Goal: Task Accomplishment & Management: Use online tool/utility

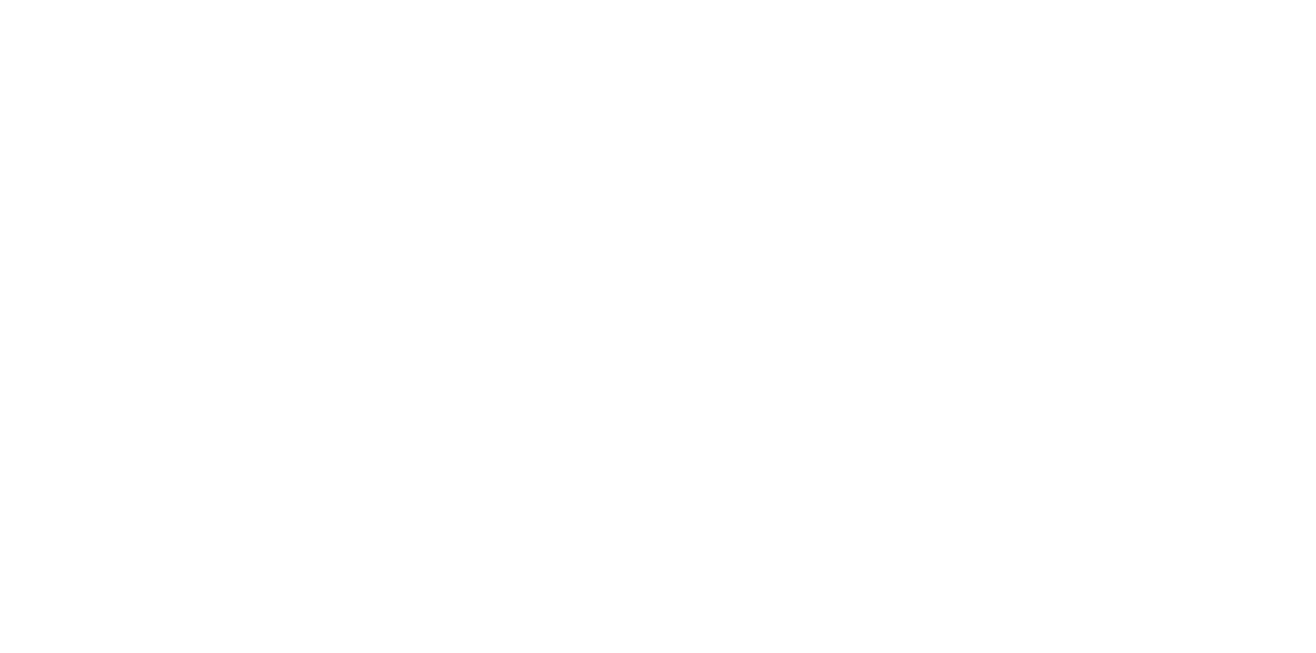
click at [30, 0] on html "We're offline Leave a message" at bounding box center [658, 0] width 1316 height 0
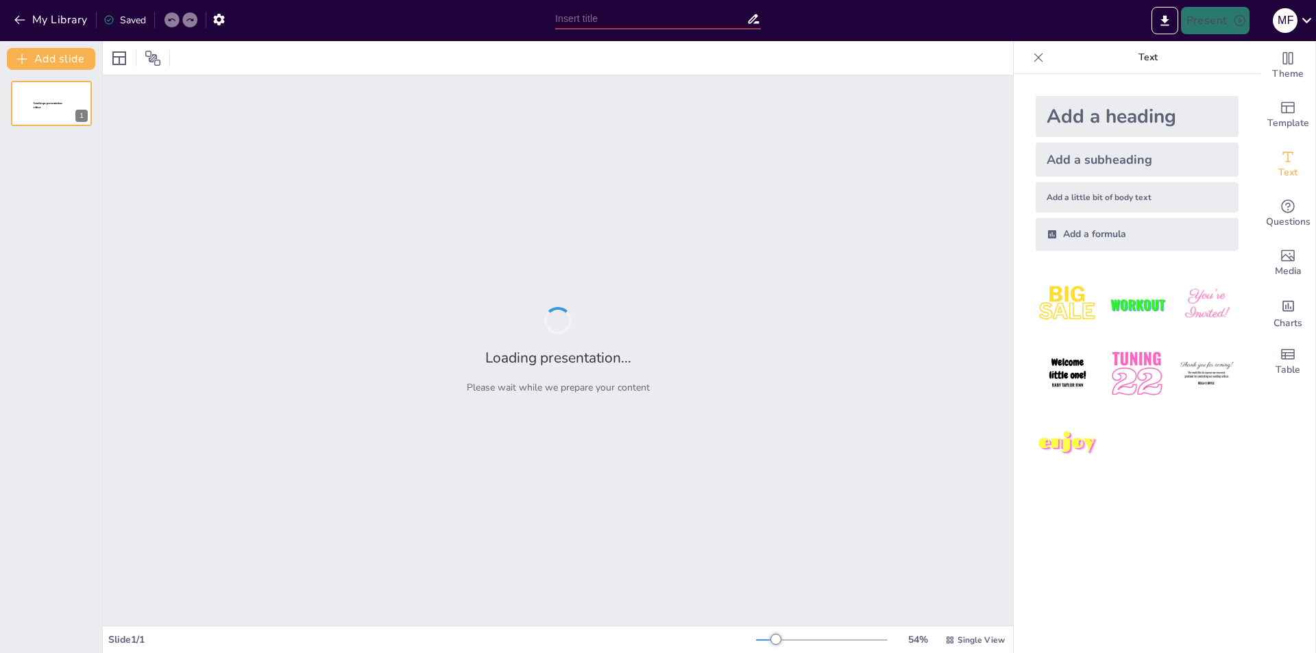
type input "Diabetes y estrés celular: ¿Qué hay detrás de la disfunción de las [MEDICAL_DAT…"
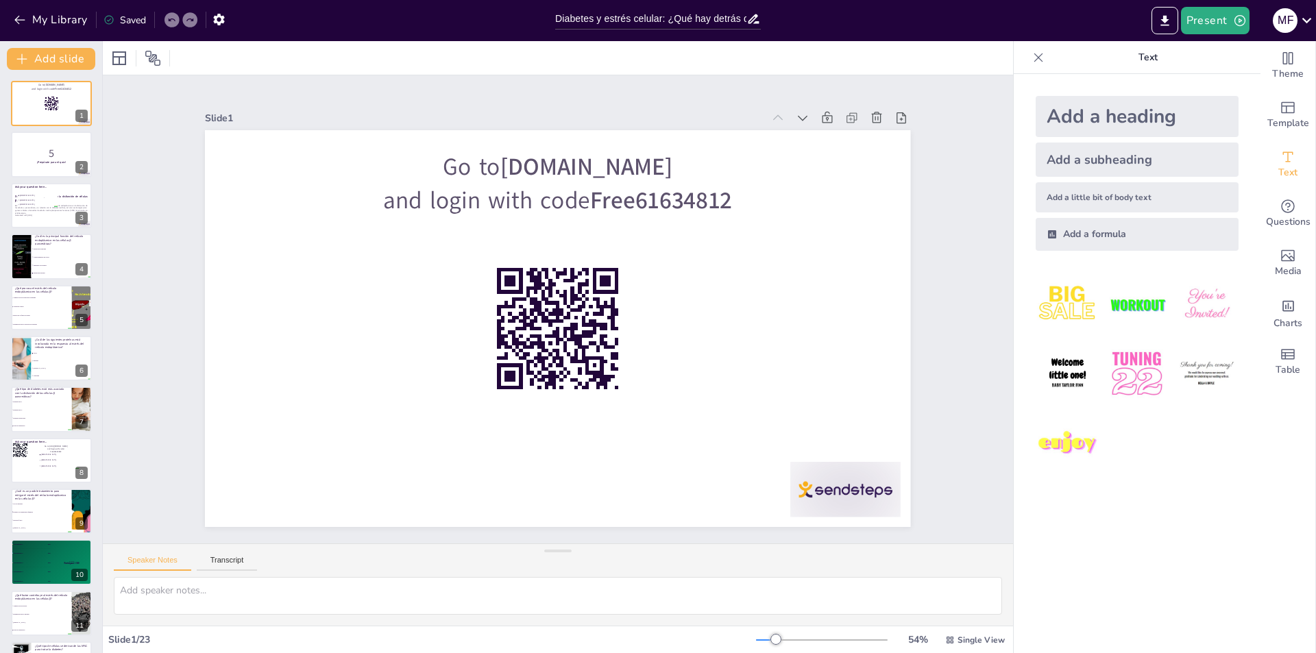
checkbox input "true"
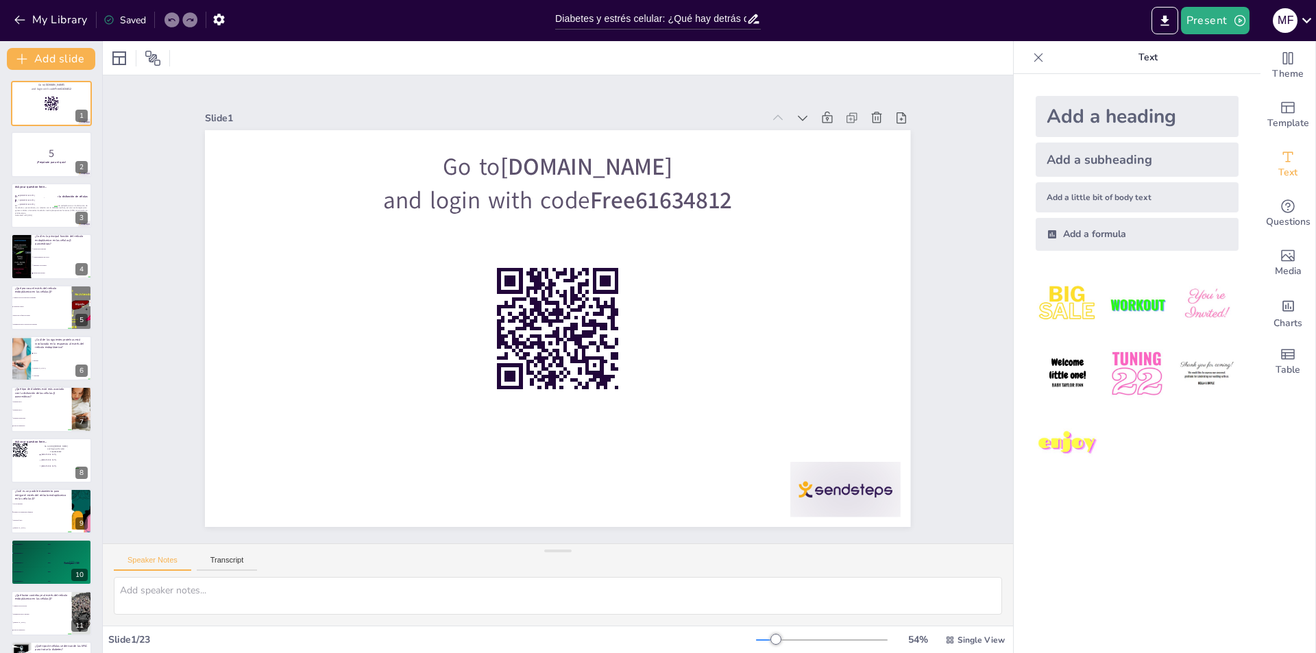
checkbox input "true"
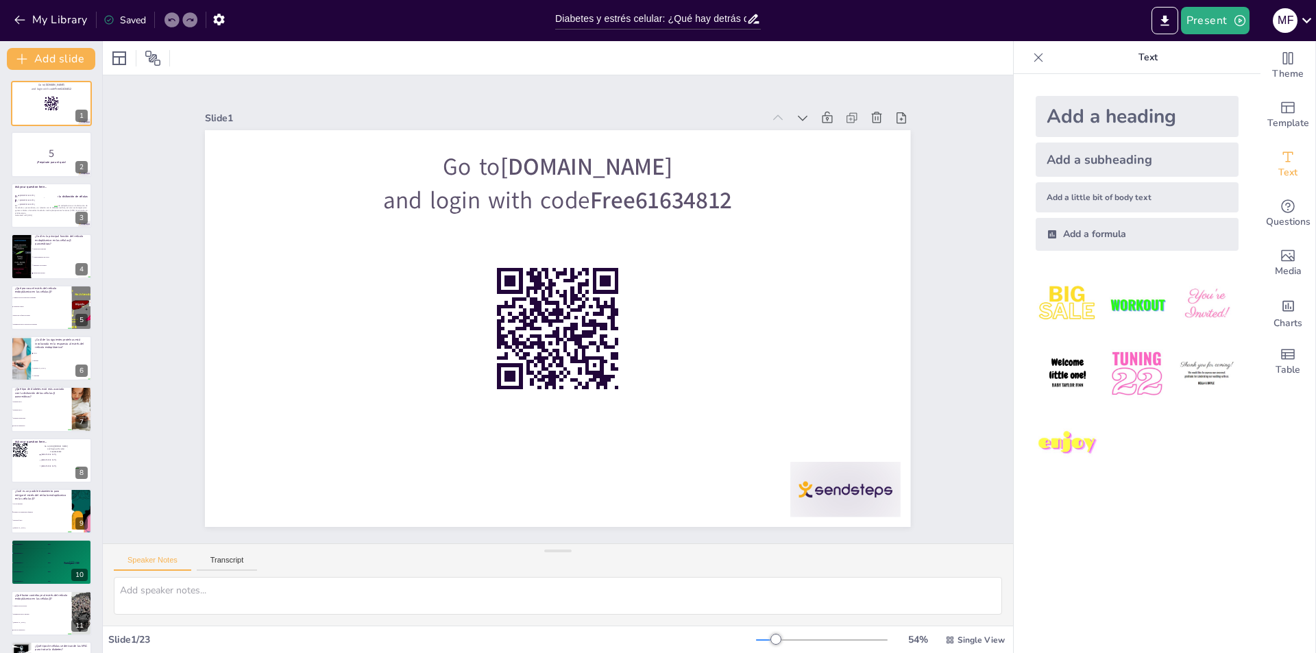
checkbox input "true"
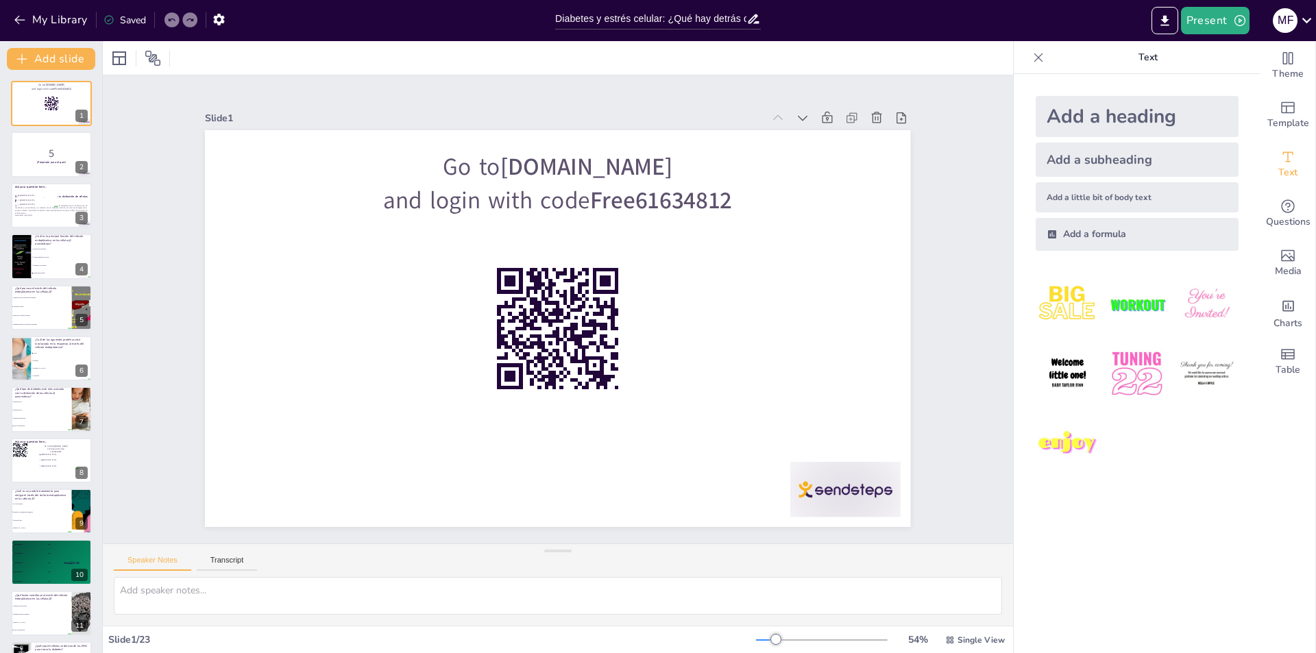
checkbox input "true"
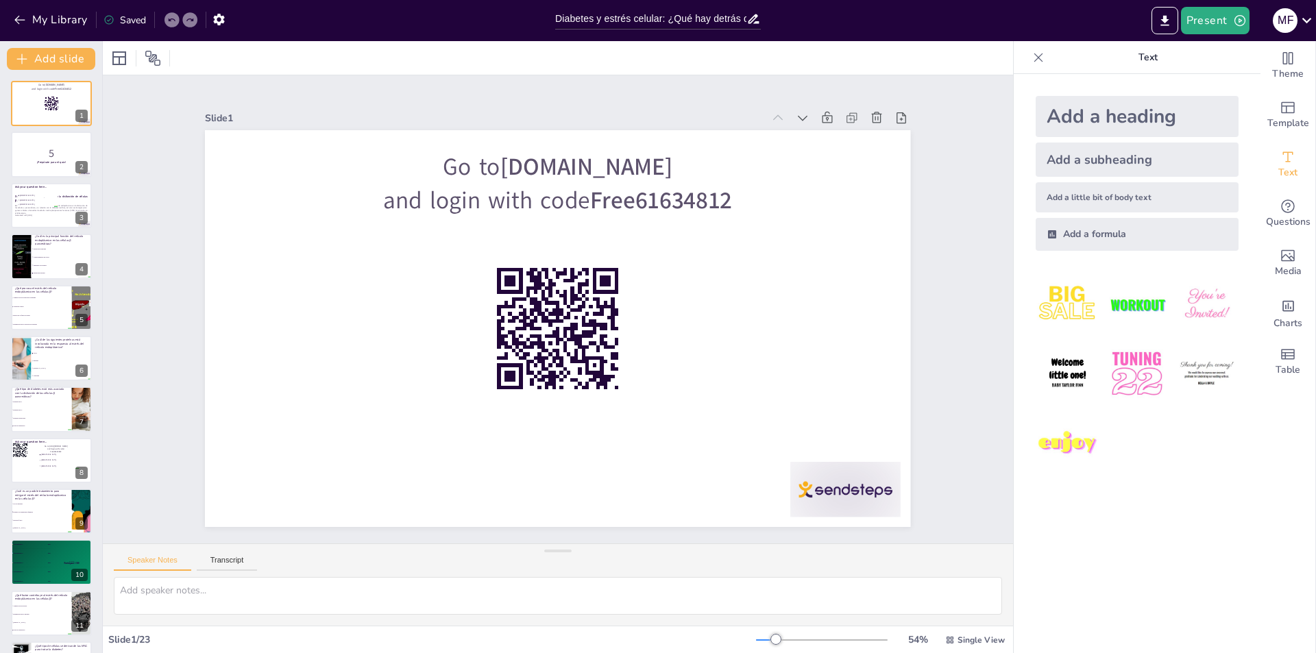
checkbox input "true"
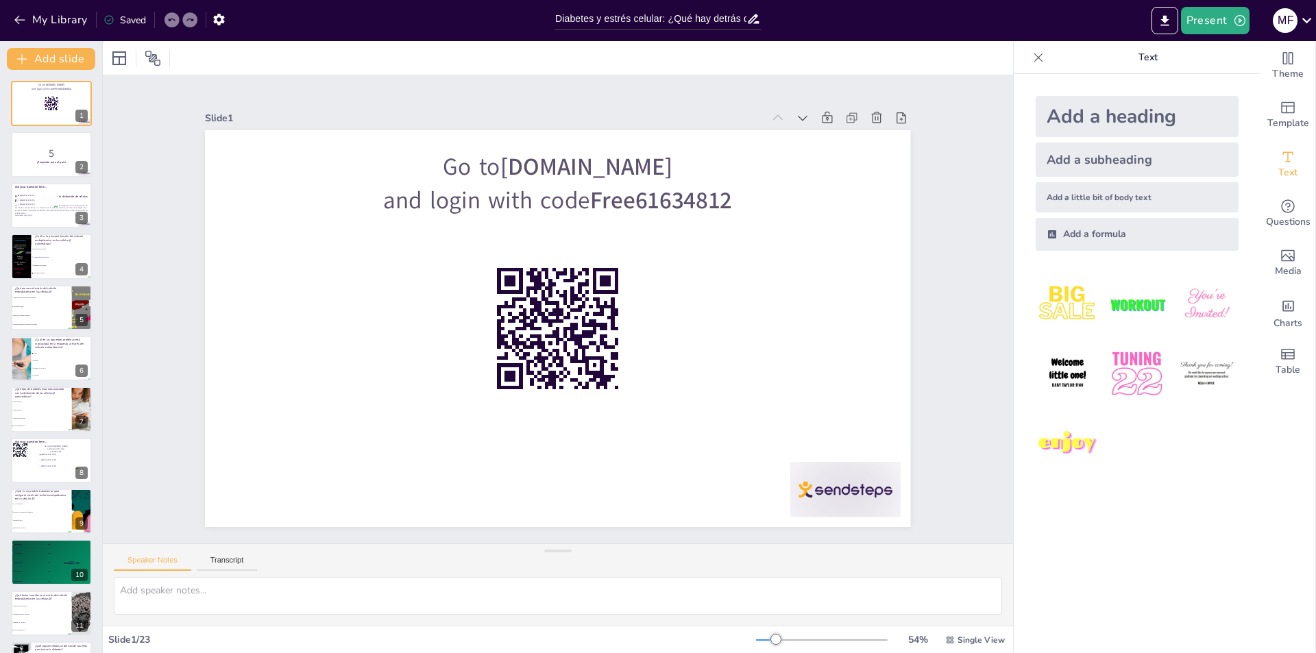
checkbox input "true"
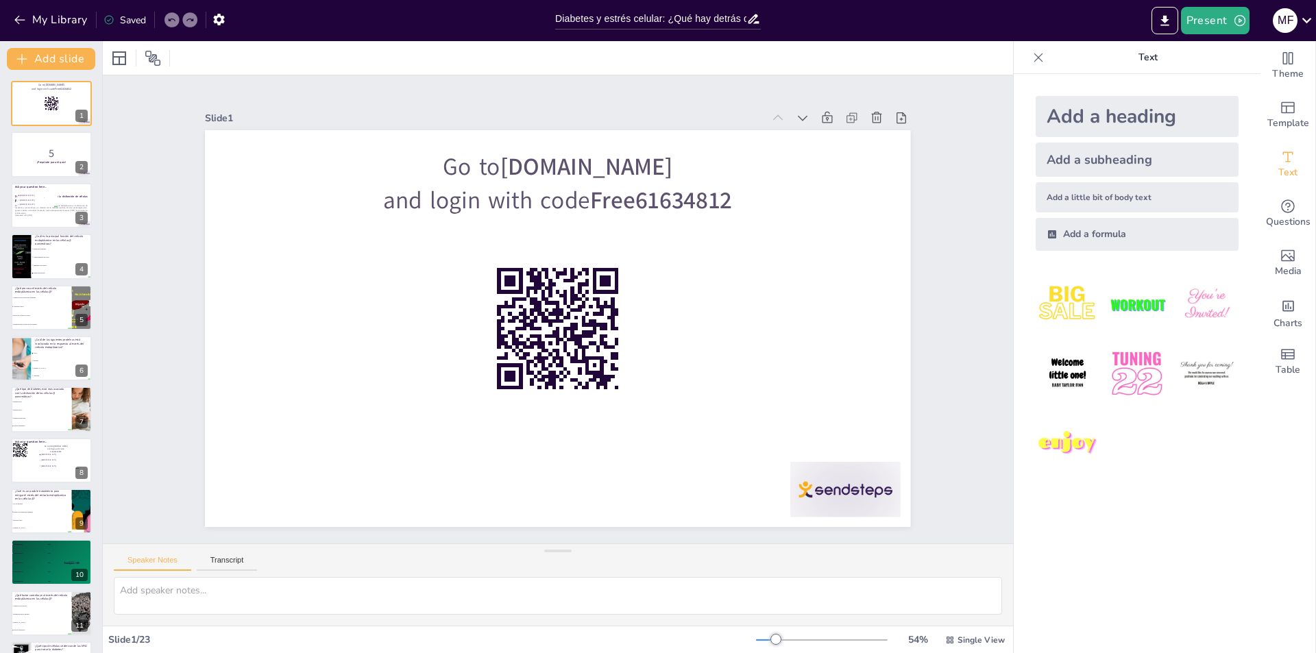
checkbox input "true"
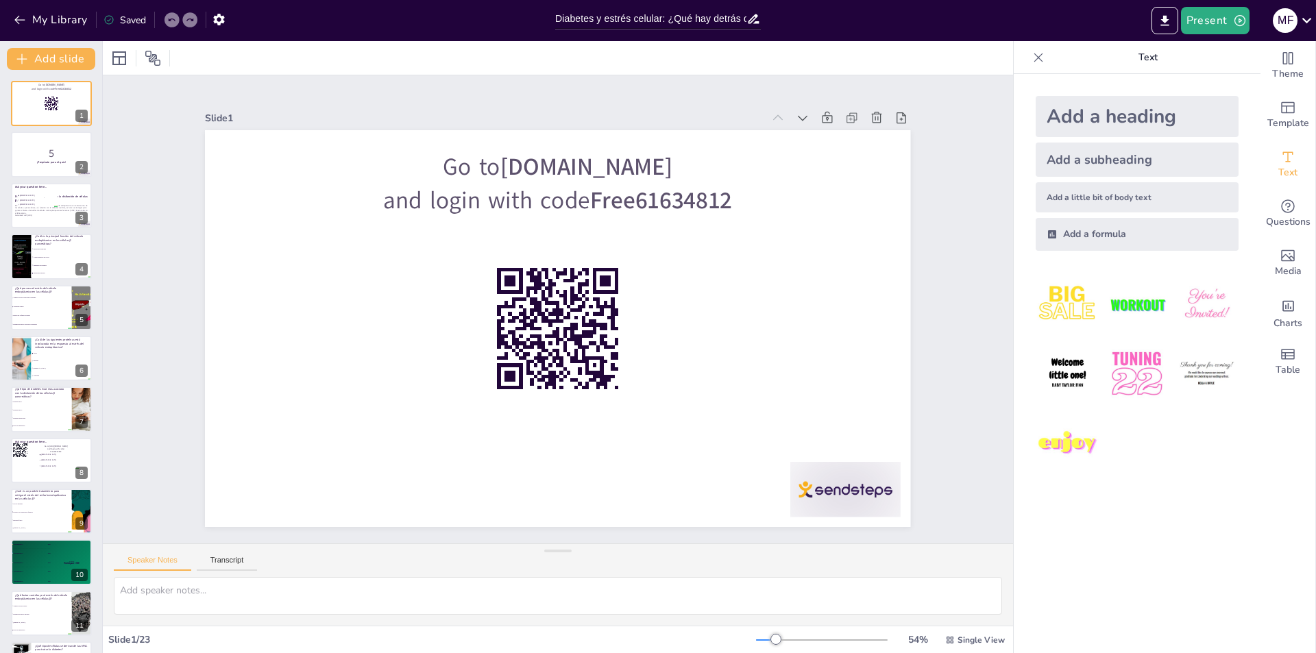
checkbox input "true"
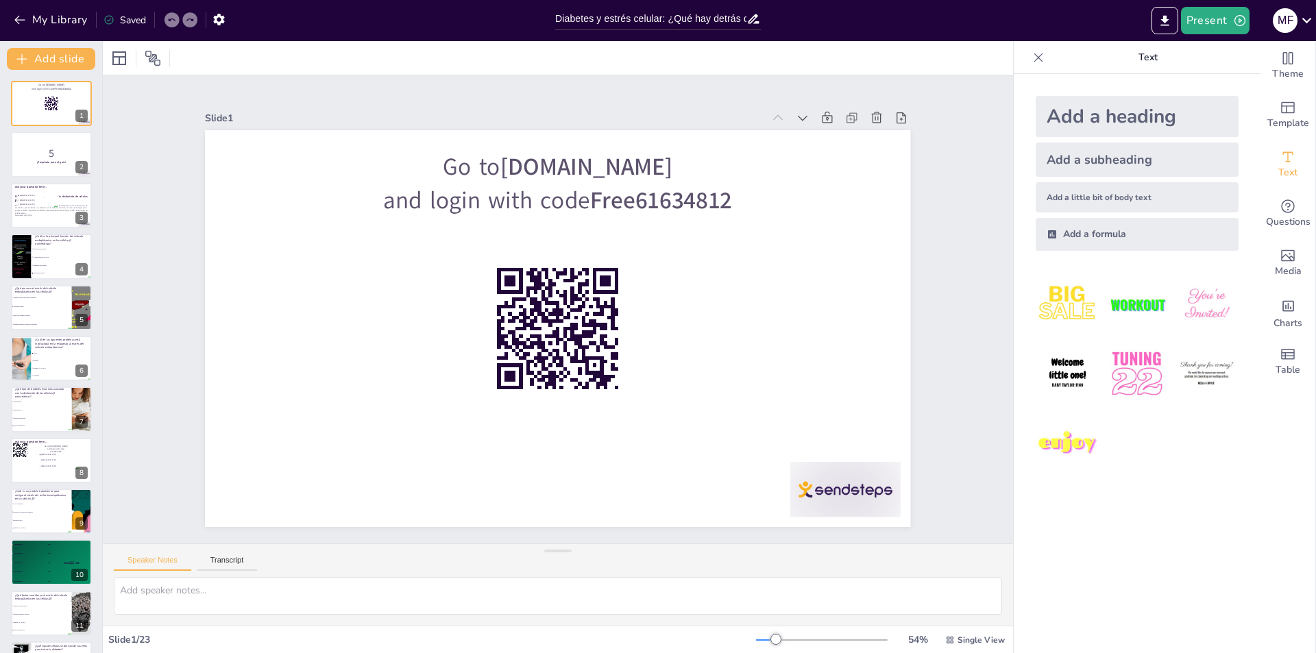
checkbox input "true"
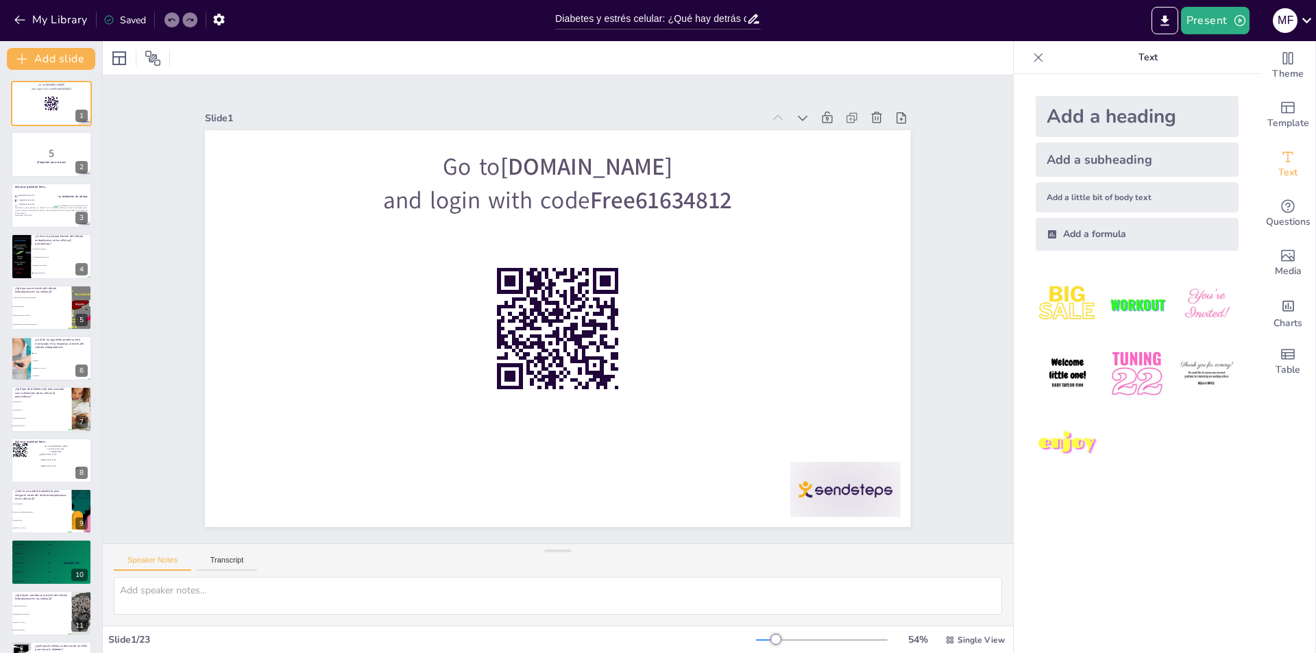
checkbox input "true"
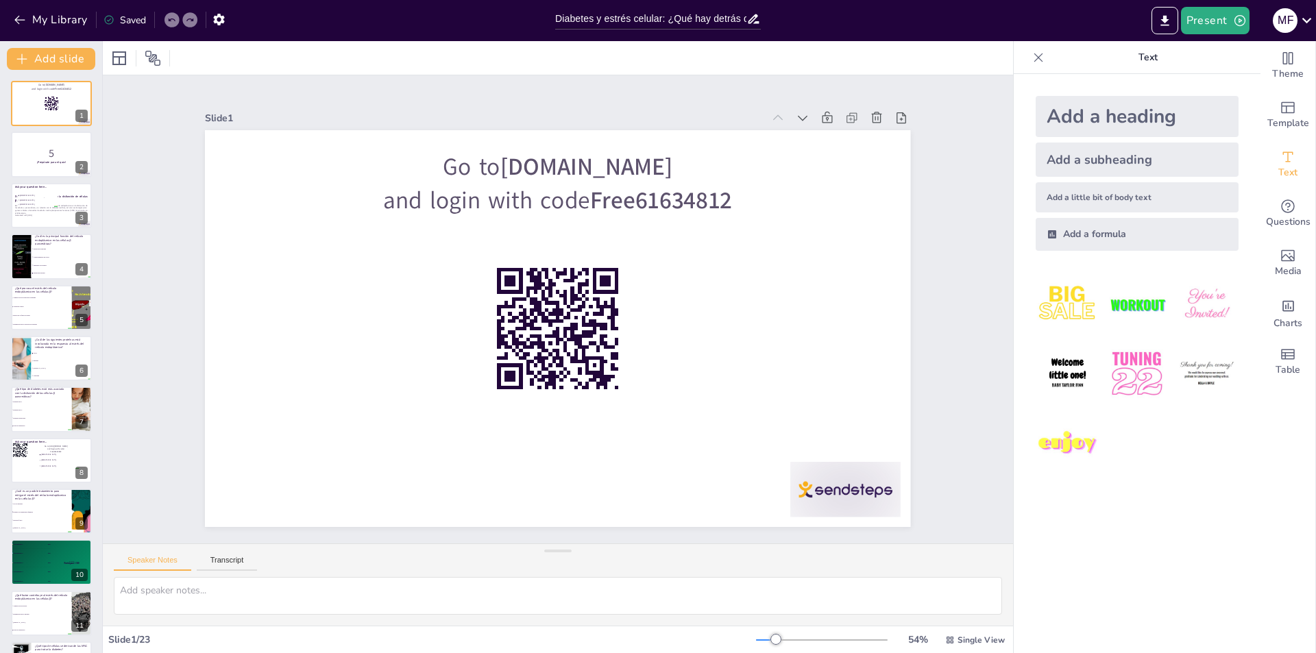
checkbox input "true"
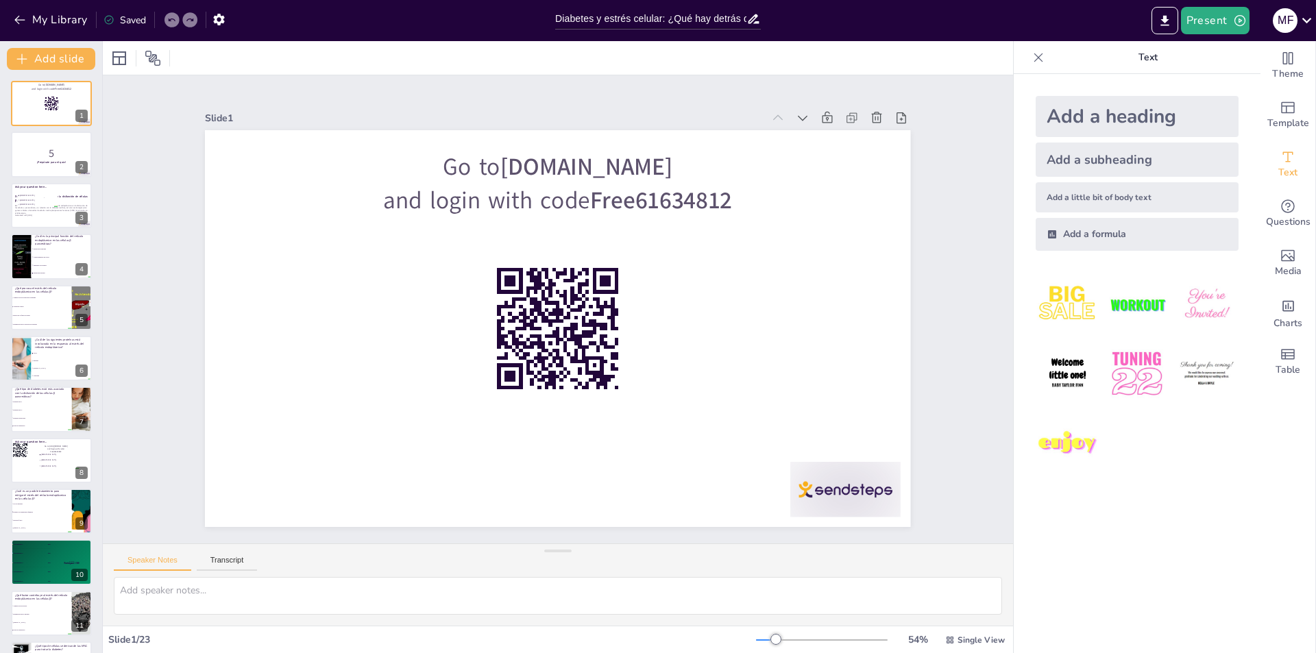
checkbox input "true"
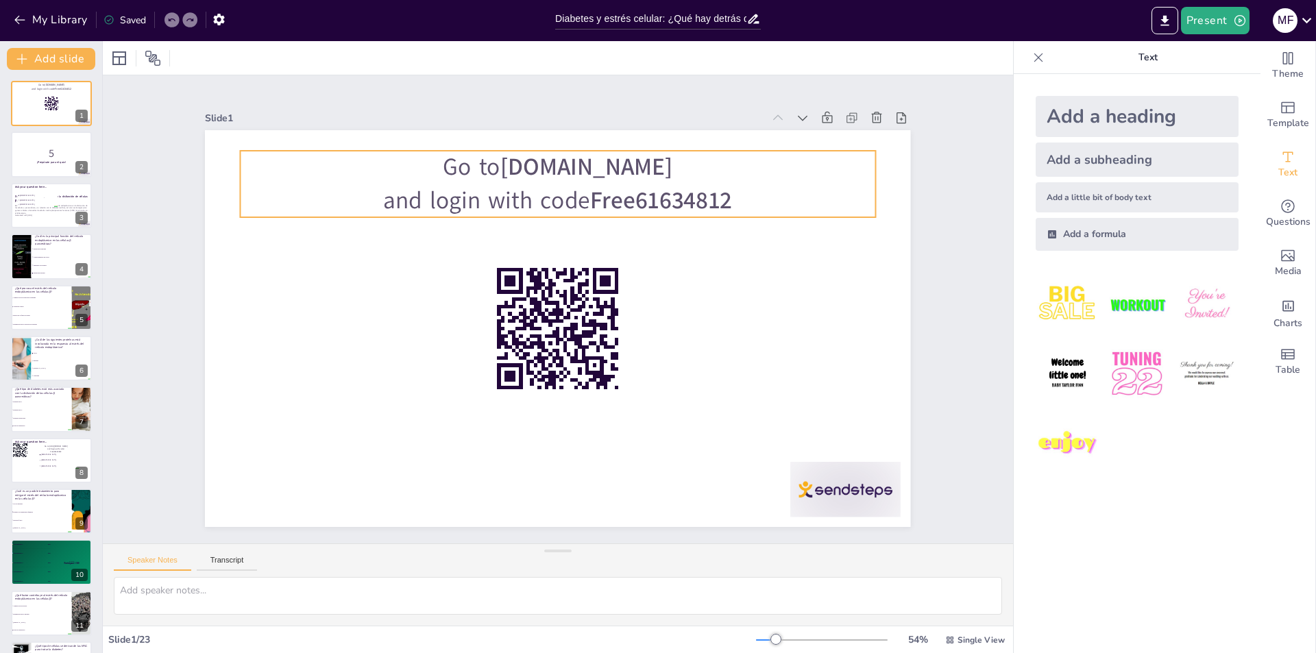
checkbox input "true"
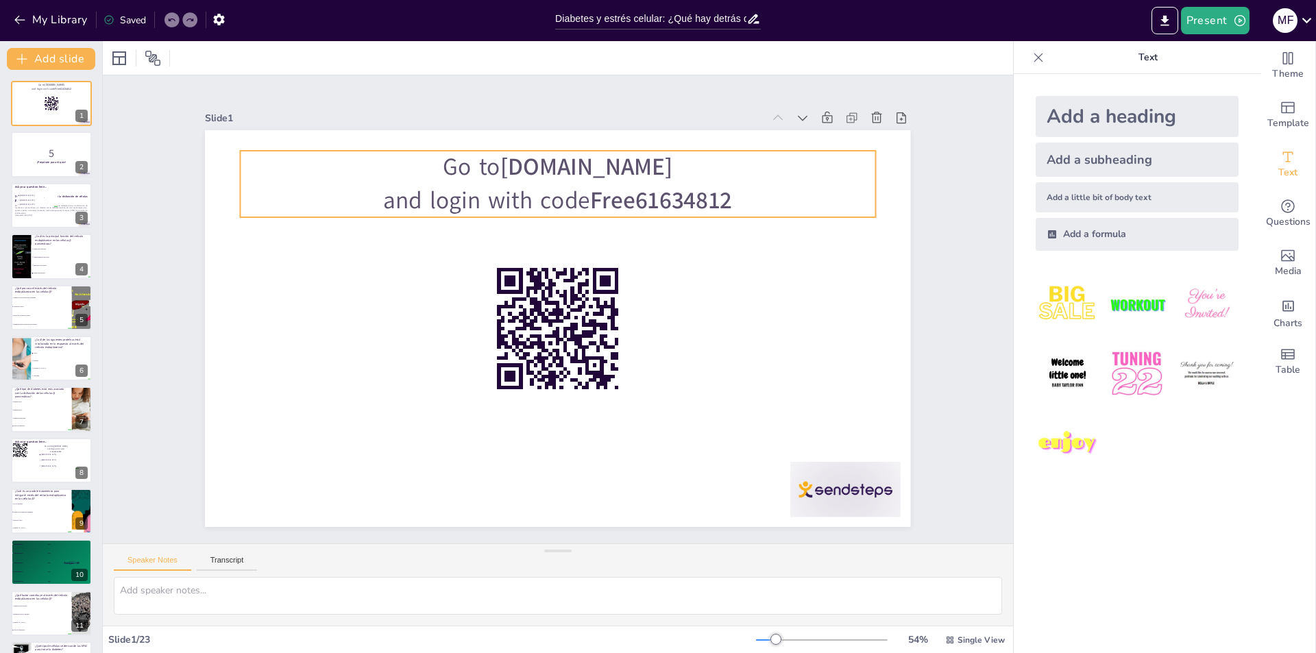
checkbox input "true"
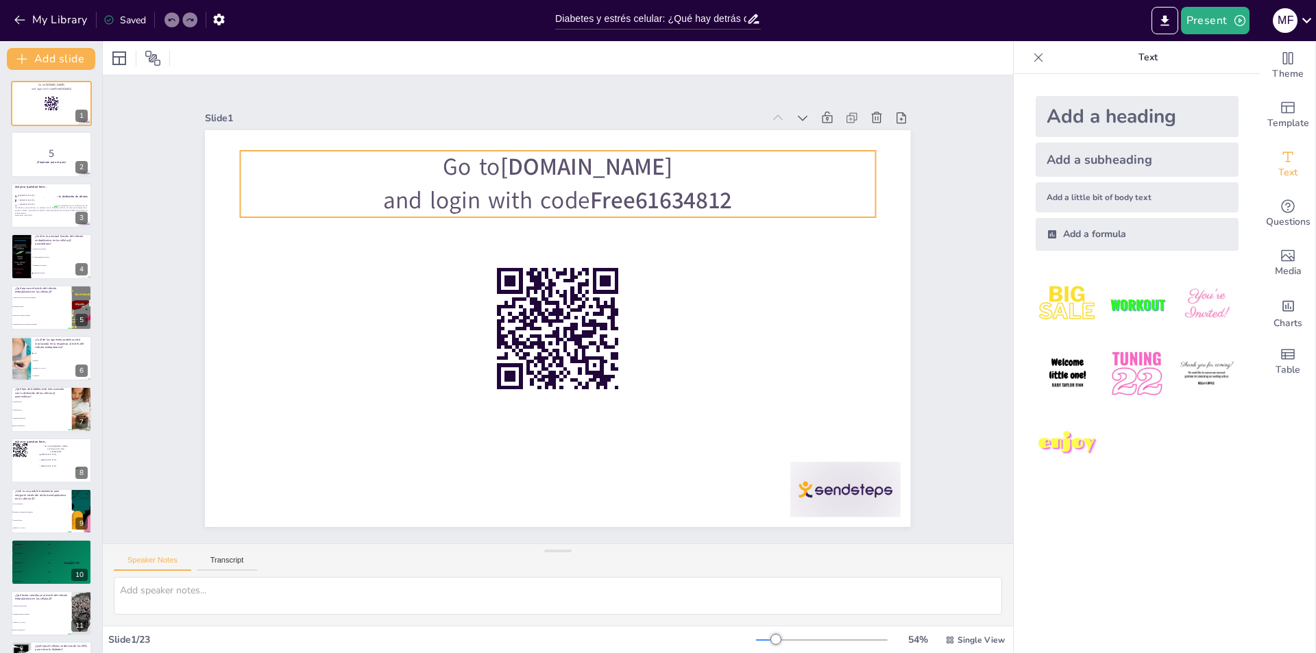
checkbox input "true"
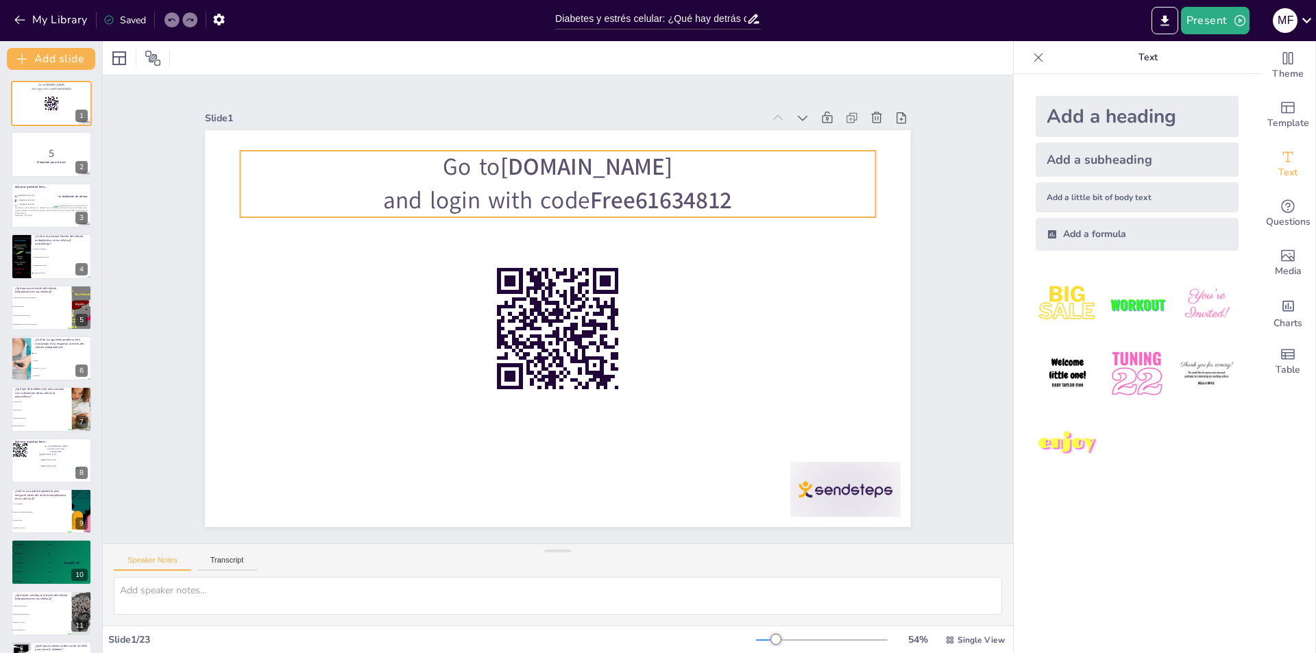
checkbox input "true"
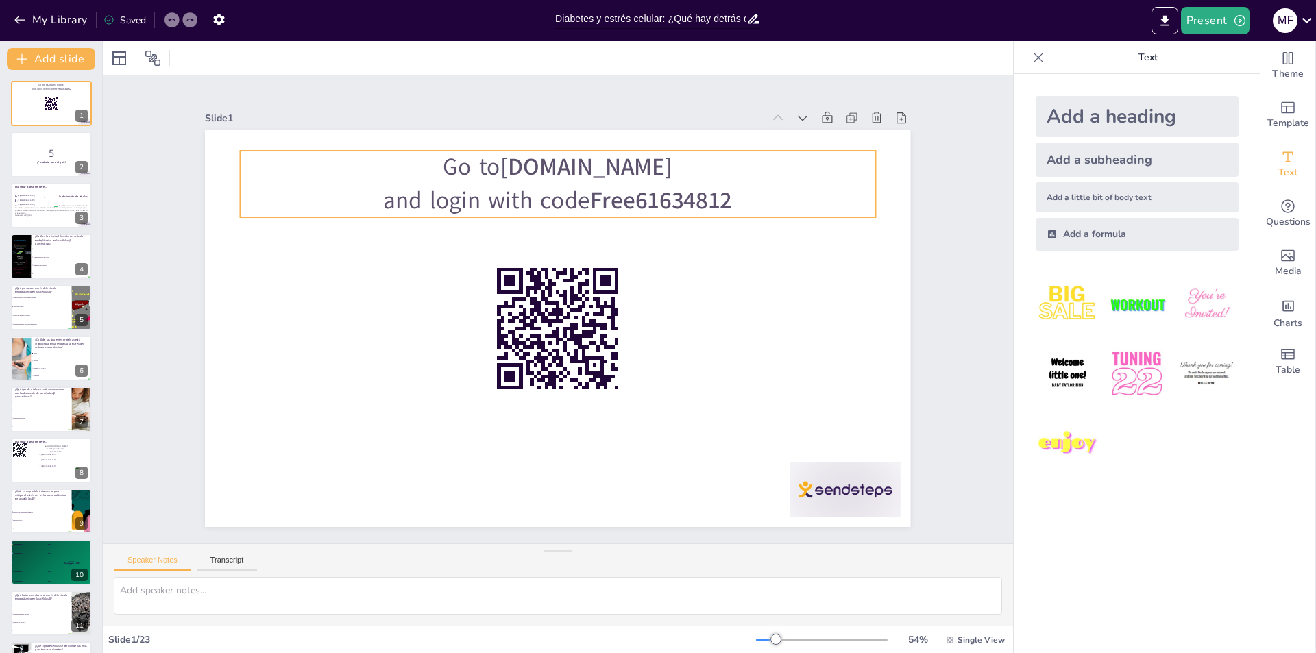
checkbox input "true"
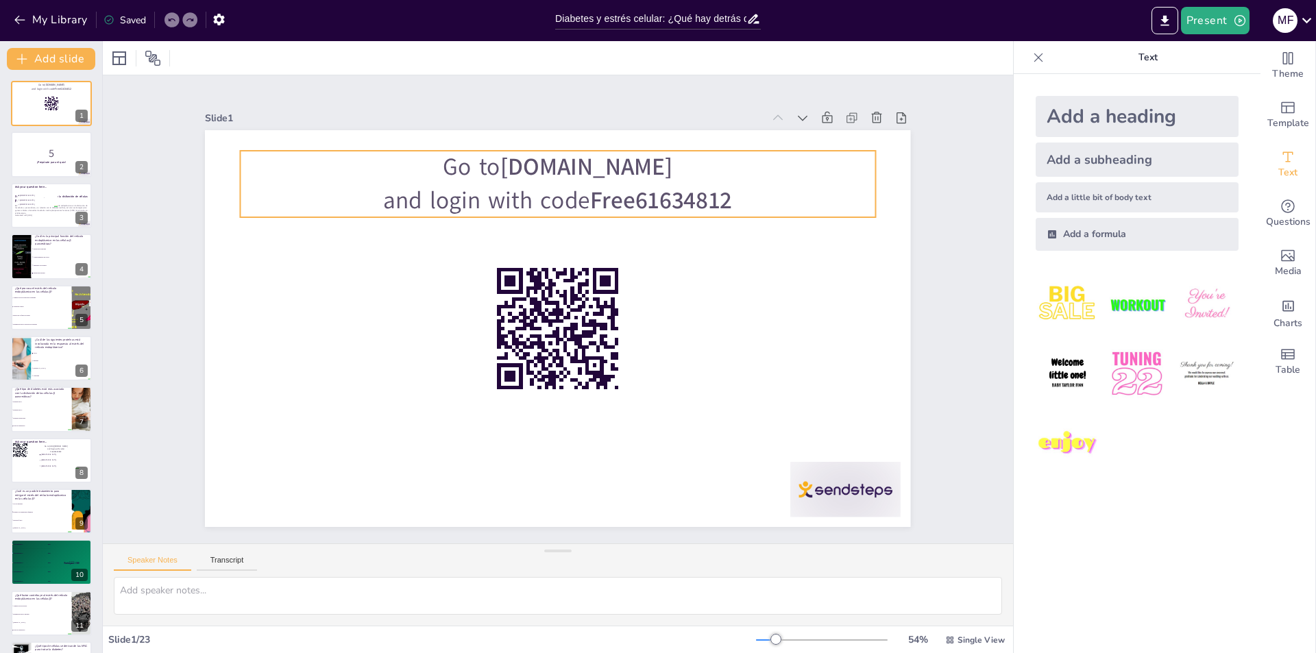
checkbox input "true"
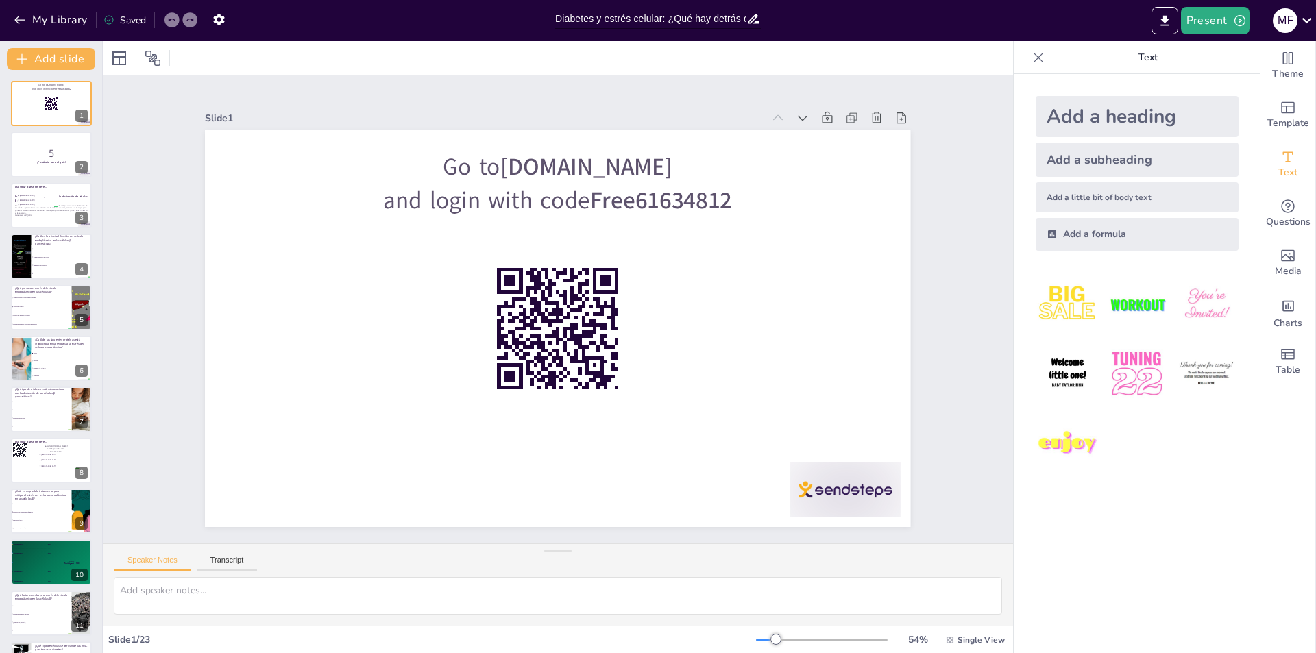
checkbox input "true"
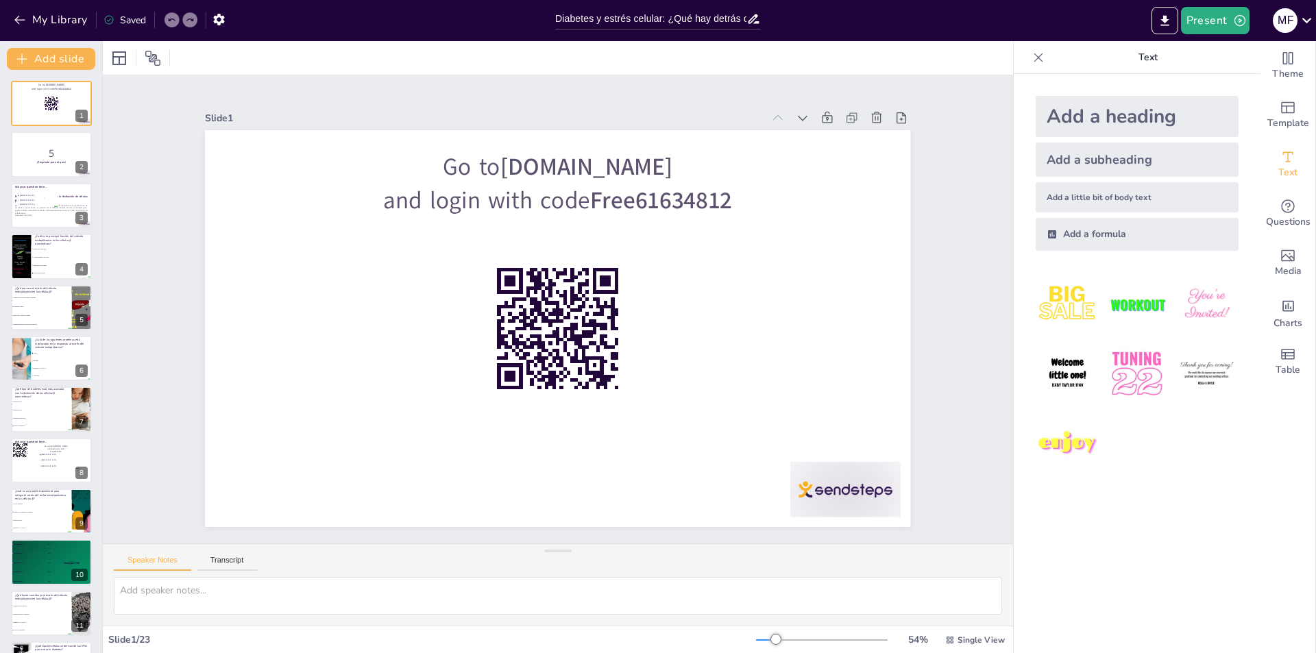
checkbox input "true"
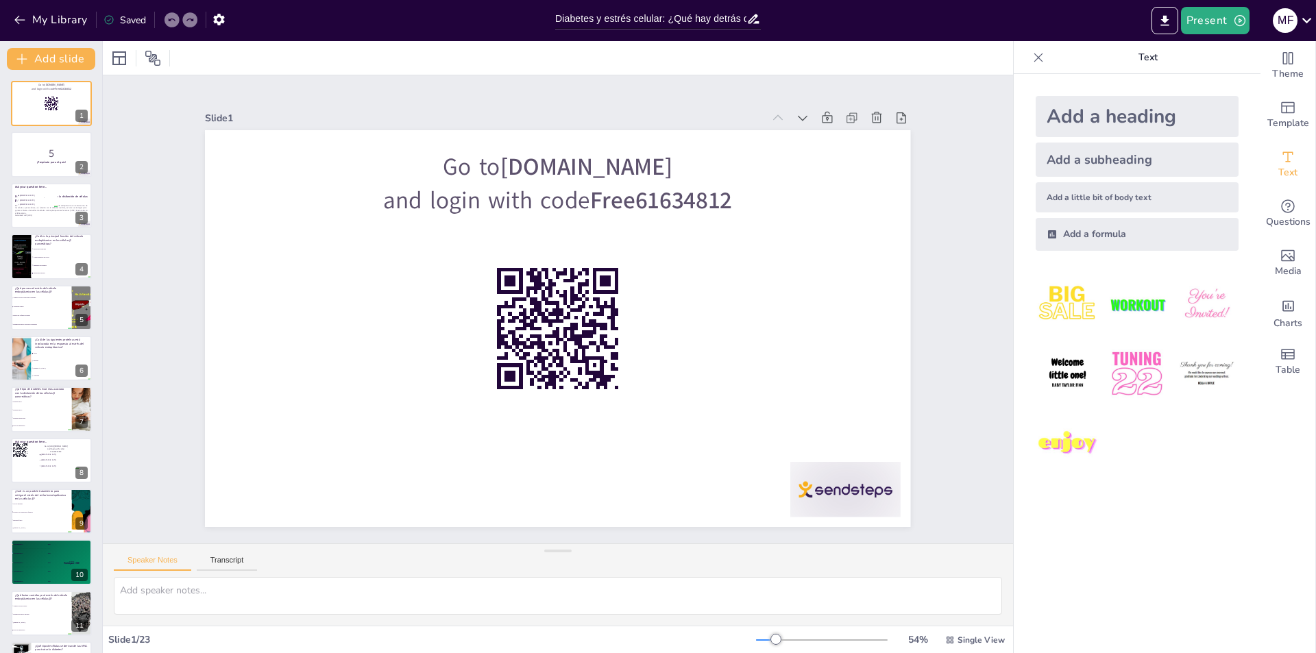
checkbox input "true"
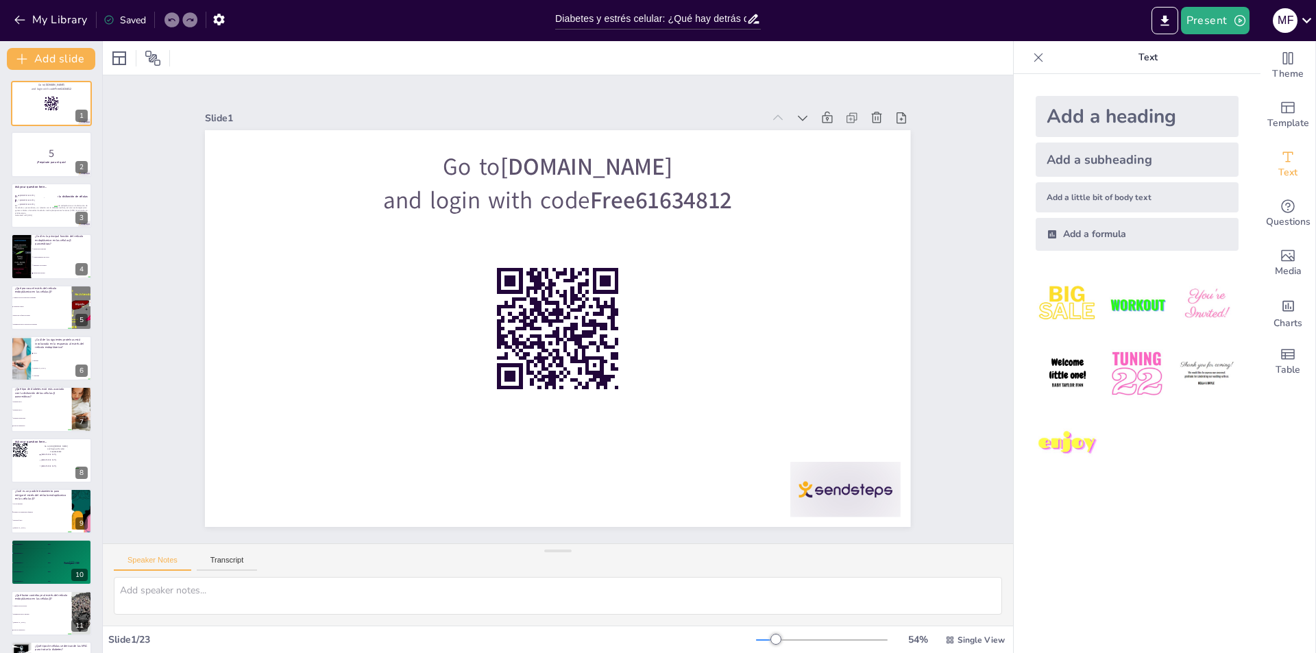
checkbox input "true"
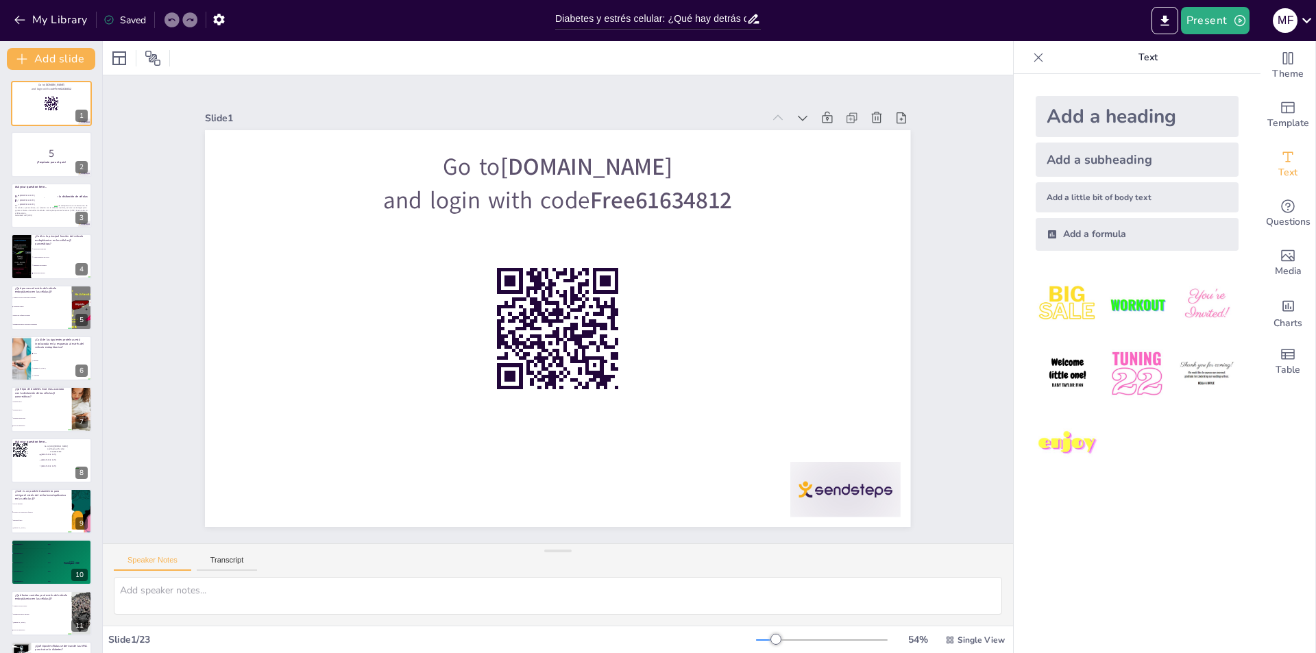
checkbox input "true"
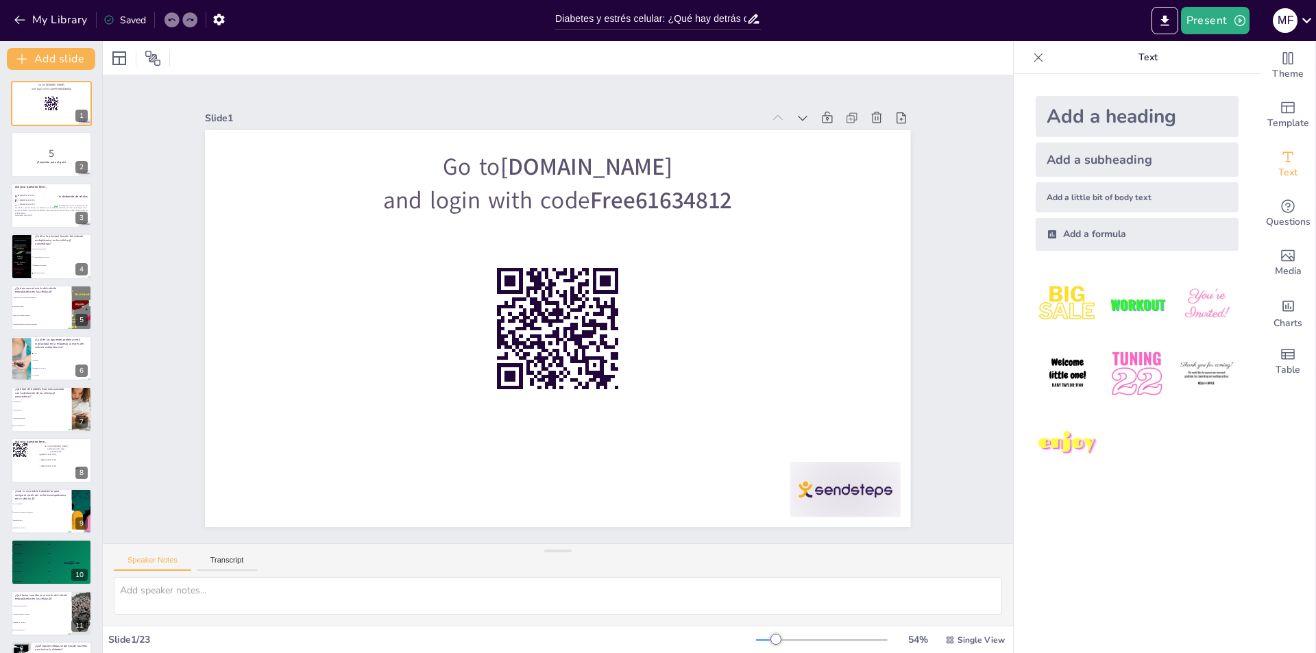
checkbox input "true"
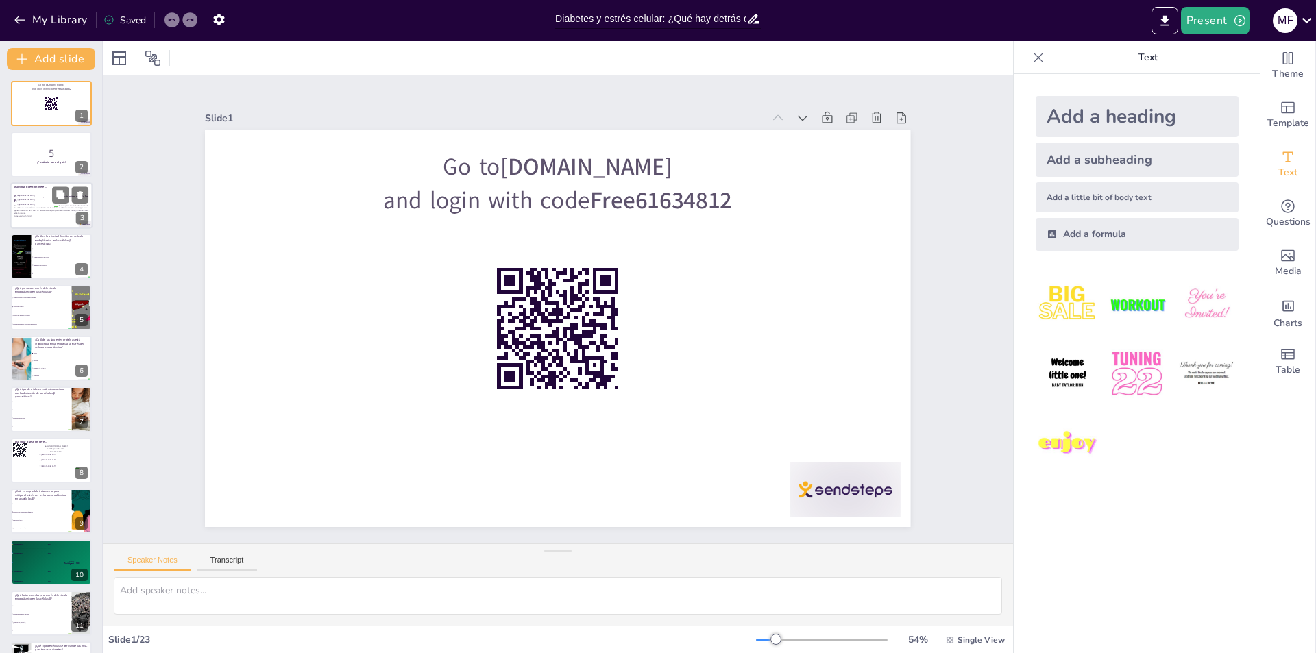
checkbox input "true"
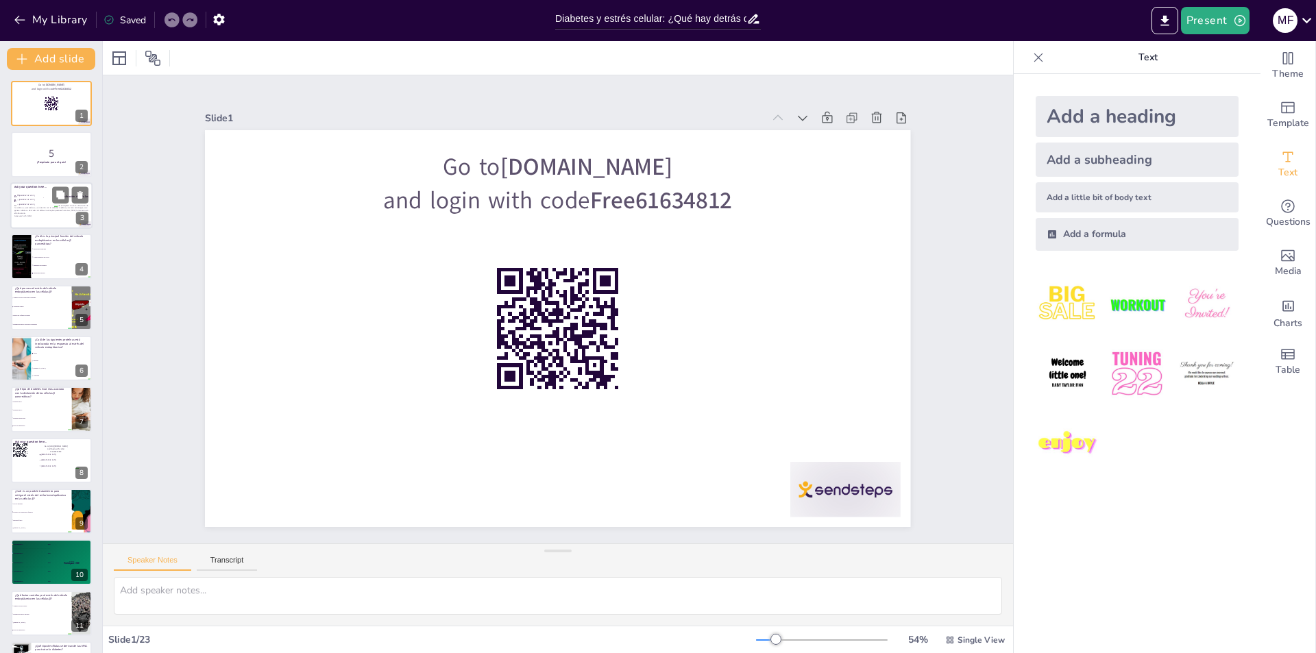
checkbox input "true"
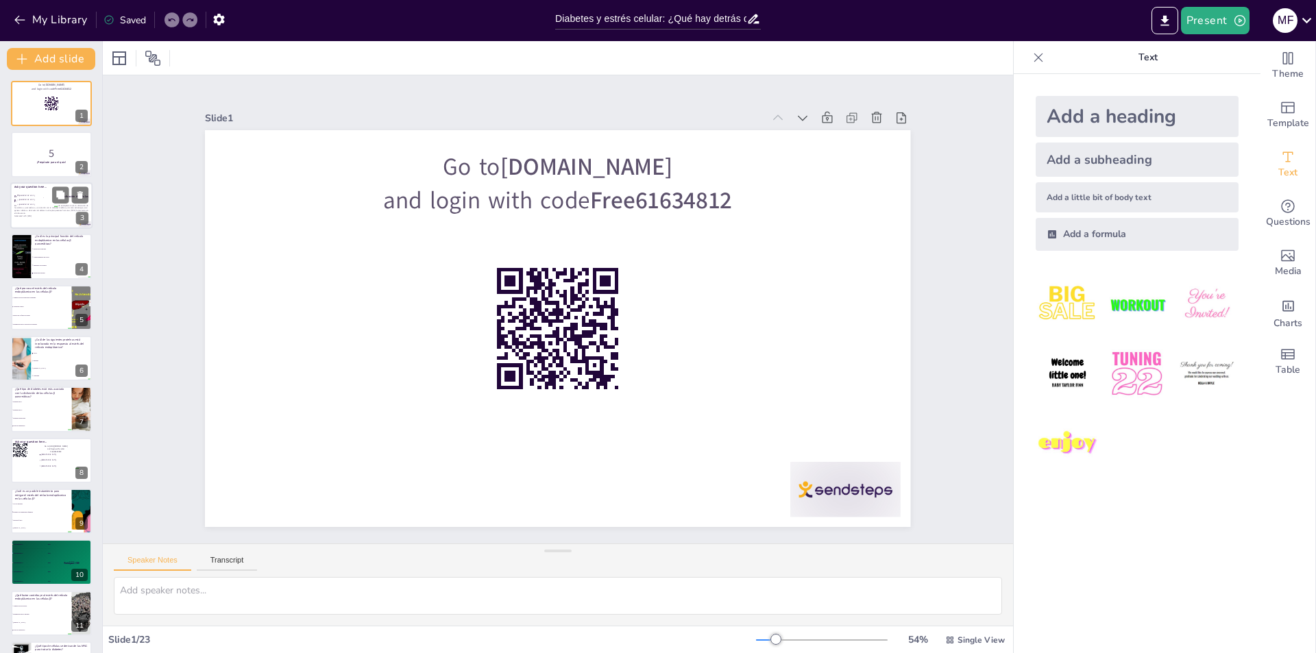
checkbox input "true"
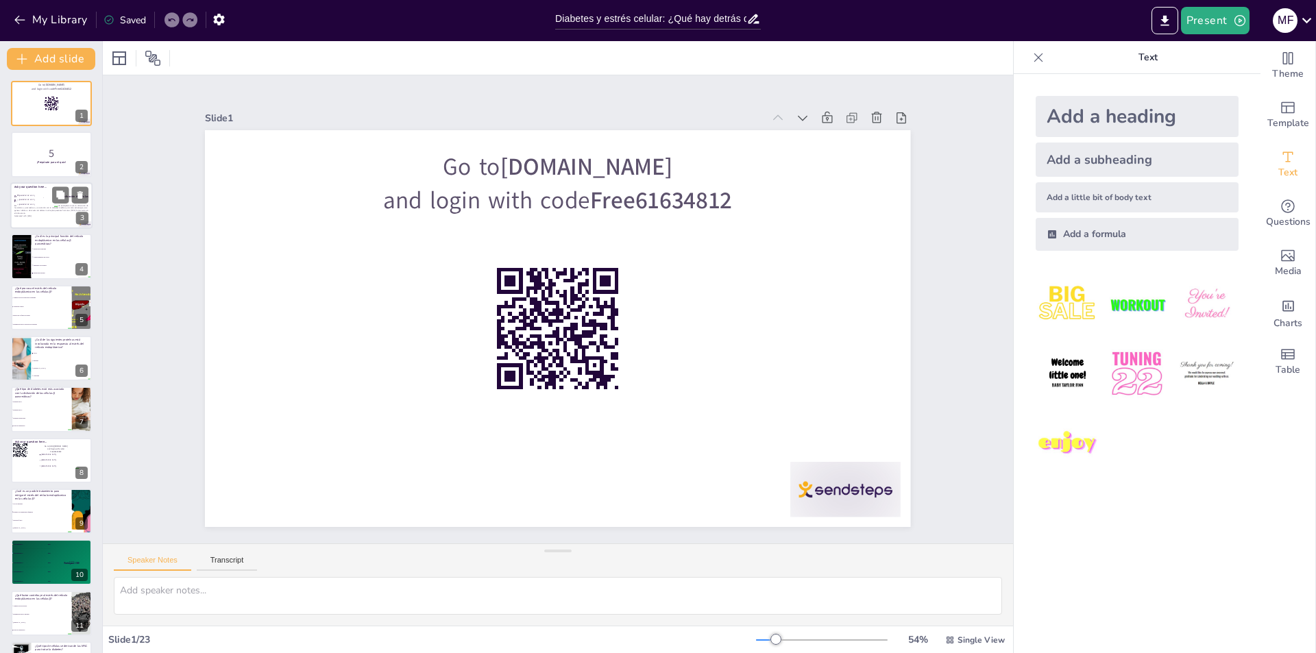
checkbox input "true"
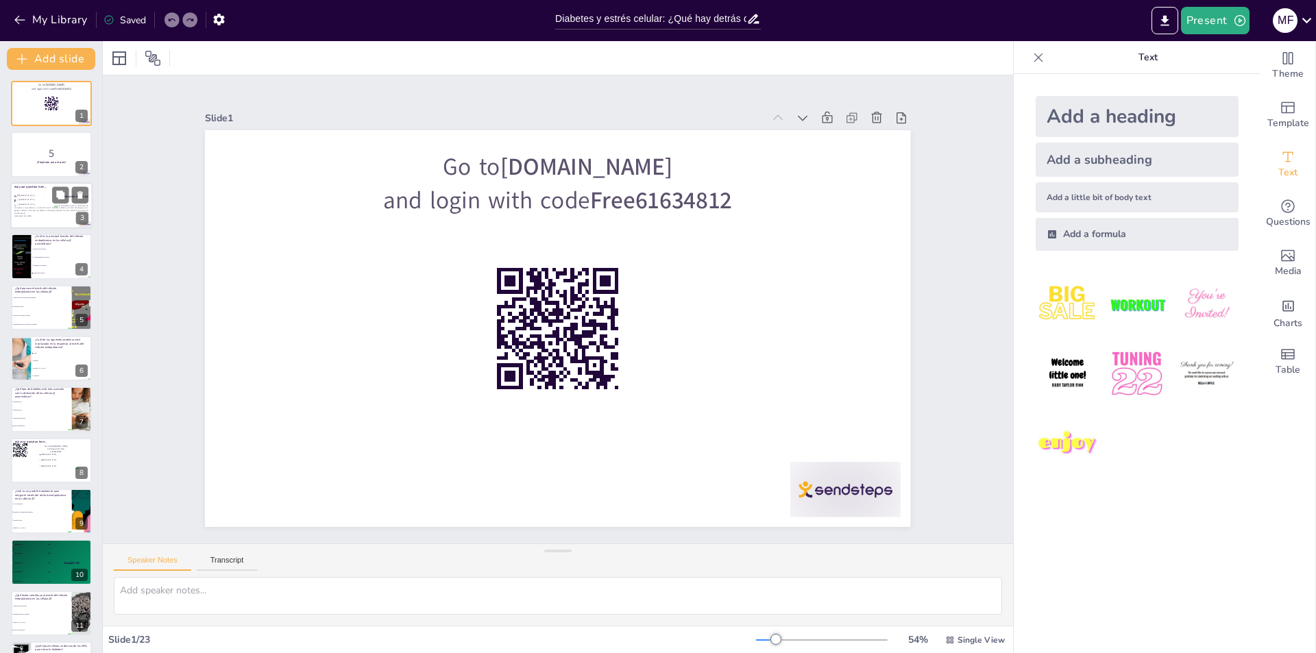
checkbox input "true"
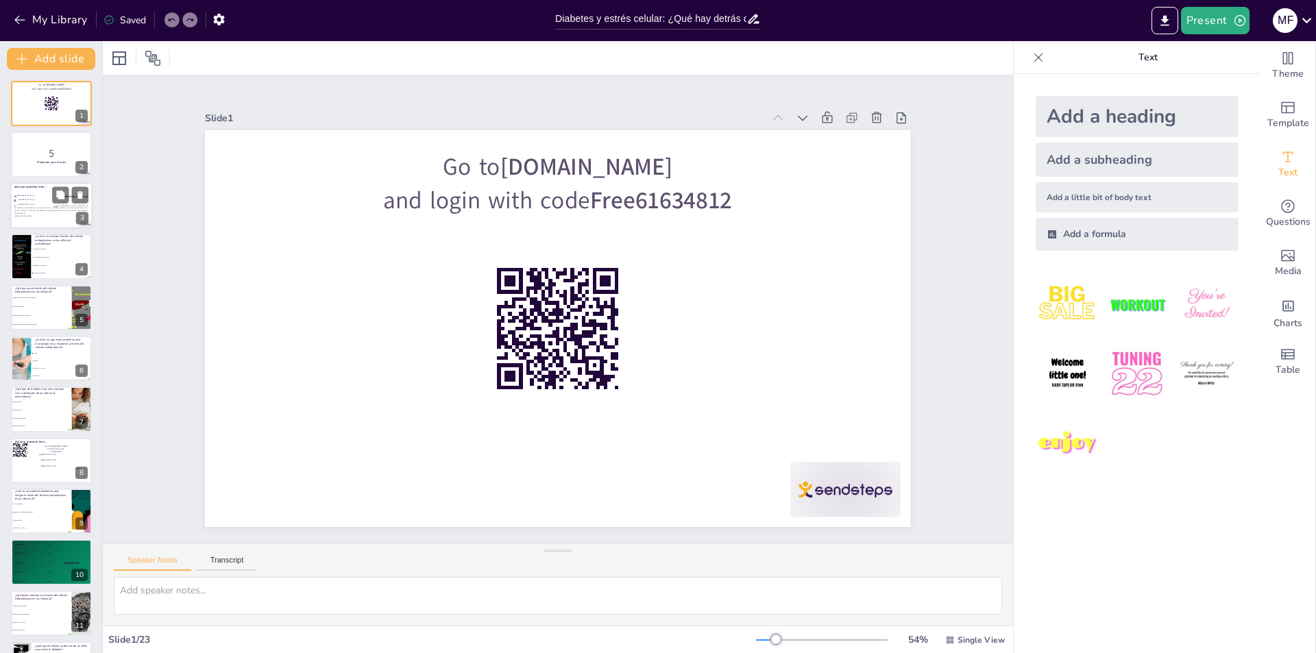
checkbox input "true"
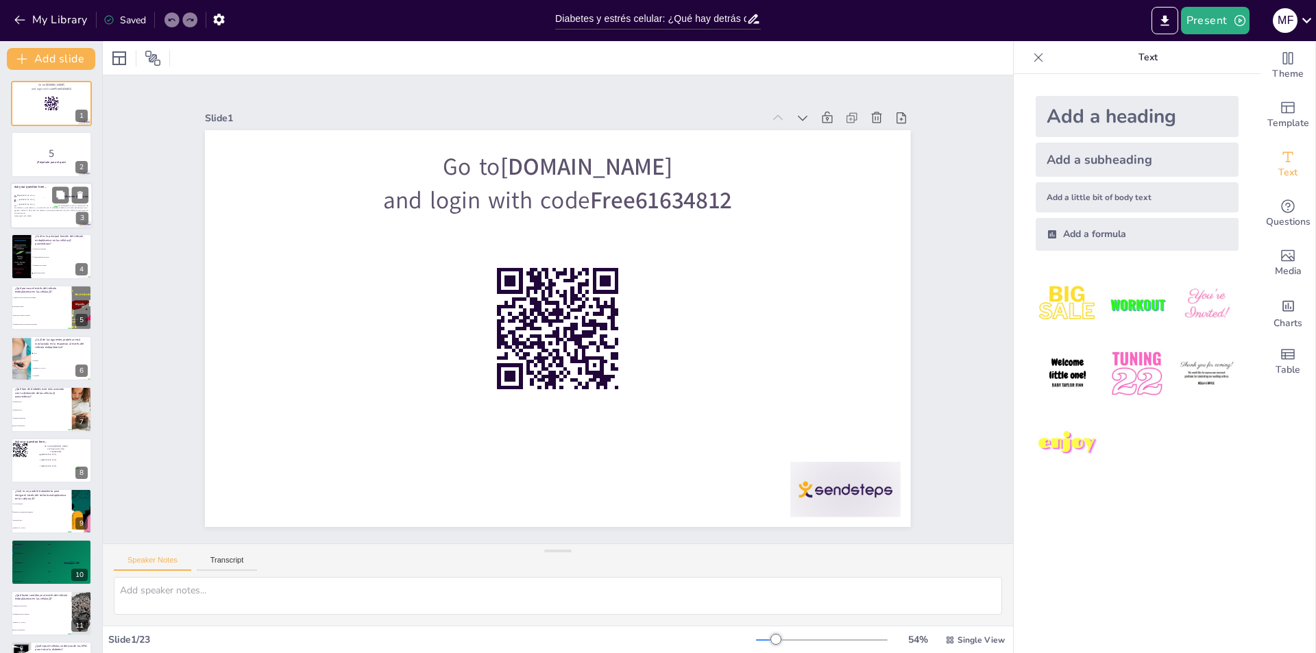
checkbox input "true"
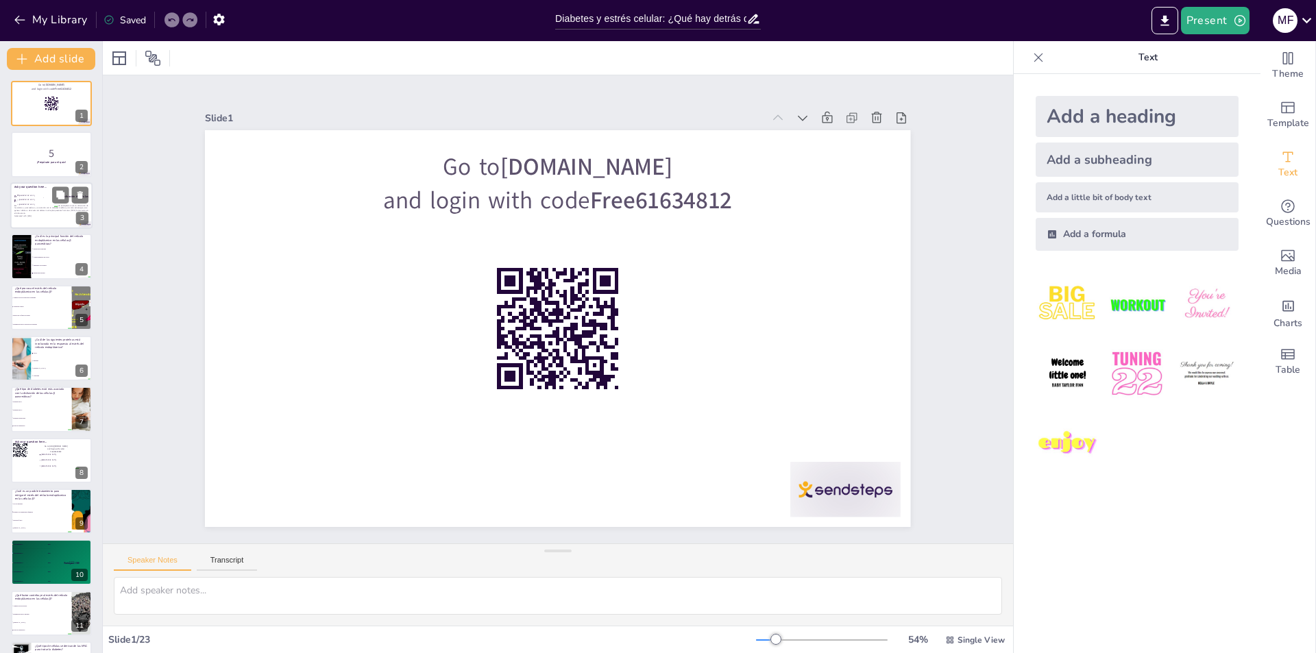
checkbox input "true"
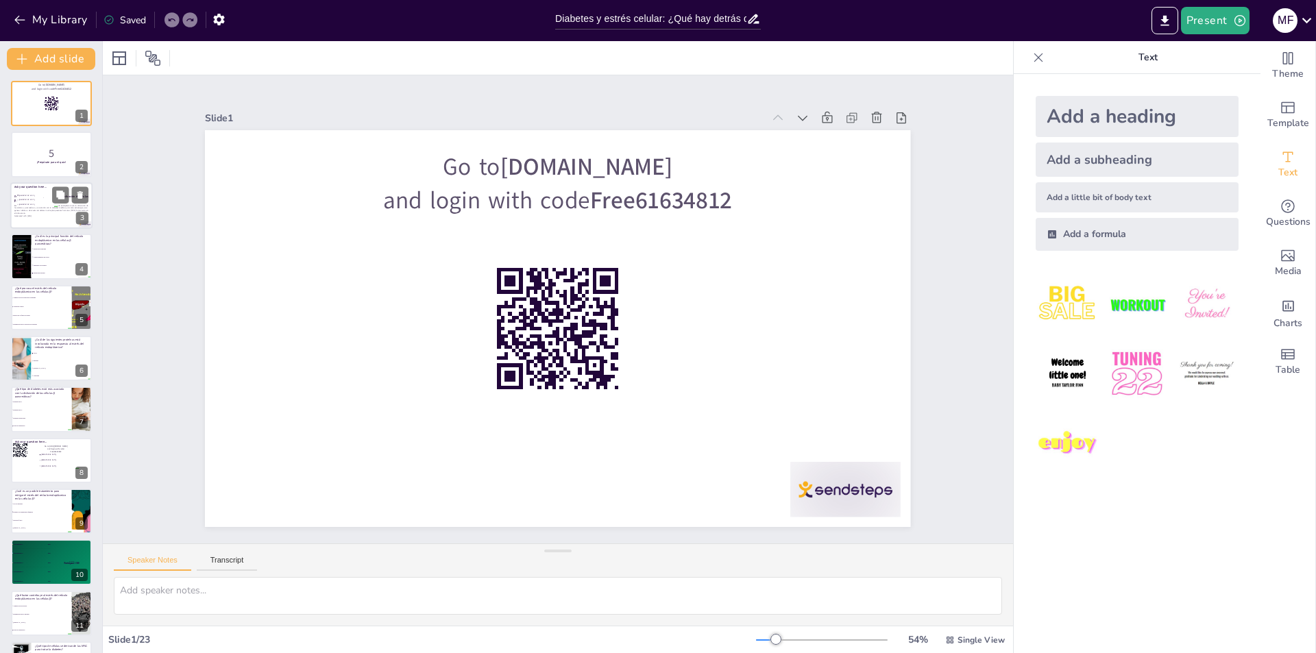
checkbox input "true"
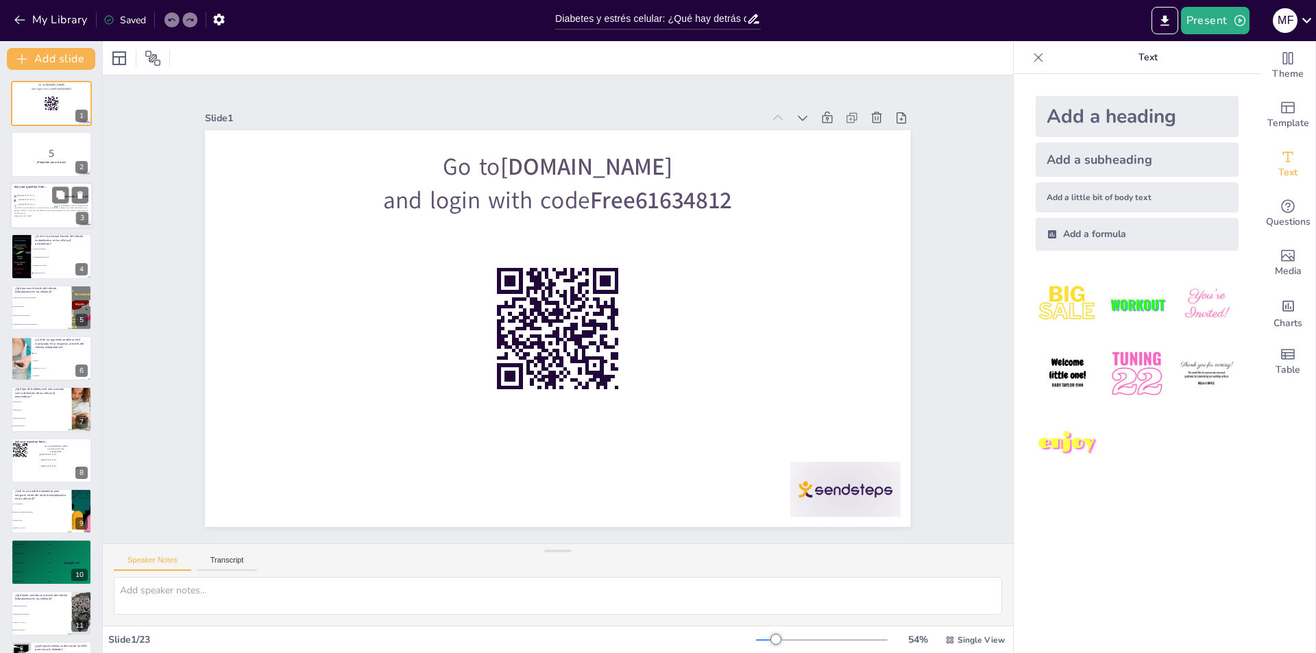
checkbox input "true"
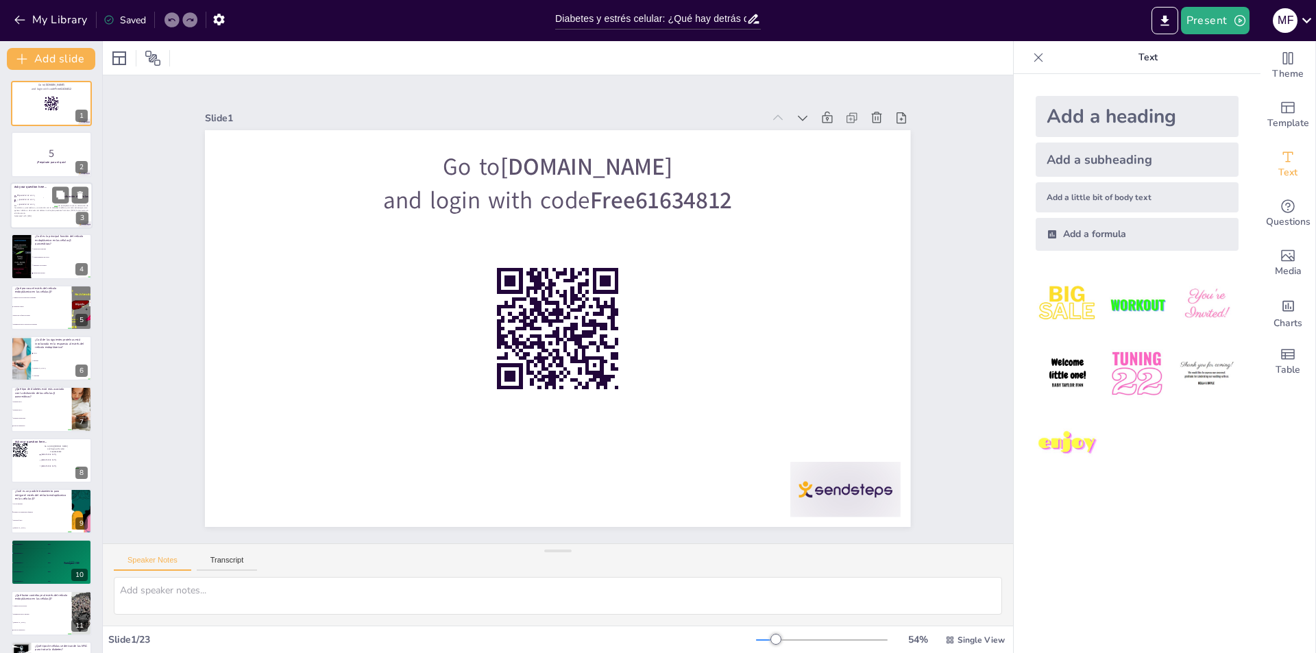
checkbox input "true"
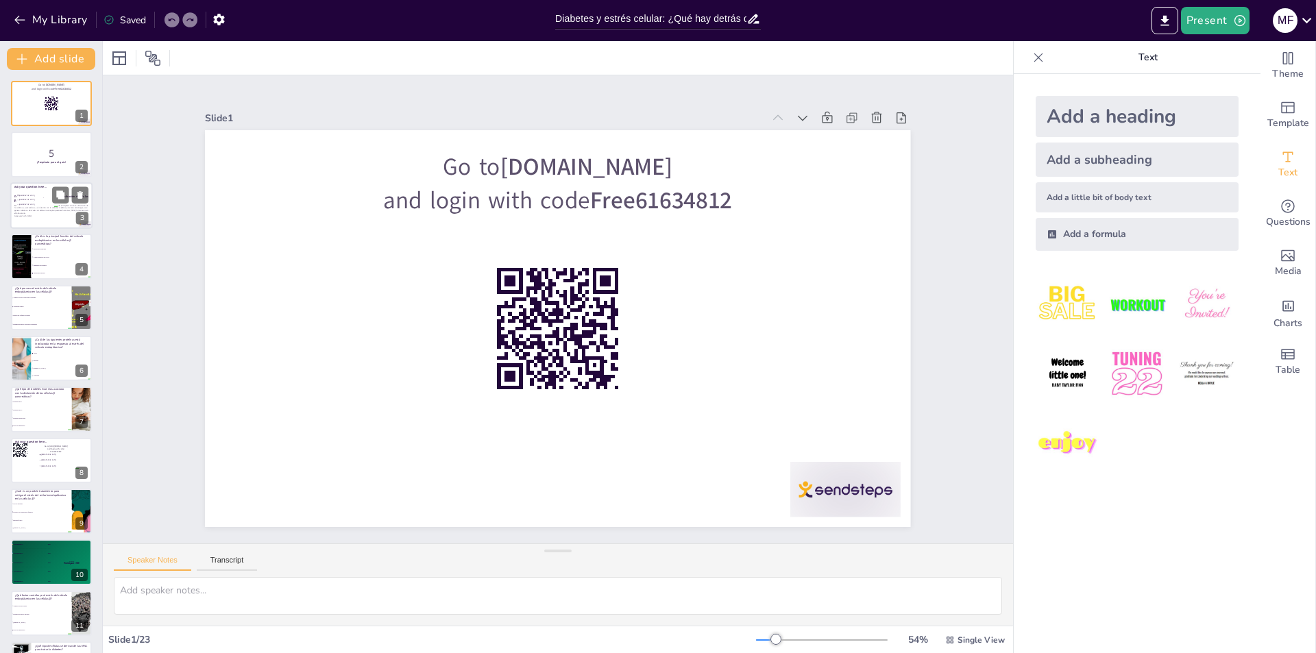
checkbox input "true"
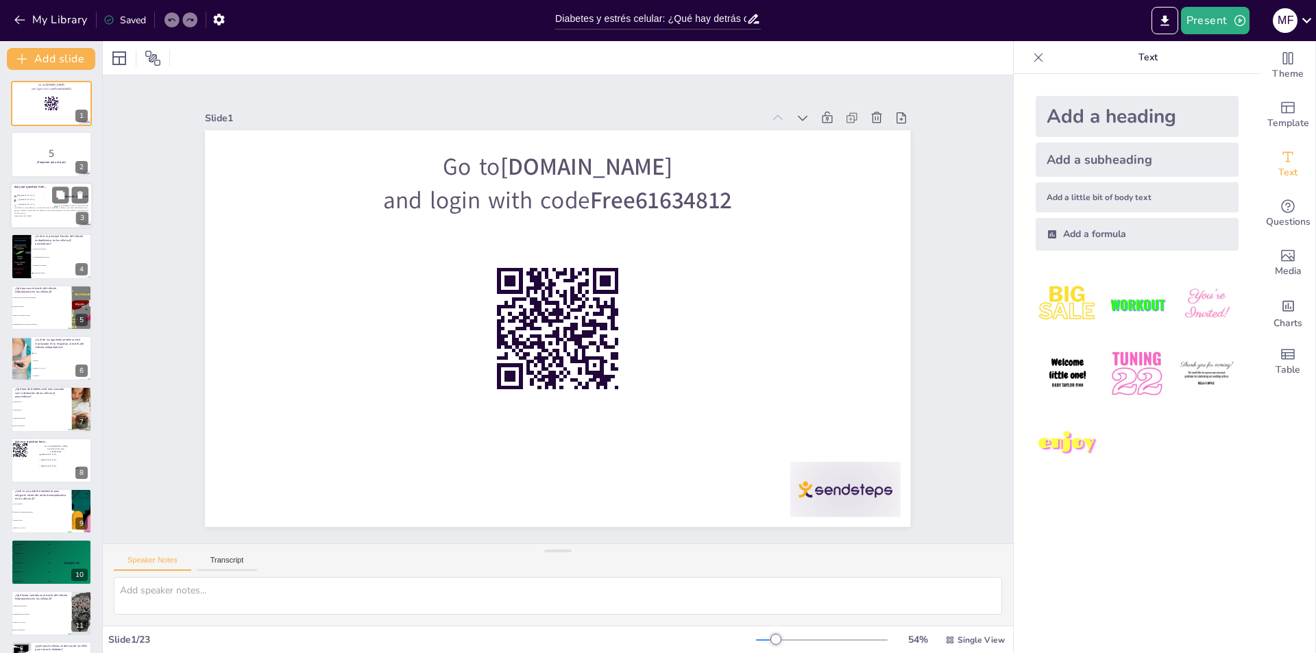
checkbox input "true"
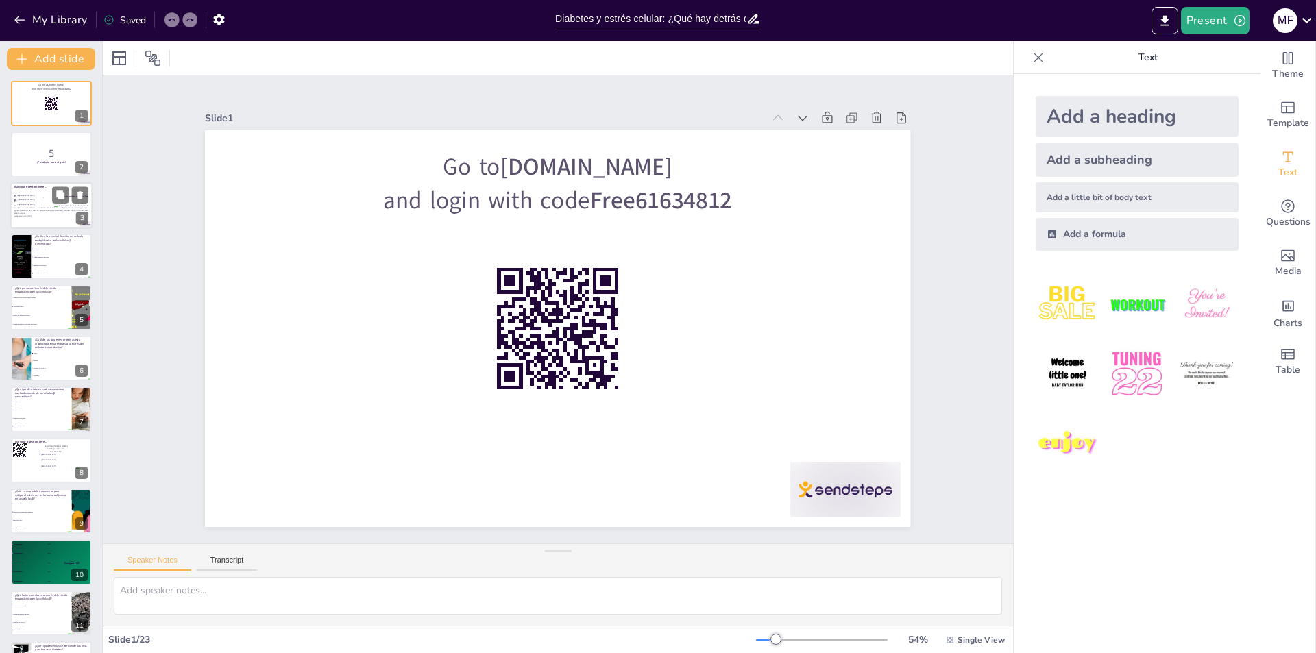
checkbox input "true"
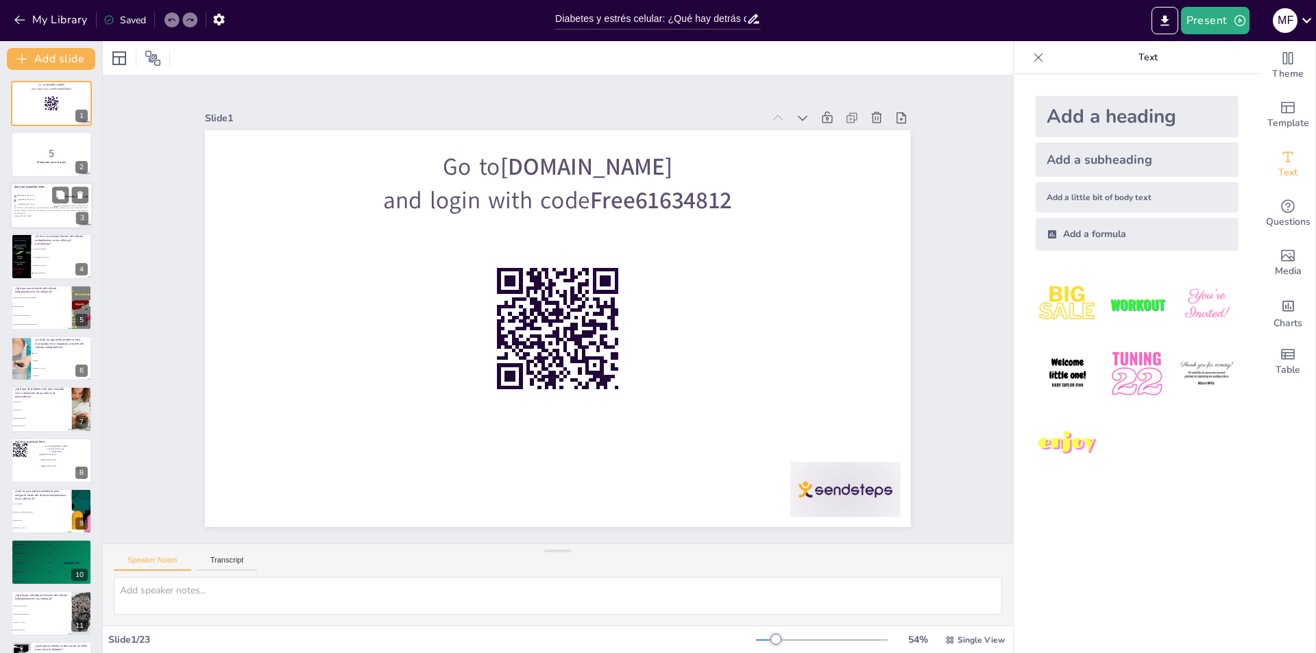
checkbox input "true"
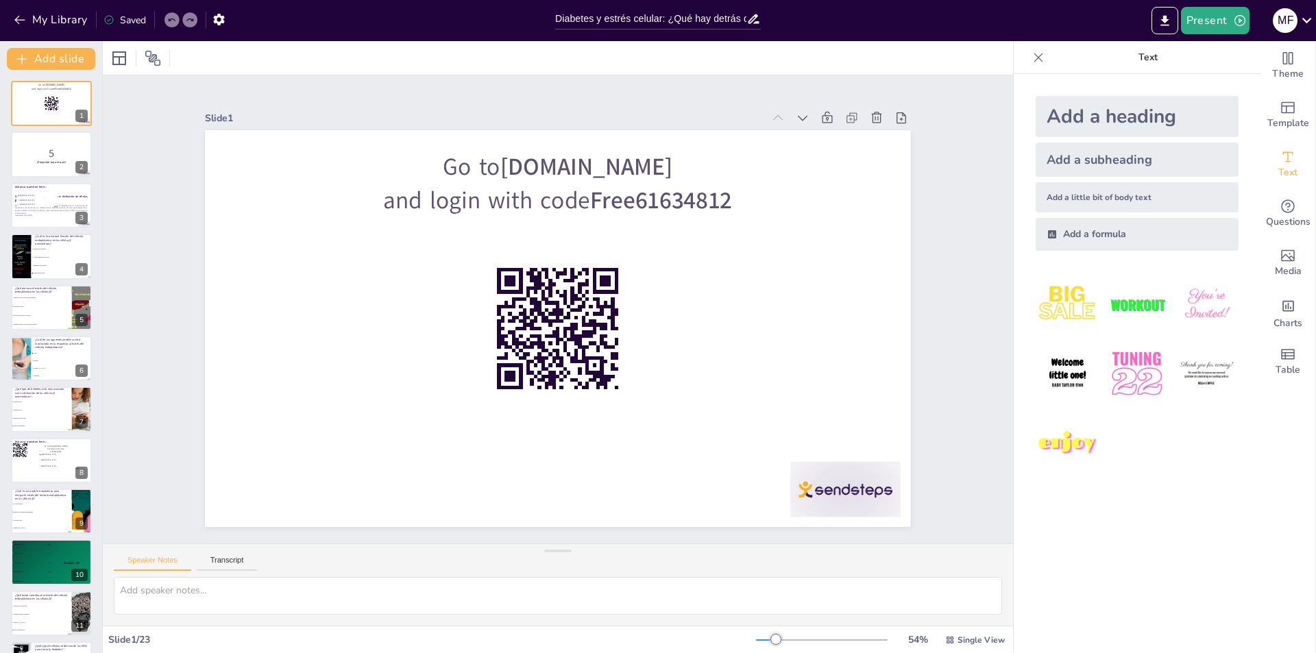
checkbox input "true"
click at [1298, 22] on icon at bounding box center [1307, 20] width 19 height 19
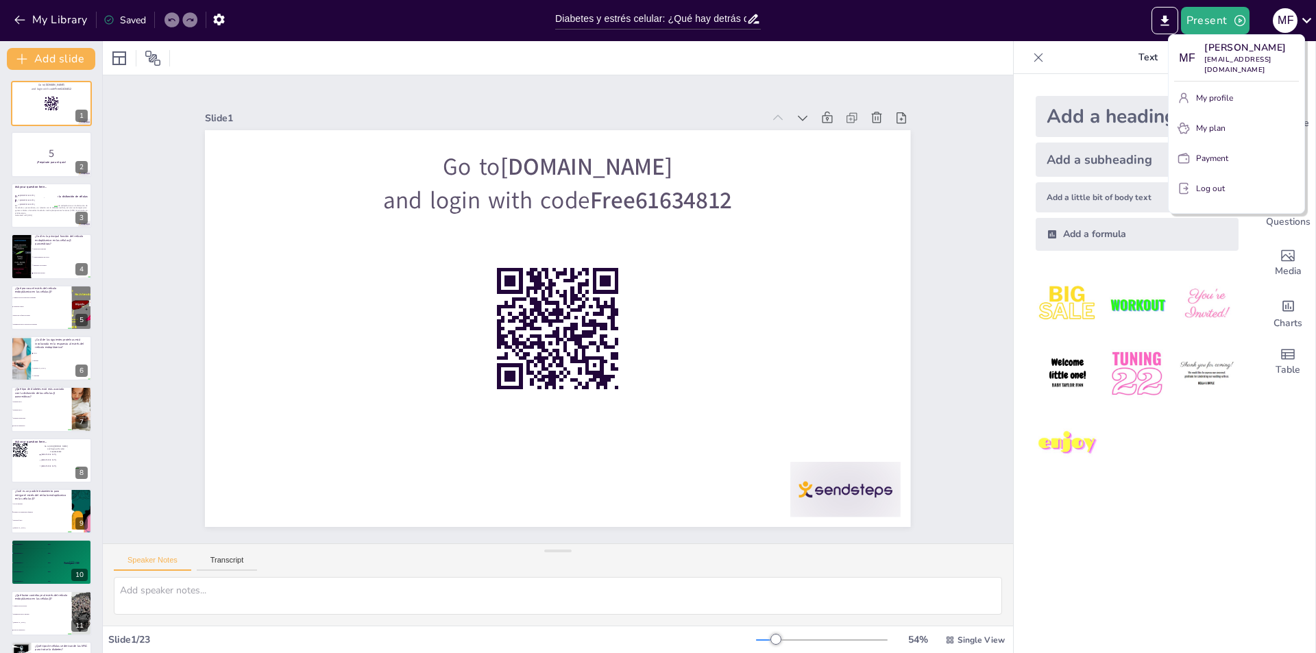
click at [1224, 109] on button "My profile" at bounding box center [1236, 98] width 125 height 22
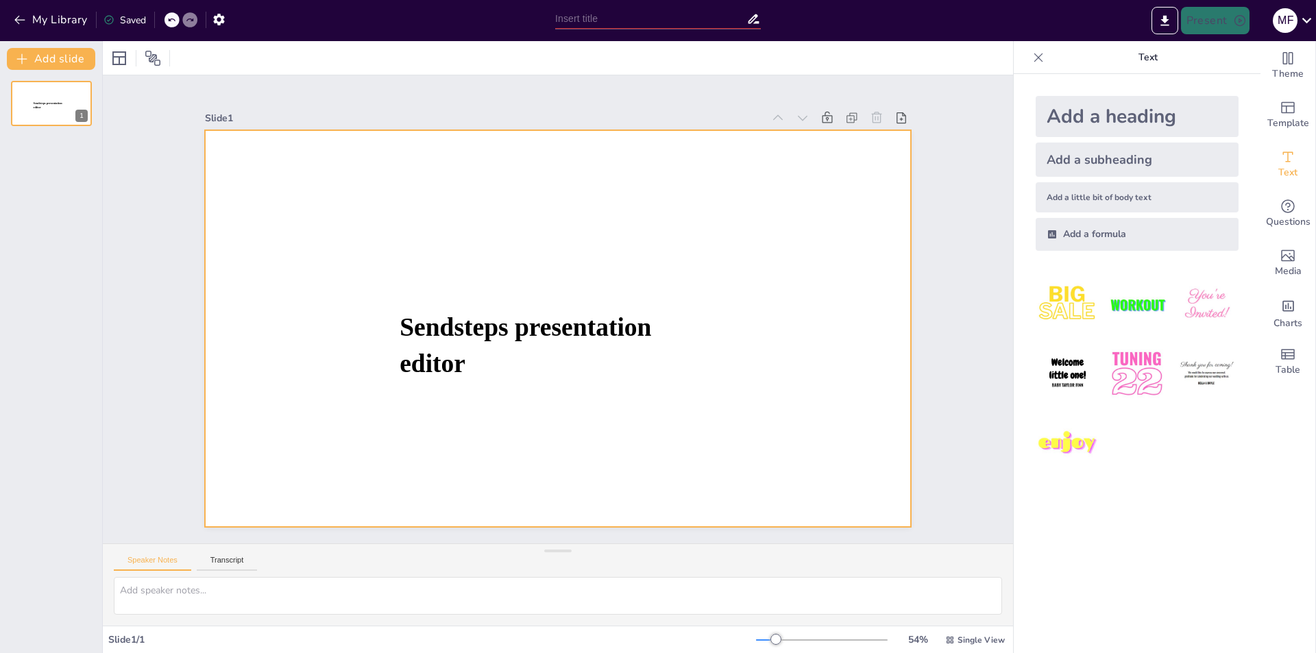
type input "Diabetes y estrés celular: ¿Qué hay detrás de la disfunción de las [MEDICAL_DAT…"
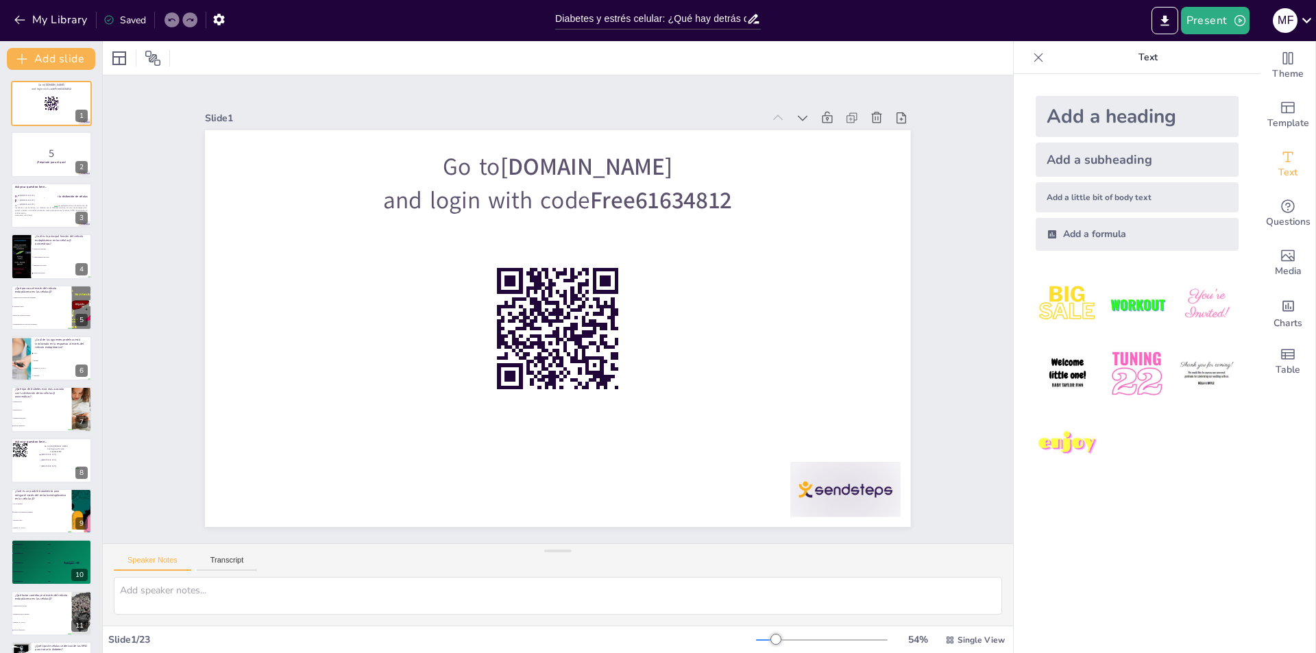
checkbox input "true"
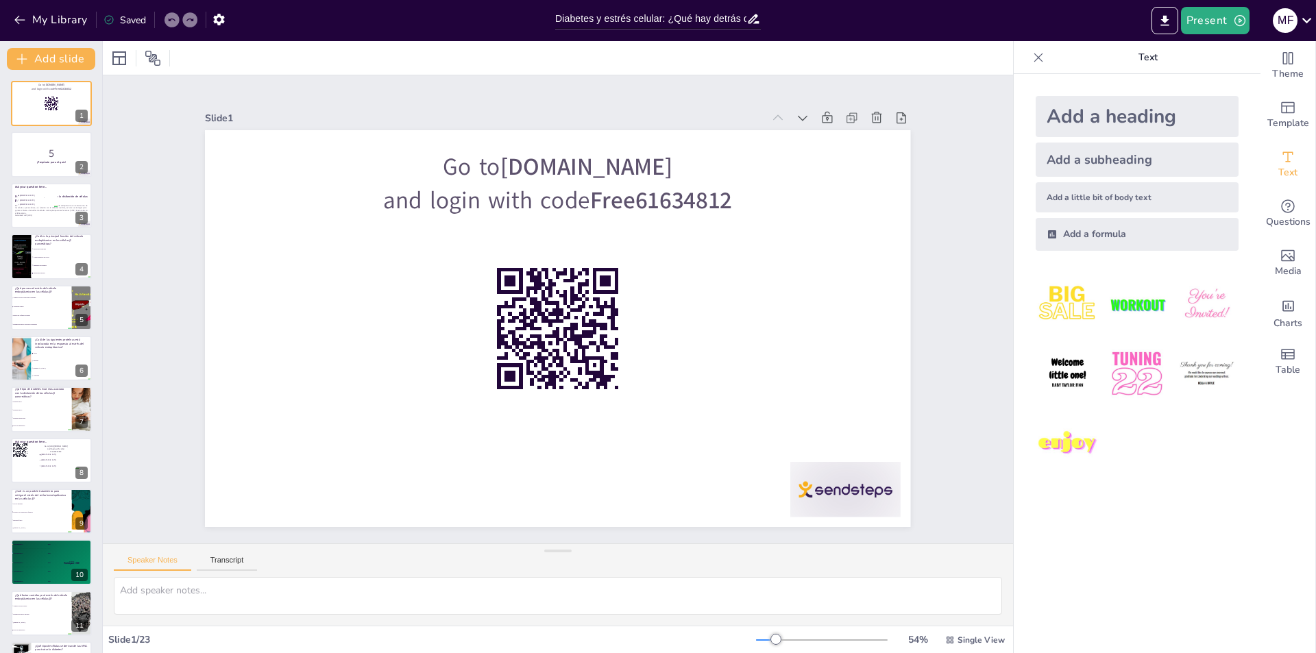
checkbox input "true"
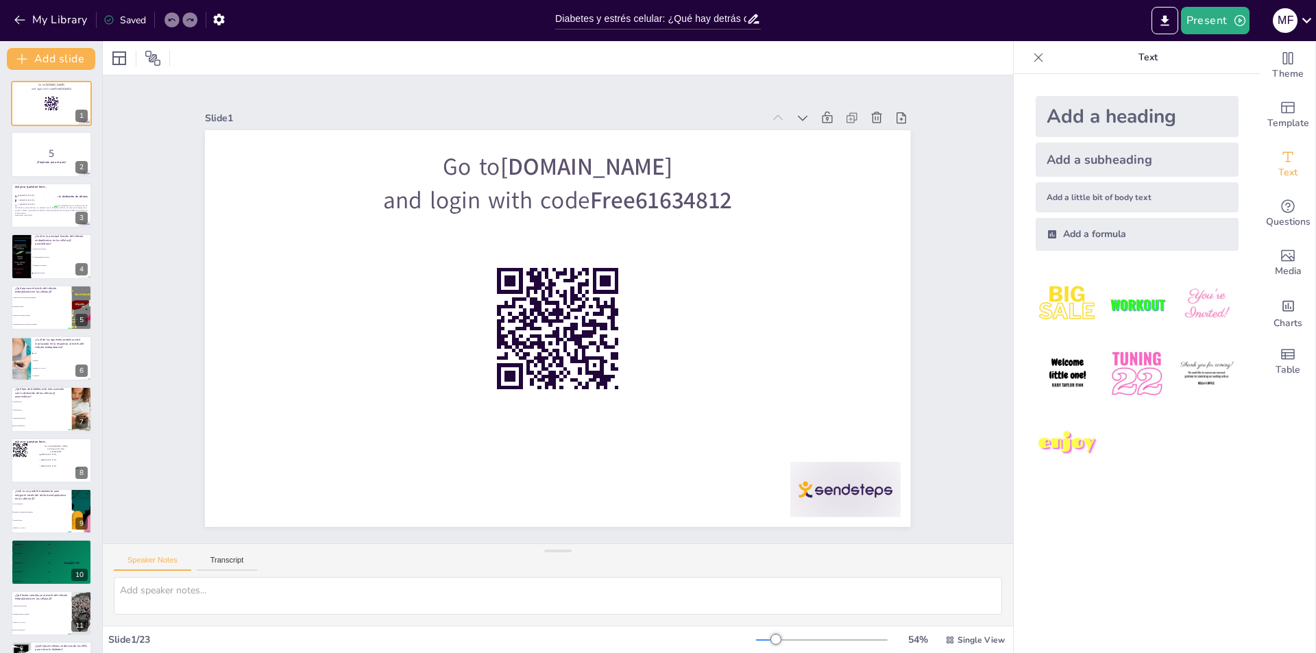
checkbox input "true"
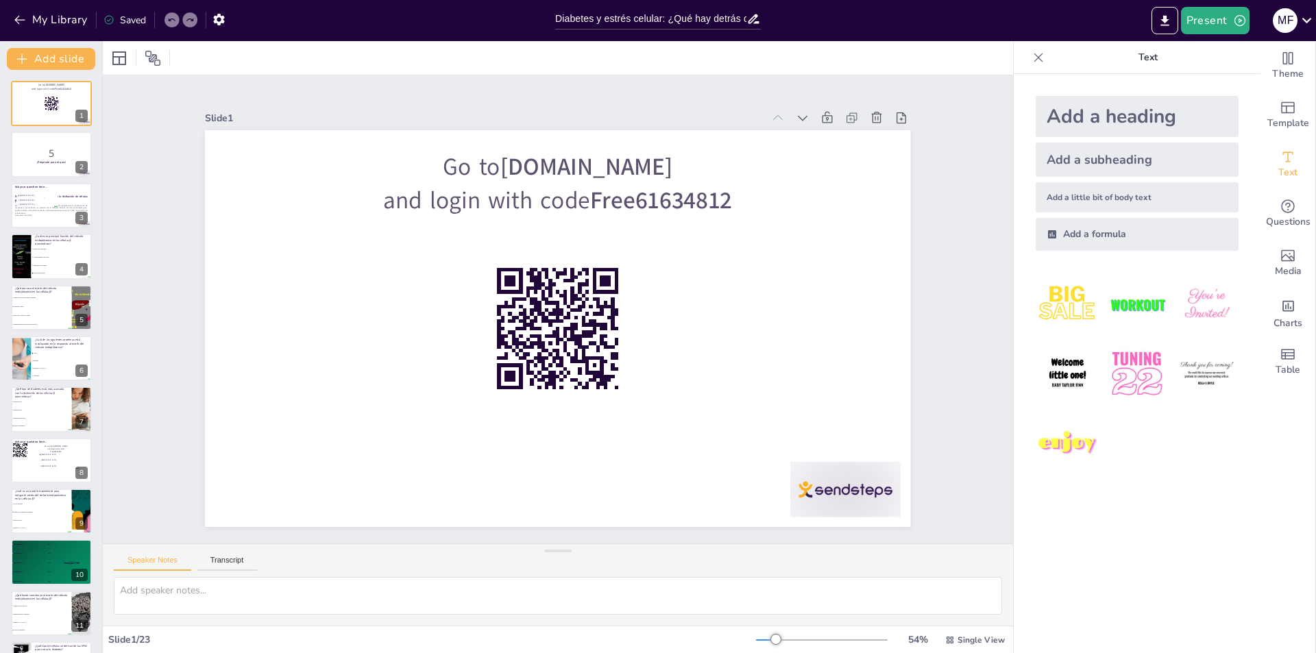
checkbox input "true"
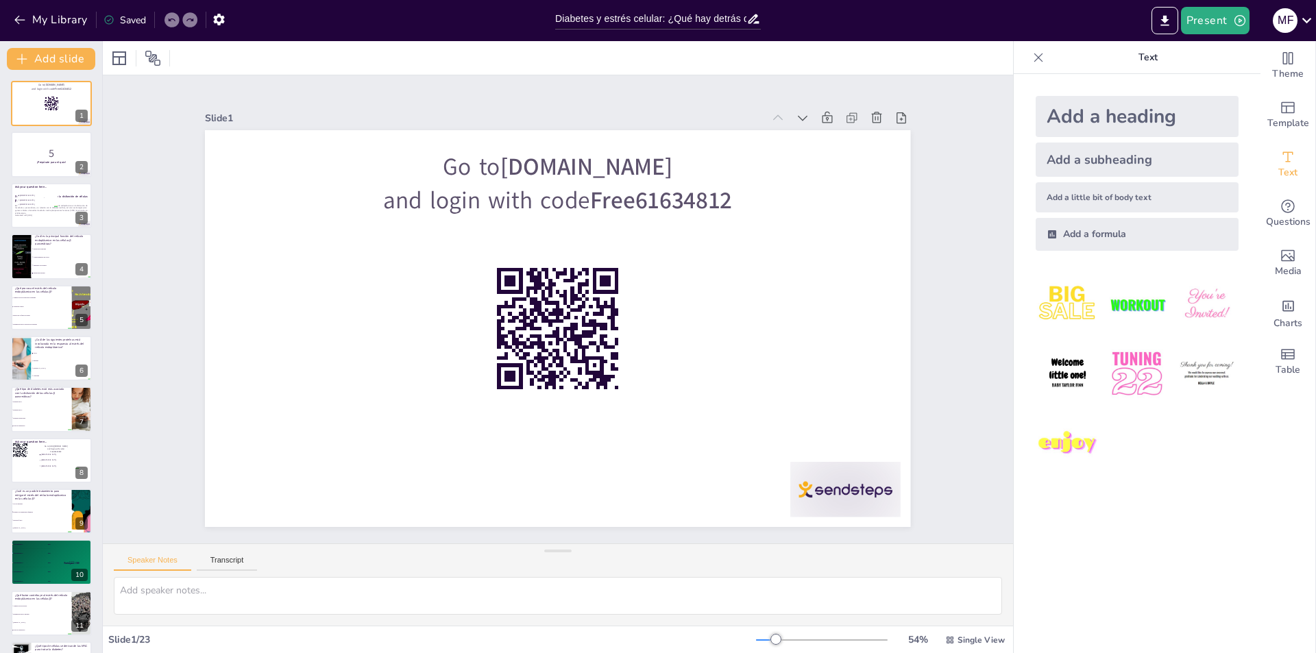
checkbox input "true"
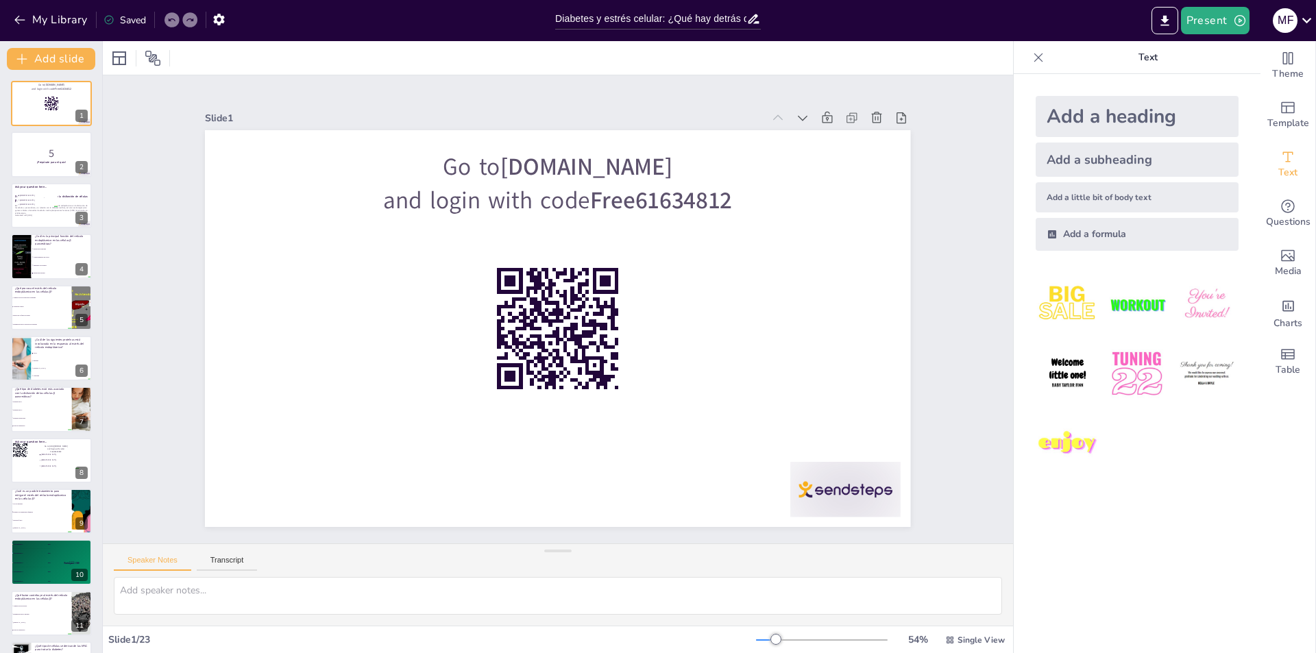
checkbox input "true"
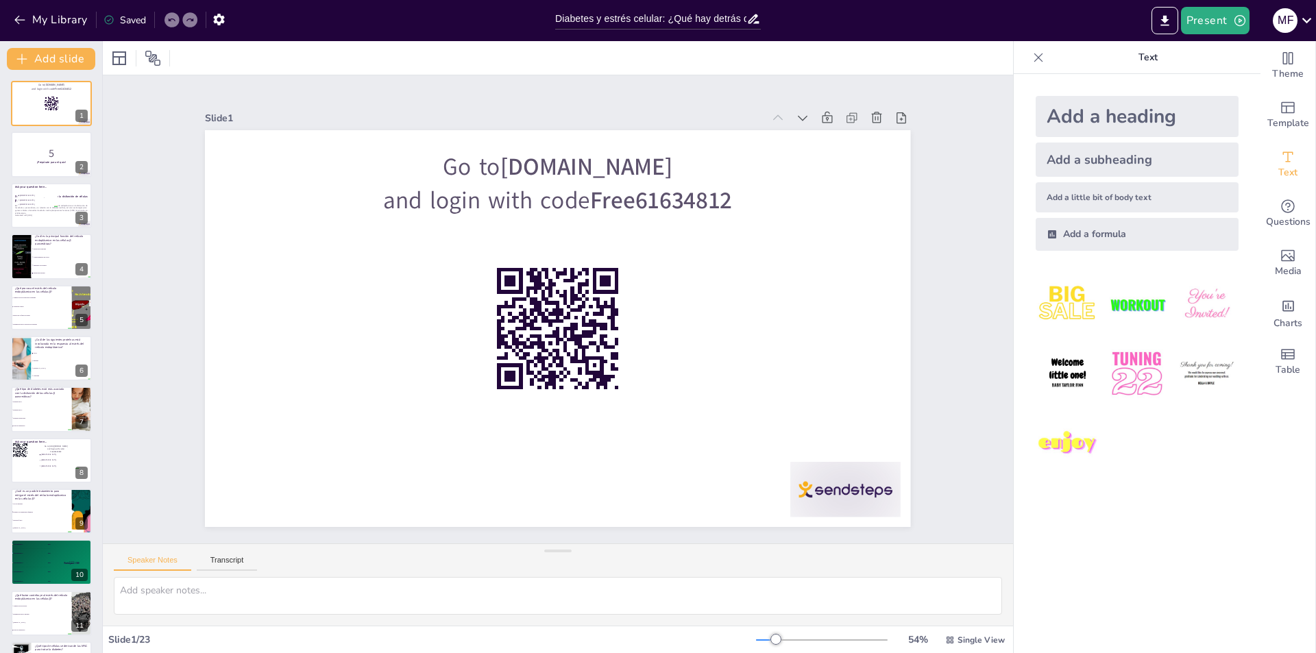
checkbox input "true"
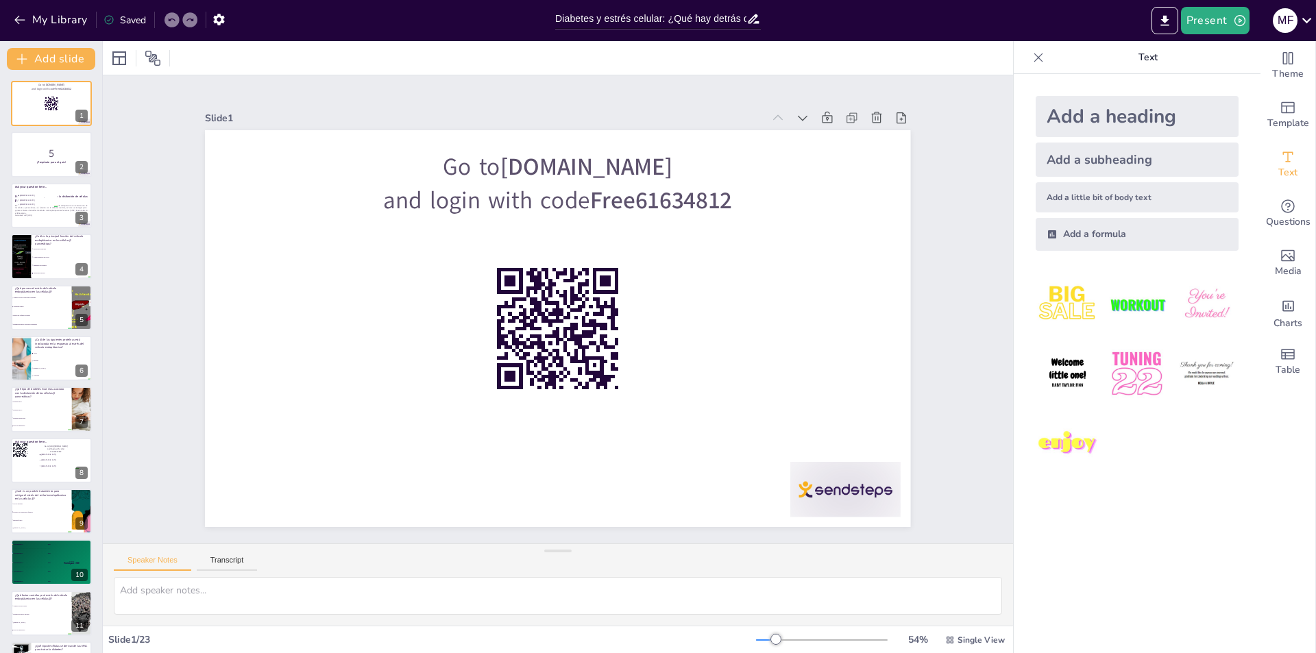
checkbox input "true"
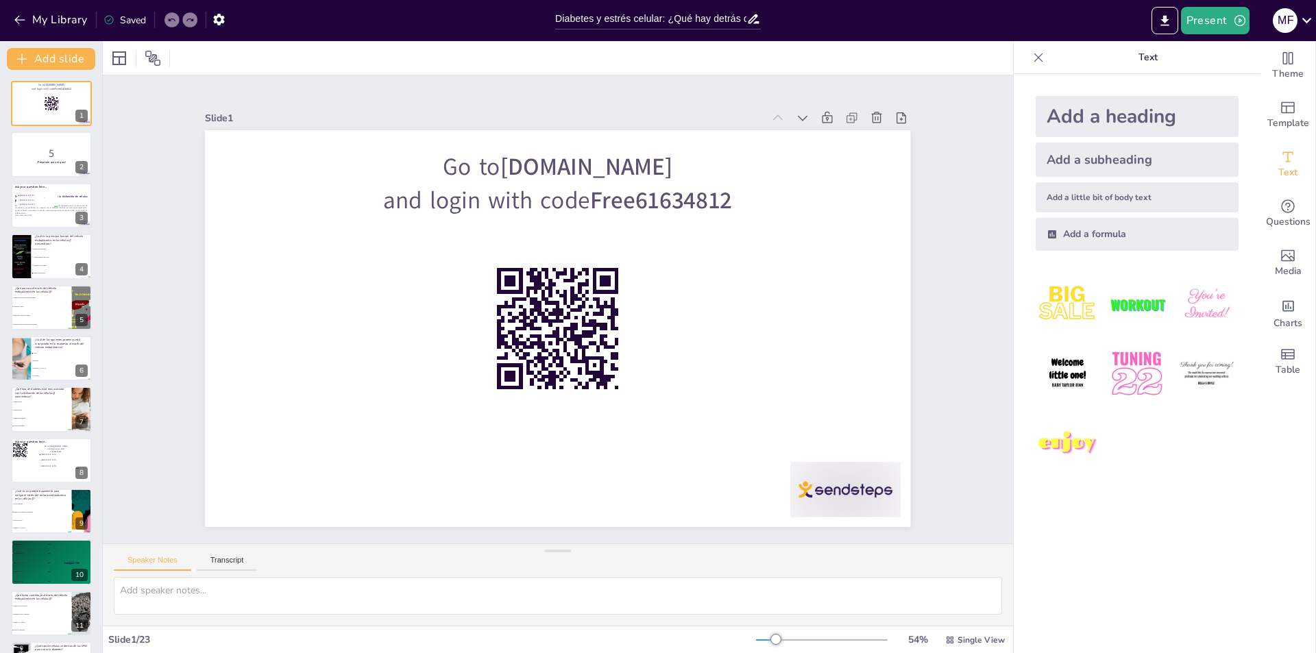
checkbox input "true"
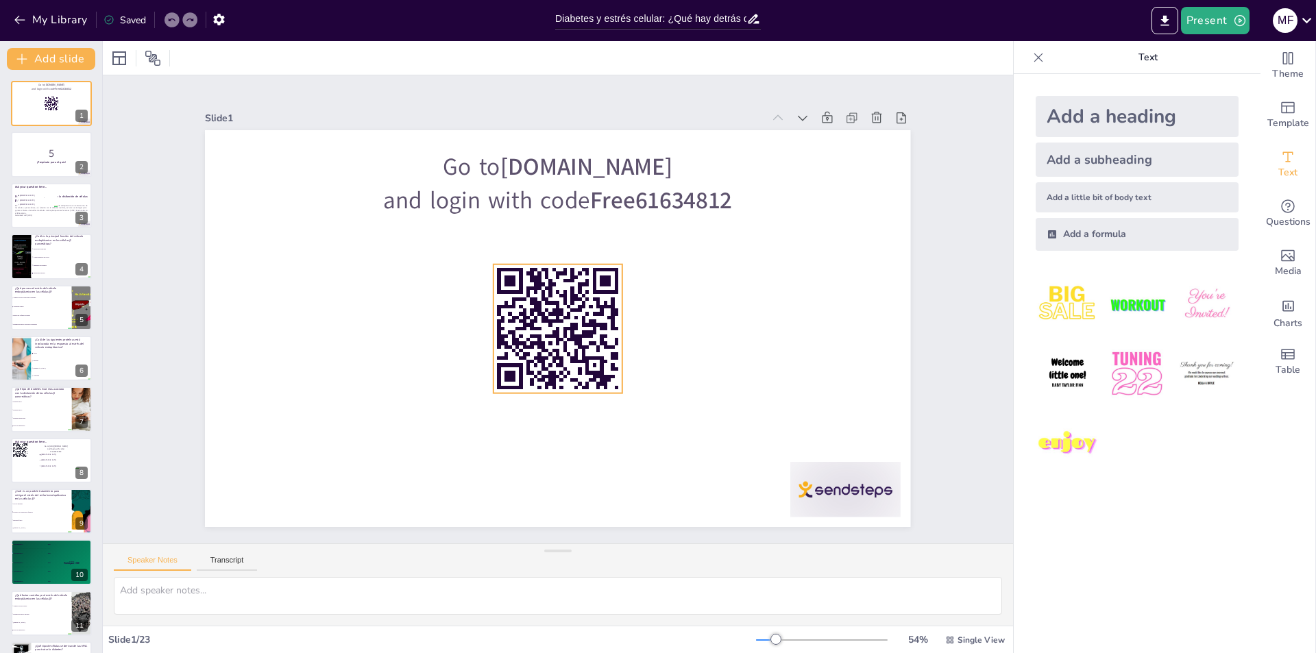
checkbox input "true"
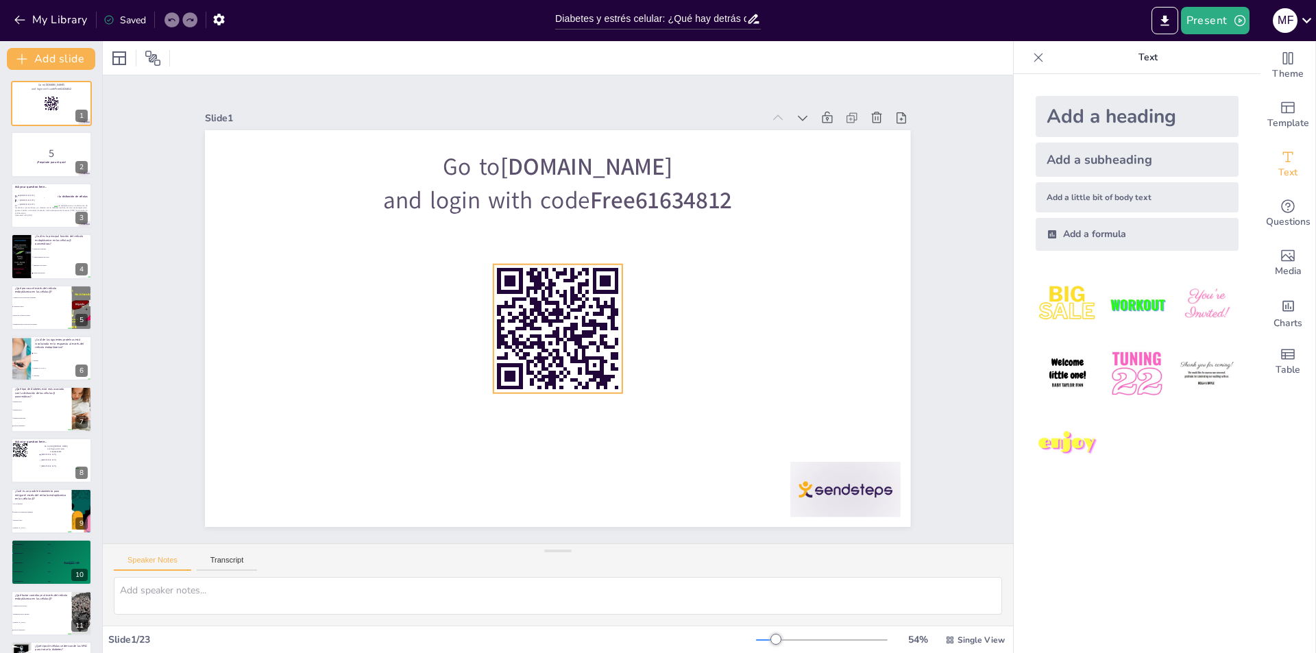
checkbox input "true"
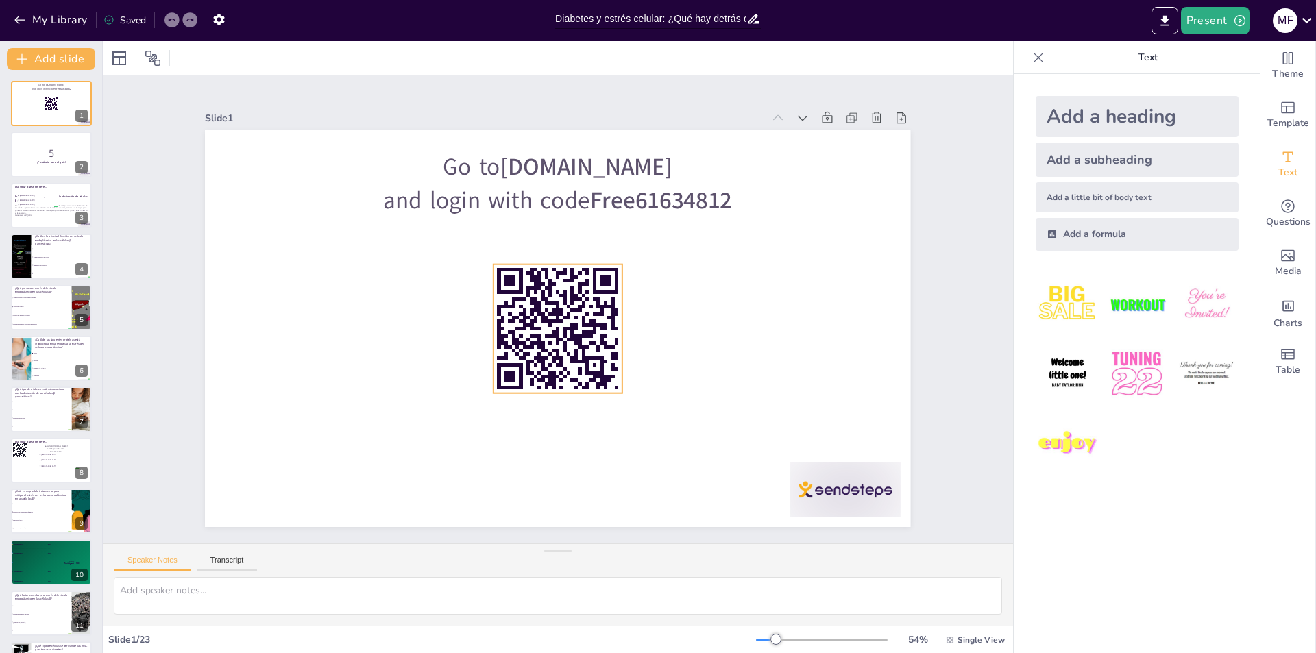
checkbox input "true"
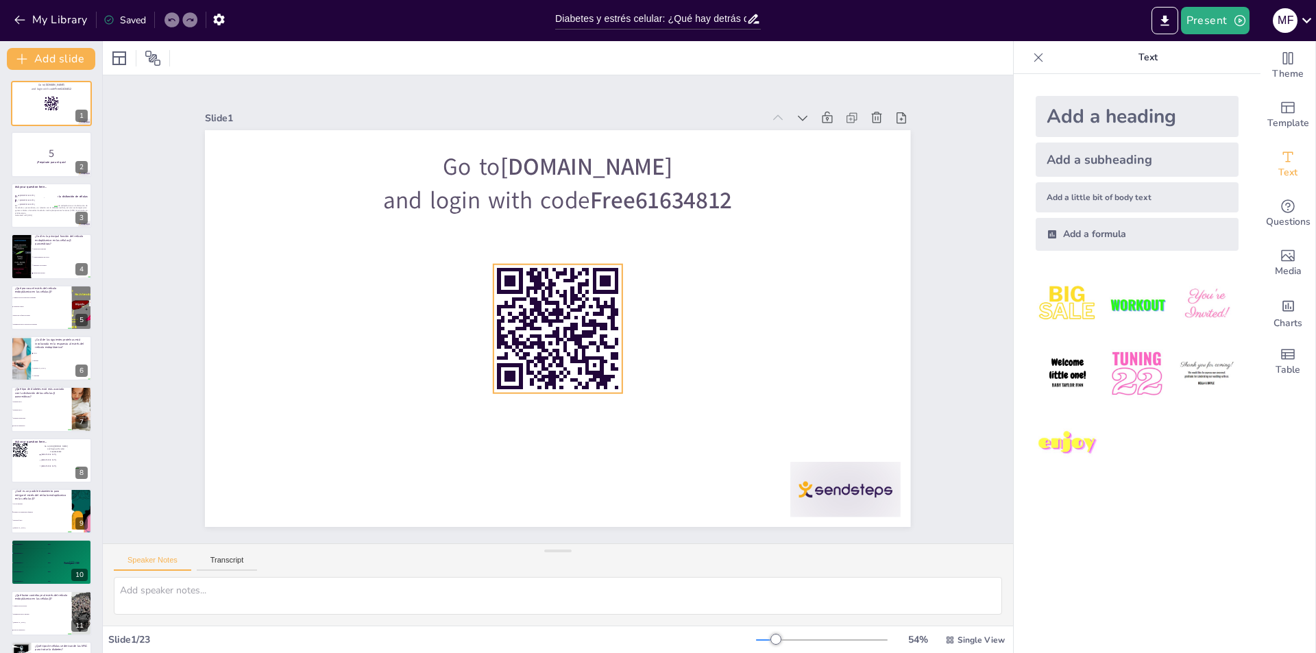
checkbox input "true"
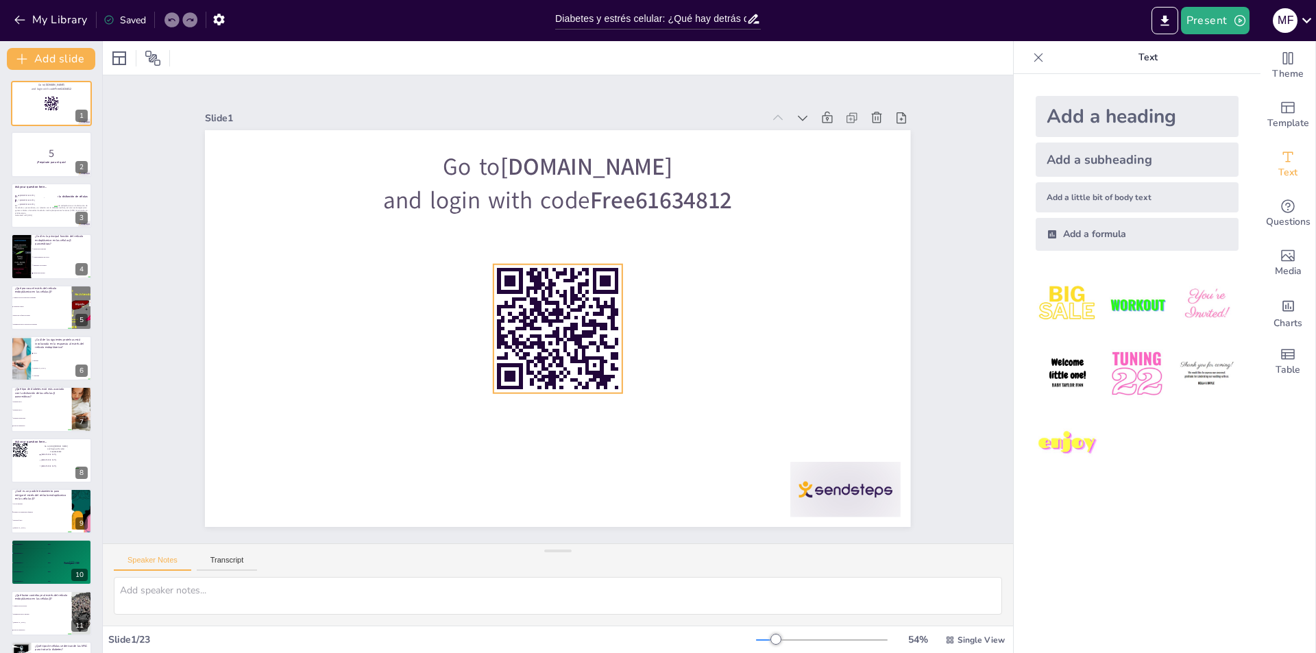
checkbox input "true"
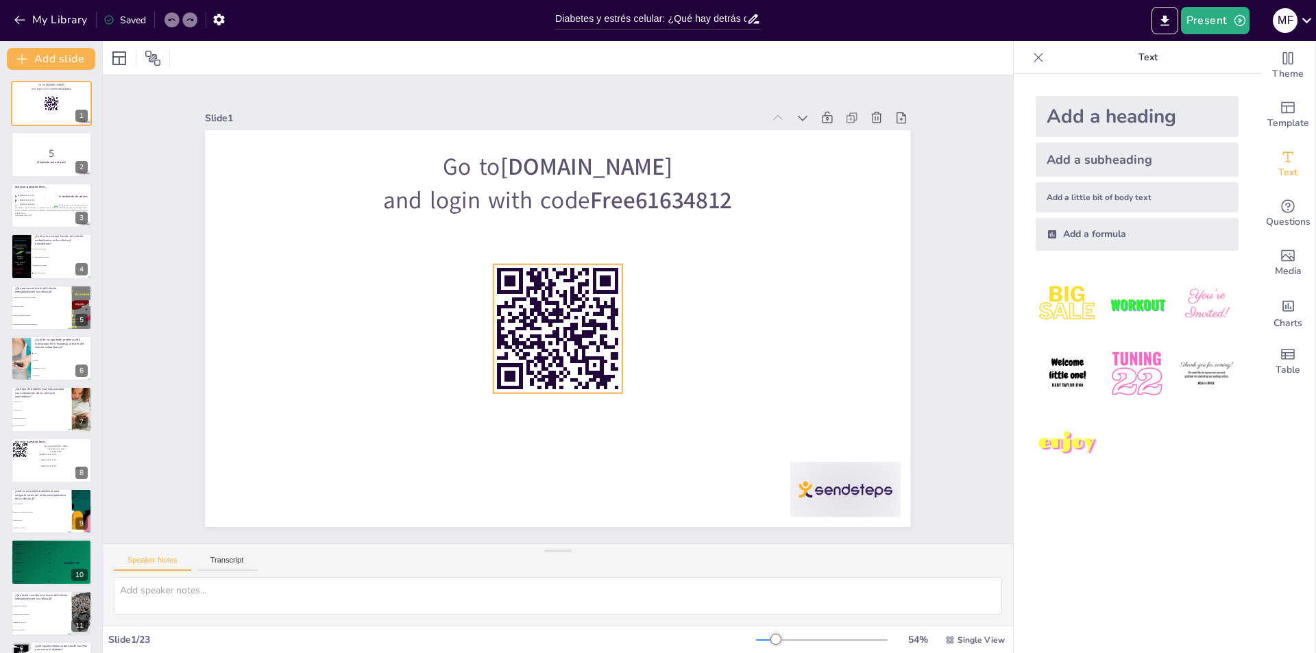
checkbox input "true"
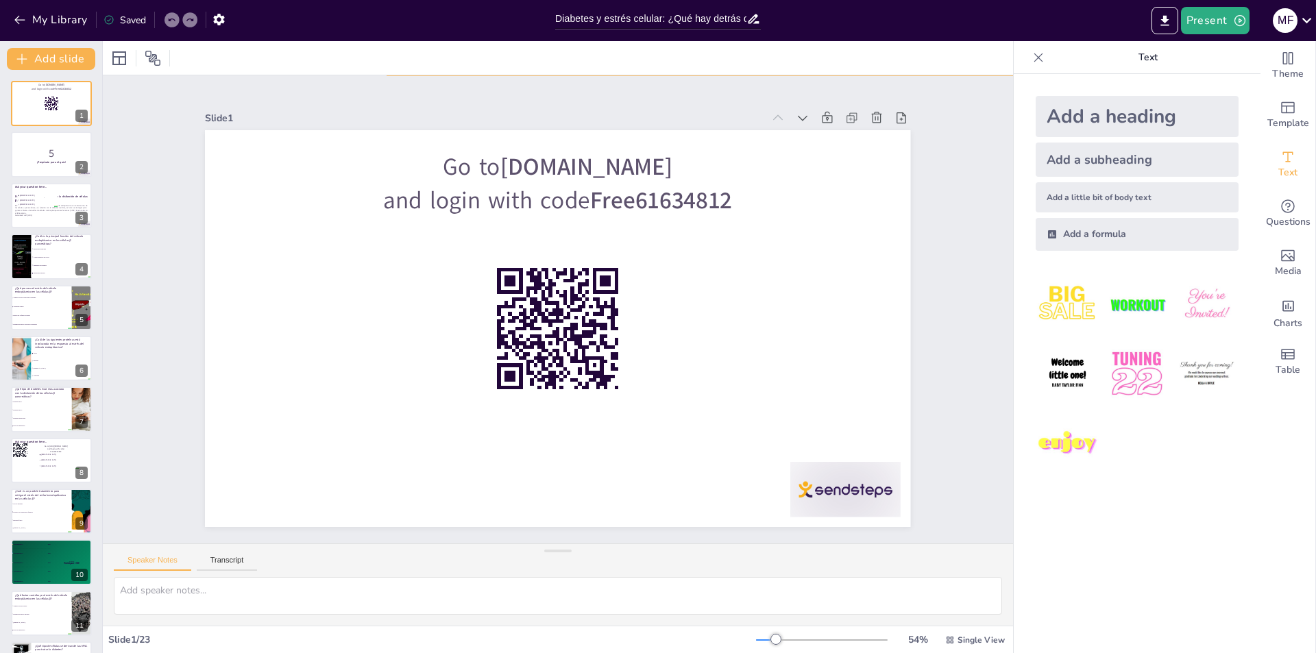
checkbox input "true"
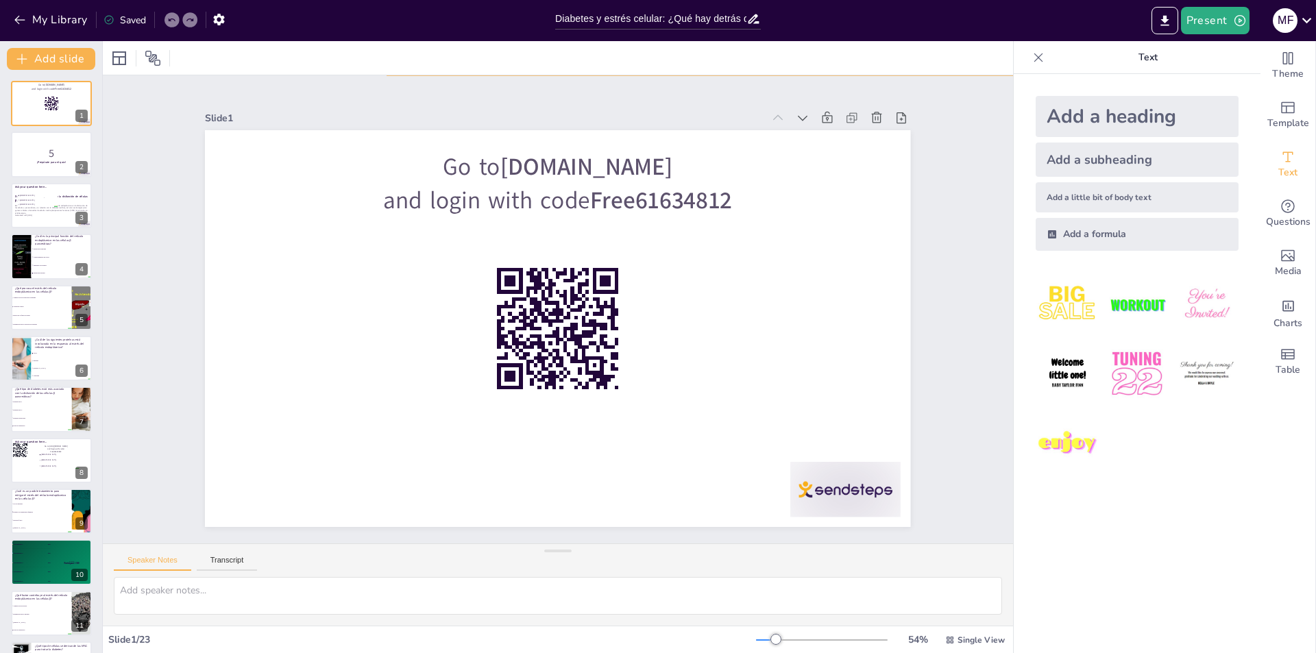
checkbox input "true"
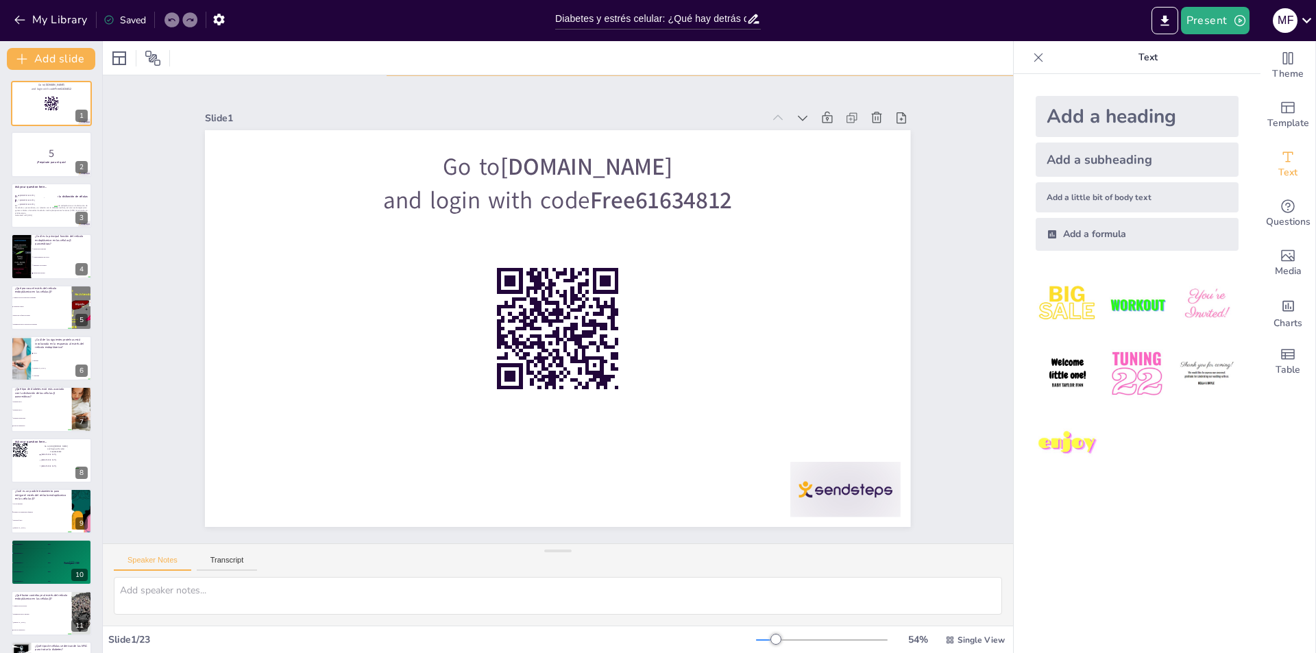
checkbox input "true"
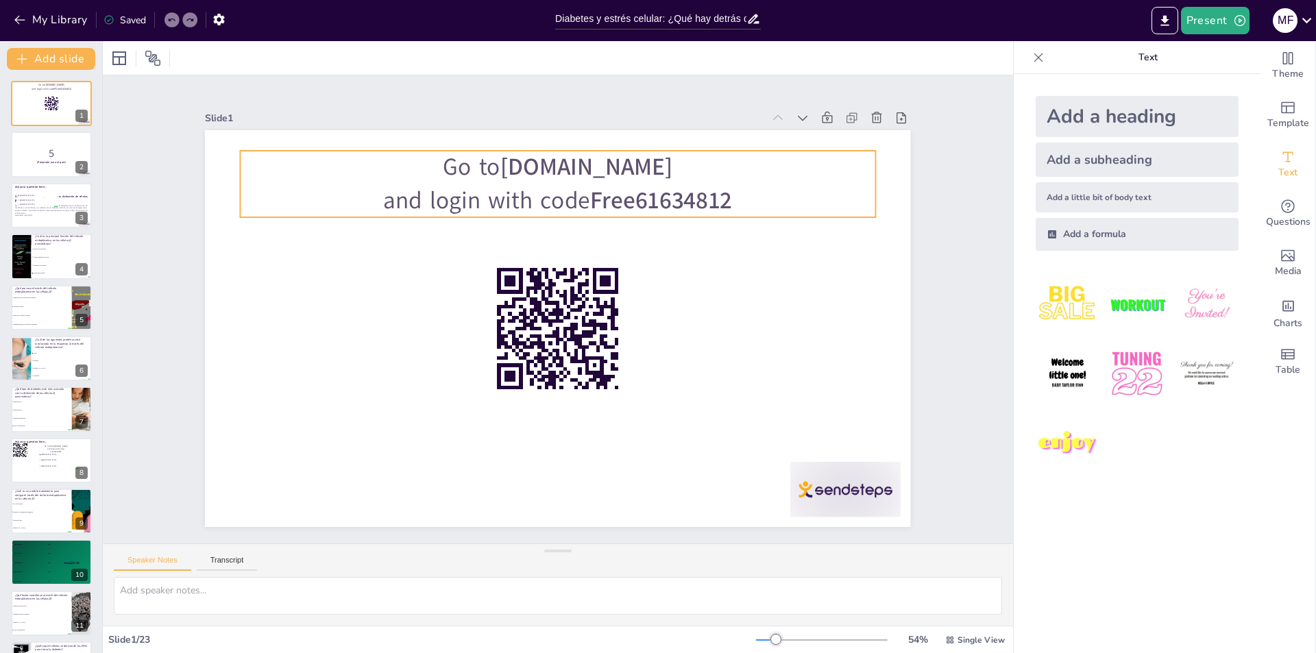
checkbox input "true"
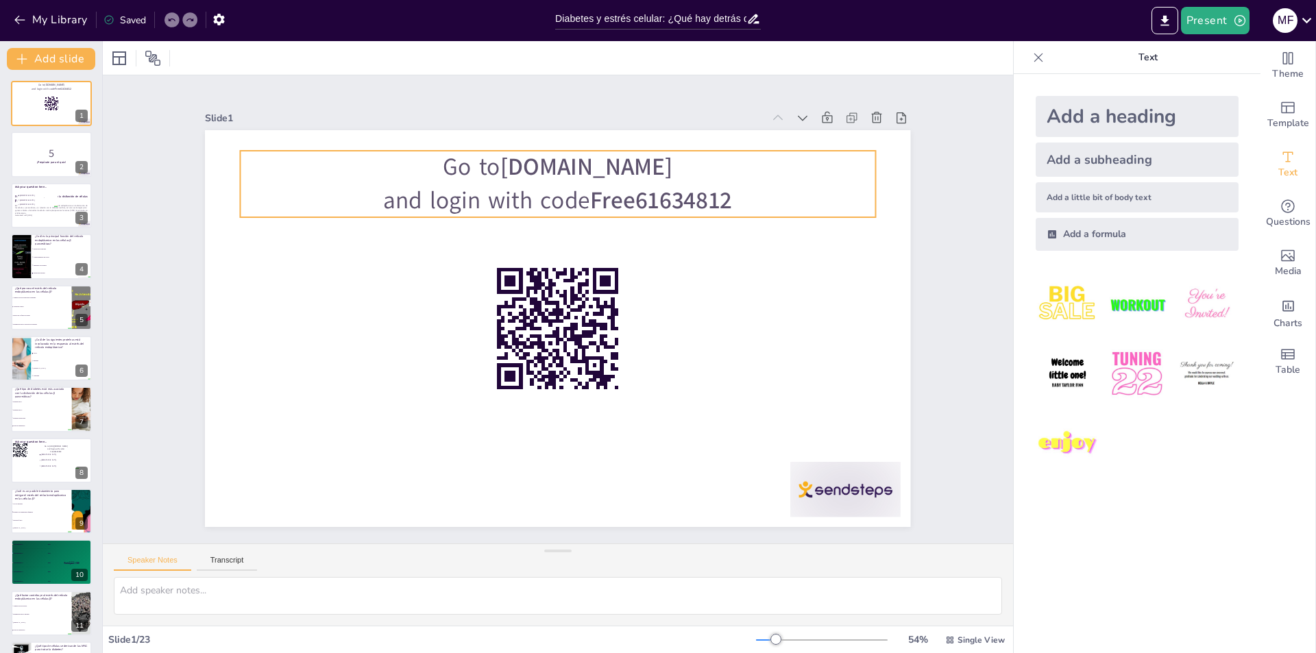
checkbox input "true"
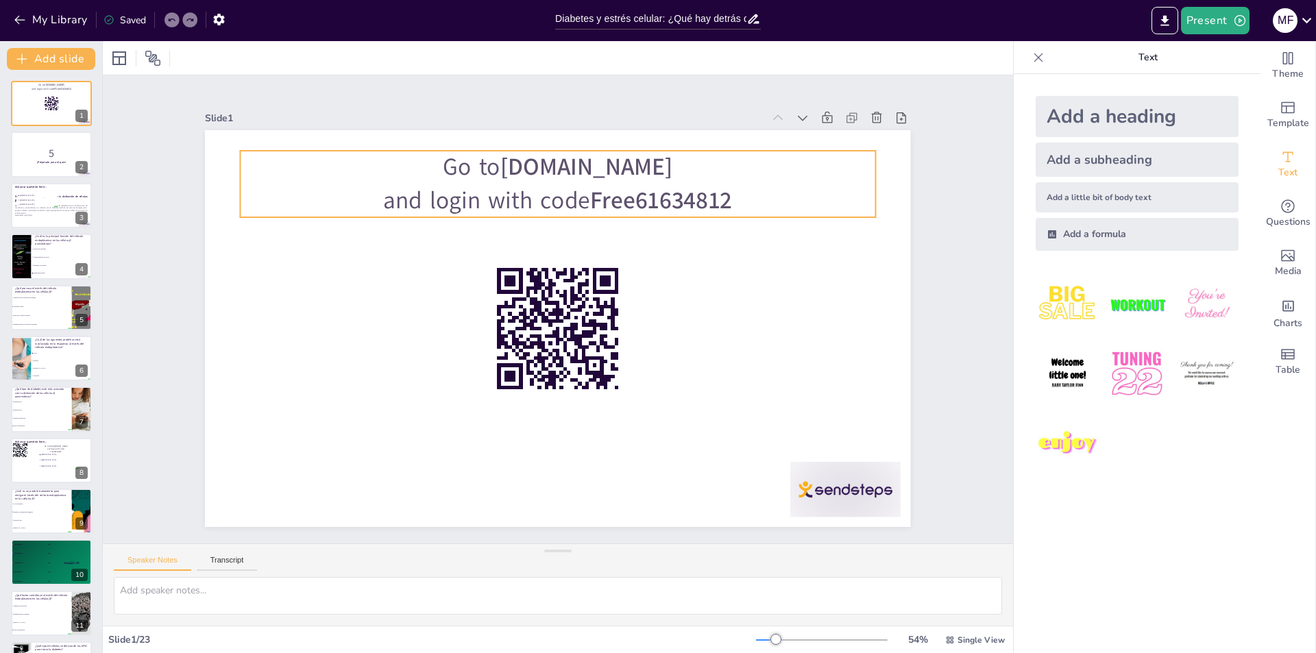
checkbox input "true"
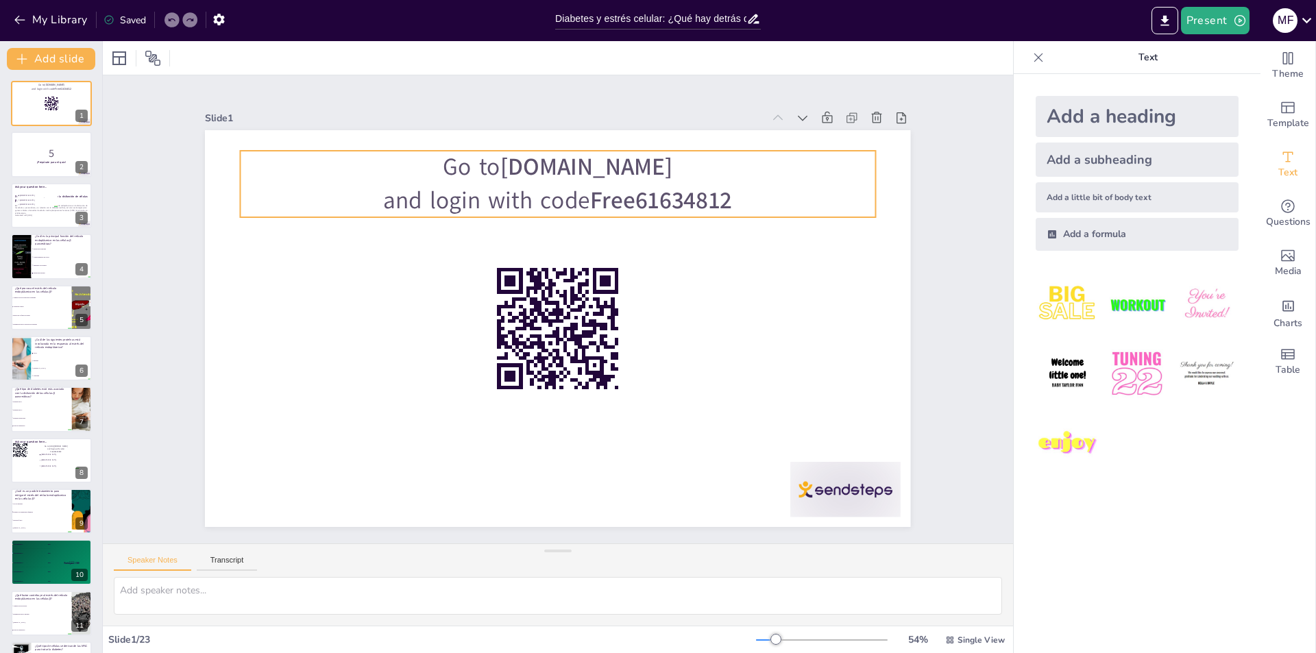
checkbox input "true"
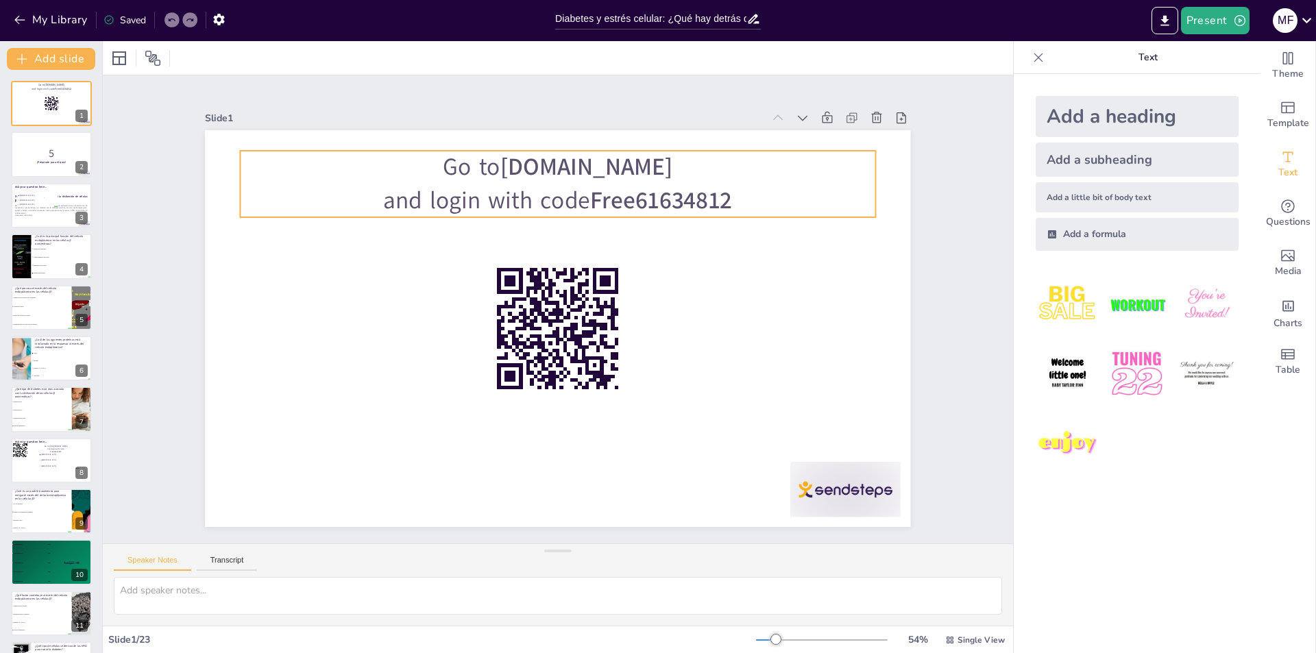
checkbox input "true"
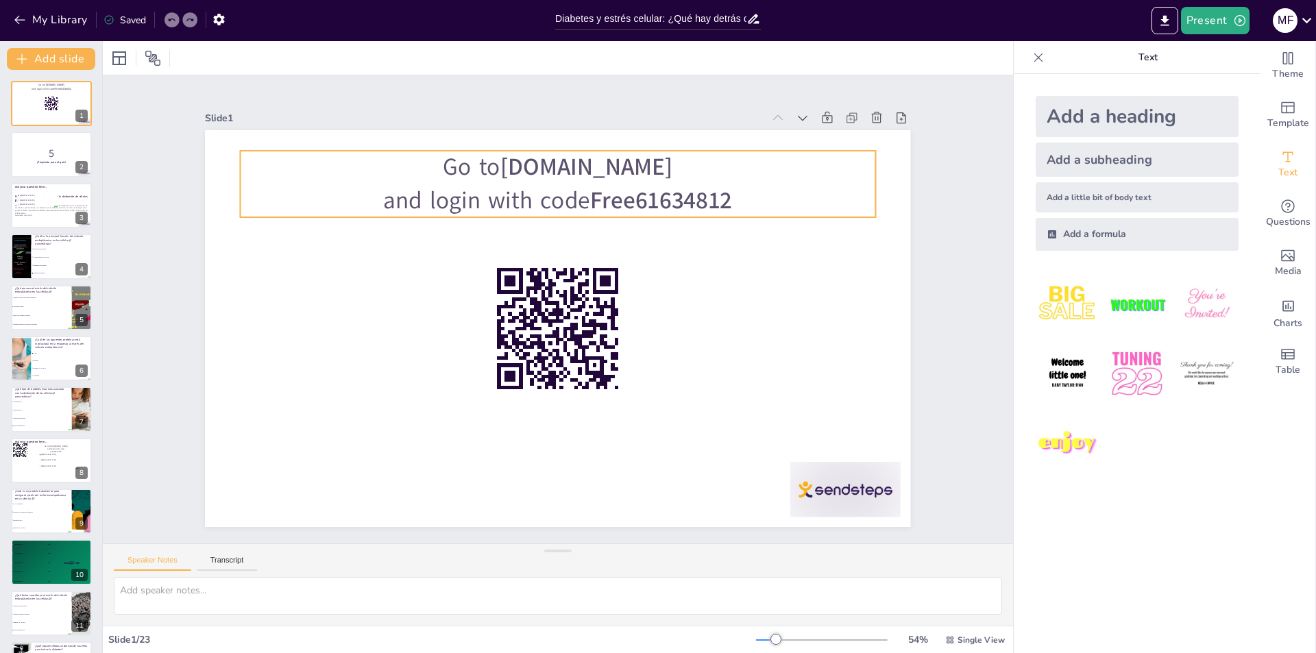
checkbox input "true"
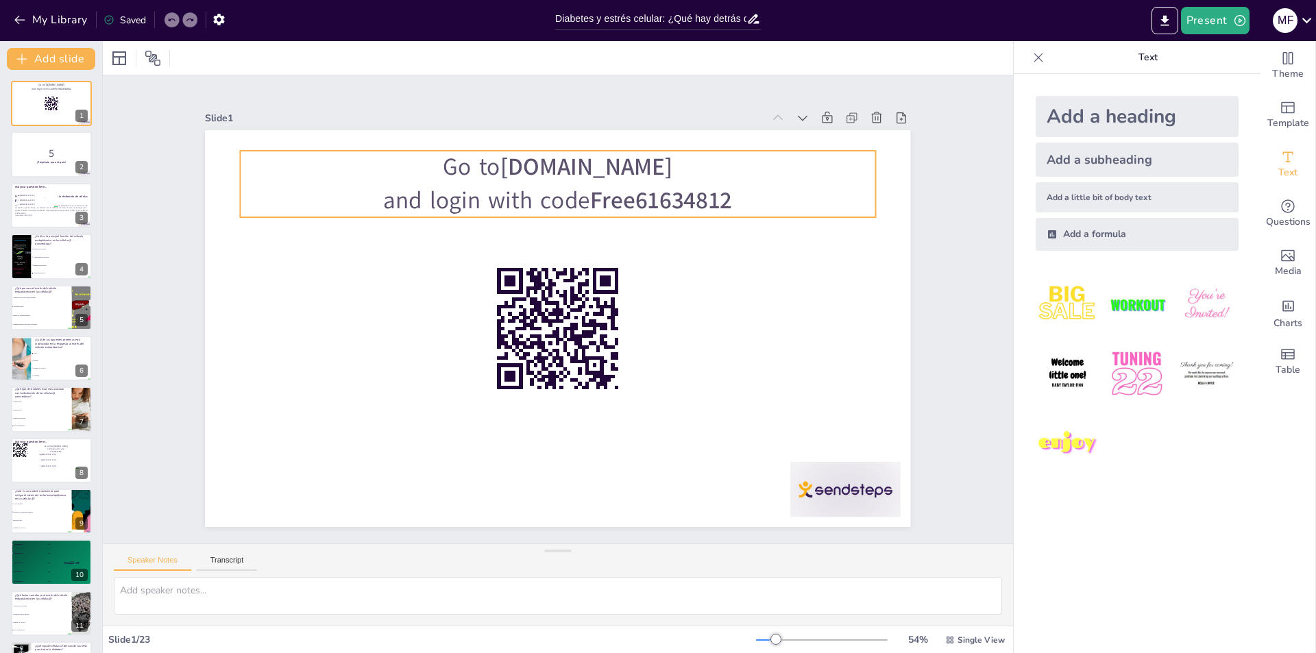
checkbox input "true"
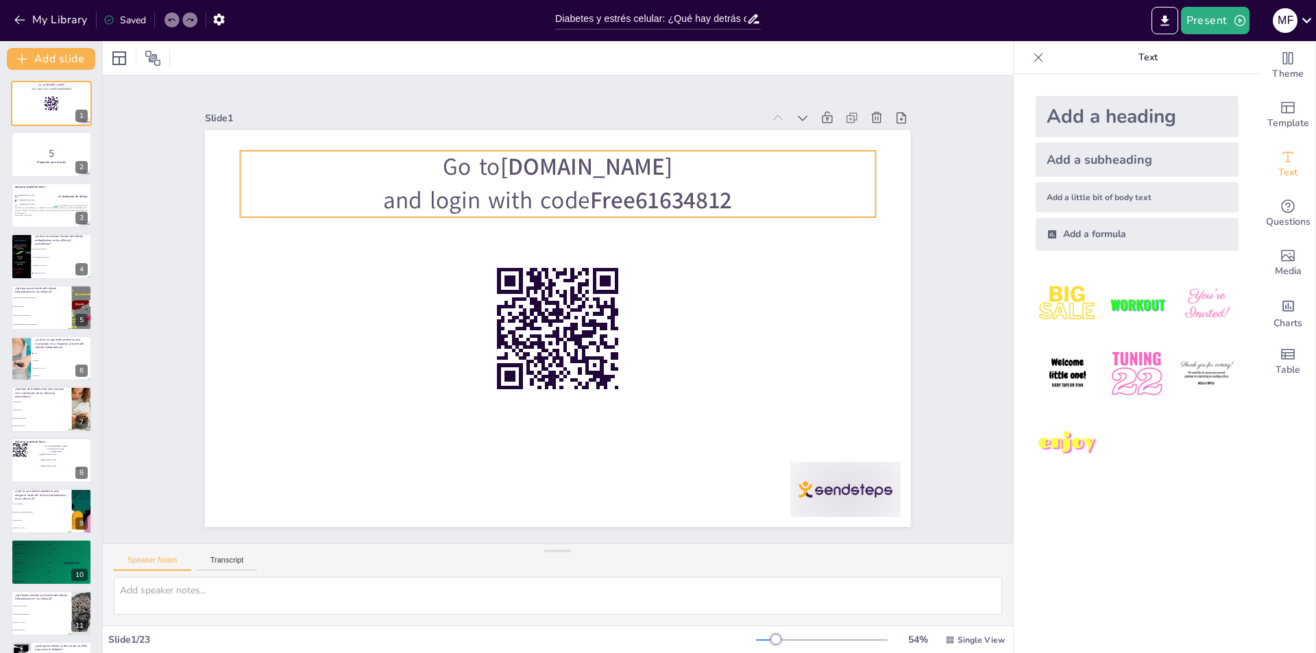
checkbox input "true"
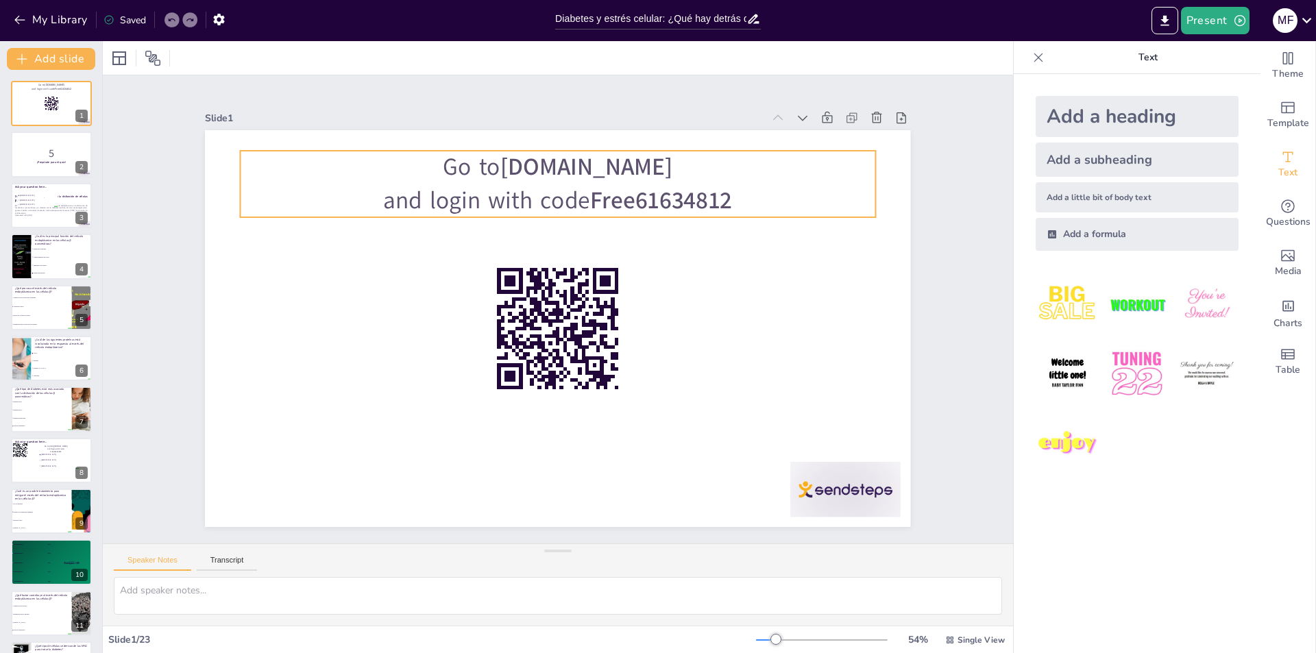
checkbox input "true"
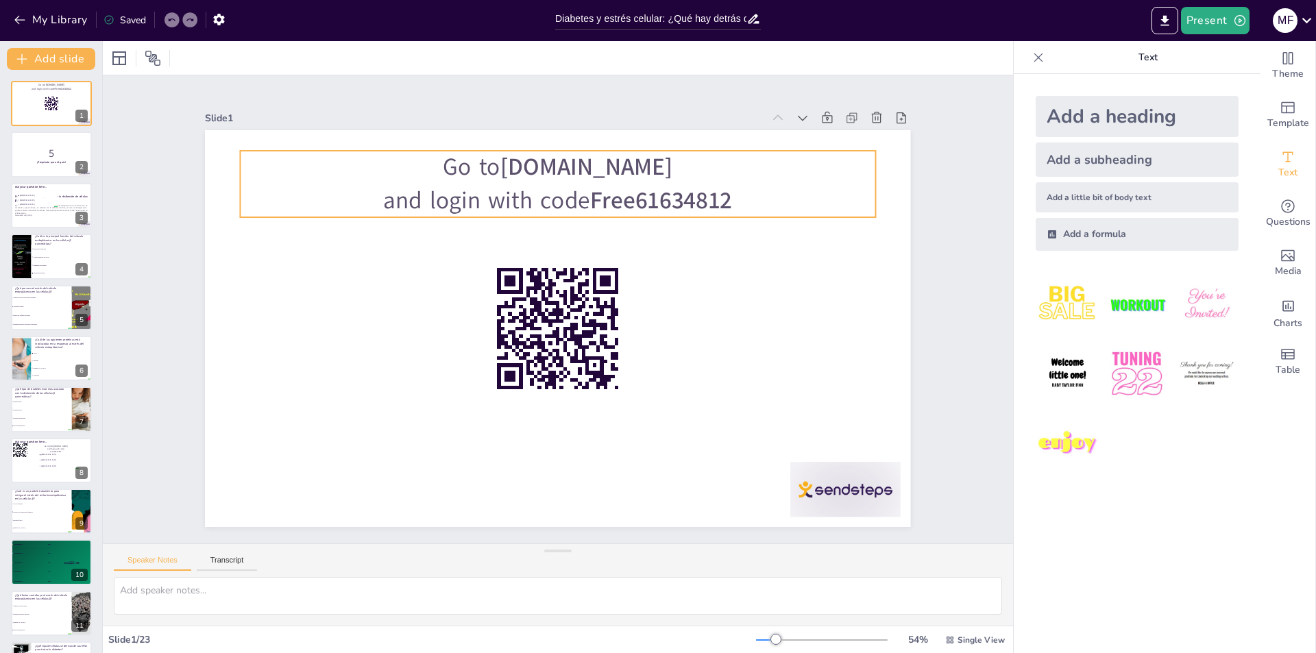
checkbox input "true"
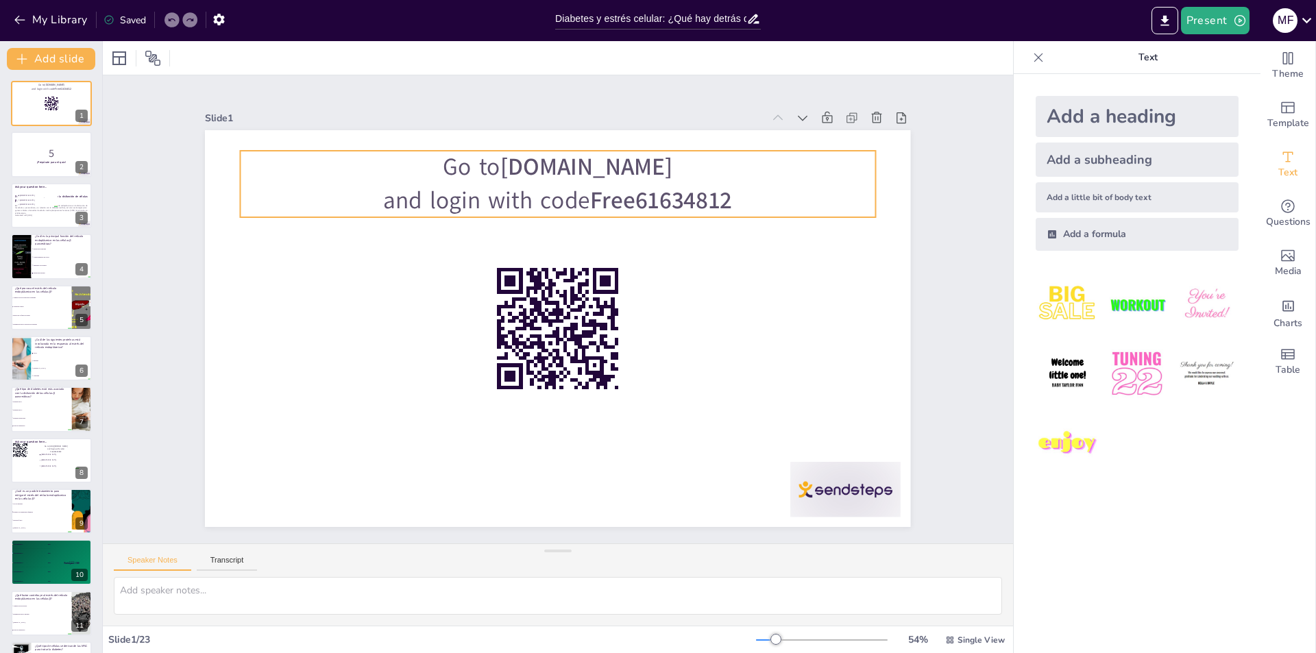
checkbox input "true"
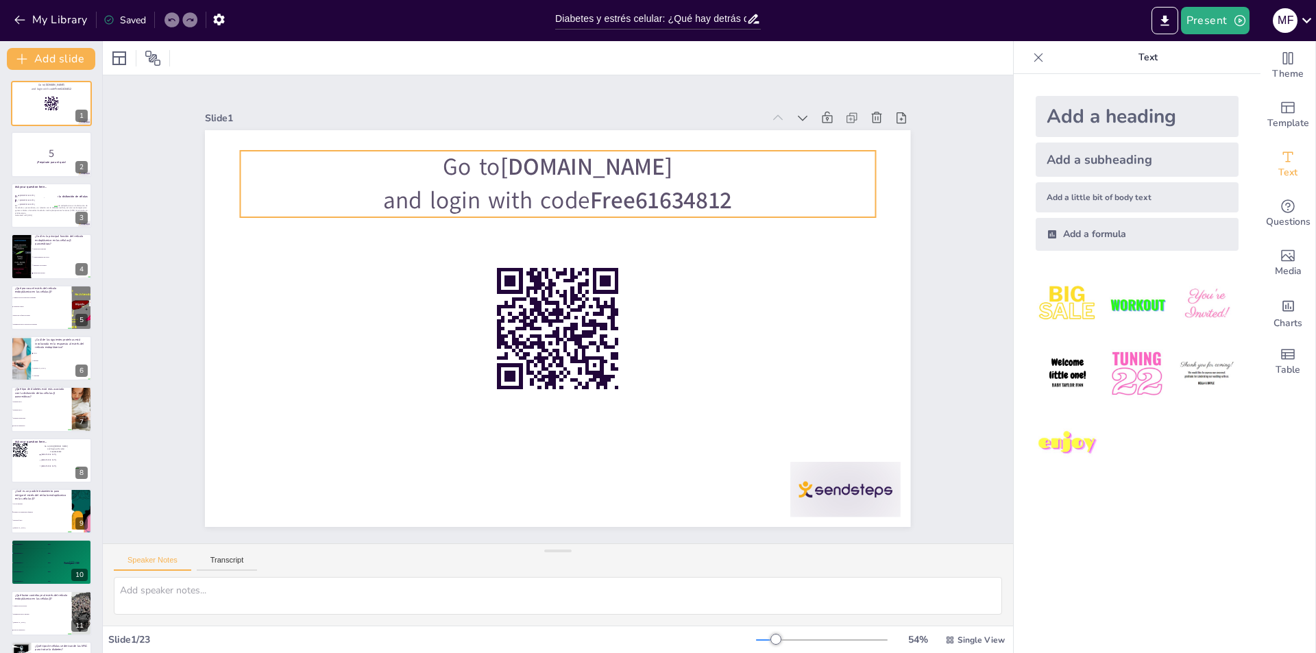
checkbox input "true"
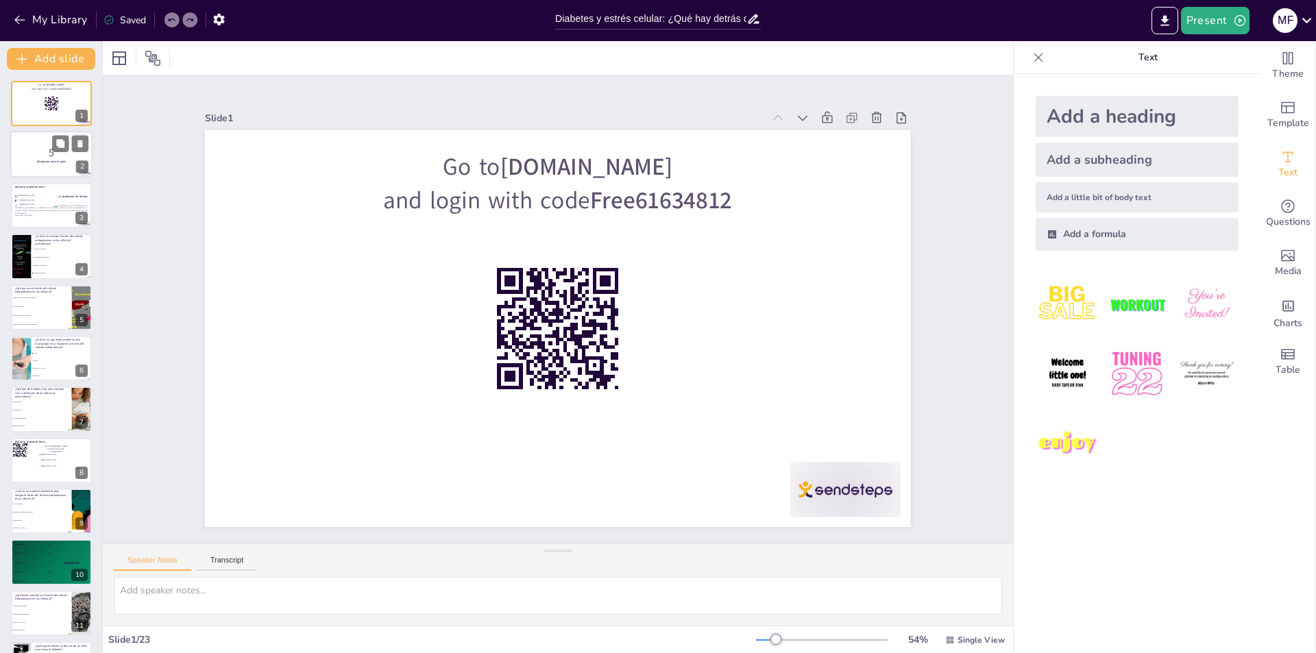
checkbox input "true"
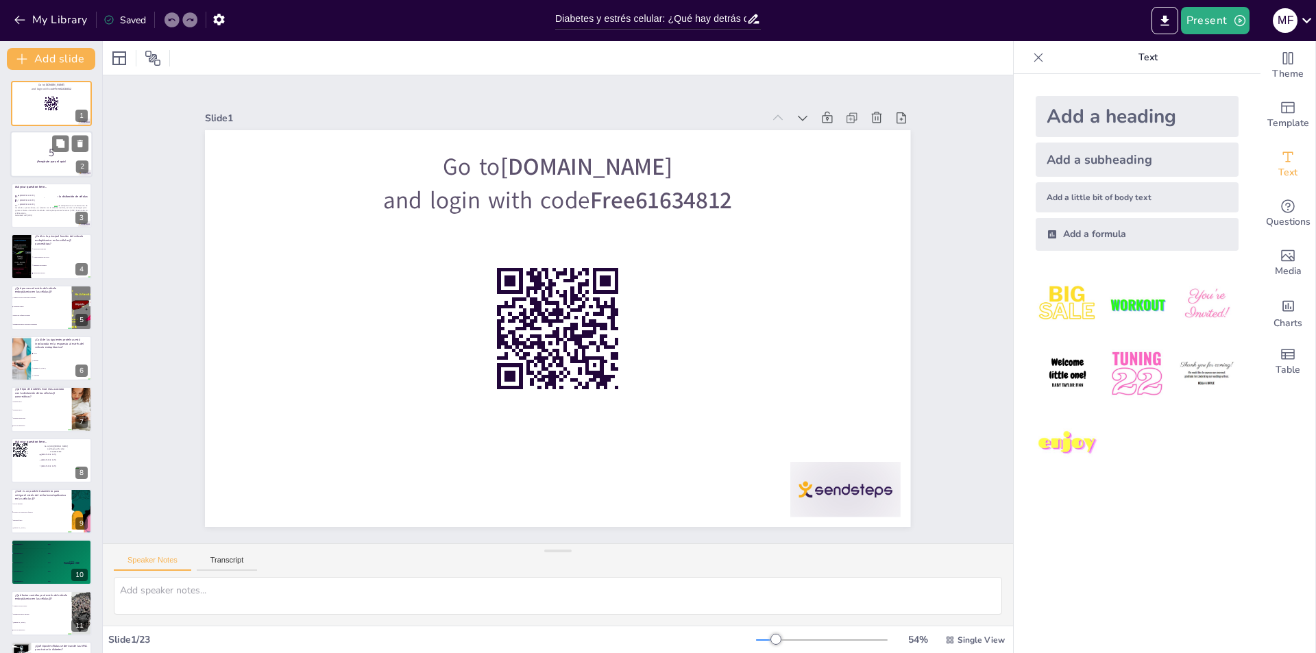
checkbox input "true"
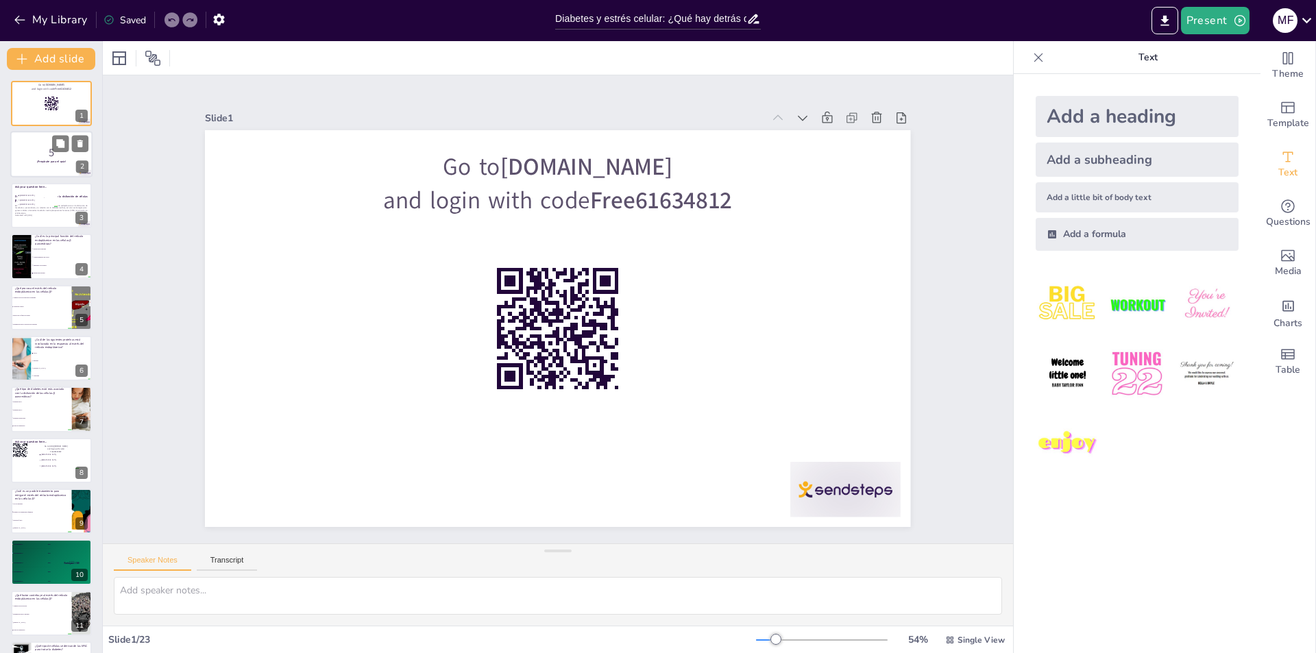
checkbox input "true"
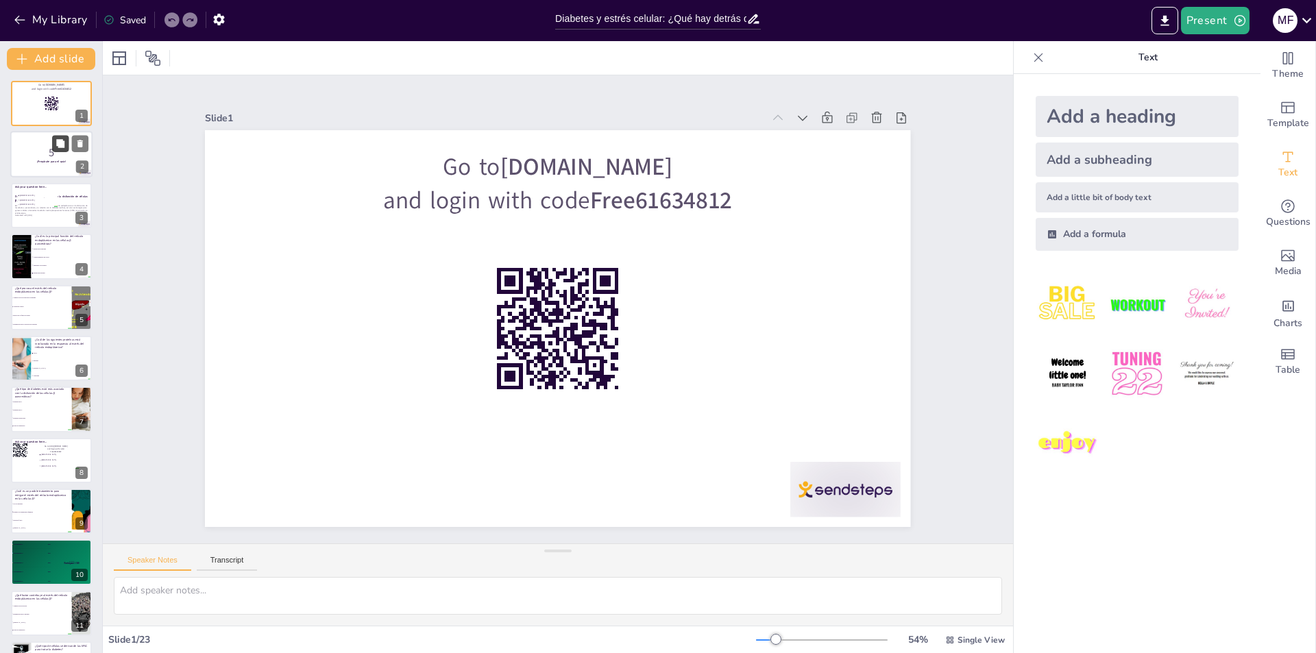
checkbox input "true"
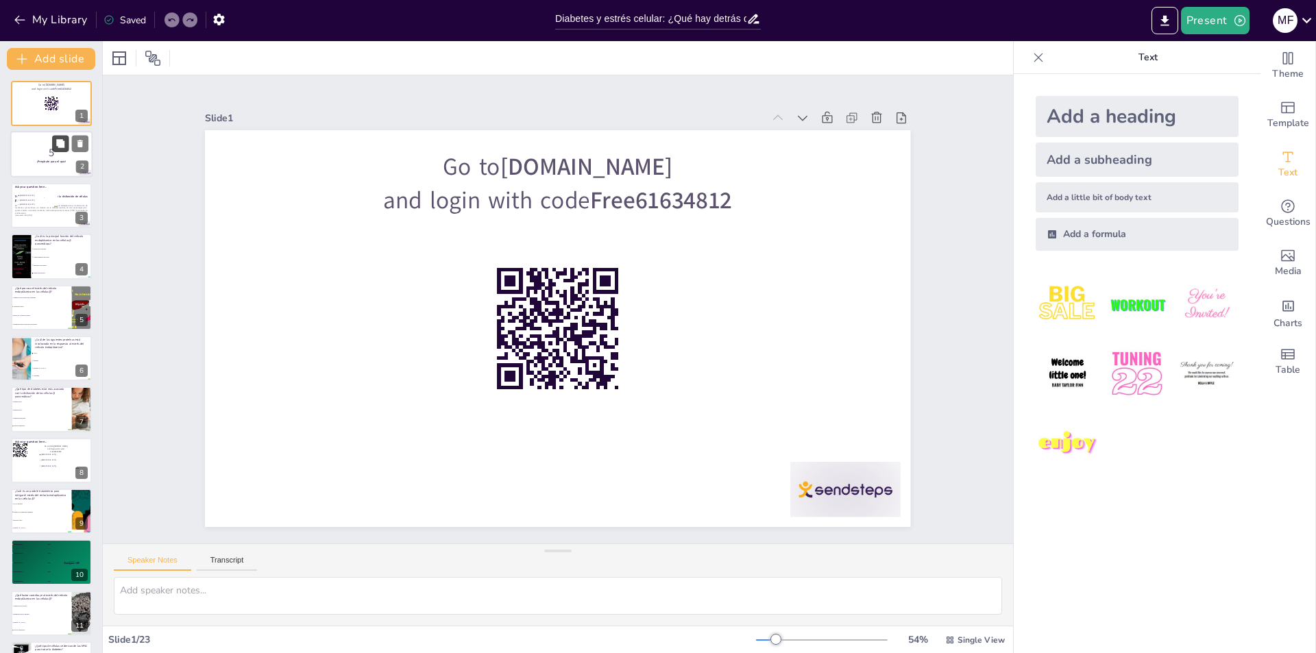
checkbox input "true"
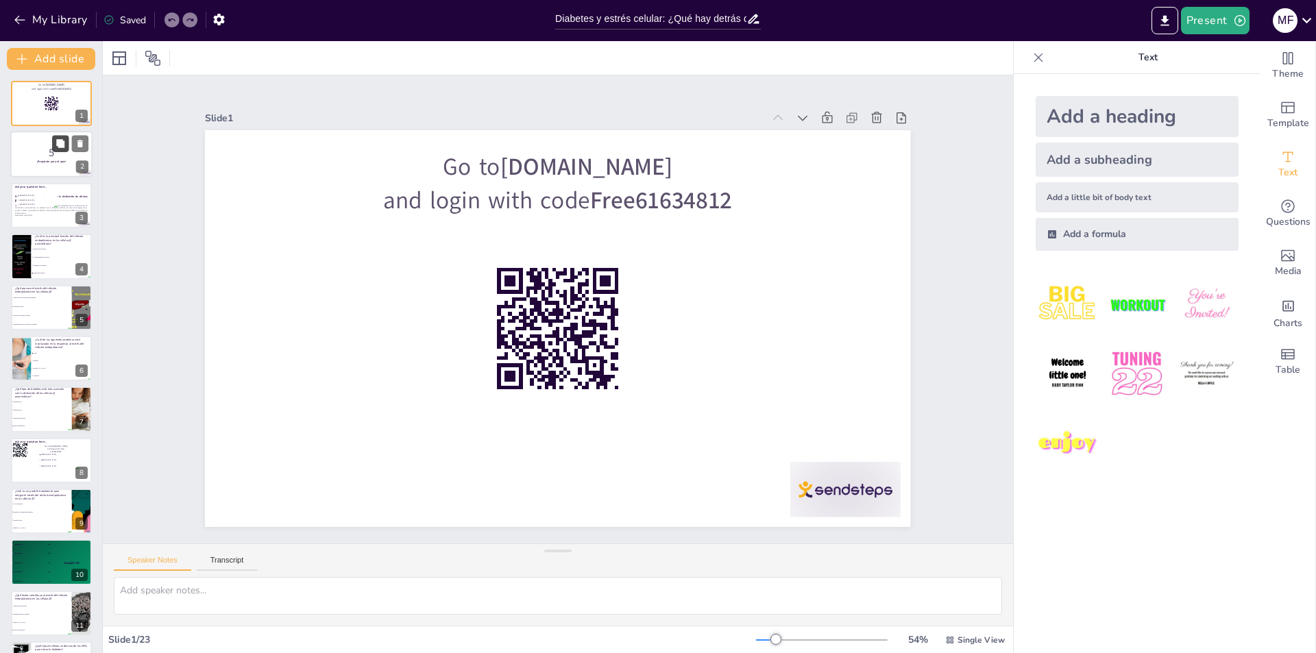
checkbox input "true"
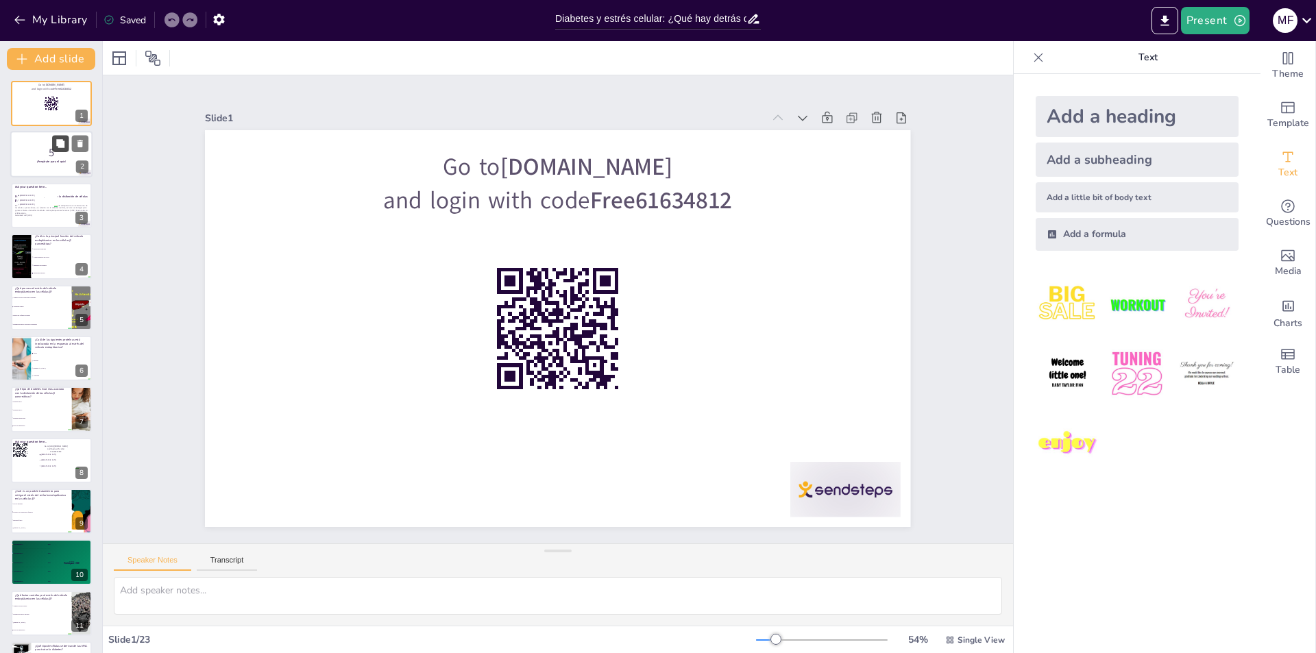
checkbox input "true"
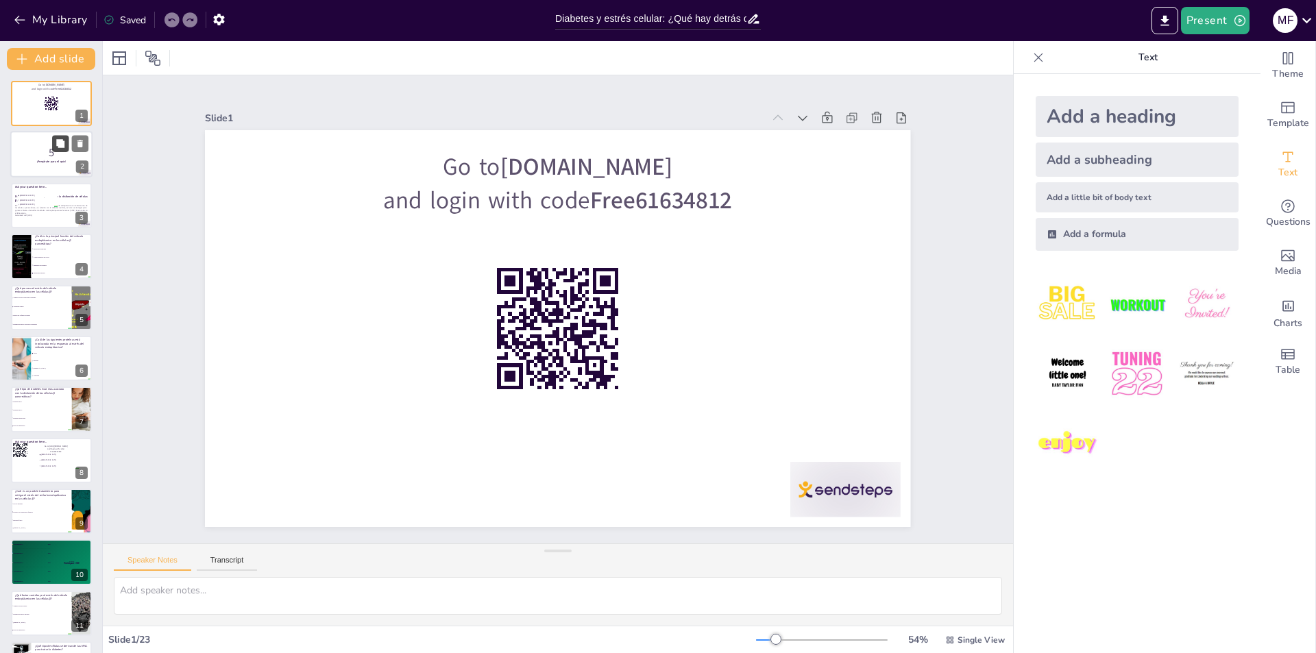
checkbox input "true"
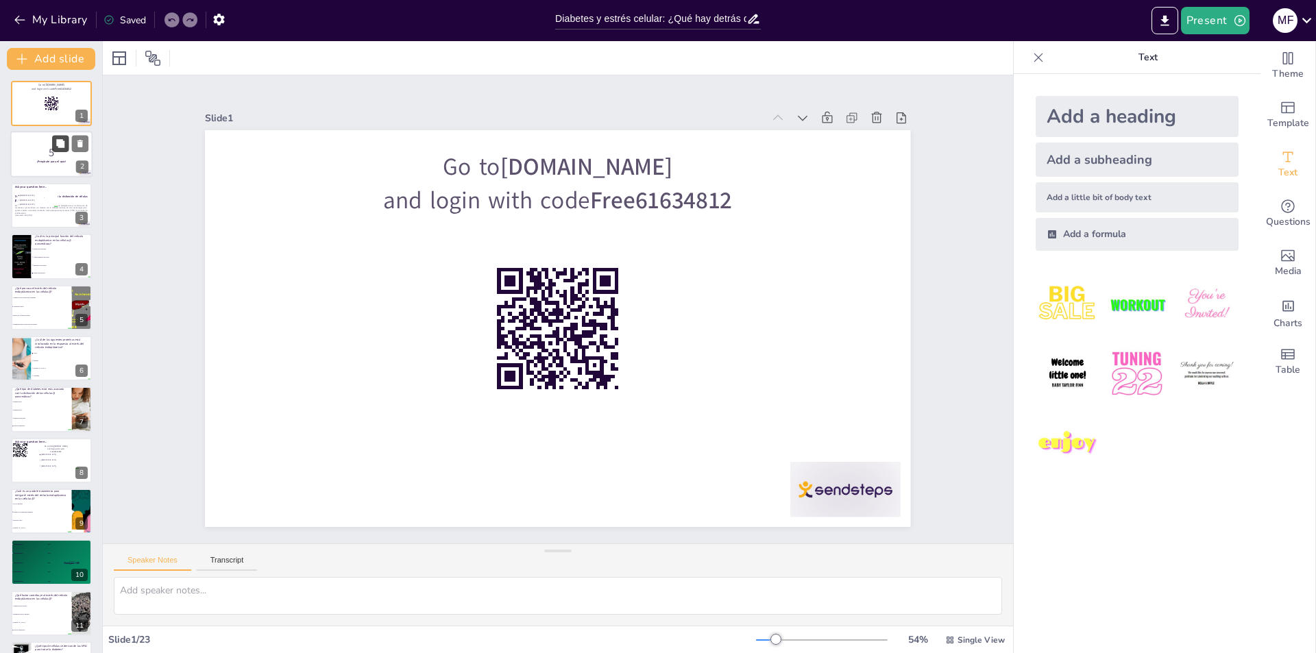
checkbox input "true"
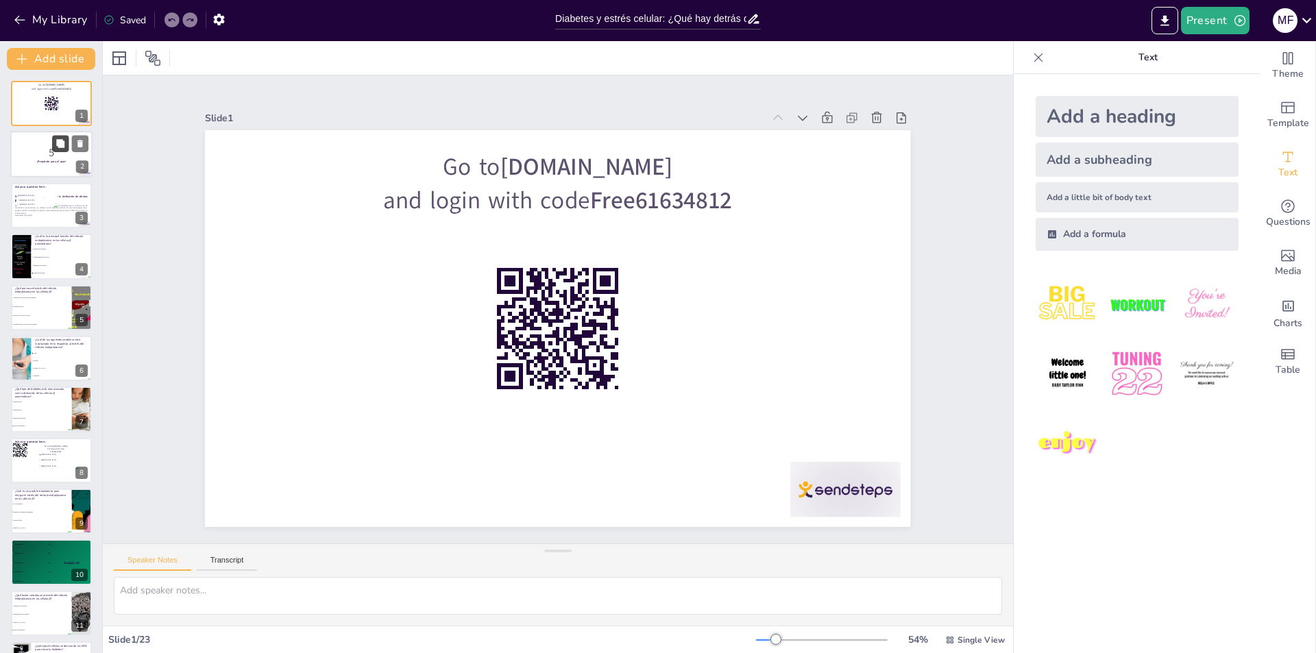
checkbox input "true"
click at [34, 154] on p "5" at bounding box center [51, 152] width 74 height 15
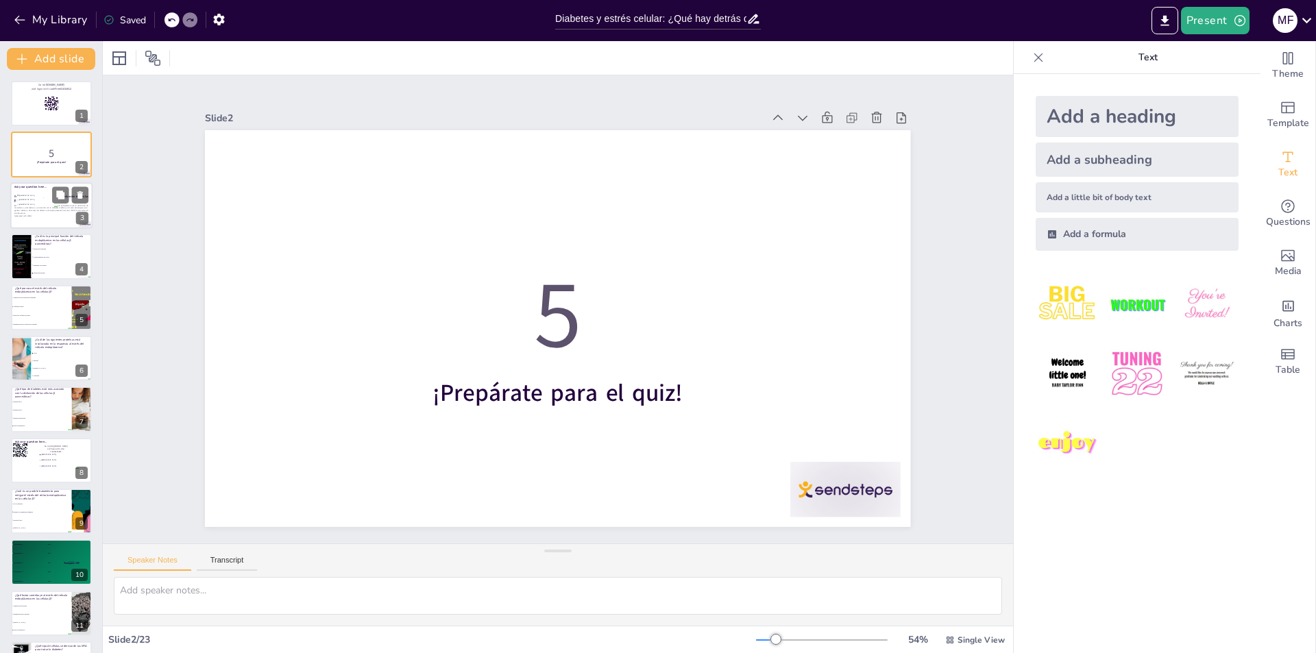
click at [37, 202] on li "Rotterdam" at bounding box center [36, 200] width 41 height 4
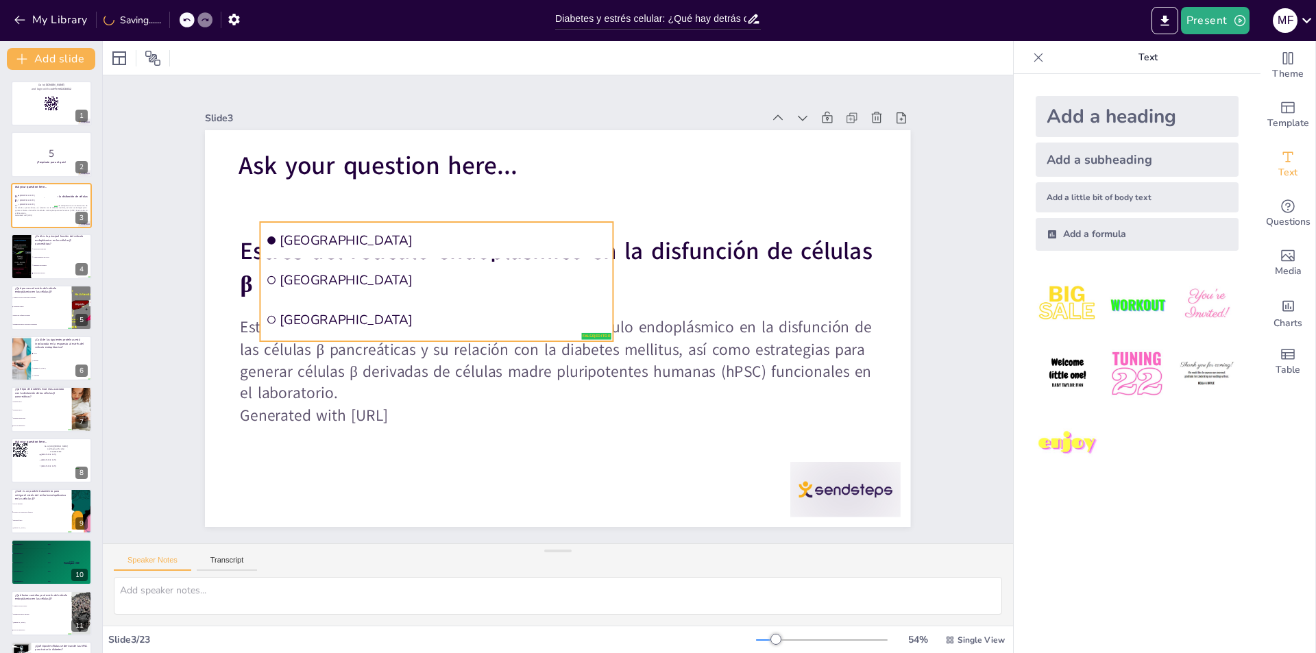
click at [416, 315] on span "The Hague" at bounding box center [443, 319] width 327 height 17
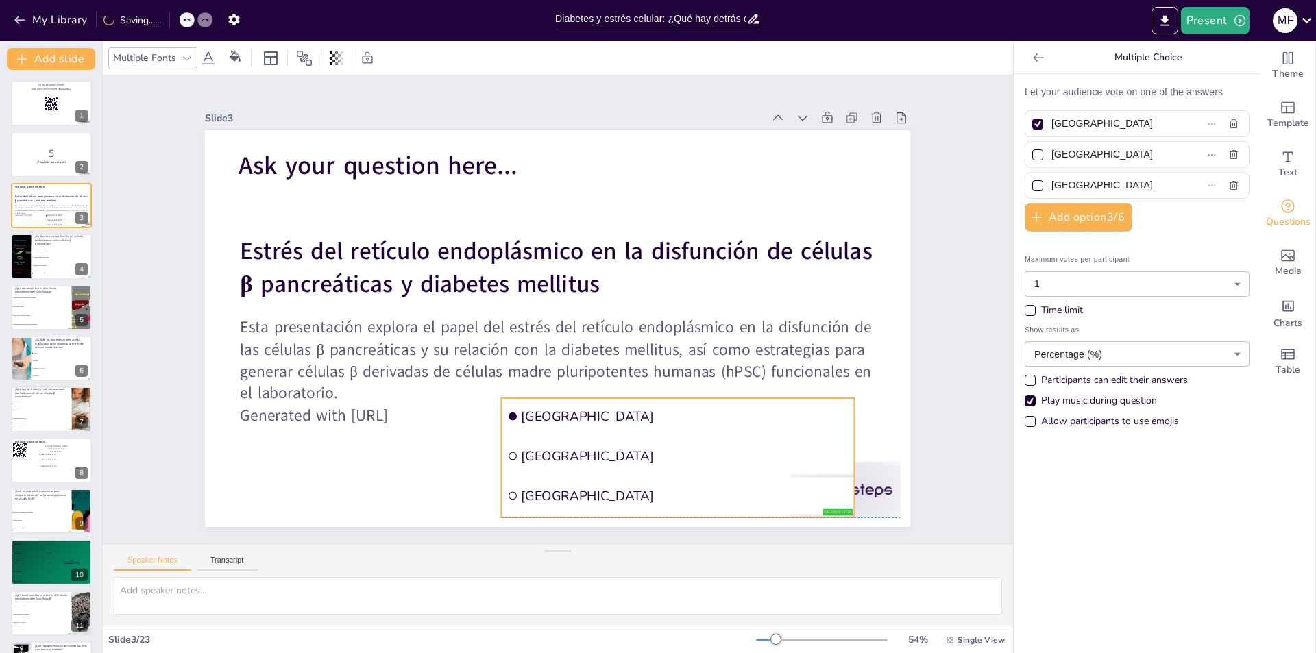
drag, startPoint x: 421, startPoint y: 304, endPoint x: 711, endPoint y: 499, distance: 349.7
click at [663, 479] on li "The Hague" at bounding box center [678, 496] width 353 height 37
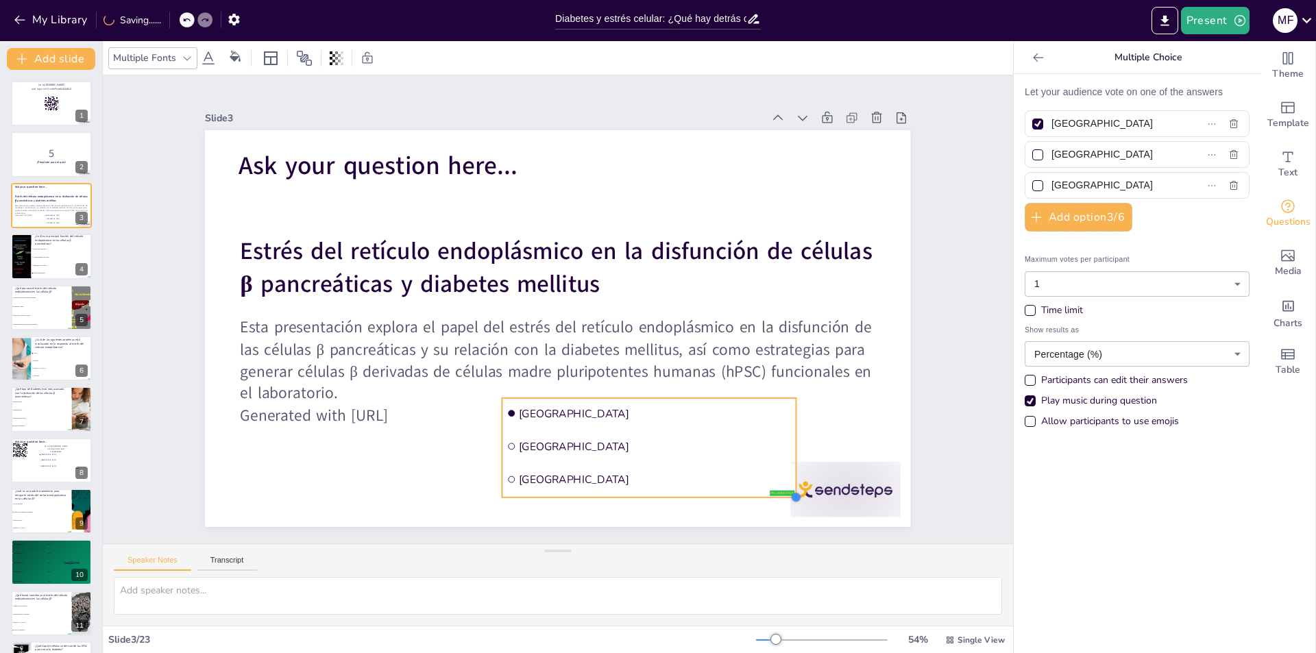
drag, startPoint x: 843, startPoint y: 509, endPoint x: 727, endPoint y: 434, distance: 137.9
click at [784, 472] on div "Estrés del retículo endoplásmico en la disfunción de células β pancreáticas y d…" at bounding box center [557, 328] width 705 height 397
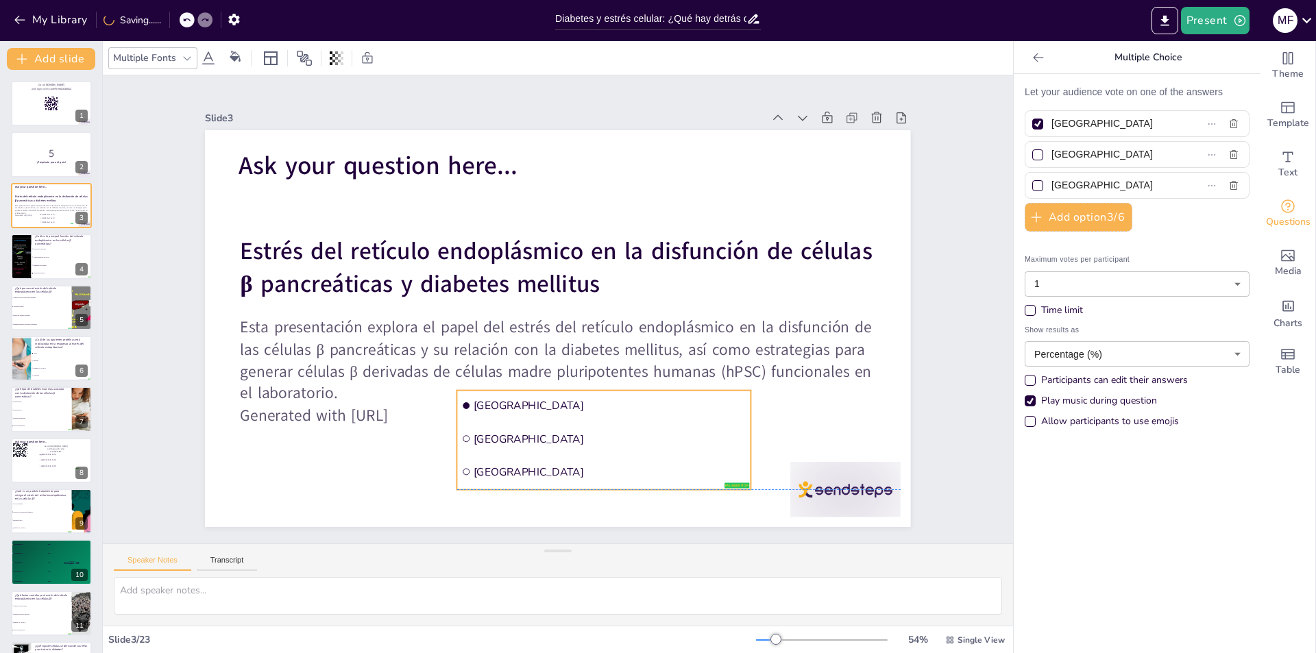
drag, startPoint x: 666, startPoint y: 433, endPoint x: 620, endPoint y: 428, distance: 45.5
click at [620, 428] on li "Rotterdam" at bounding box center [604, 439] width 294 height 31
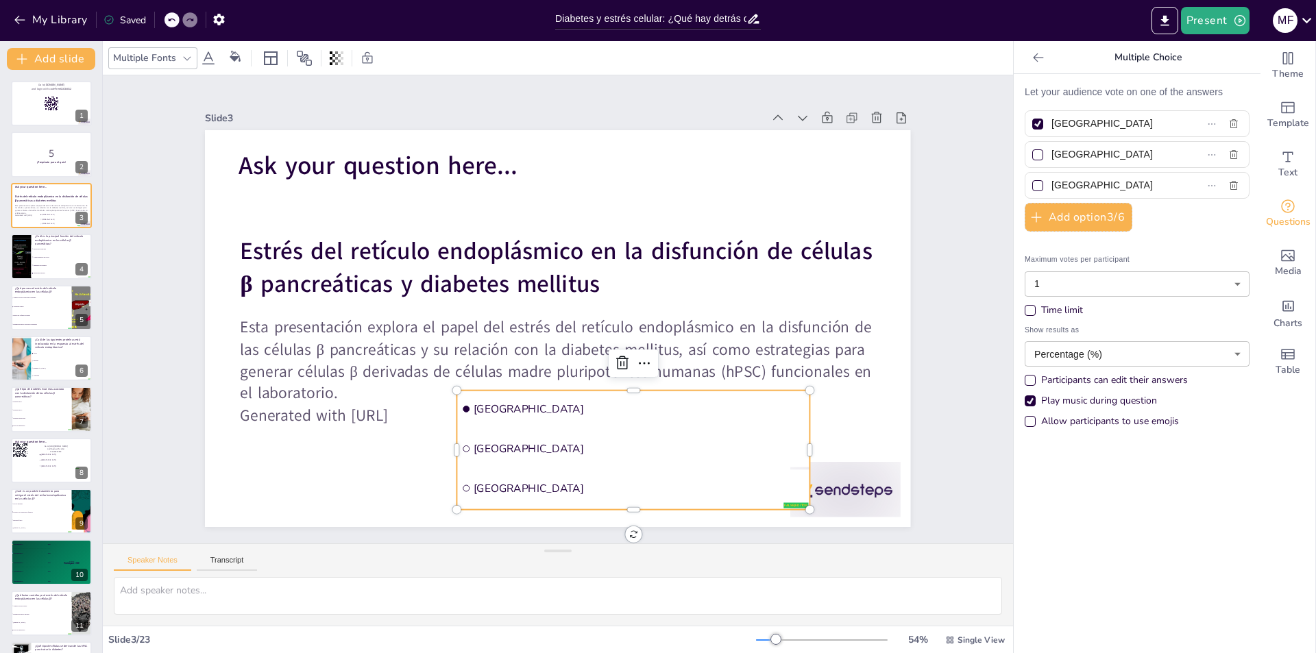
click at [1033, 57] on icon at bounding box center [1038, 57] width 10 height 9
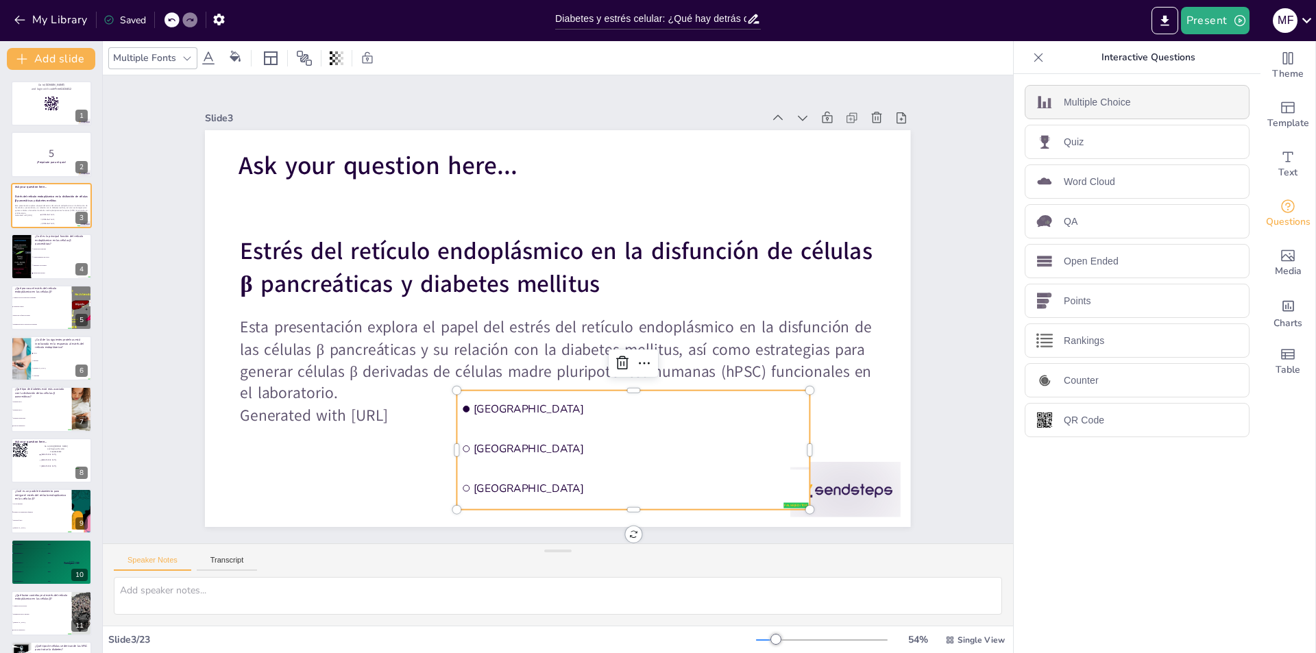
click at [1094, 106] on p "Multiple Choice" at bounding box center [1097, 102] width 67 height 14
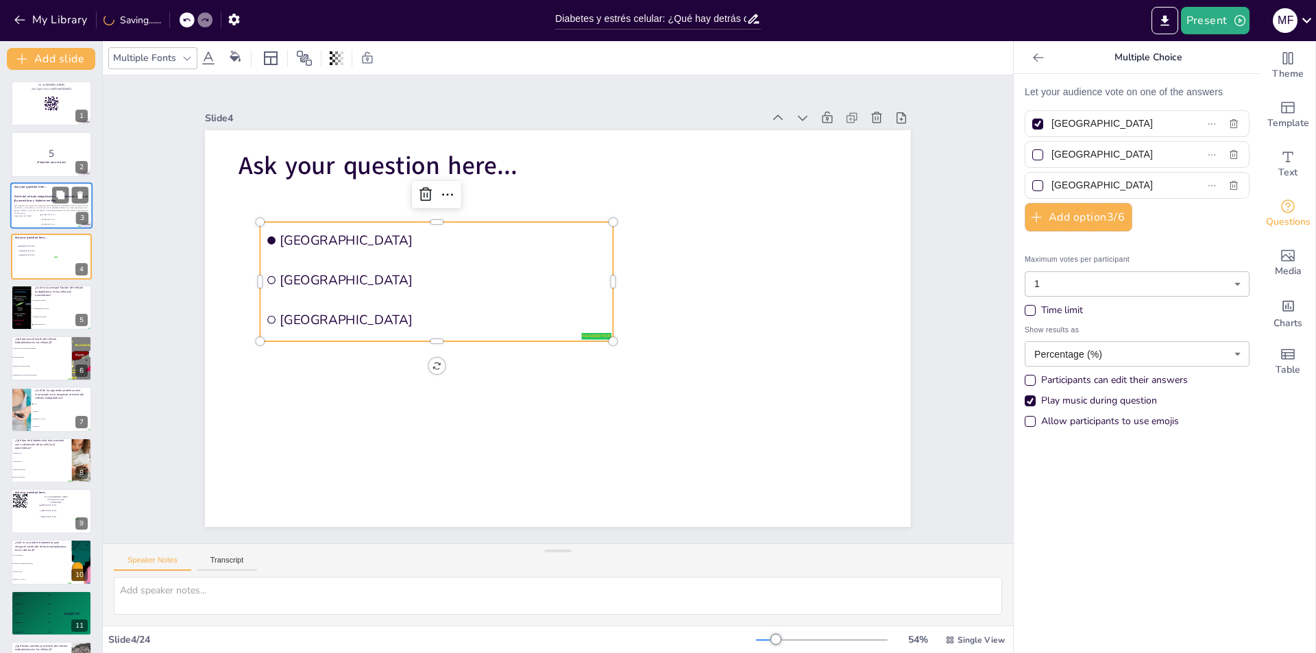
click at [46, 204] on p "Esta presentación explora el papel del estrés del retículo endoplásmico en la d…" at bounding box center [51, 209] width 74 height 10
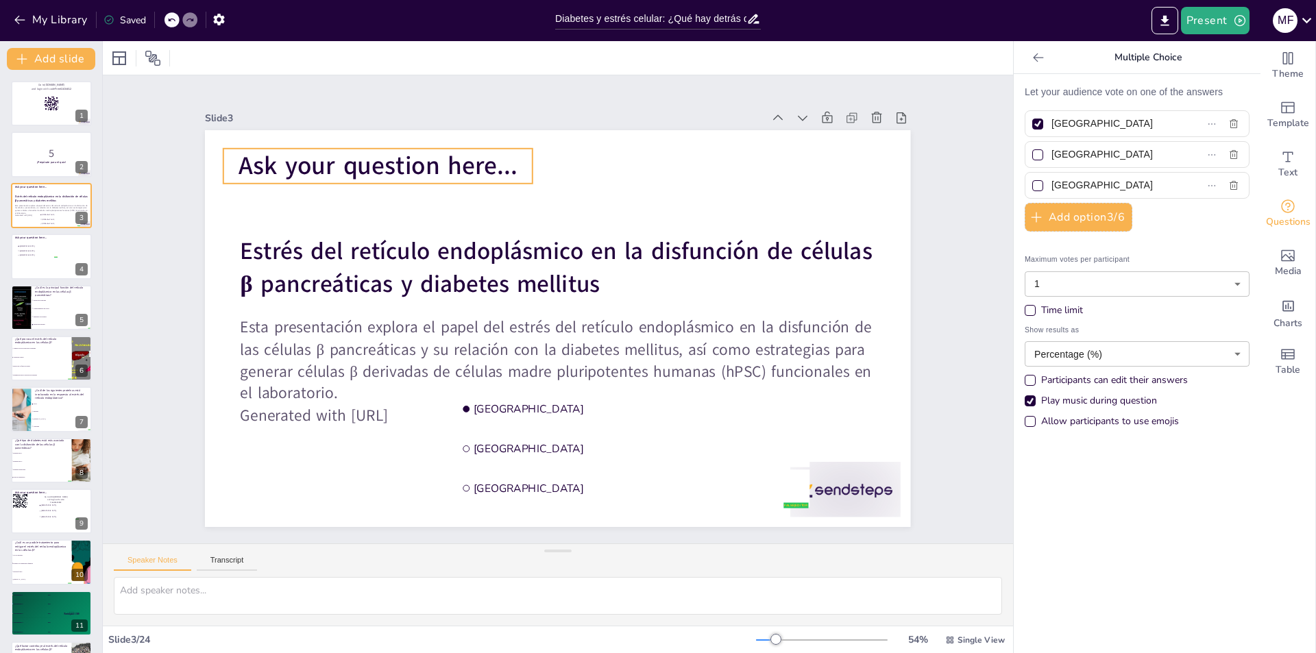
click at [456, 164] on span "Ask your question here..." at bounding box center [378, 166] width 278 height 34
click at [348, 115] on icon at bounding box center [356, 121] width 16 height 16
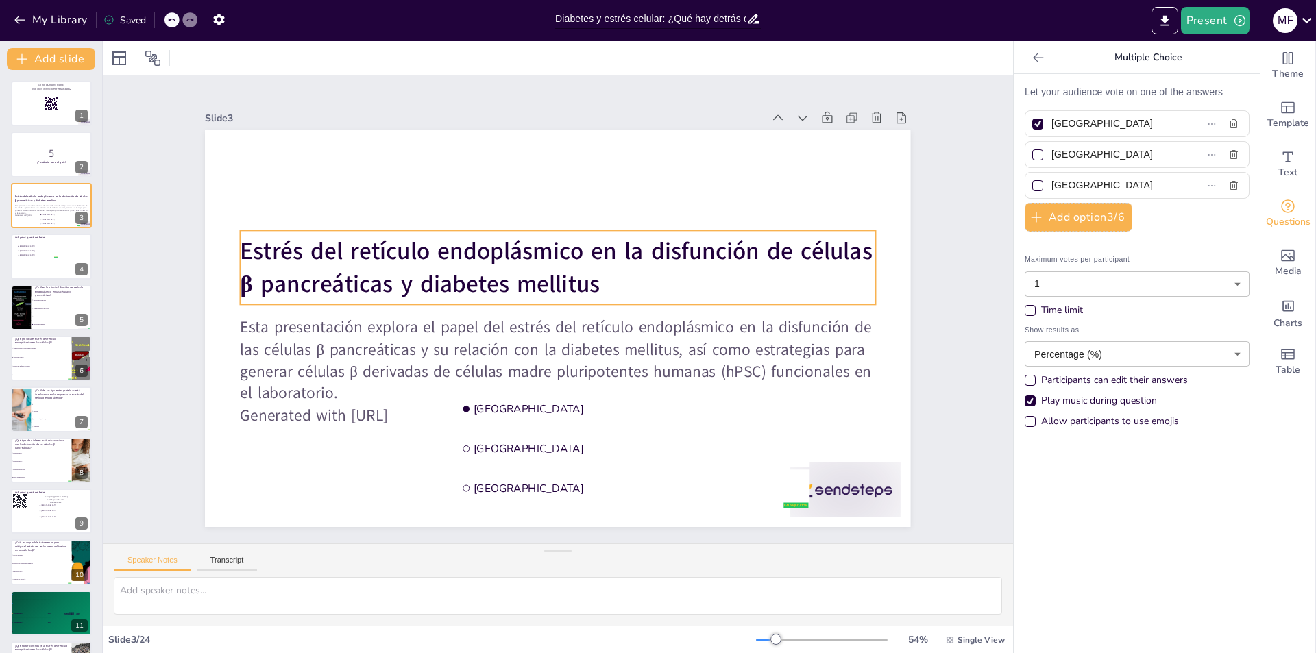
click at [370, 263] on p "Estrés del retículo endoplásmico en la disfunción de células β pancreáticas y d…" at bounding box center [558, 267] width 635 height 66
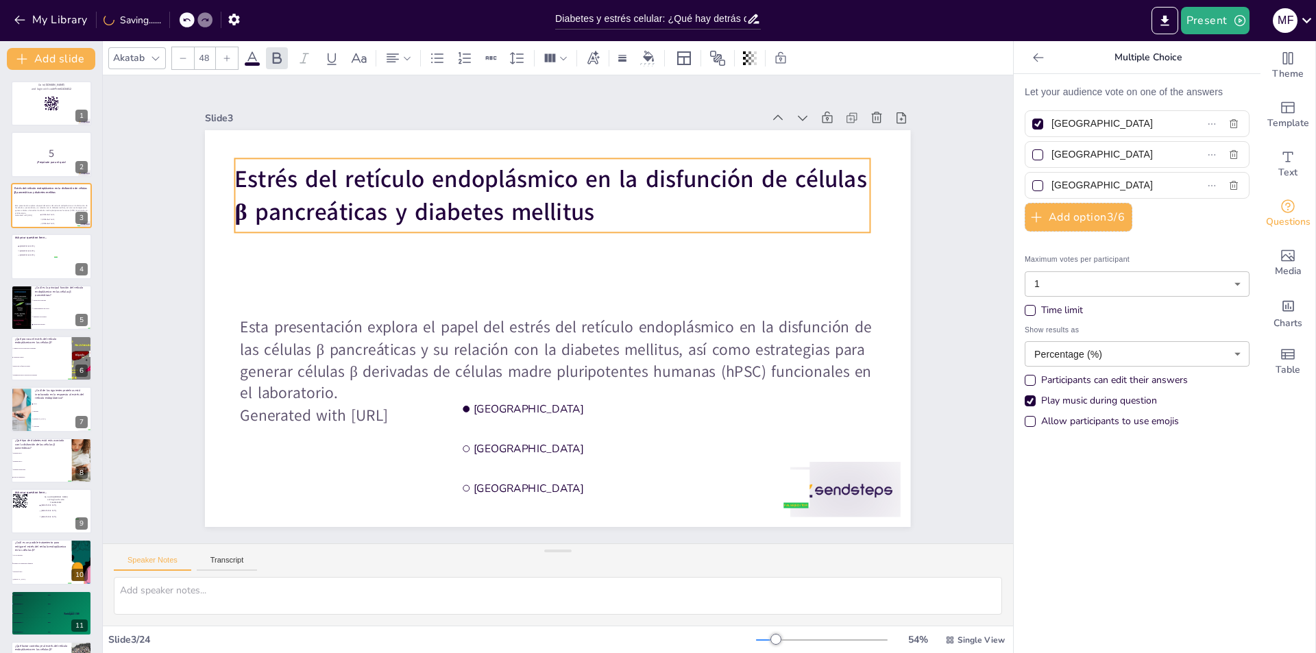
drag, startPoint x: 370, startPoint y: 263, endPoint x: 364, endPoint y: 192, distance: 70.8
click at [364, 192] on p "Estrés del retículo endoplásmico en la disfunción de células β pancreáticas y d…" at bounding box center [552, 195] width 635 height 66
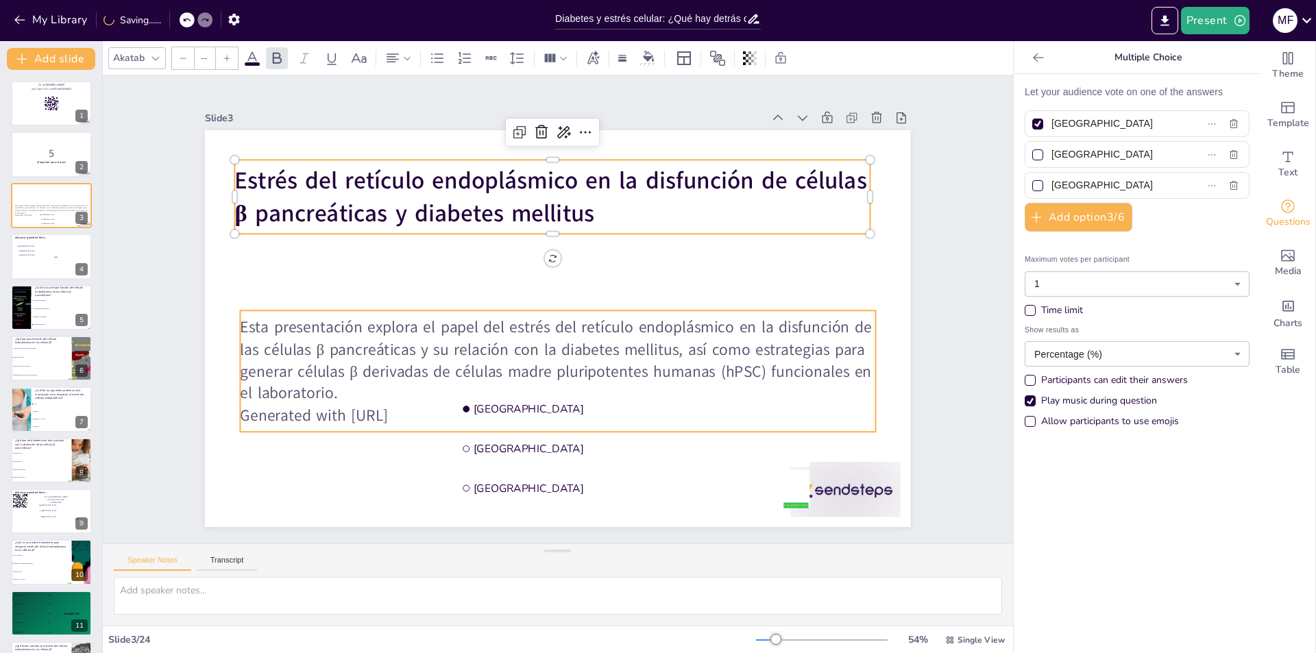
click at [358, 359] on p "Esta presentación explora el papel del estrés del retículo endoplásmico en la d…" at bounding box center [558, 361] width 635 height 88
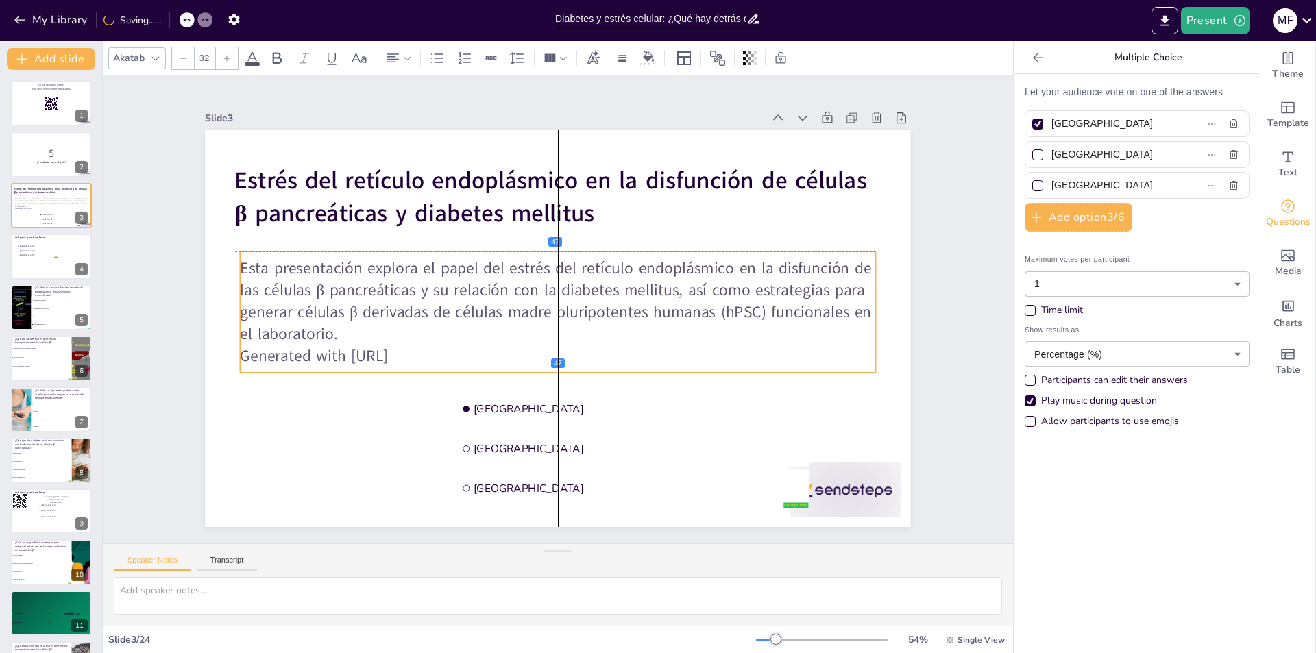
drag, startPoint x: 479, startPoint y: 372, endPoint x: 479, endPoint y: 308, distance: 64.4
click at [479, 308] on p "Esta presentación explora el papel del estrés del retículo endoplásmico en la d…" at bounding box center [558, 302] width 635 height 88
click at [435, 352] on p "Generated with [URL]" at bounding box center [558, 357] width 635 height 22
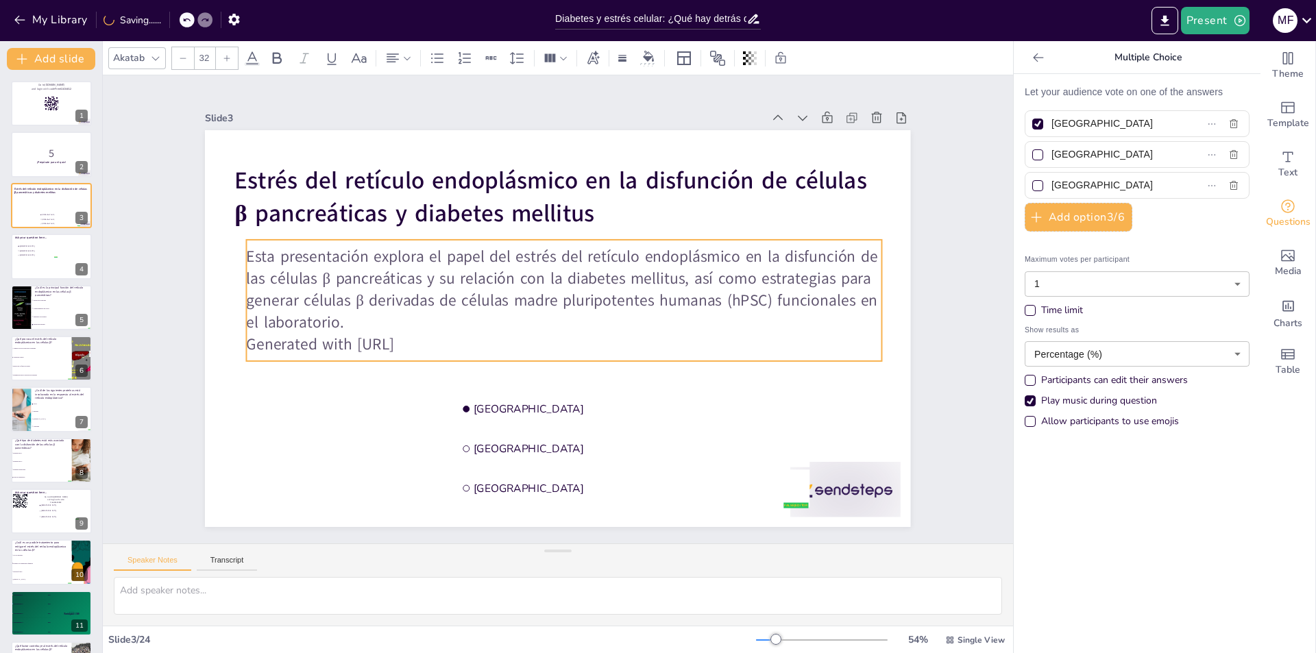
drag, startPoint x: 430, startPoint y: 354, endPoint x: 435, endPoint y: 343, distance: 12.6
click at [435, 343] on p "Generated with [URL]" at bounding box center [564, 345] width 635 height 22
click at [428, 348] on p "Generated with [URL]" at bounding box center [558, 349] width 635 height 22
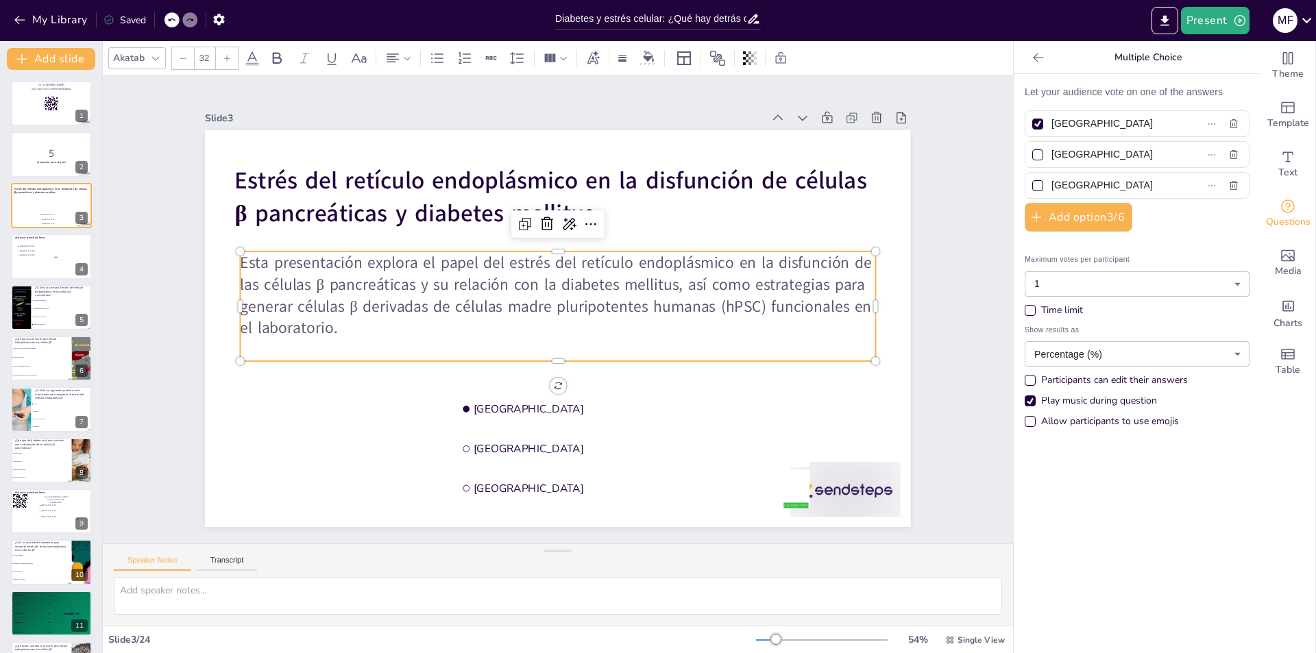
click at [1032, 64] on icon at bounding box center [1039, 58] width 14 height 14
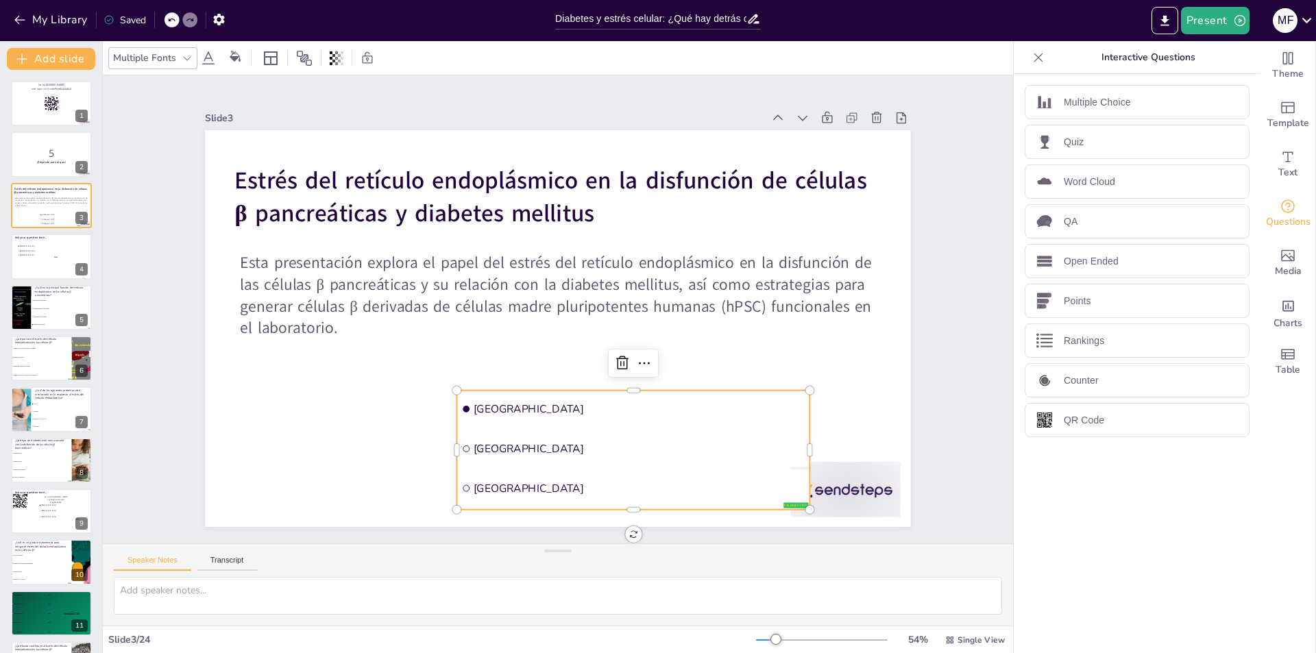
click at [621, 442] on span "Rotterdam" at bounding box center [640, 449] width 332 height 14
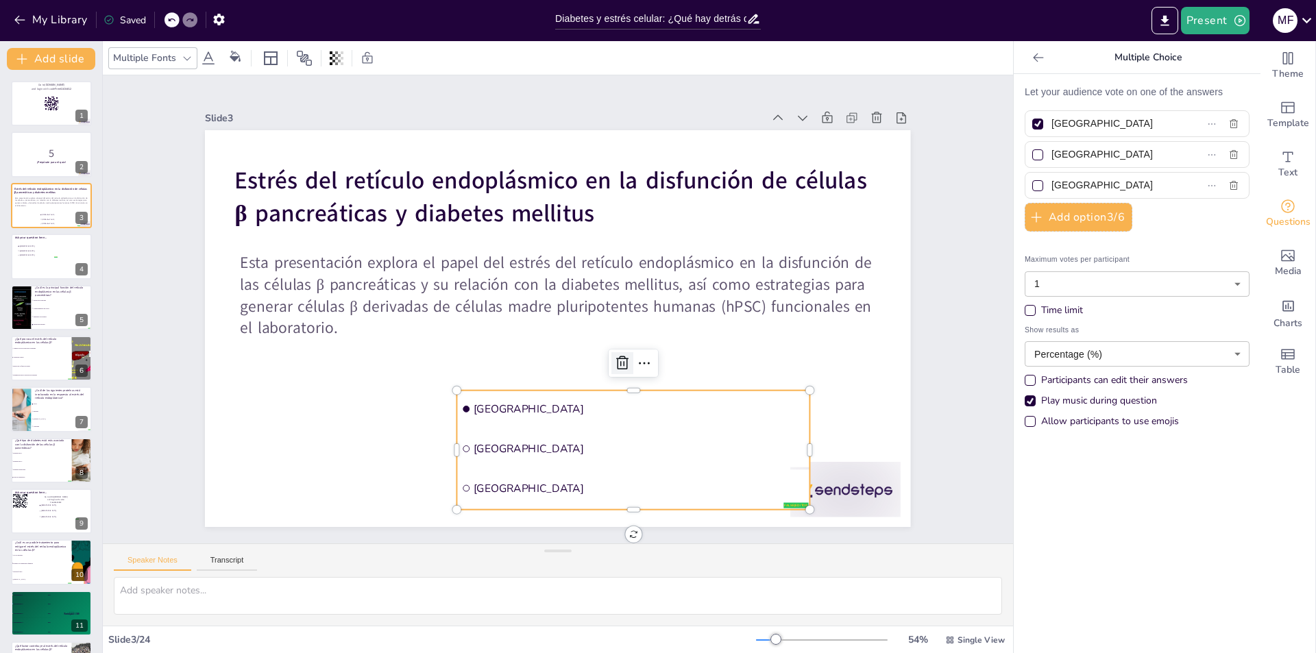
click at [614, 365] on icon at bounding box center [622, 363] width 16 height 16
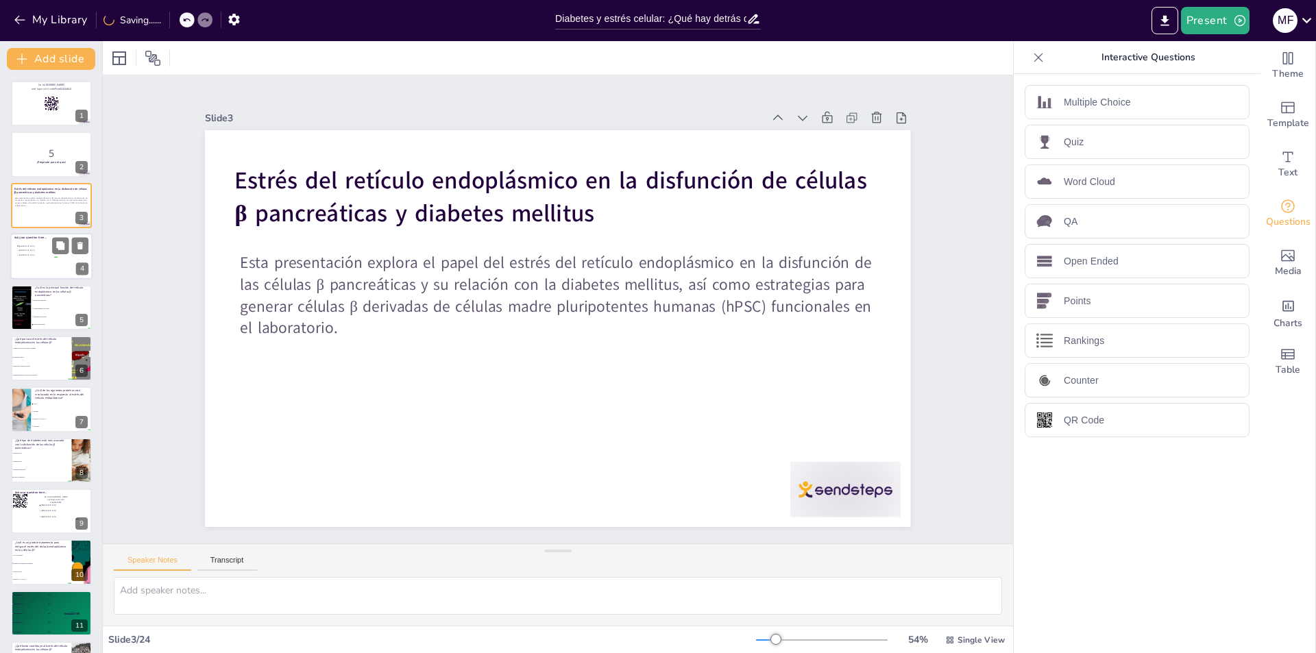
click at [42, 254] on span "The Hague" at bounding box center [38, 255] width 38 height 2
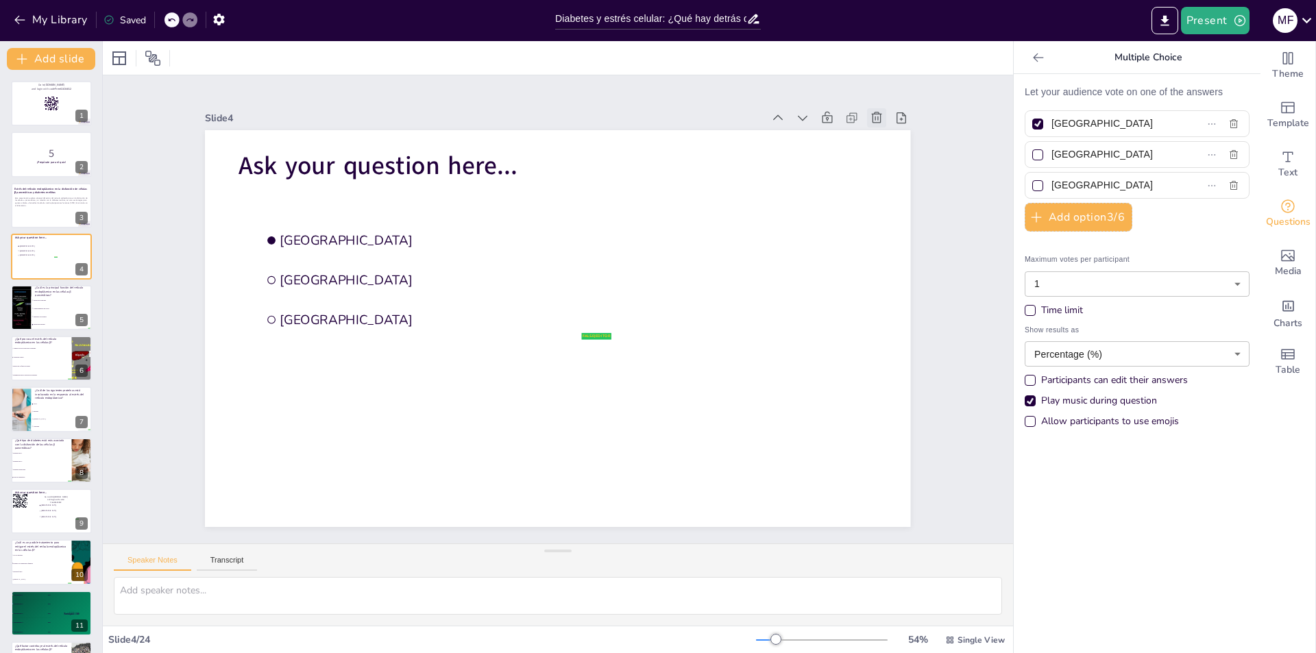
click at [870, 115] on icon at bounding box center [877, 118] width 14 height 14
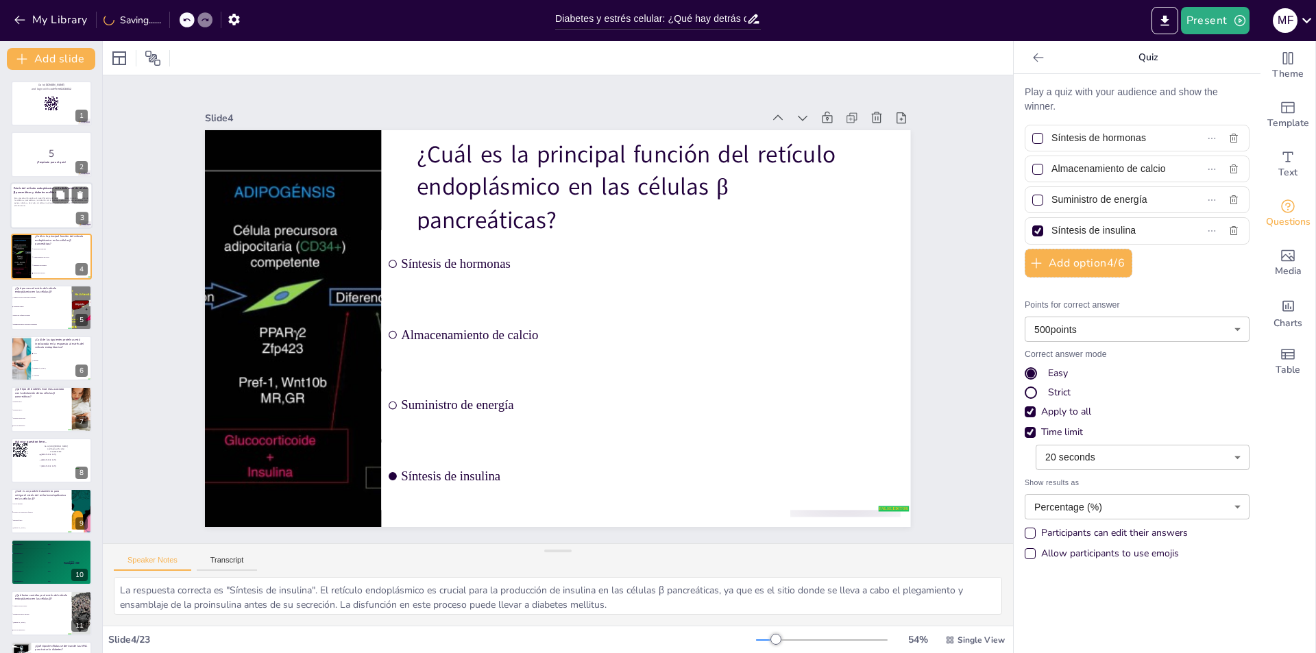
click at [49, 208] on p at bounding box center [51, 208] width 74 height 3
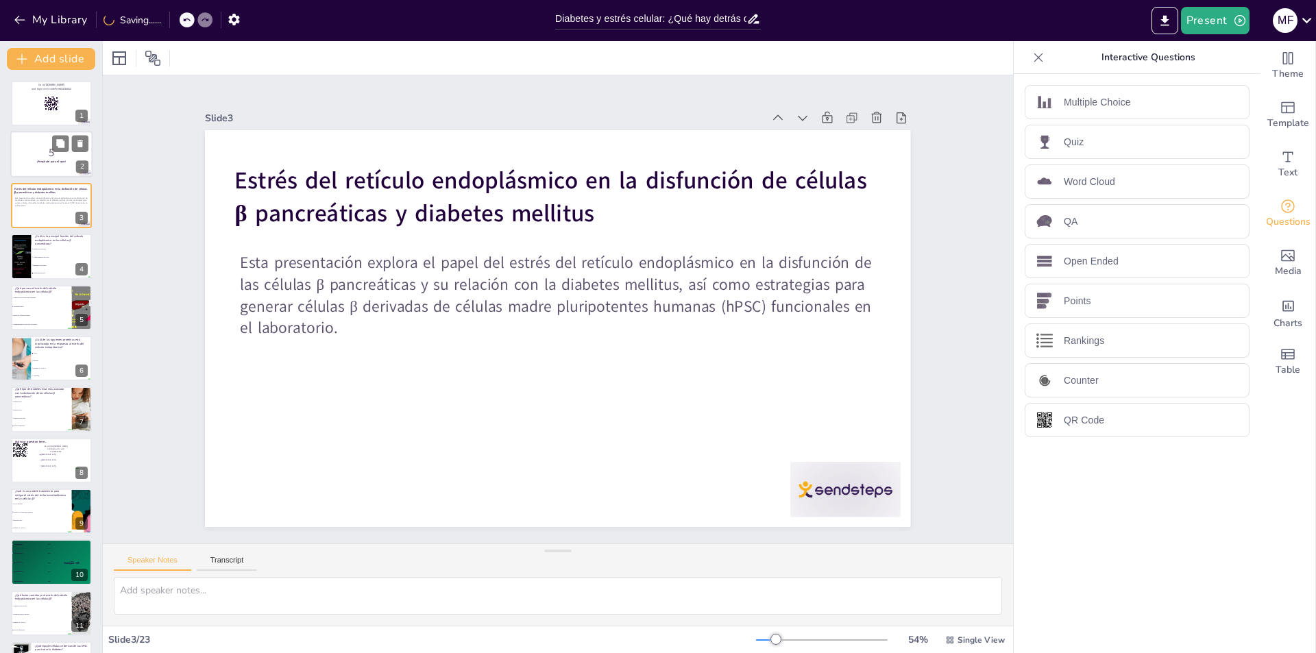
click at [34, 167] on div at bounding box center [51, 155] width 82 height 47
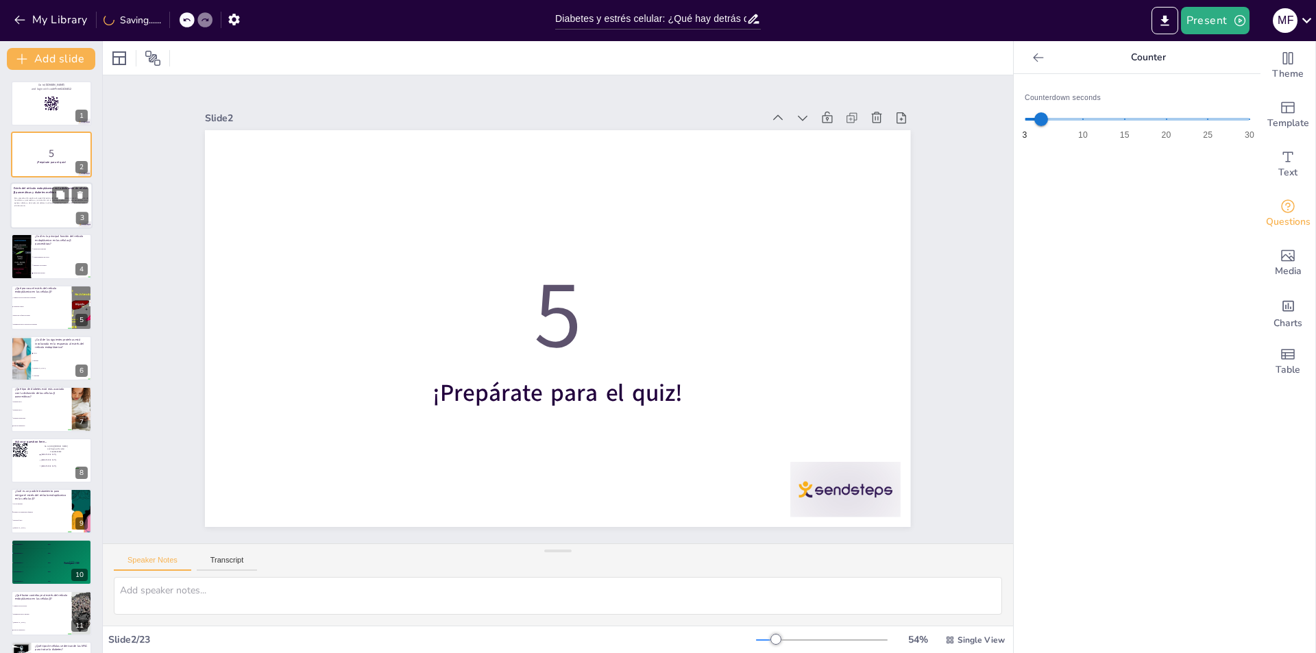
click at [34, 198] on p "Esta presentación explora el papel del estrés del retículo endoplásmico en la d…" at bounding box center [51, 202] width 74 height 10
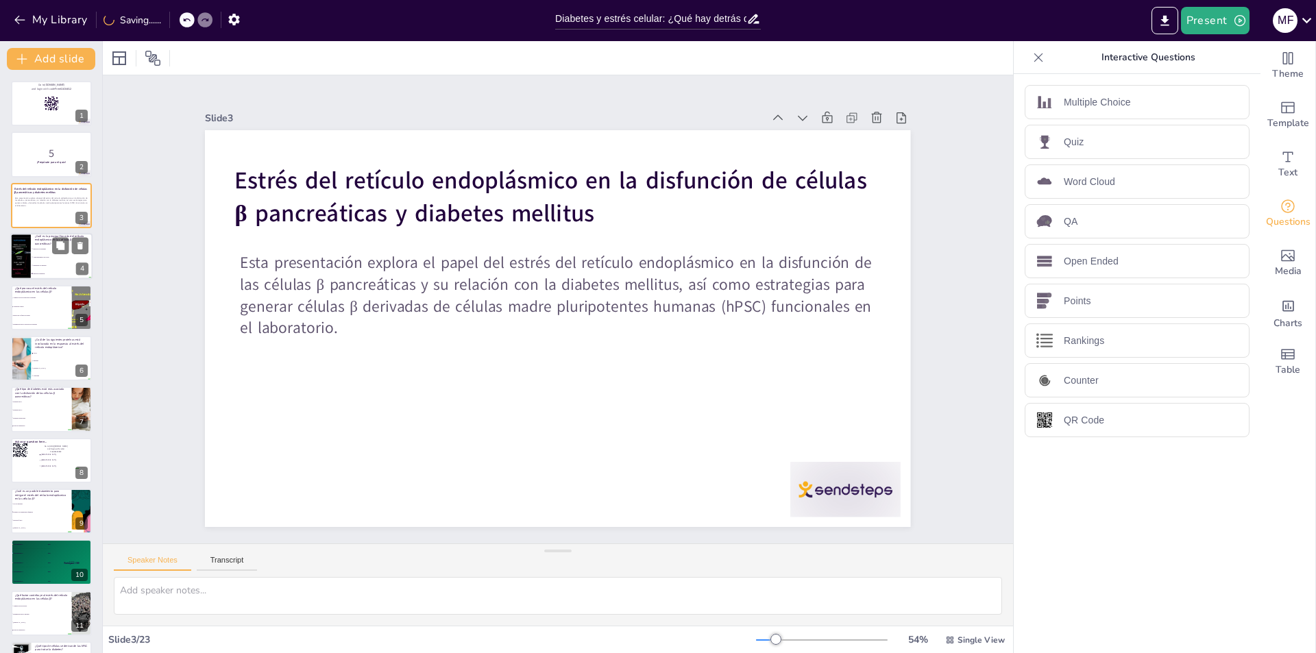
click at [18, 255] on div at bounding box center [21, 256] width 62 height 47
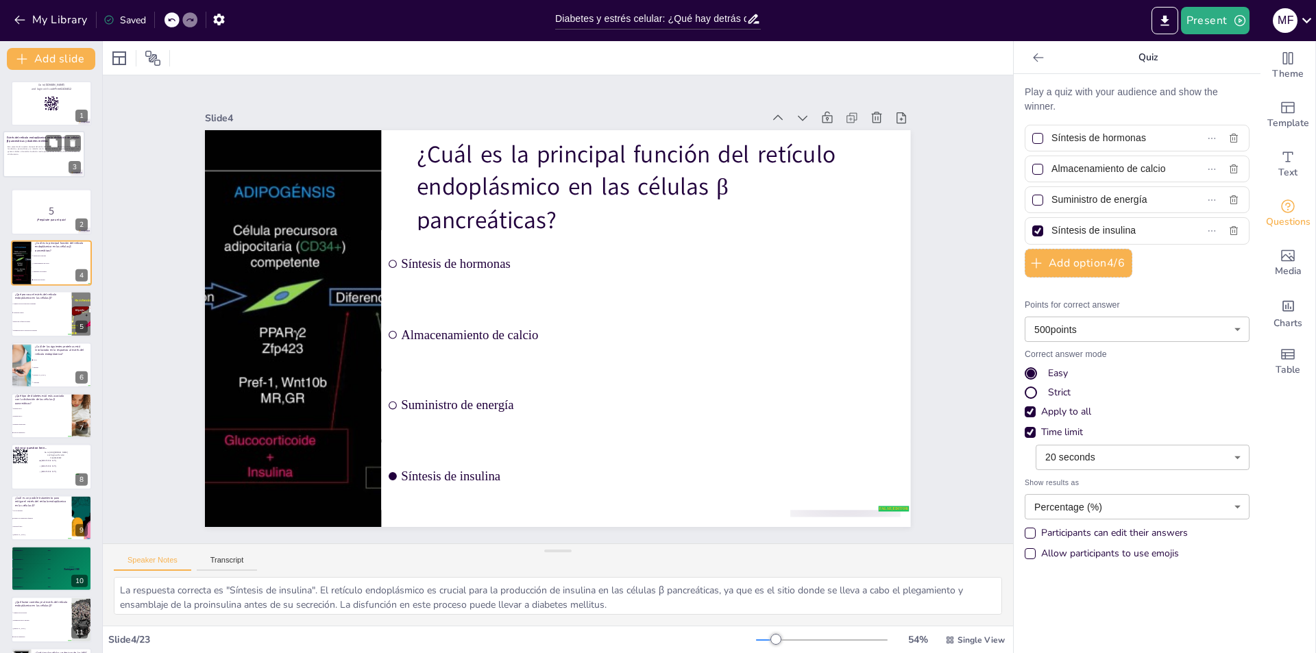
drag, startPoint x: 60, startPoint y: 217, endPoint x: 51, endPoint y: 160, distance: 56.9
click at [51, 160] on div at bounding box center [43, 154] width 81 height 45
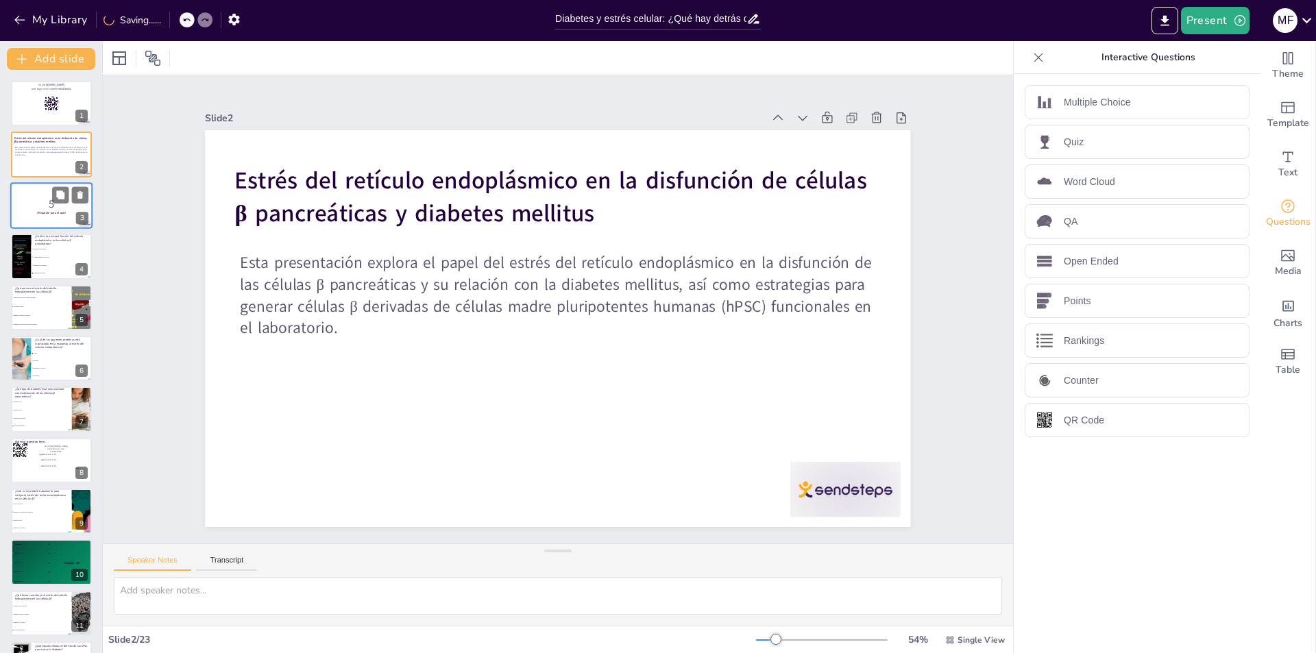
click at [58, 210] on p "5" at bounding box center [51, 203] width 74 height 15
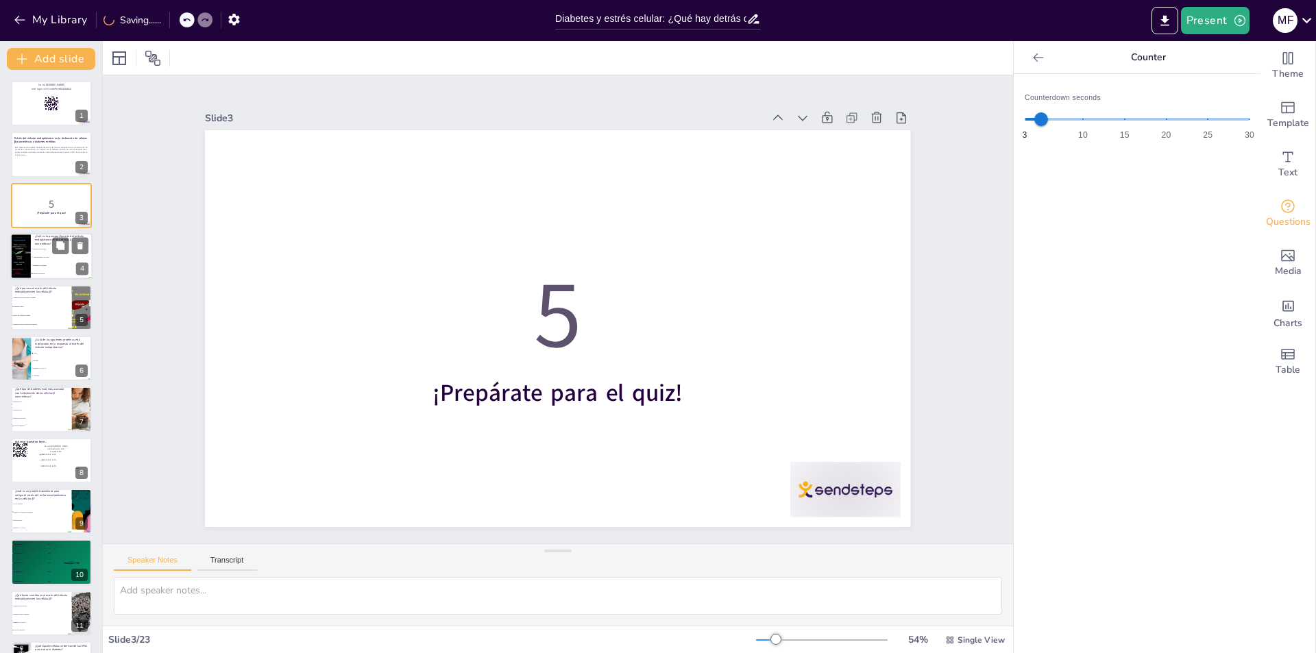
click at [47, 256] on span "Almacenamiento de calcio" at bounding box center [62, 257] width 59 height 2
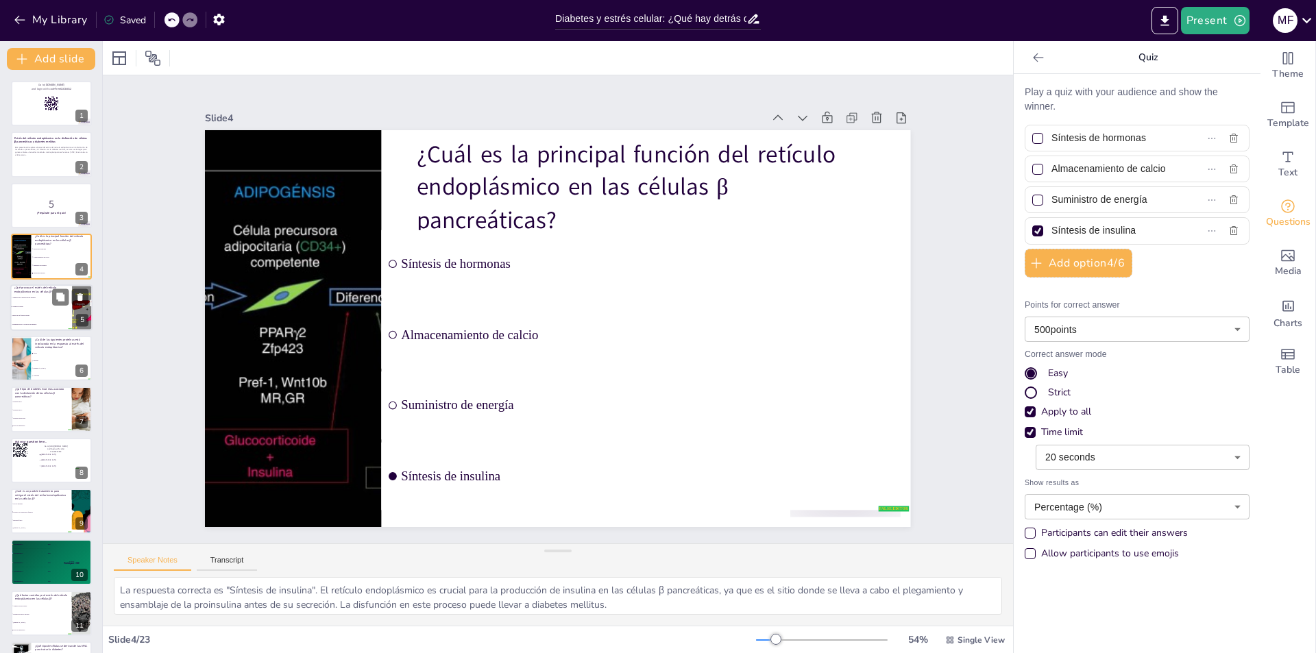
click at [31, 305] on li "Apoptosis celular" at bounding box center [41, 306] width 62 height 9
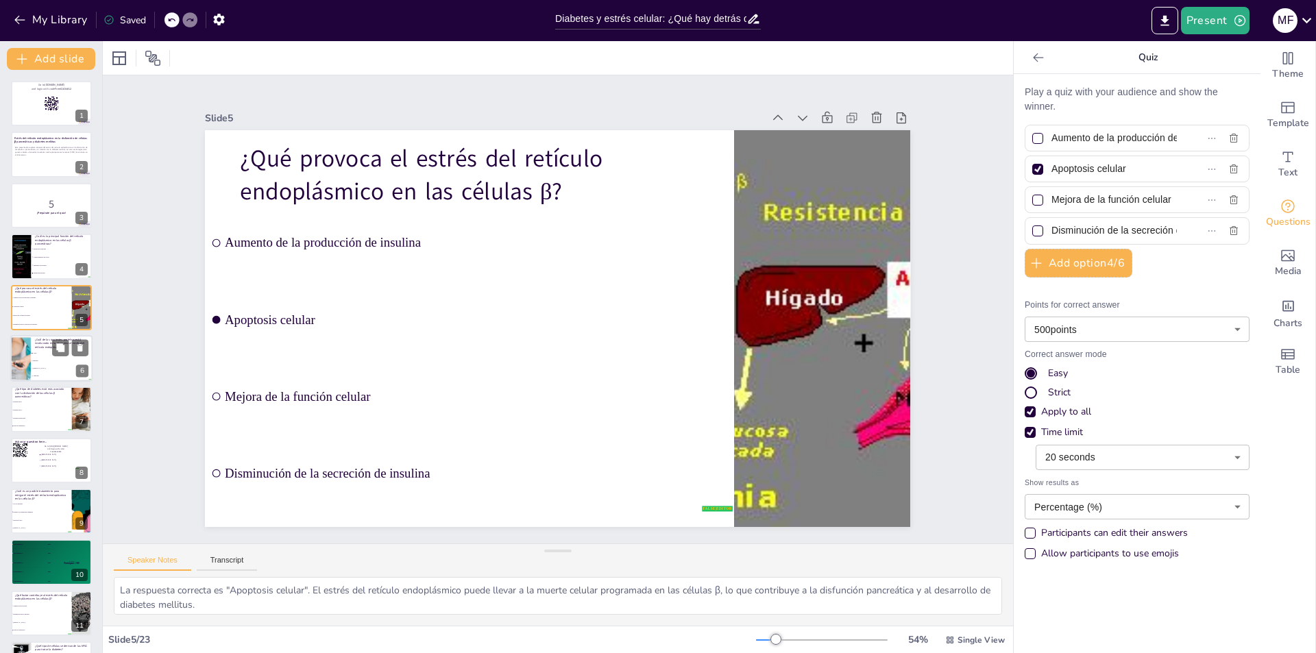
click at [40, 355] on li "ATF6" at bounding box center [62, 354] width 62 height 8
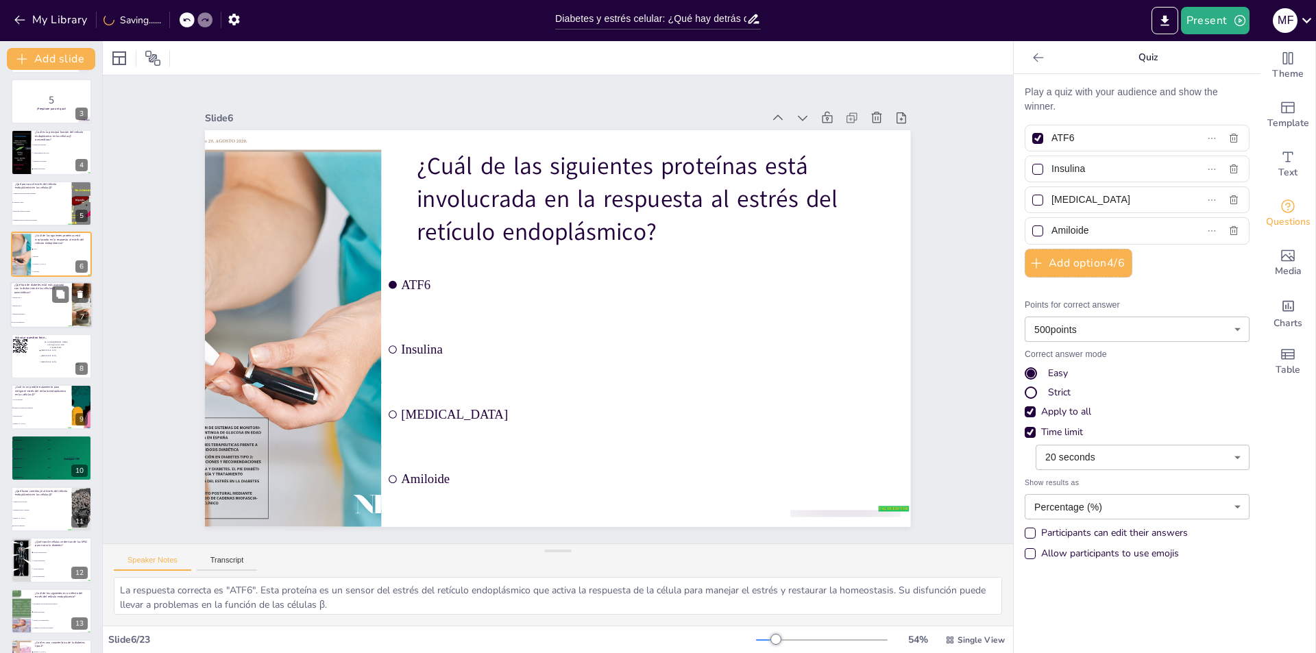
scroll to position [137, 0]
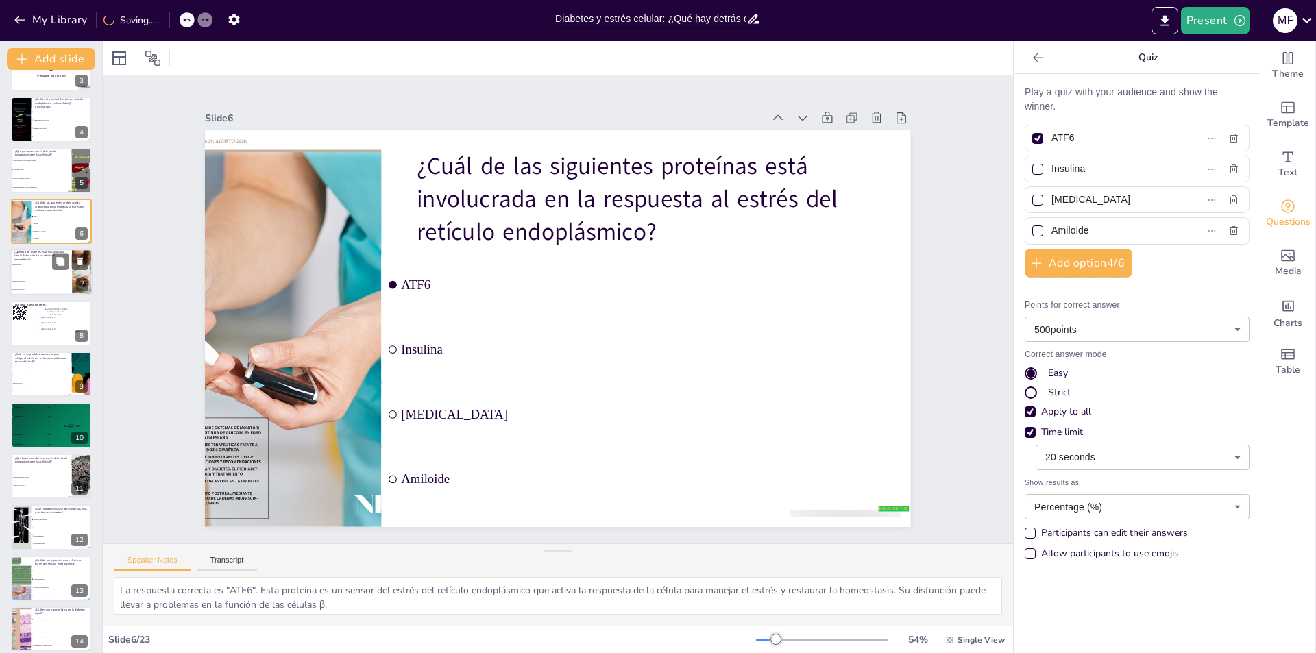
click at [31, 280] on span "Diabetes gestacional" at bounding box center [41, 281] width 59 height 2
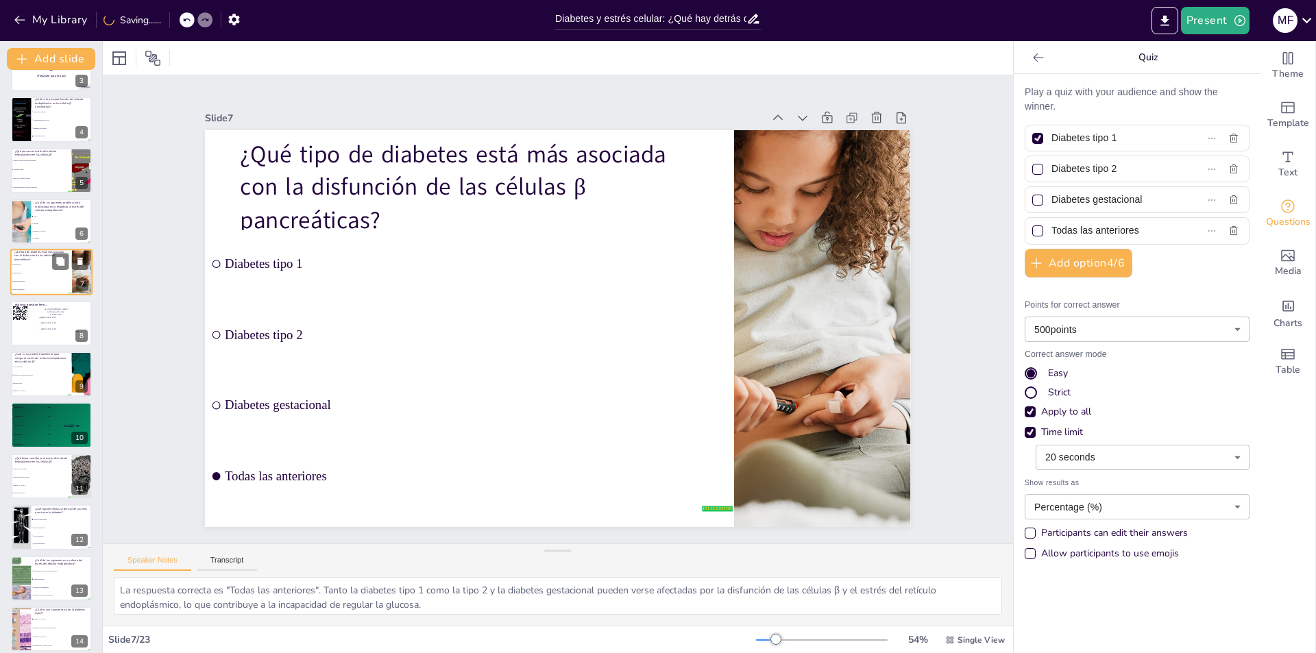
scroll to position [48, 0]
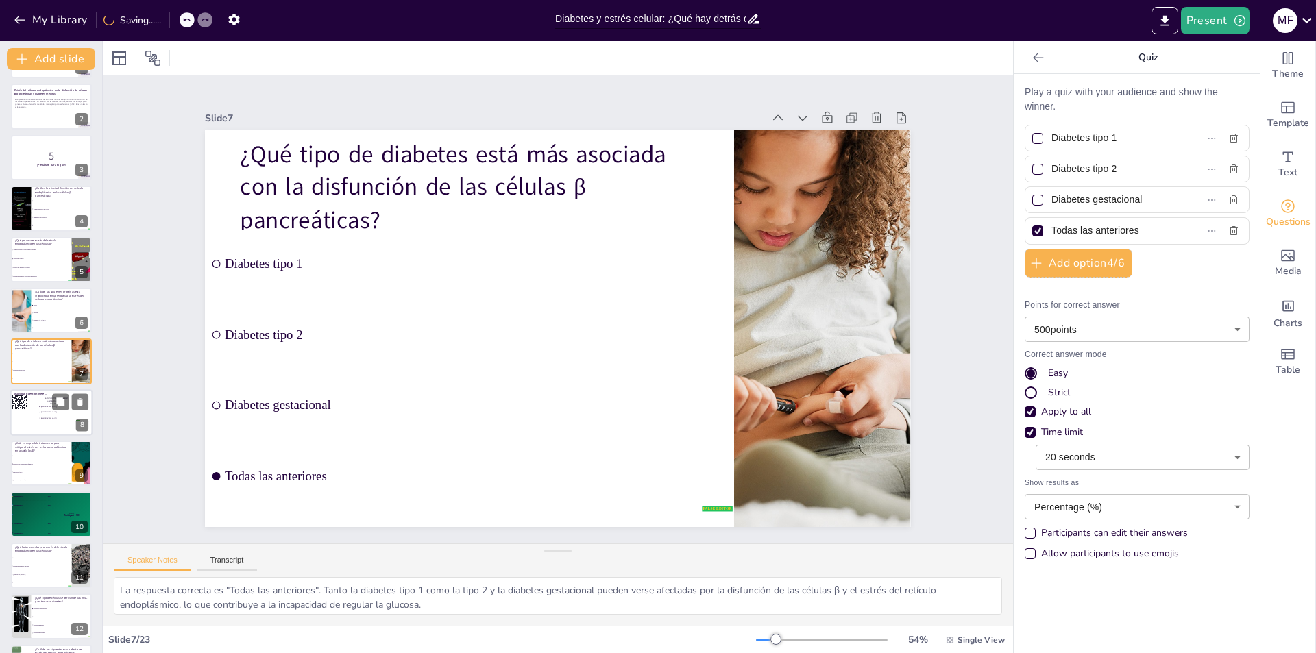
click at [43, 413] on span "Rotterdam" at bounding box center [60, 412] width 38 height 2
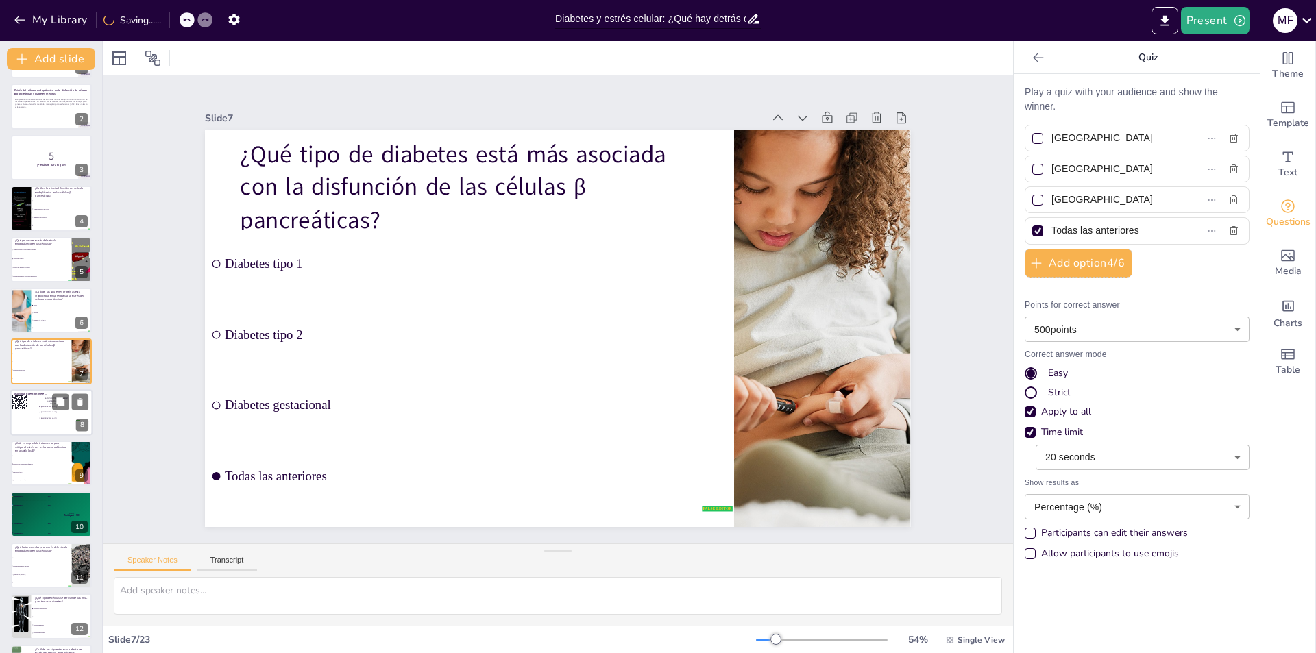
scroll to position [99, 0]
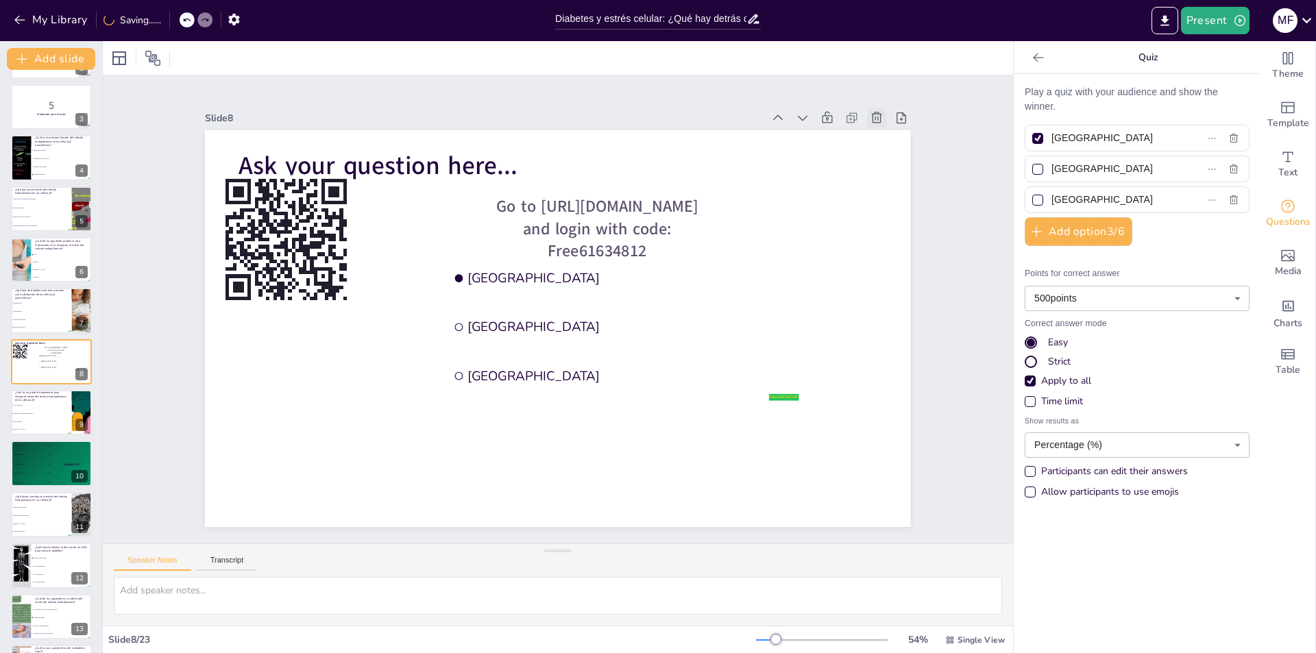
click at [870, 111] on icon at bounding box center [877, 118] width 14 height 14
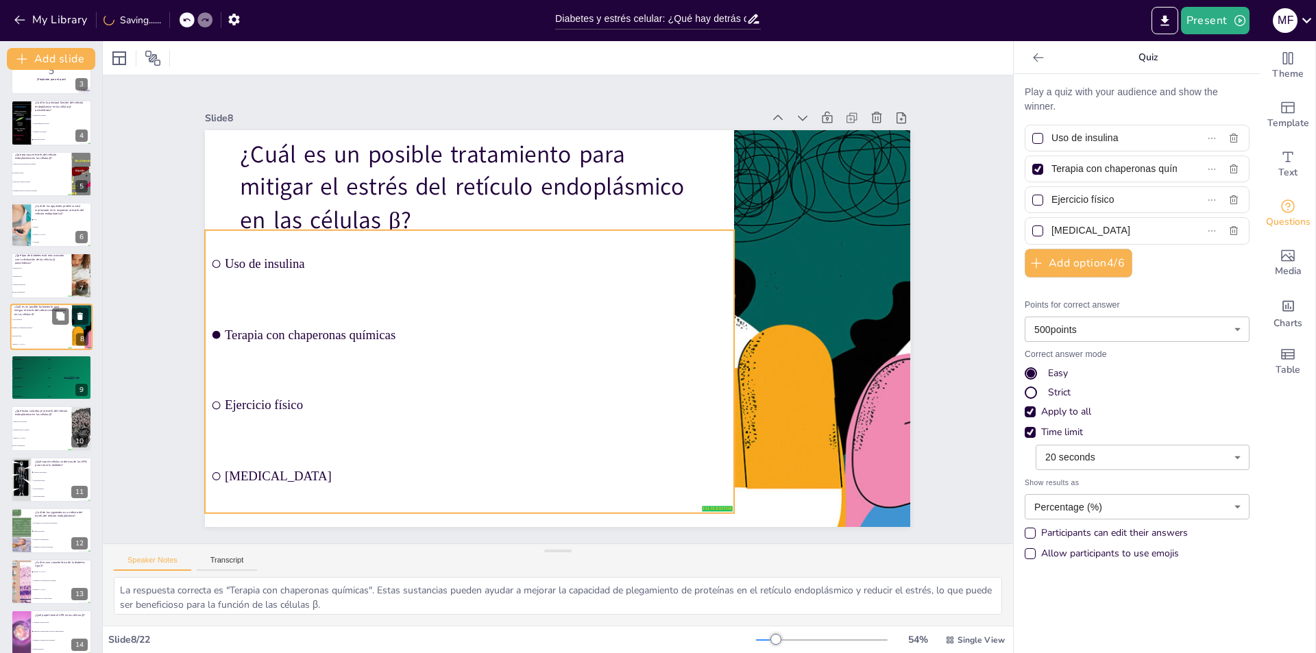
scroll to position [167, 0]
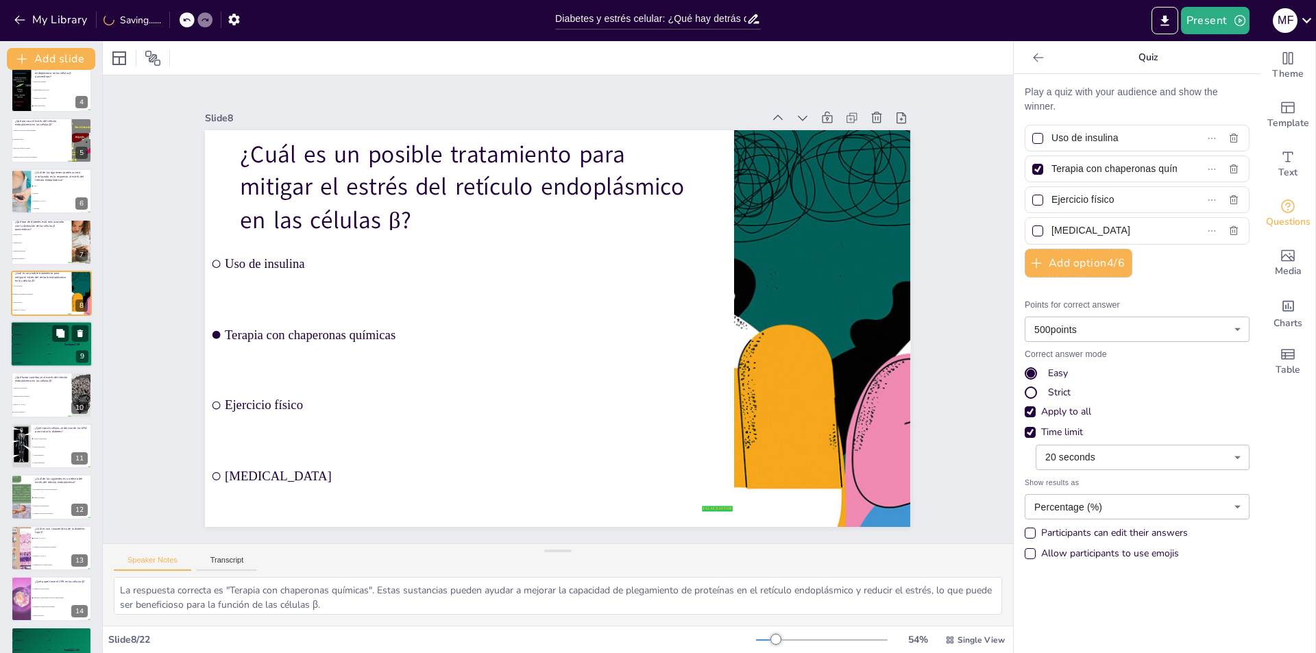
click at [36, 344] on div "🥉 Participant 3 300" at bounding box center [30, 344] width 41 height 9
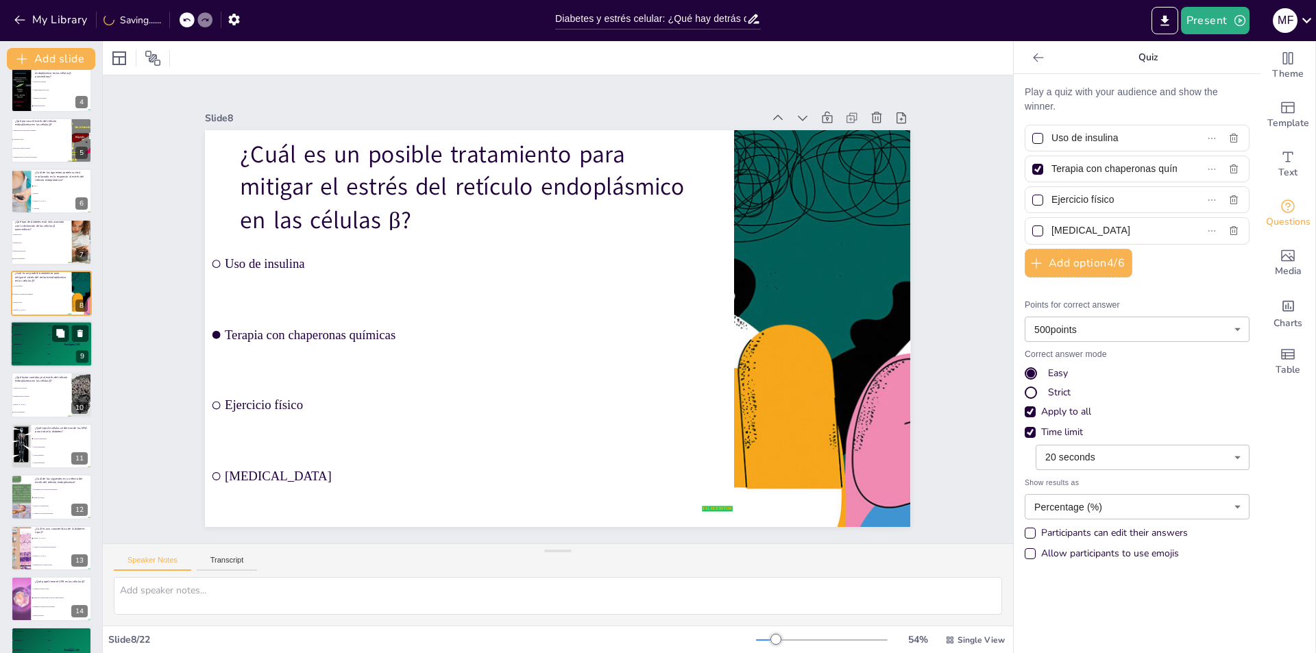
scroll to position [150, 0]
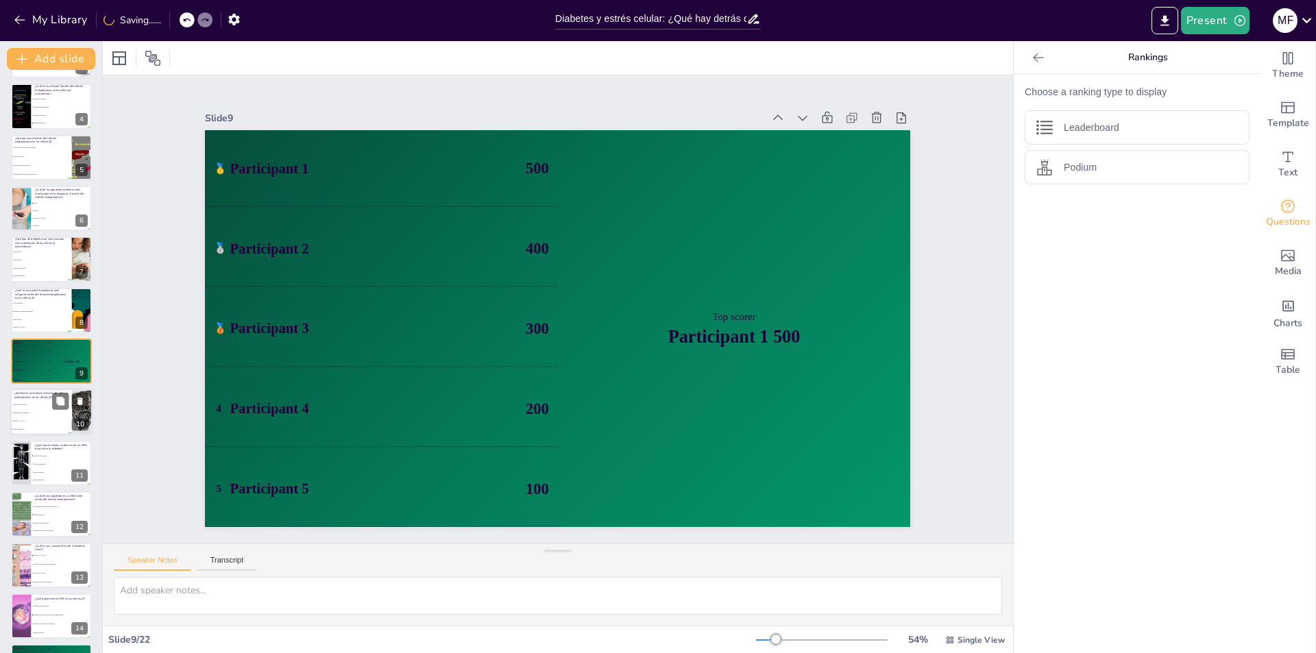
click at [29, 411] on li "Disminución de la insulina" at bounding box center [41, 413] width 62 height 8
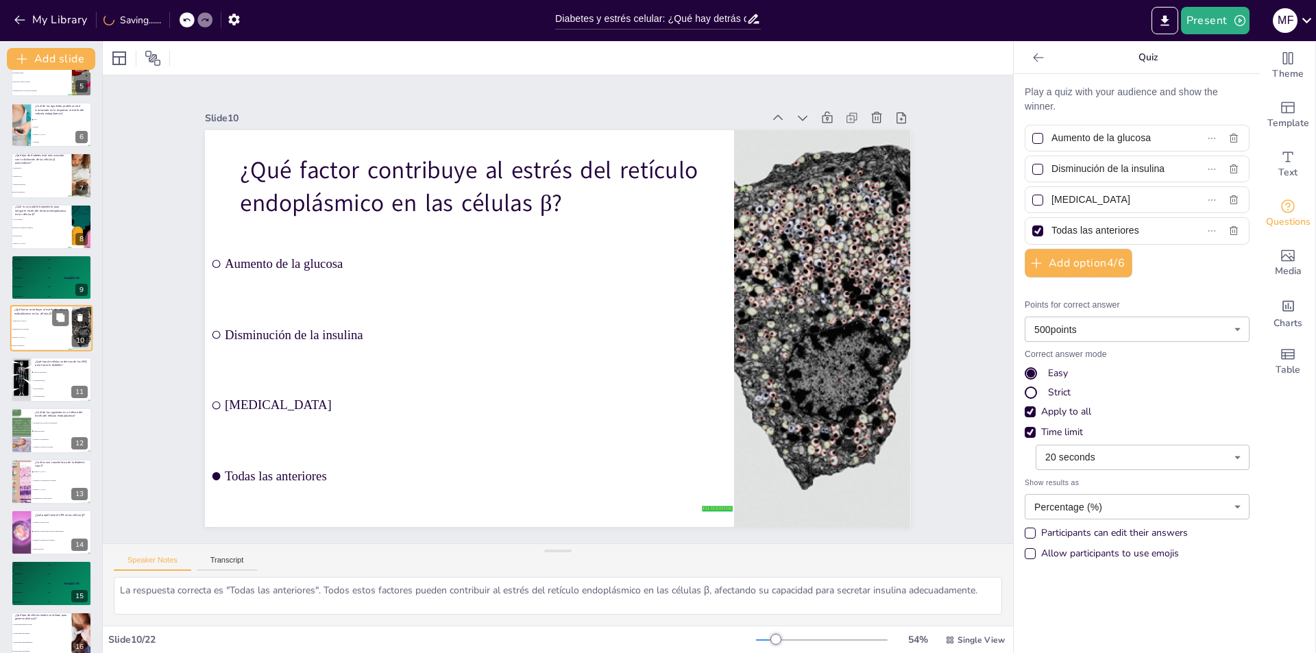
scroll to position [269, 0]
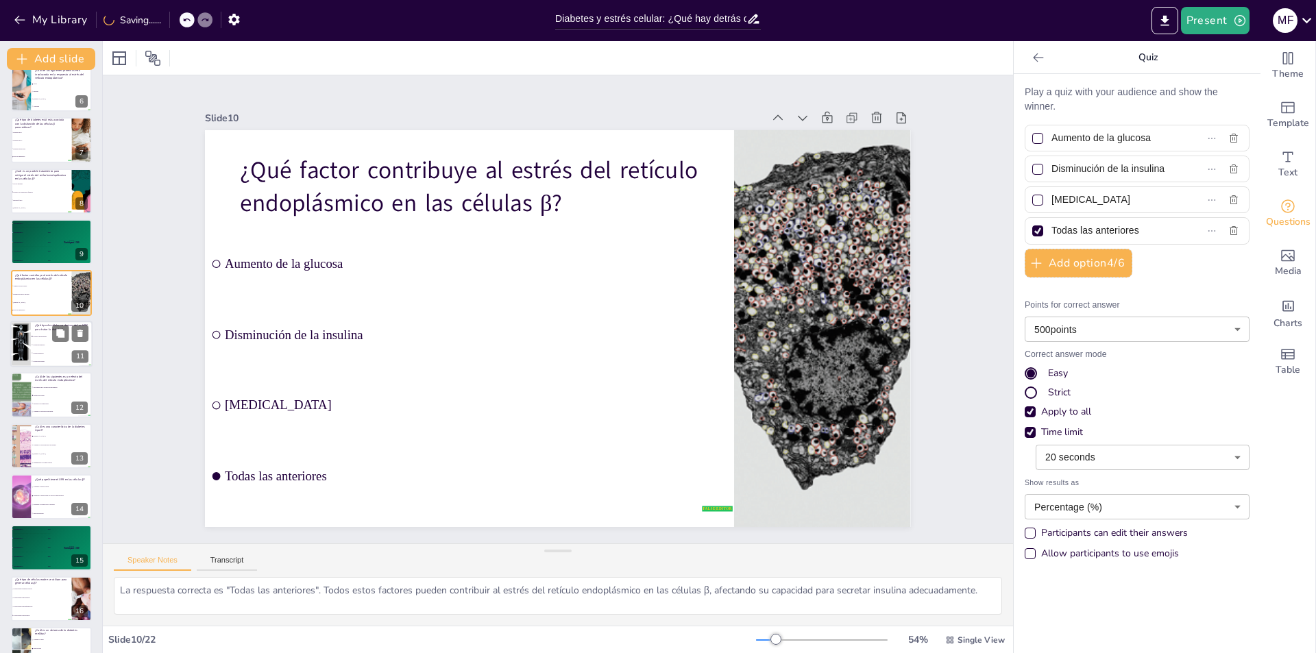
click at [26, 342] on div at bounding box center [21, 344] width 72 height 47
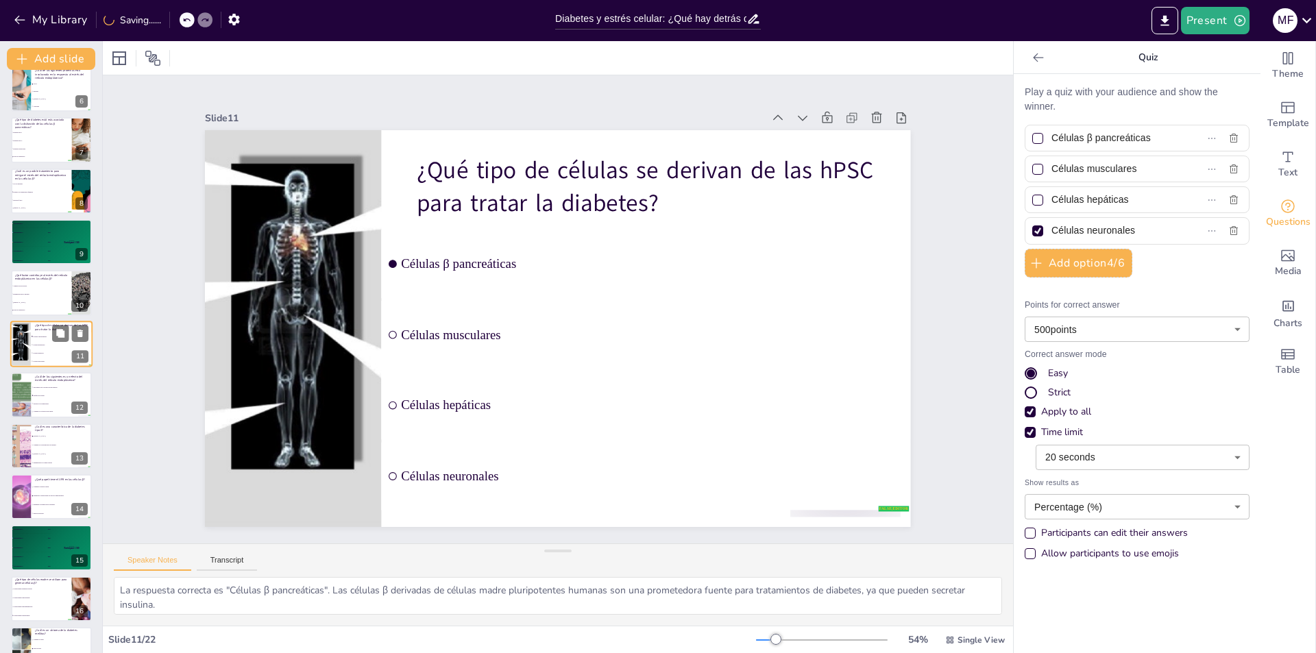
scroll to position [252, 0]
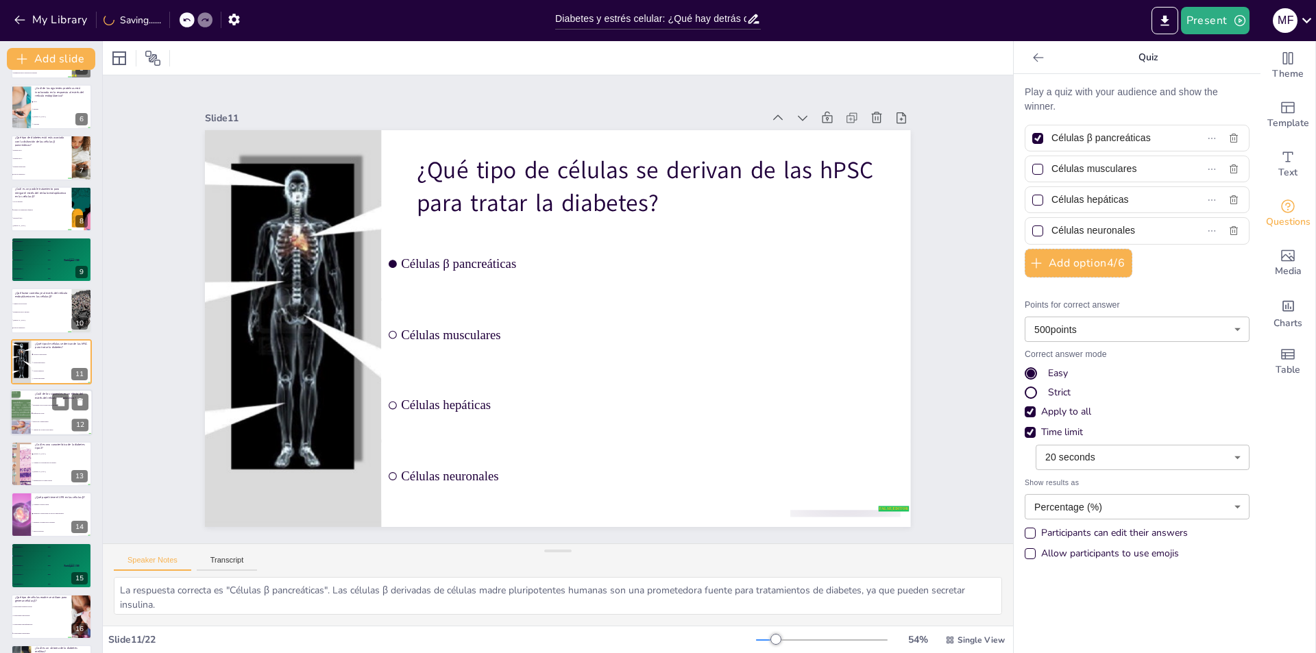
click at [34, 423] on li "Mejora de la homeostasis" at bounding box center [62, 422] width 62 height 8
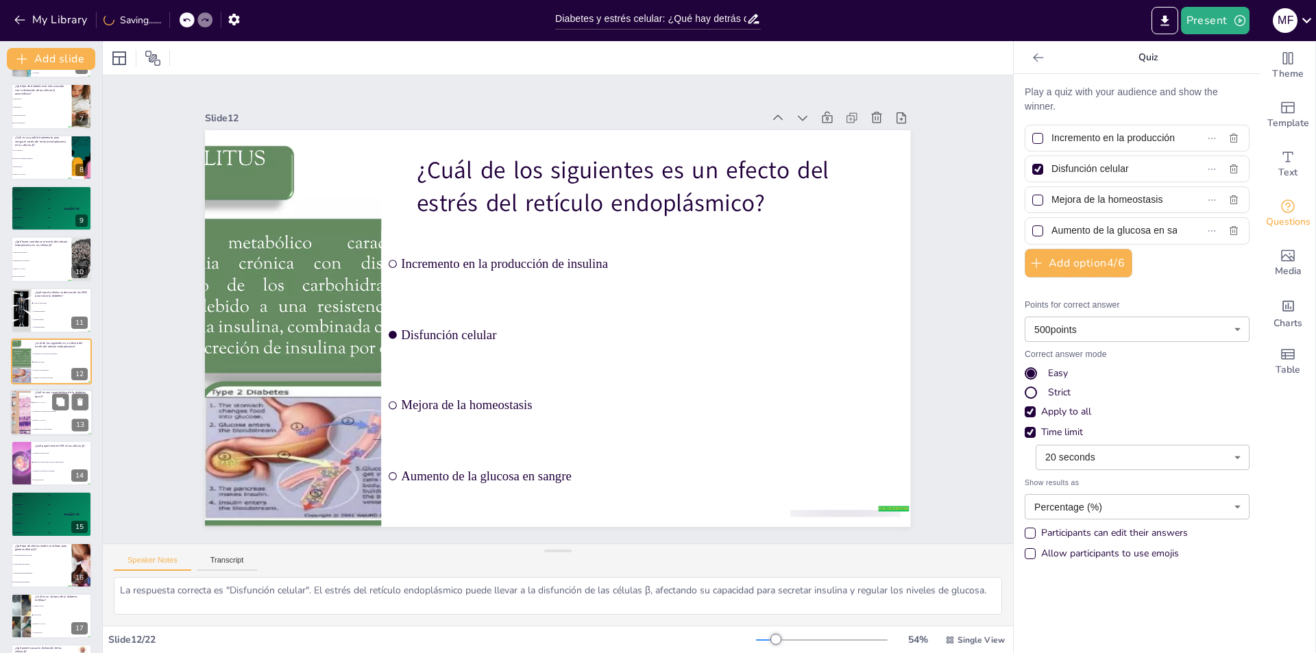
click at [33, 417] on li "[MEDICAL_DATA]" at bounding box center [62, 420] width 62 height 9
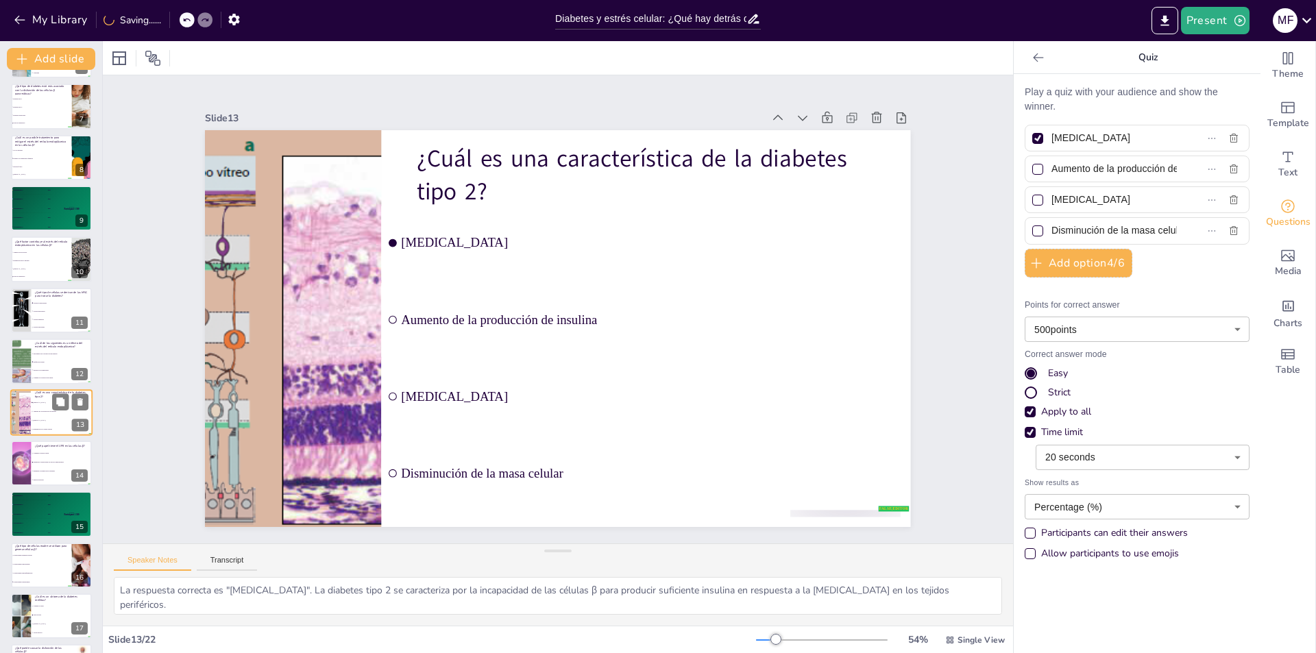
scroll to position [354, 0]
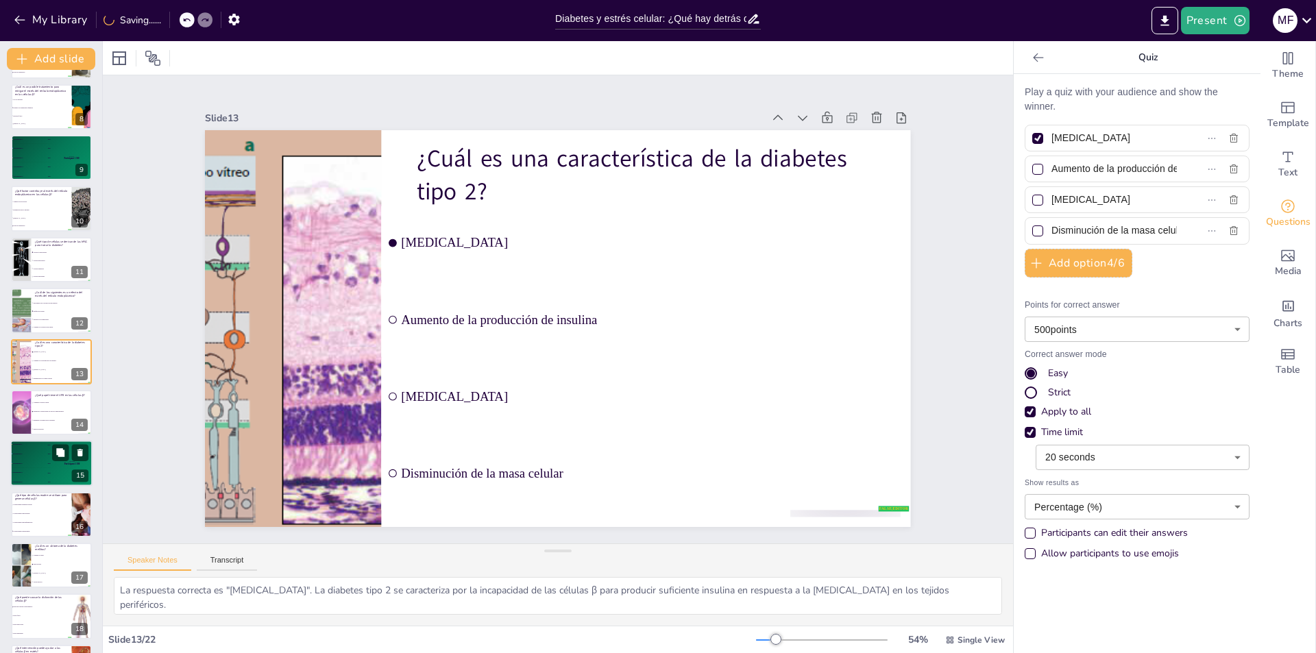
click at [36, 463] on div "🥉 Participant 3 300" at bounding box center [30, 463] width 41 height 9
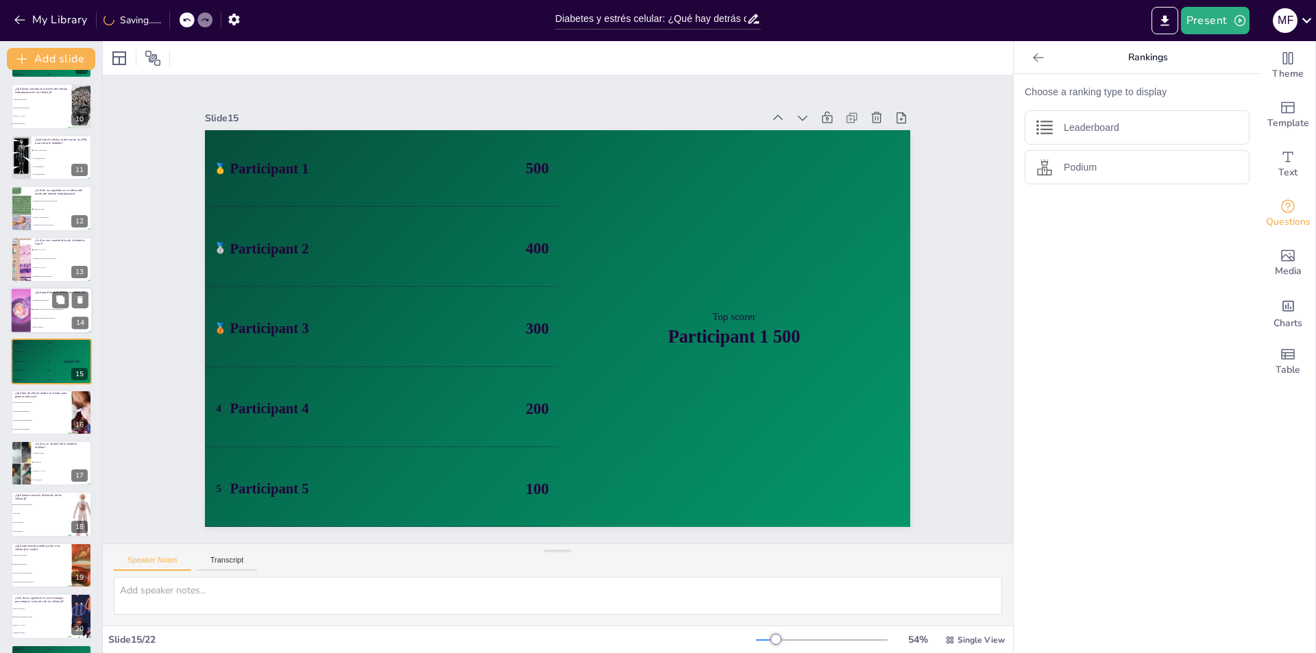
click at [31, 317] on li "Disminuir la producción de insulina" at bounding box center [62, 318] width 62 height 9
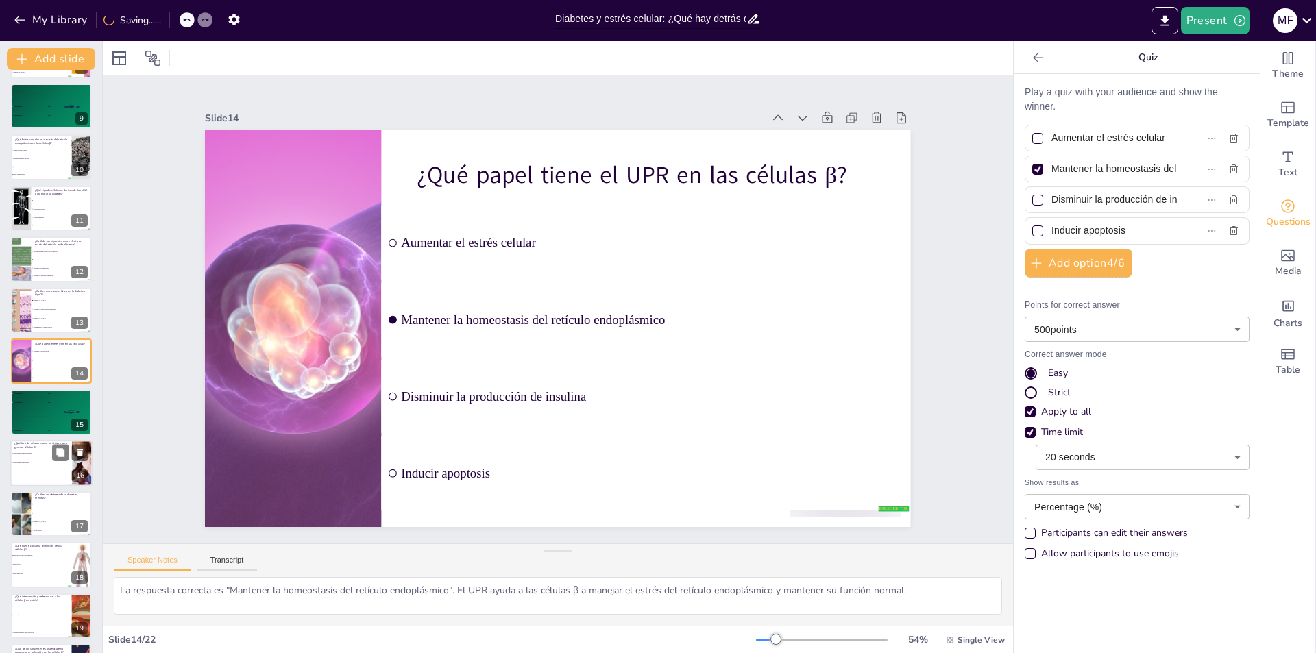
click at [30, 466] on li "Células madre embrionarias" at bounding box center [41, 462] width 62 height 9
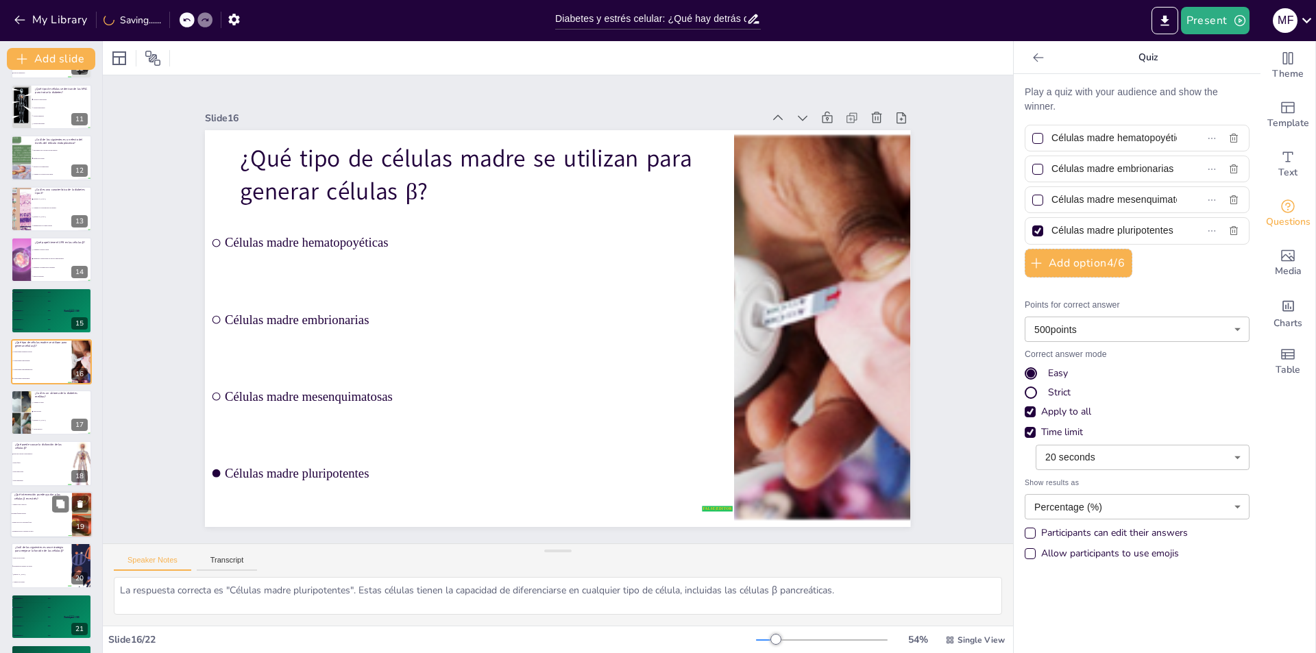
click at [34, 508] on li "Aumento de la glucosa" at bounding box center [41, 504] width 62 height 9
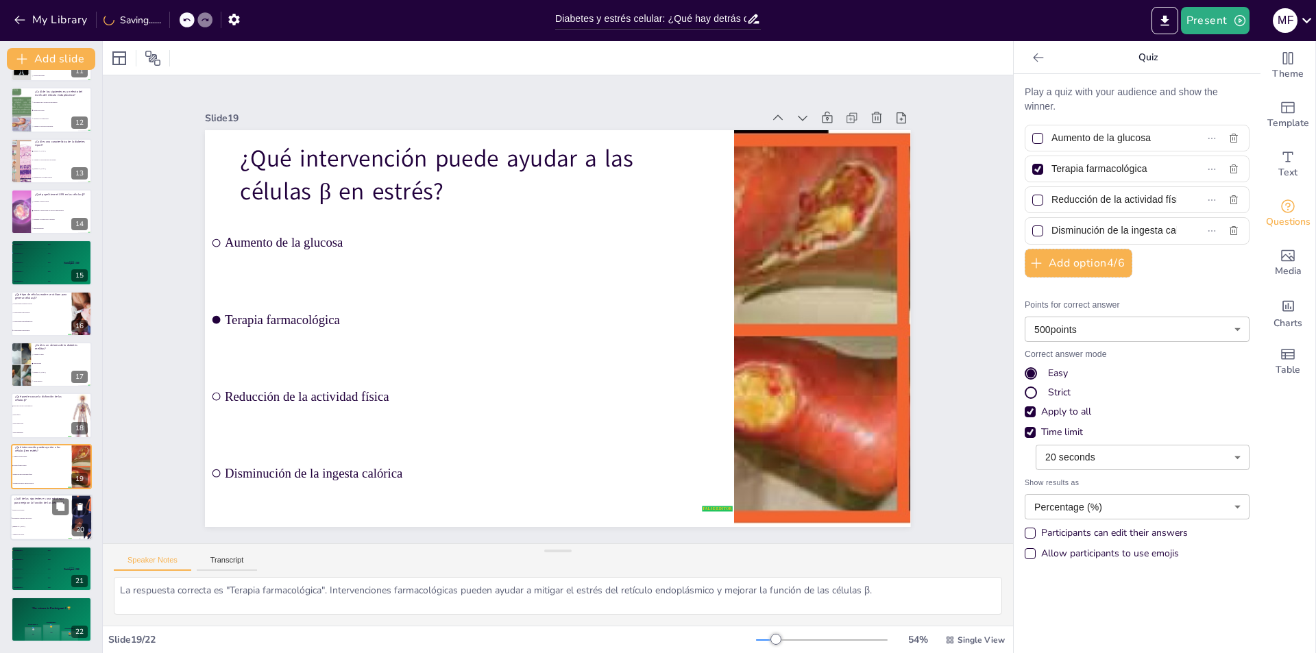
click at [26, 515] on li "Estrategias de manejo del estrés" at bounding box center [41, 519] width 62 height 8
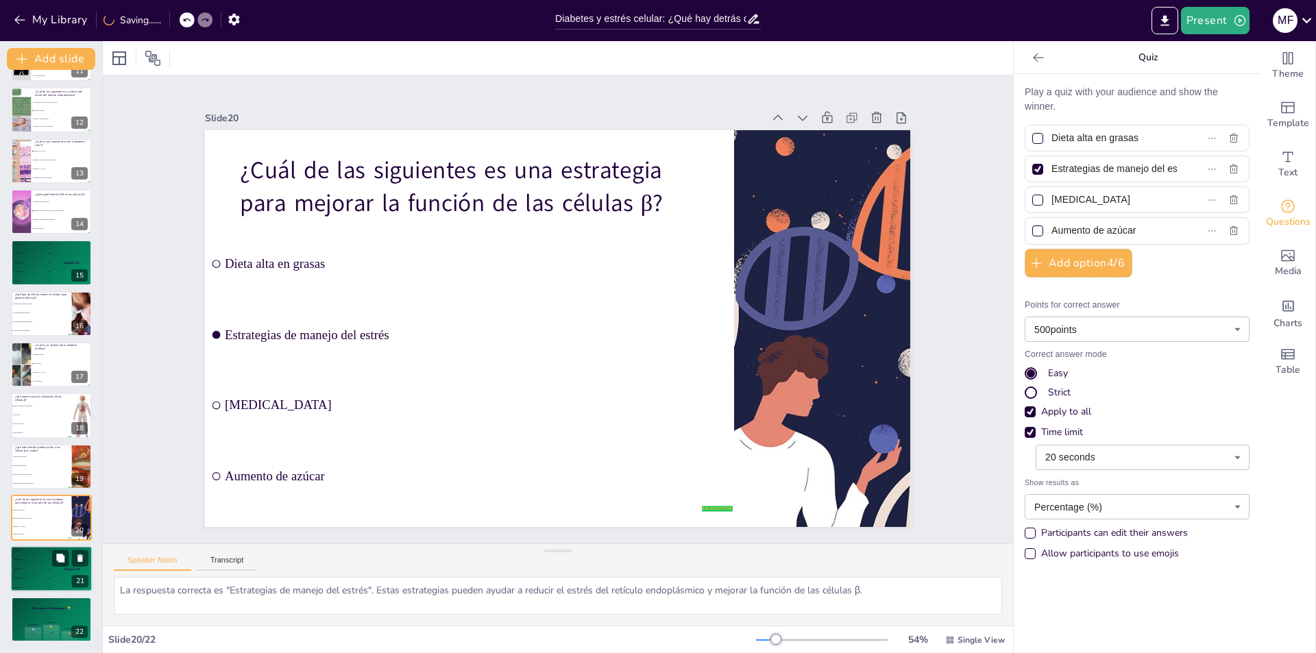
click at [34, 559] on div "🥈 Participant 2 400" at bounding box center [30, 559] width 41 height 9
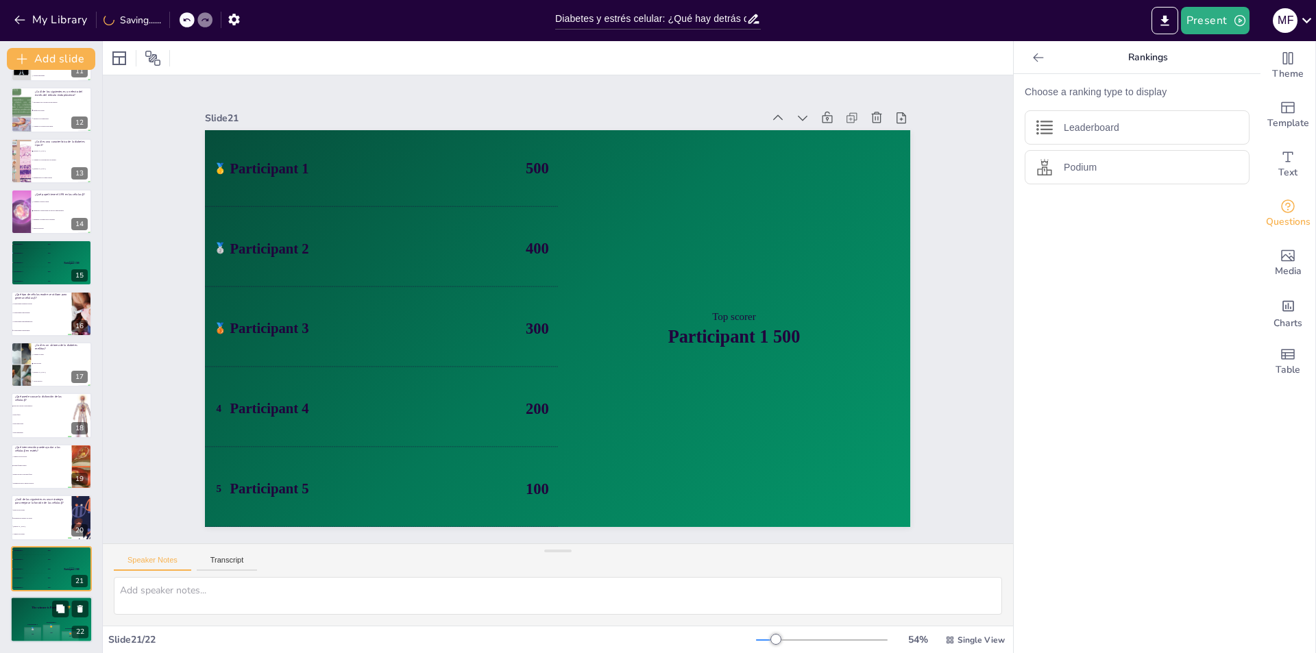
click at [40, 616] on div "The winner is Participant 1 🏆" at bounding box center [51, 607] width 82 height 23
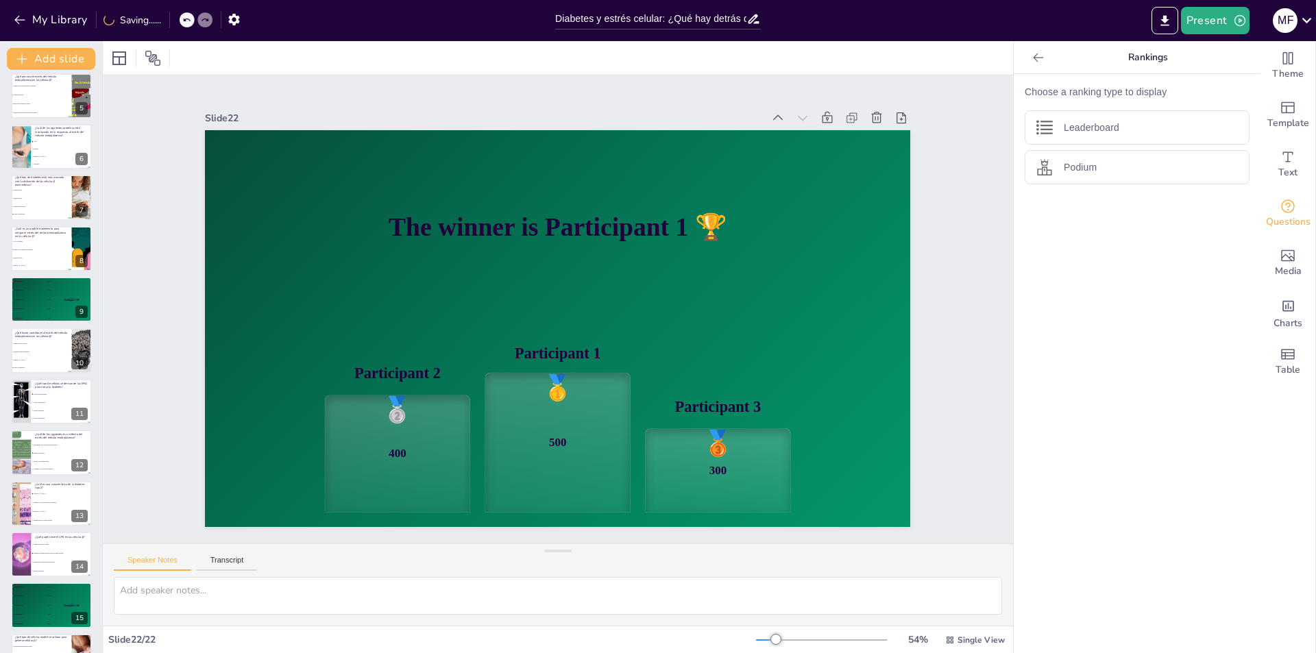
scroll to position [0, 0]
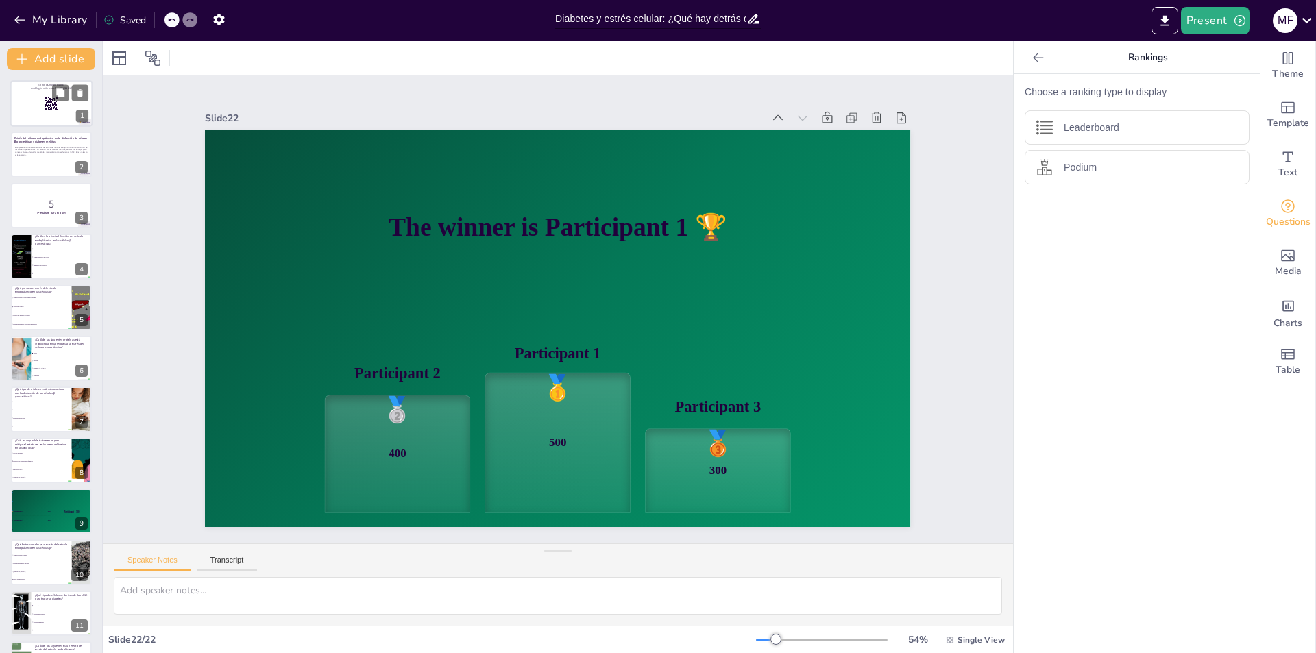
click at [46, 110] on rect at bounding box center [45, 108] width 1 height 1
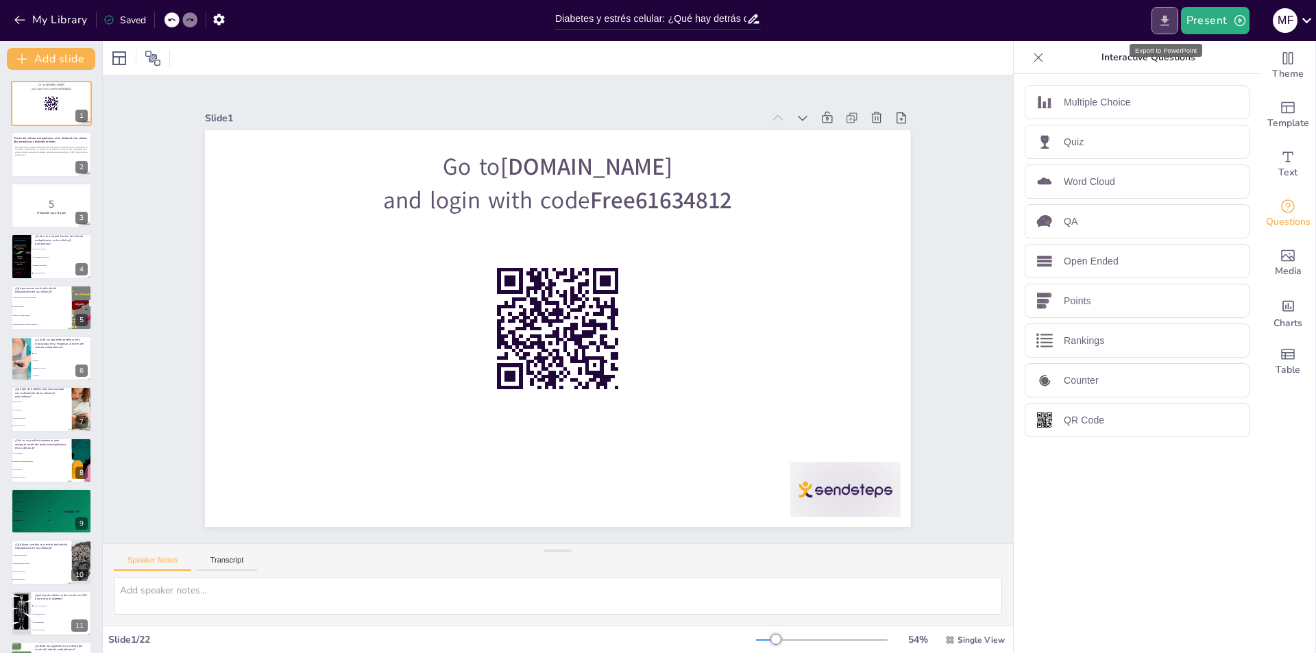
click at [1165, 15] on icon "Export to PowerPoint" at bounding box center [1165, 21] width 14 height 14
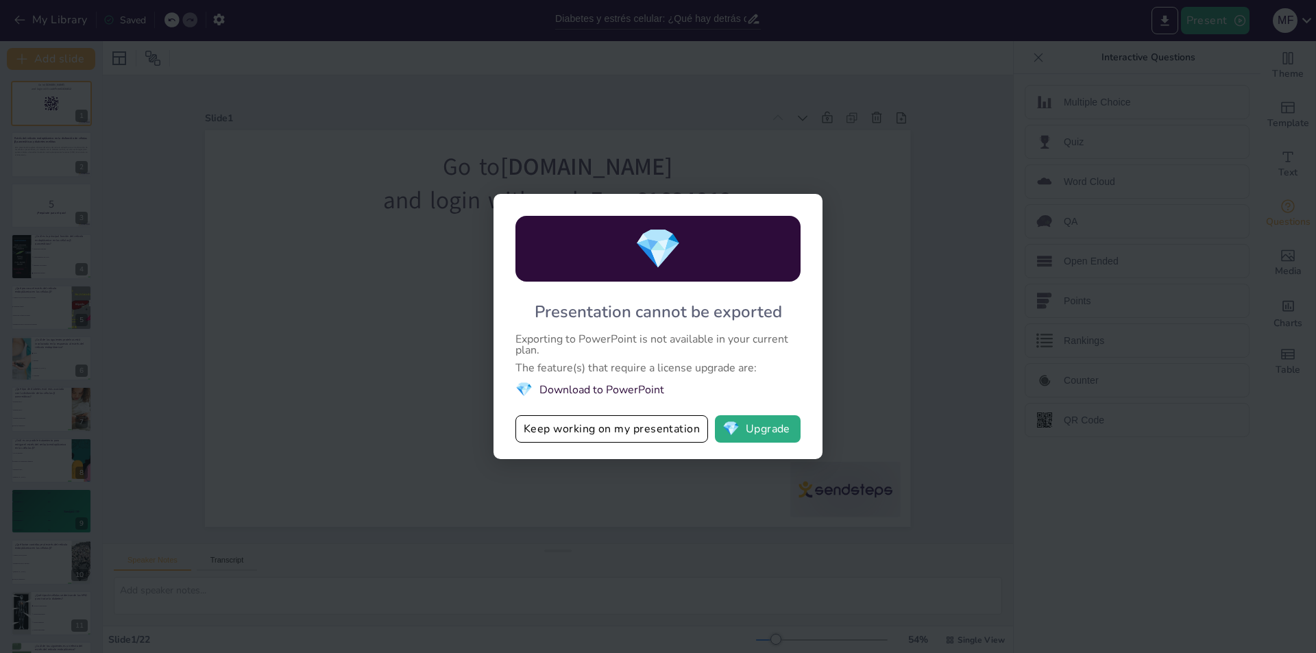
click at [897, 341] on div "💎 Presentation cannot be exported Exporting to PowerPoint is not available in y…" at bounding box center [658, 326] width 1316 height 653
click at [606, 424] on button "Keep working on my presentation" at bounding box center [612, 428] width 193 height 27
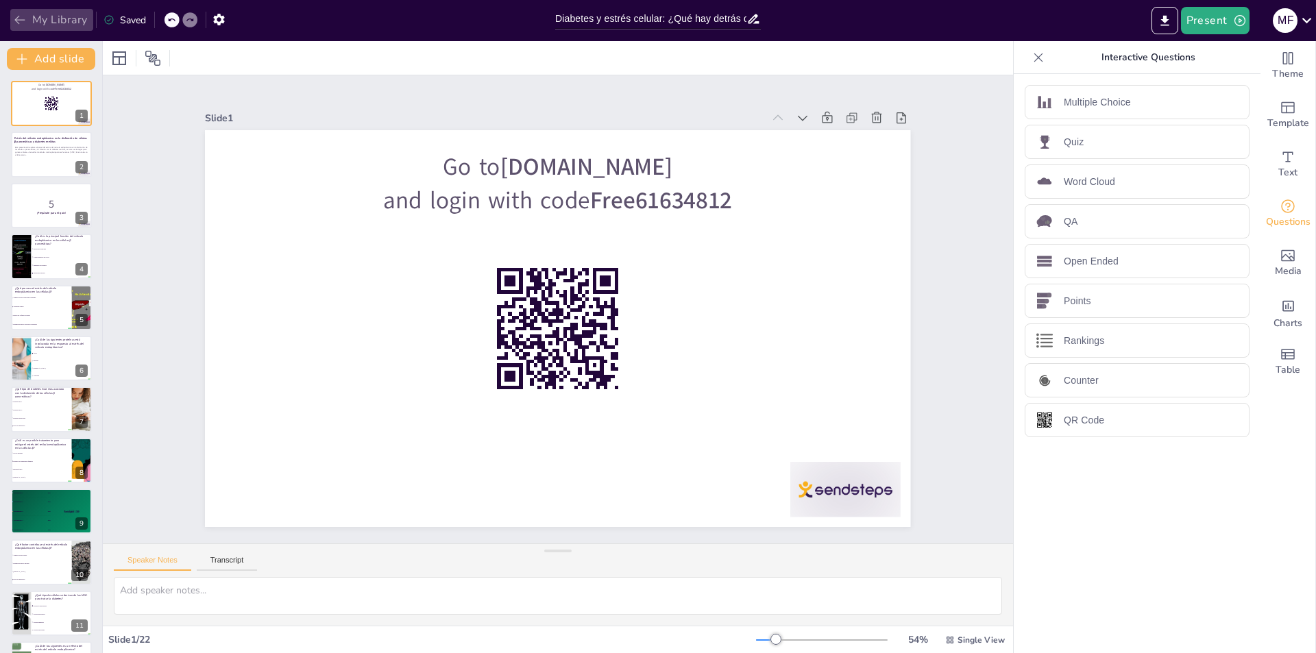
click at [17, 23] on icon "button" at bounding box center [20, 20] width 14 height 14
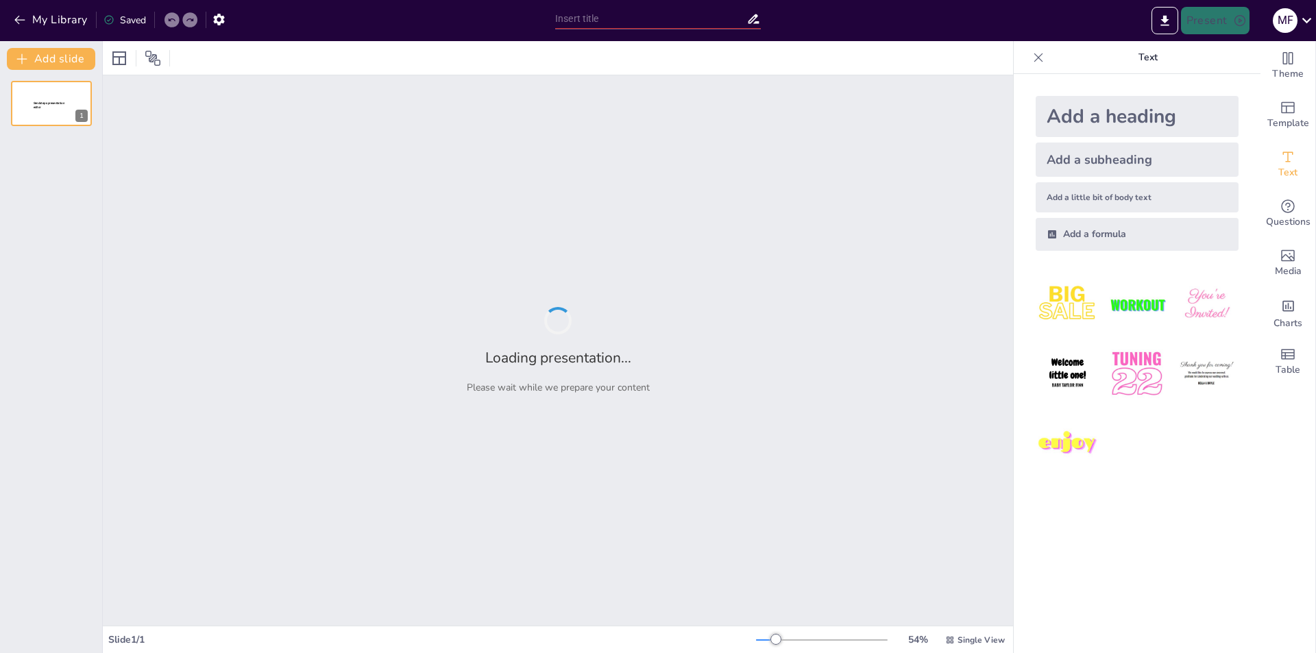
type input "Diabetes y estrés celular: ¿Qué hay detrás de la disfunción de las [MEDICAL_DAT…"
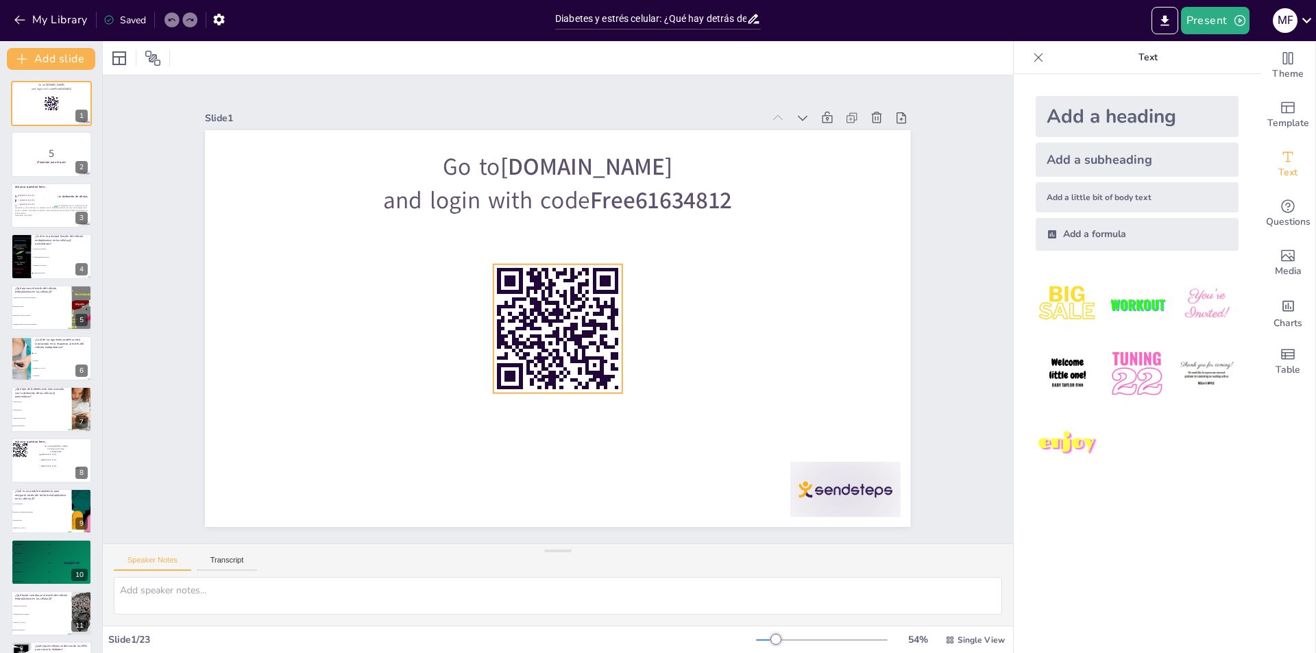
checkbox input "true"
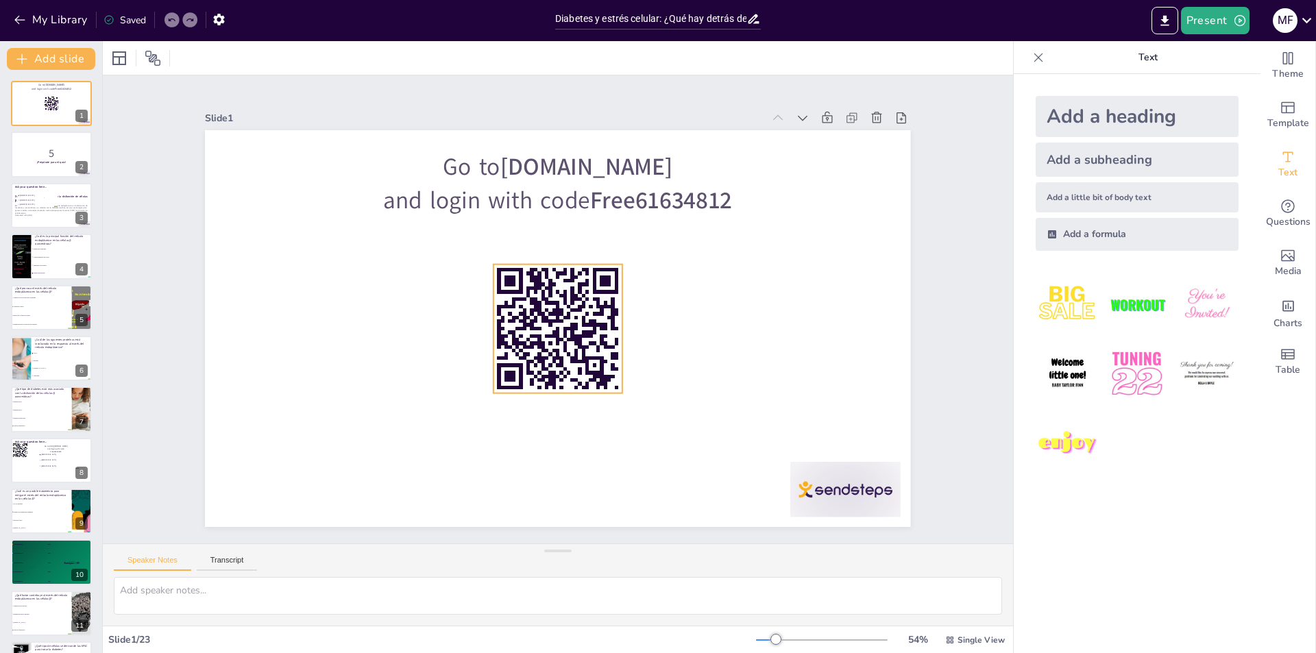
checkbox input "true"
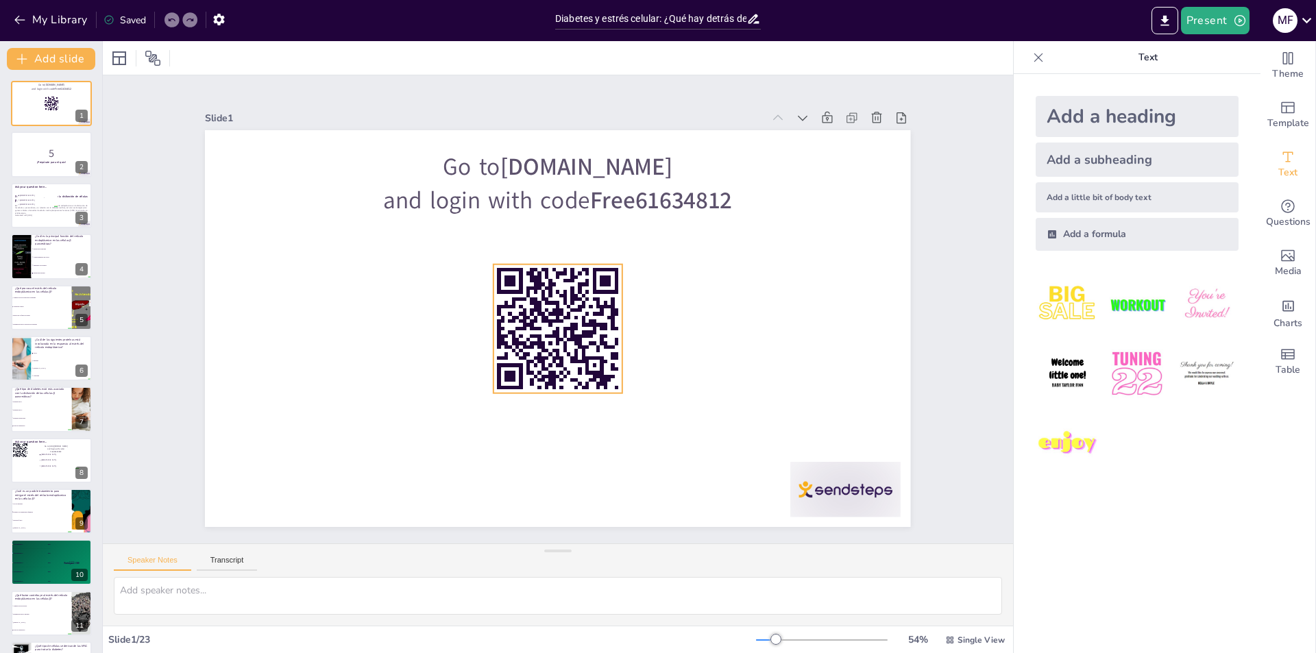
checkbox input "true"
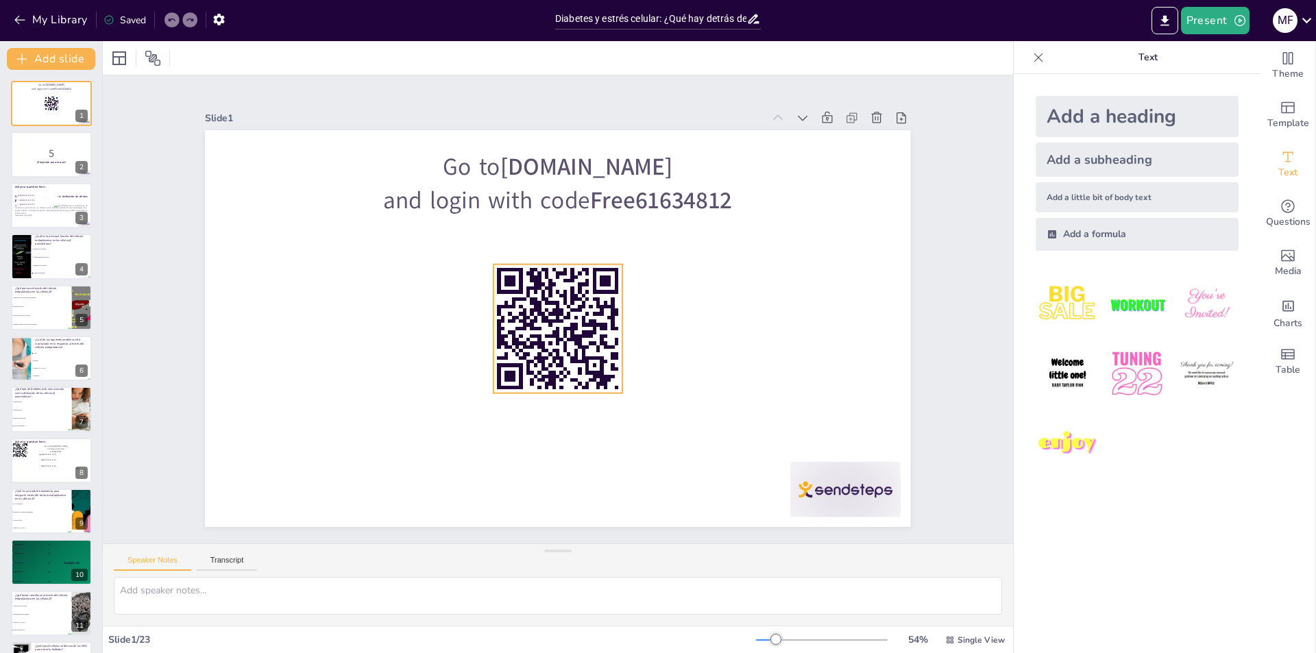
checkbox input "true"
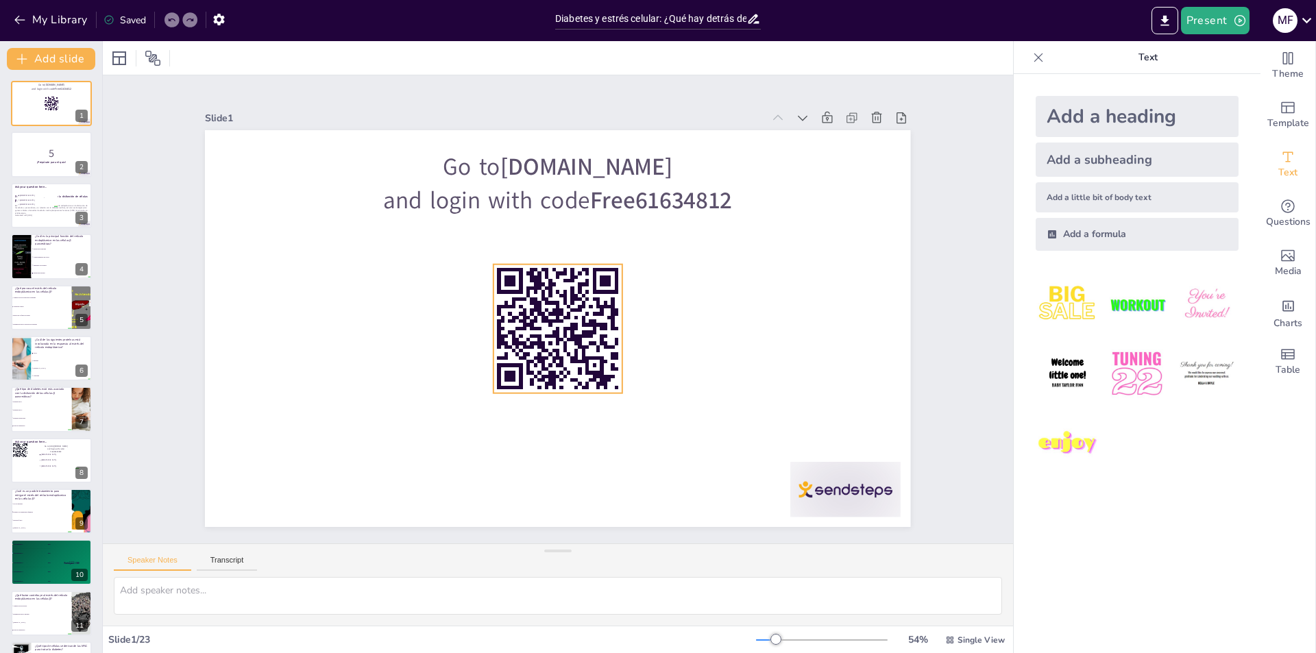
checkbox input "true"
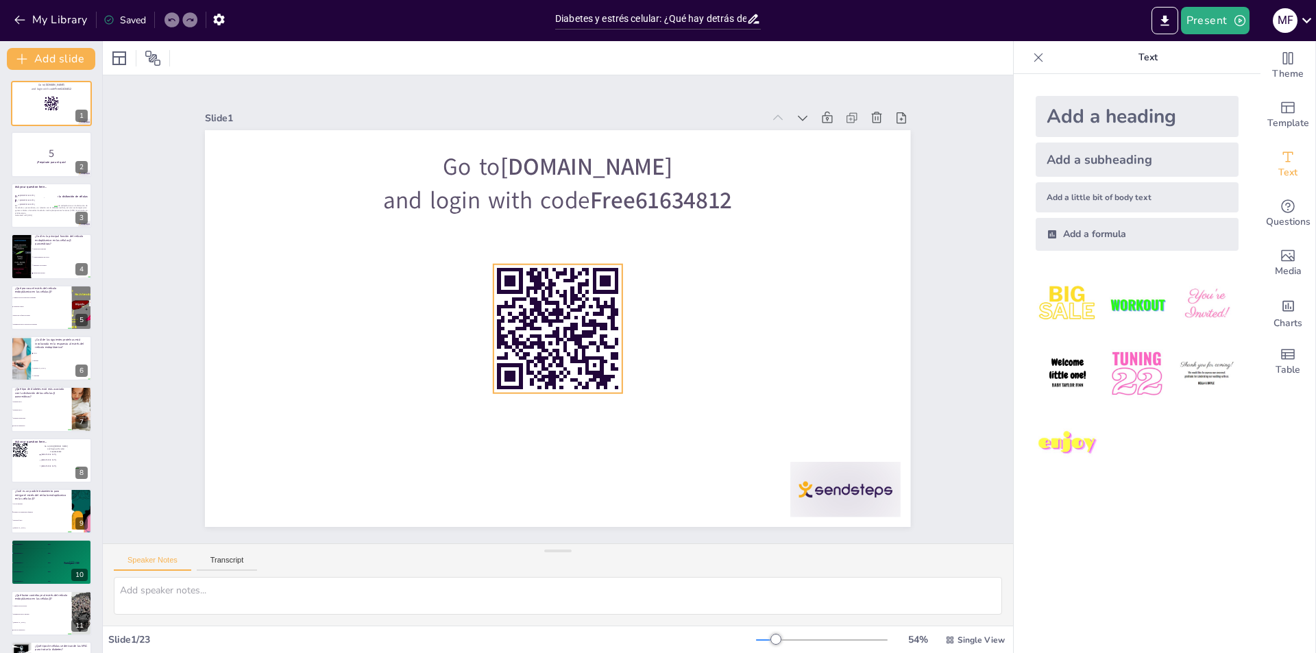
checkbox input "true"
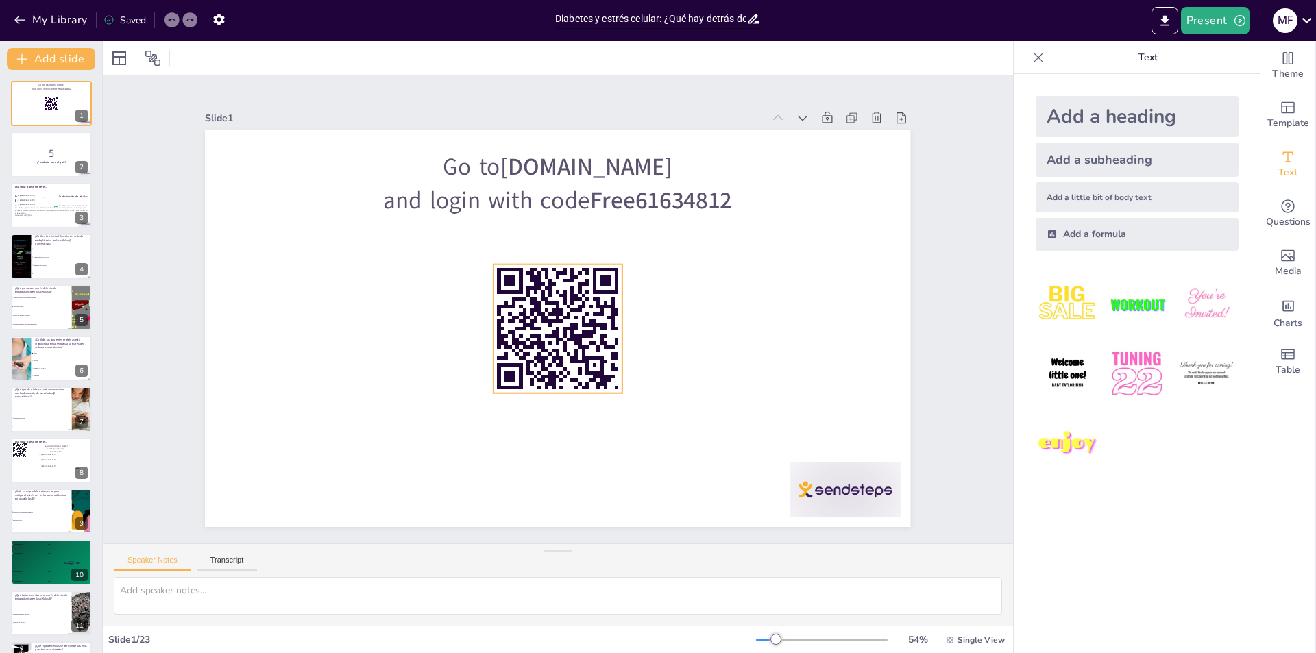
checkbox input "true"
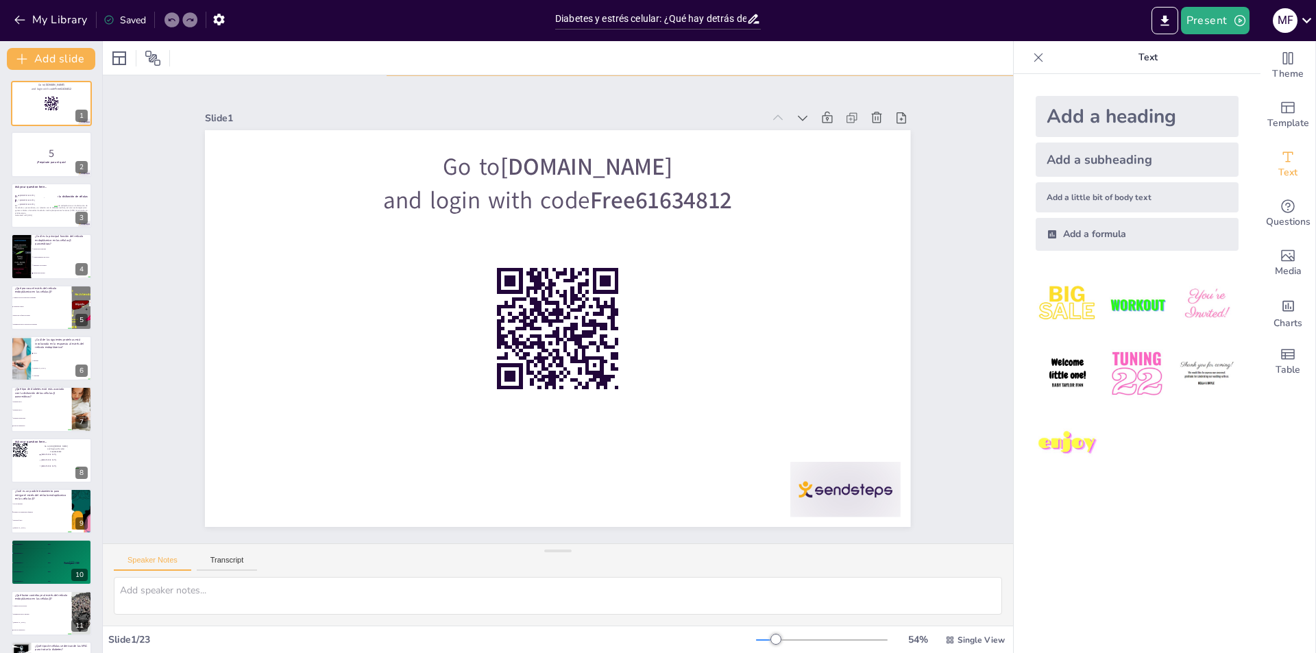
checkbox input "true"
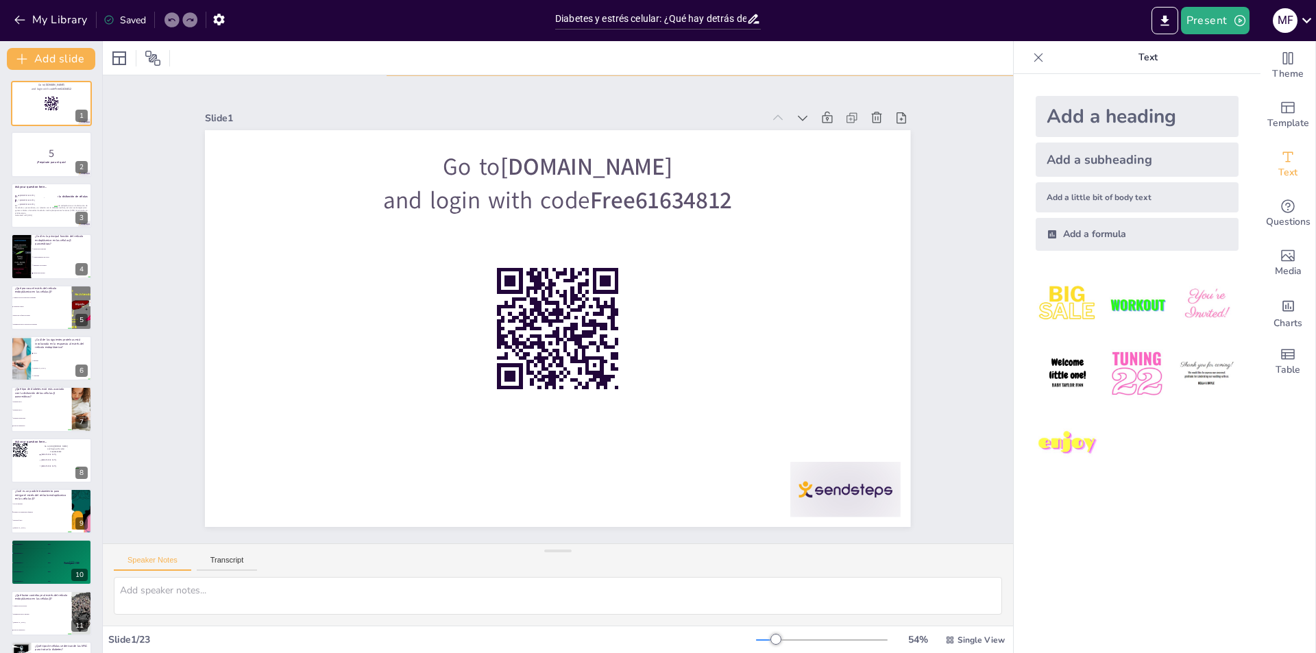
checkbox input "true"
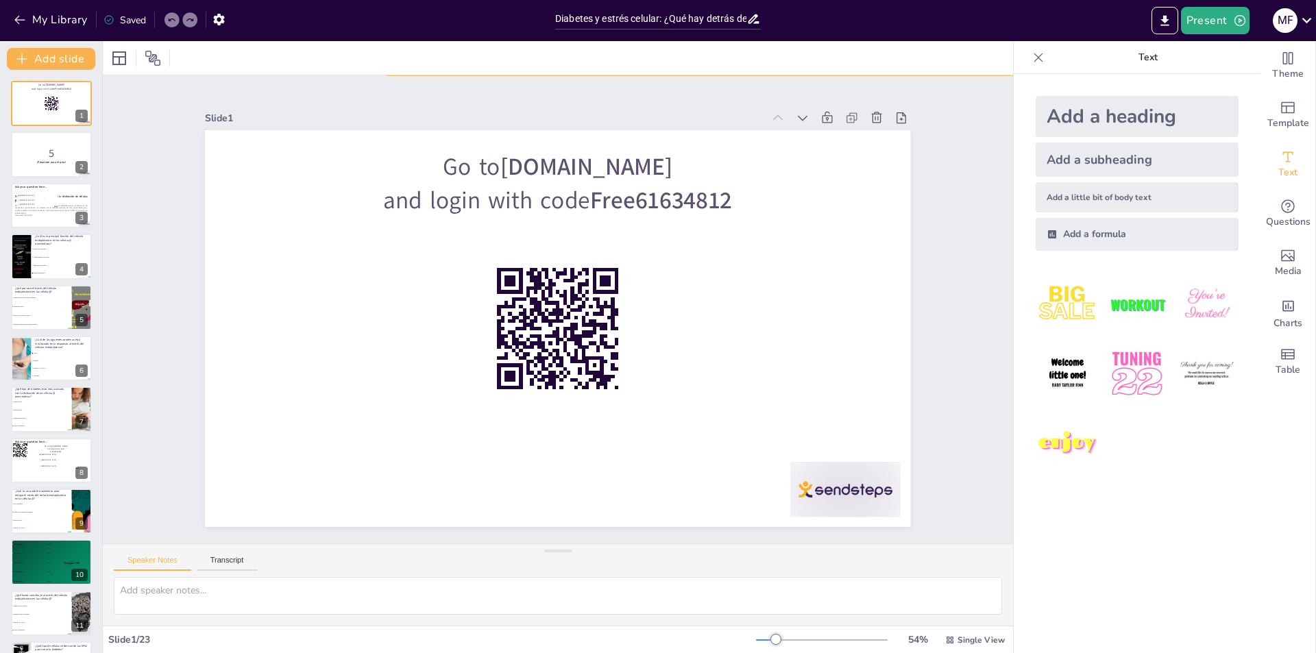
checkbox input "true"
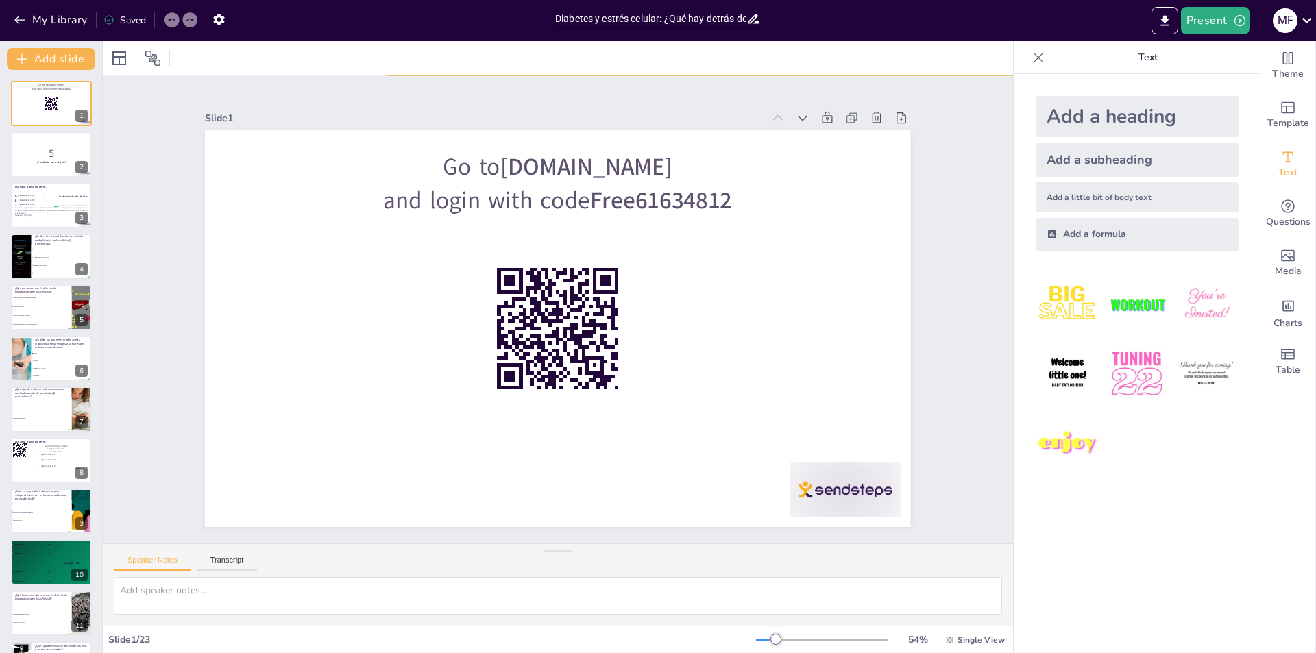
checkbox input "true"
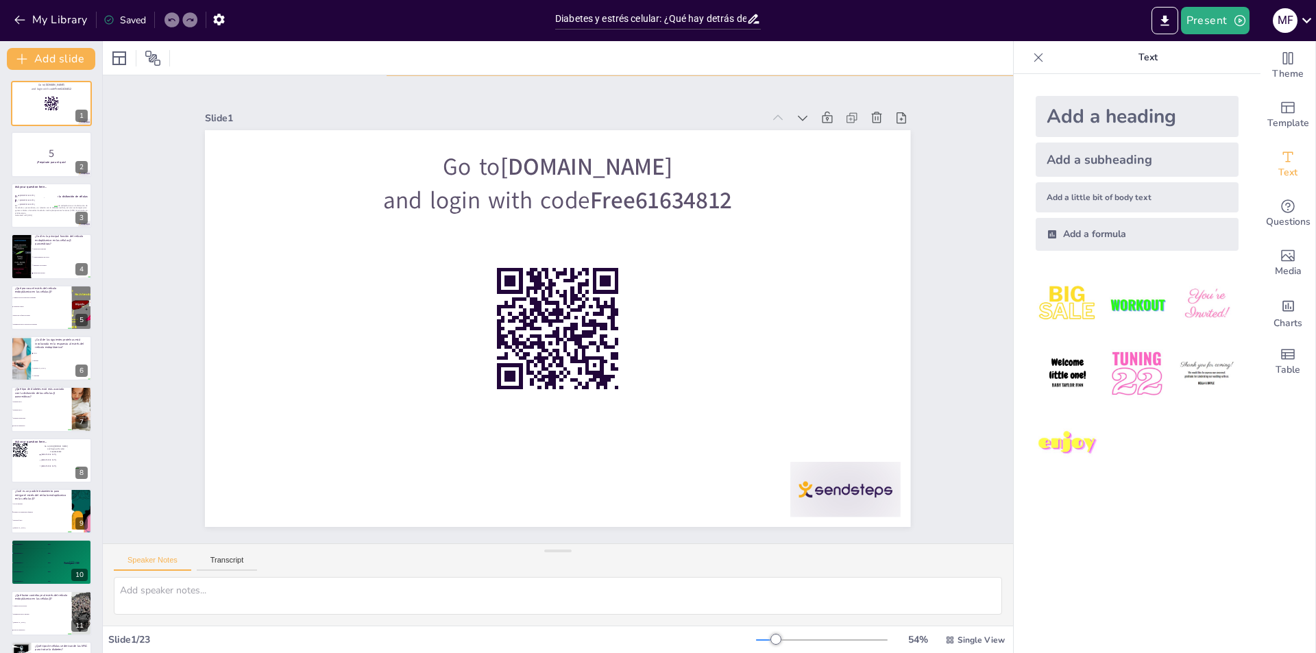
checkbox input "true"
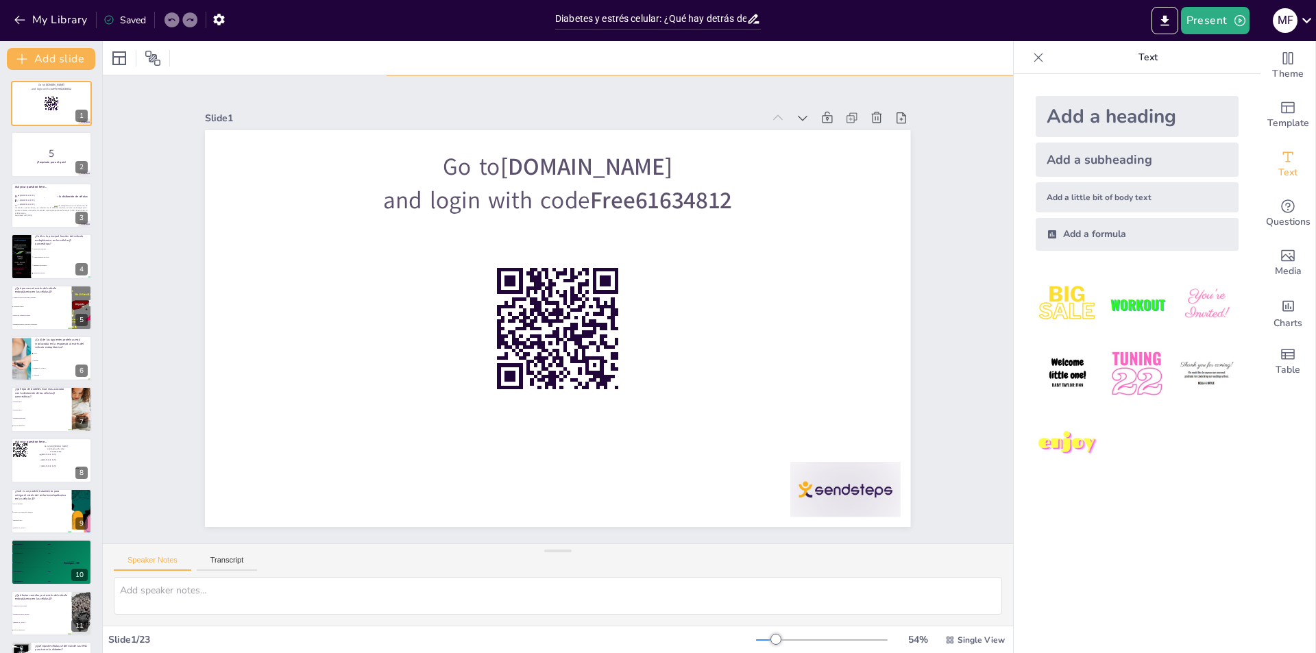
checkbox input "true"
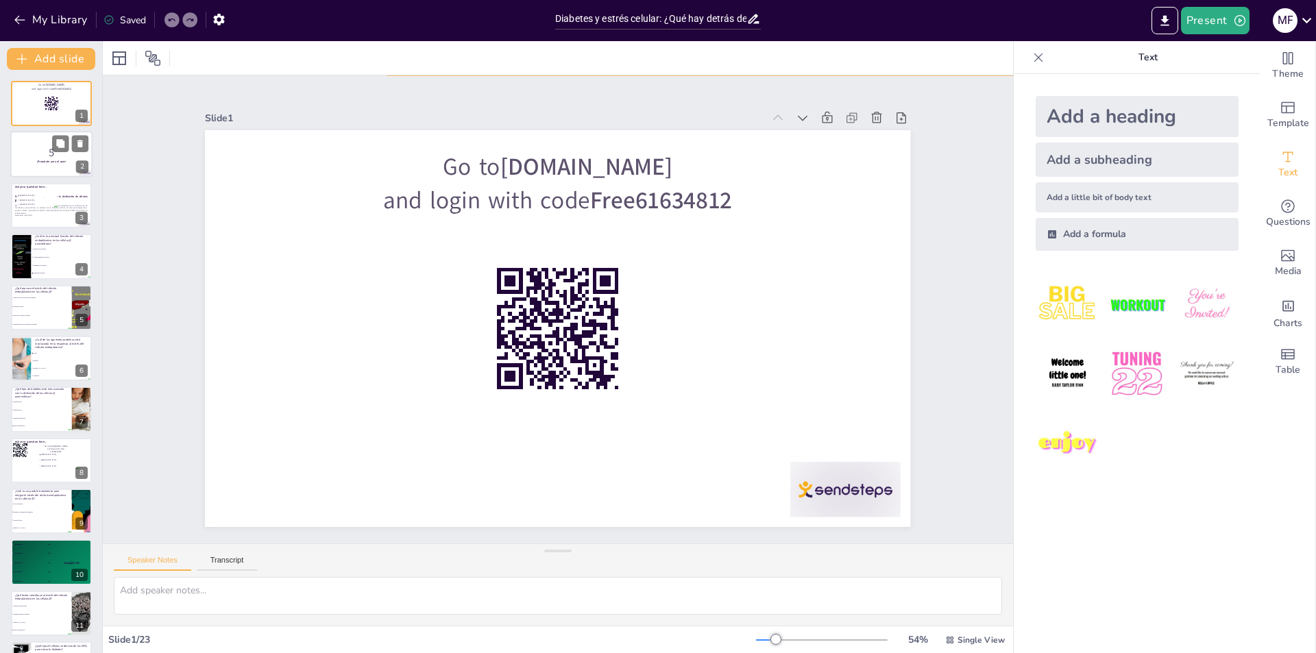
checkbox input "true"
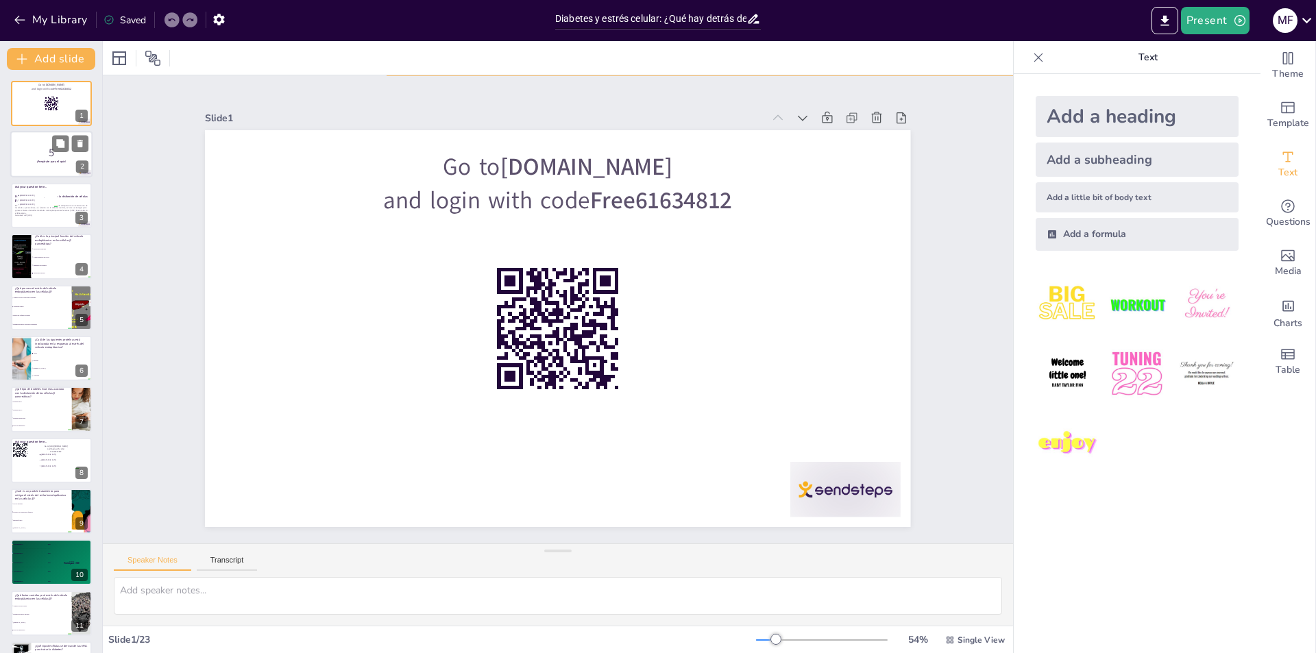
checkbox input "true"
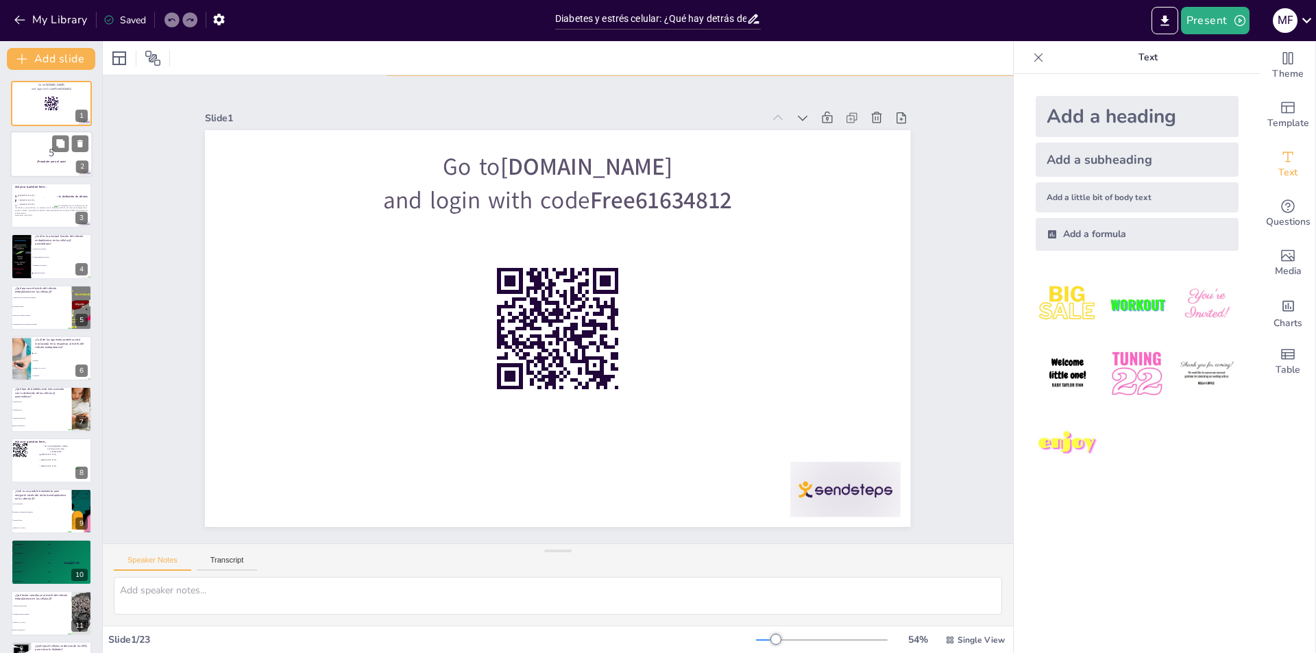
checkbox input "true"
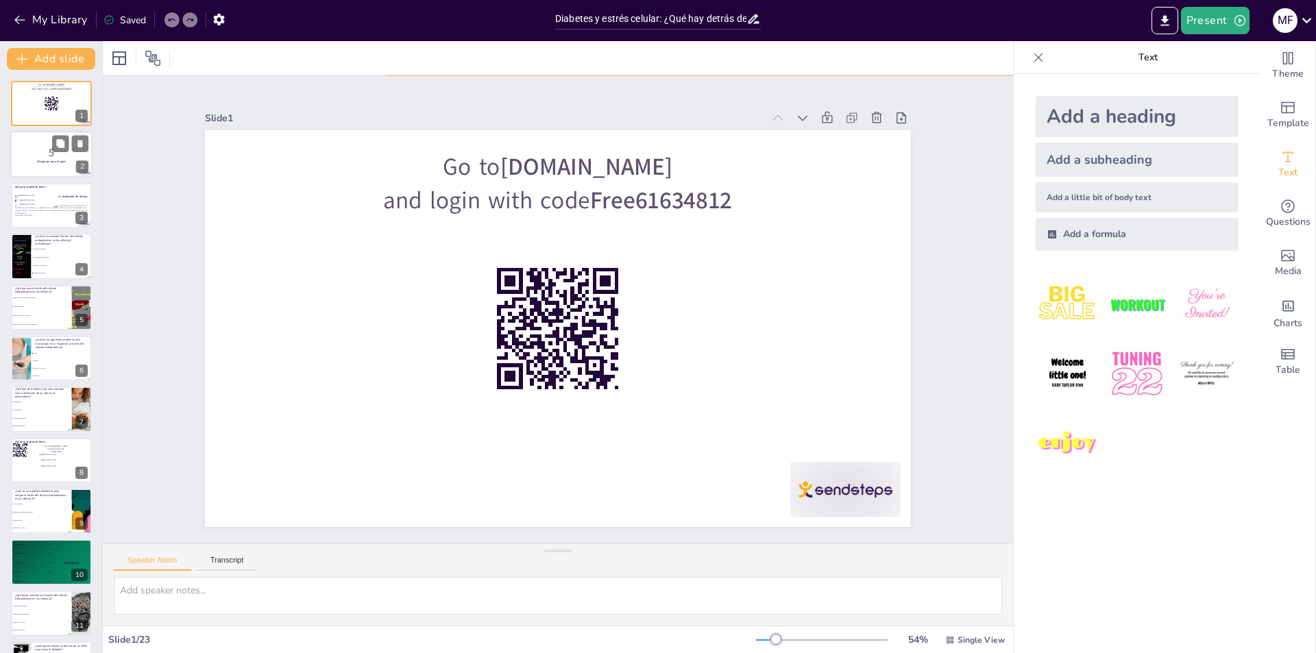
checkbox input "true"
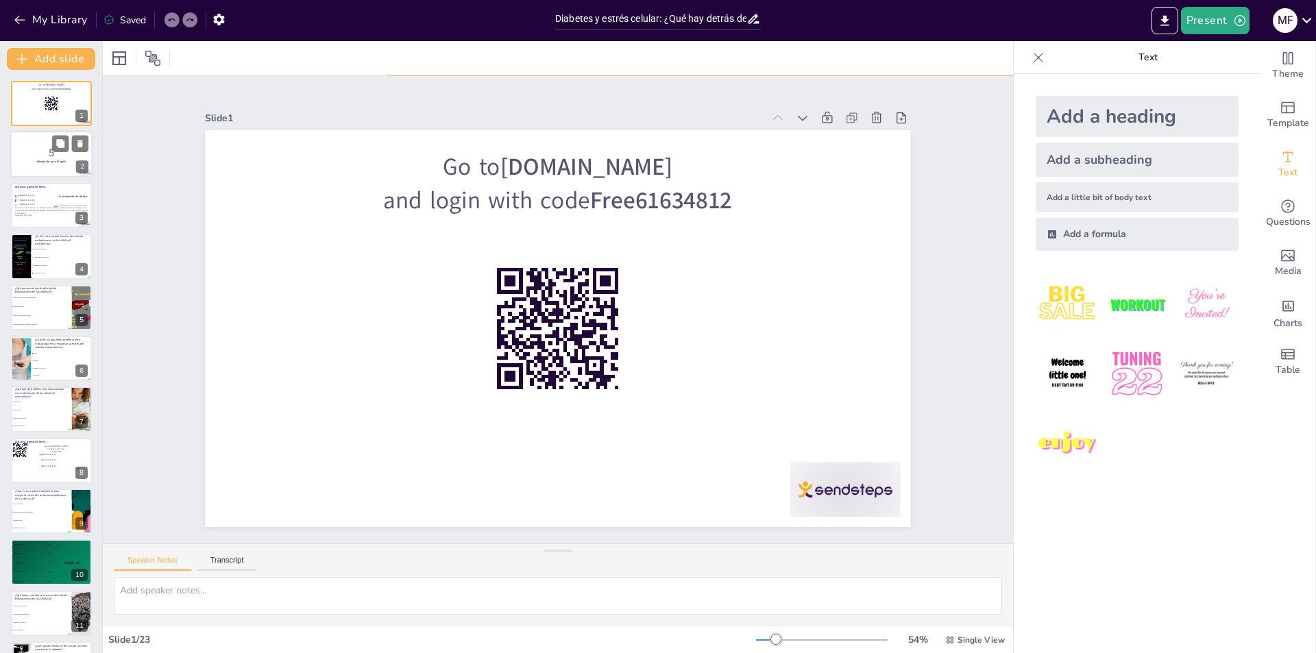
checkbox input "true"
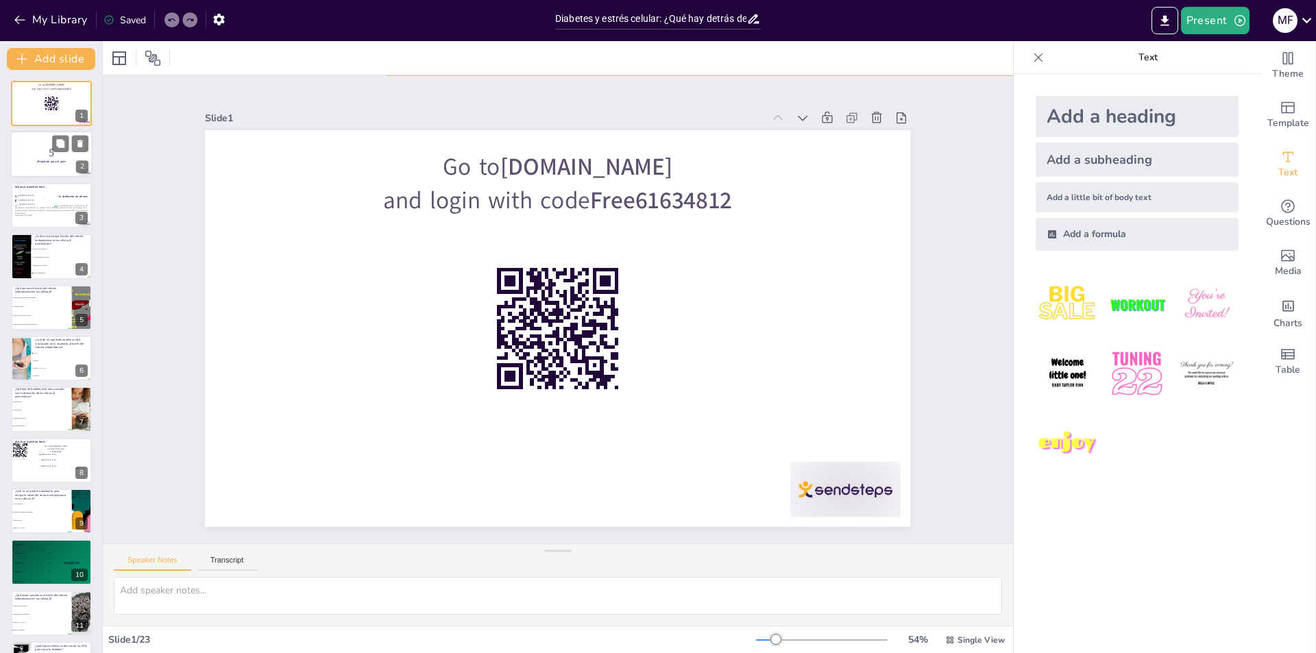
checkbox input "true"
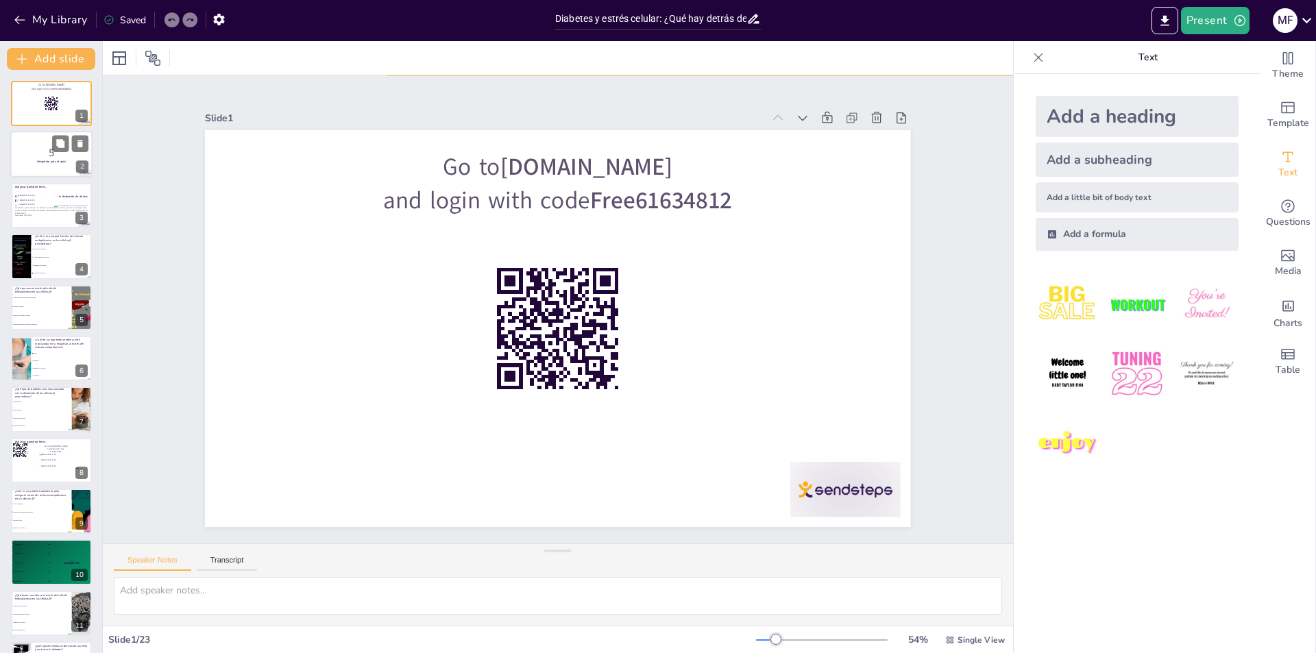
checkbox input "true"
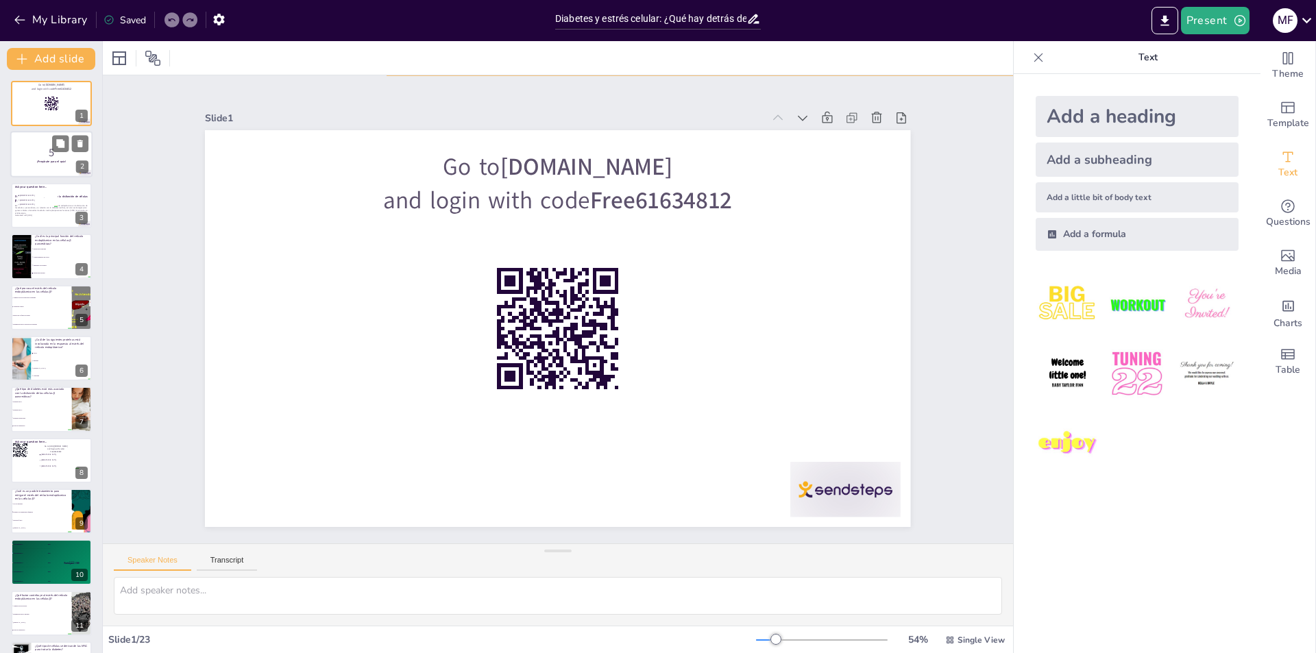
checkbox input "true"
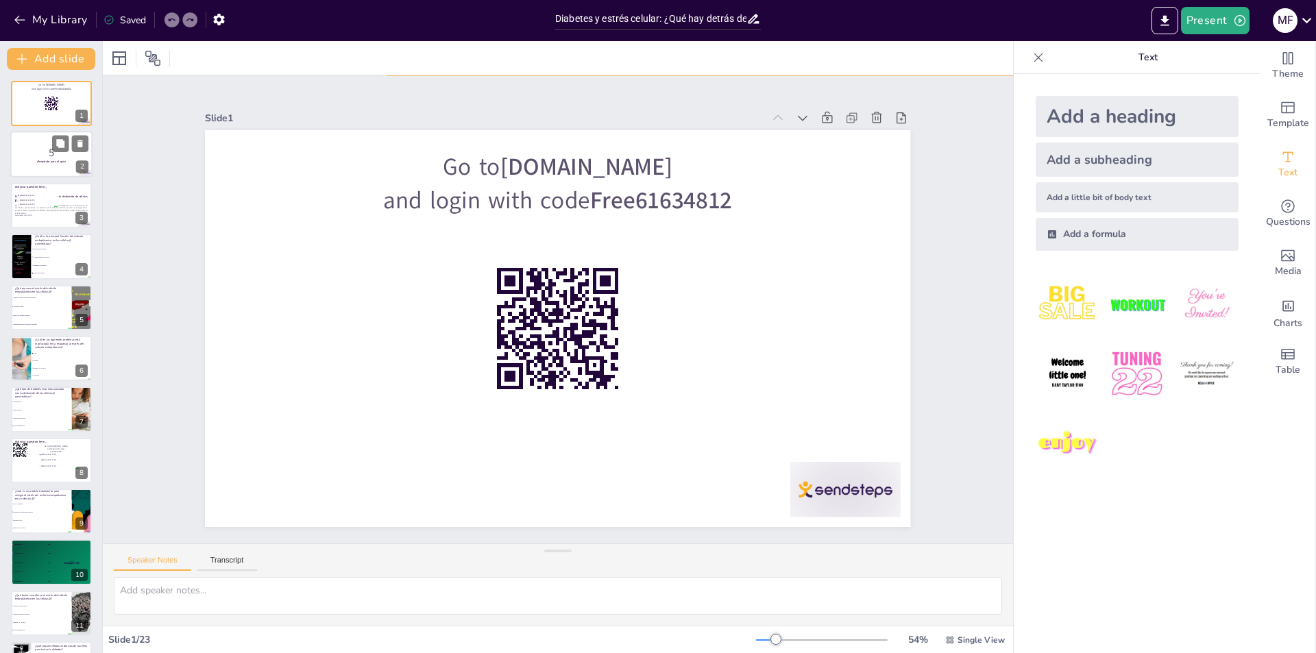
checkbox input "true"
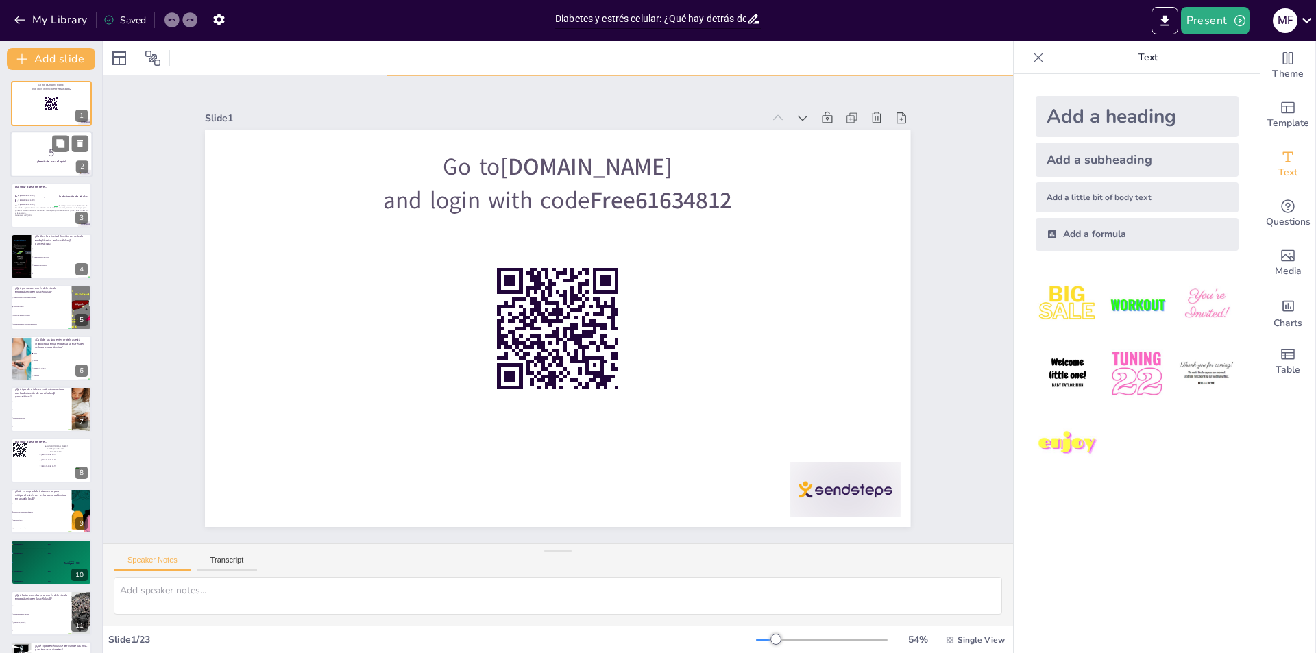
checkbox input "true"
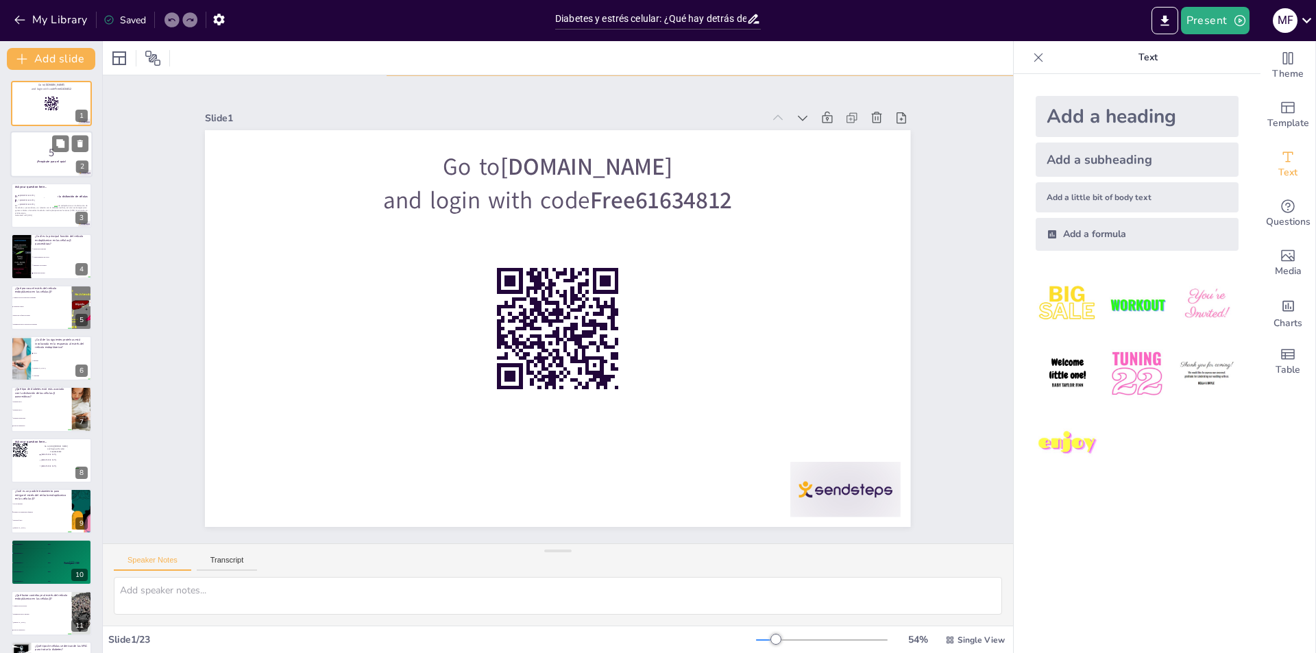
checkbox input "true"
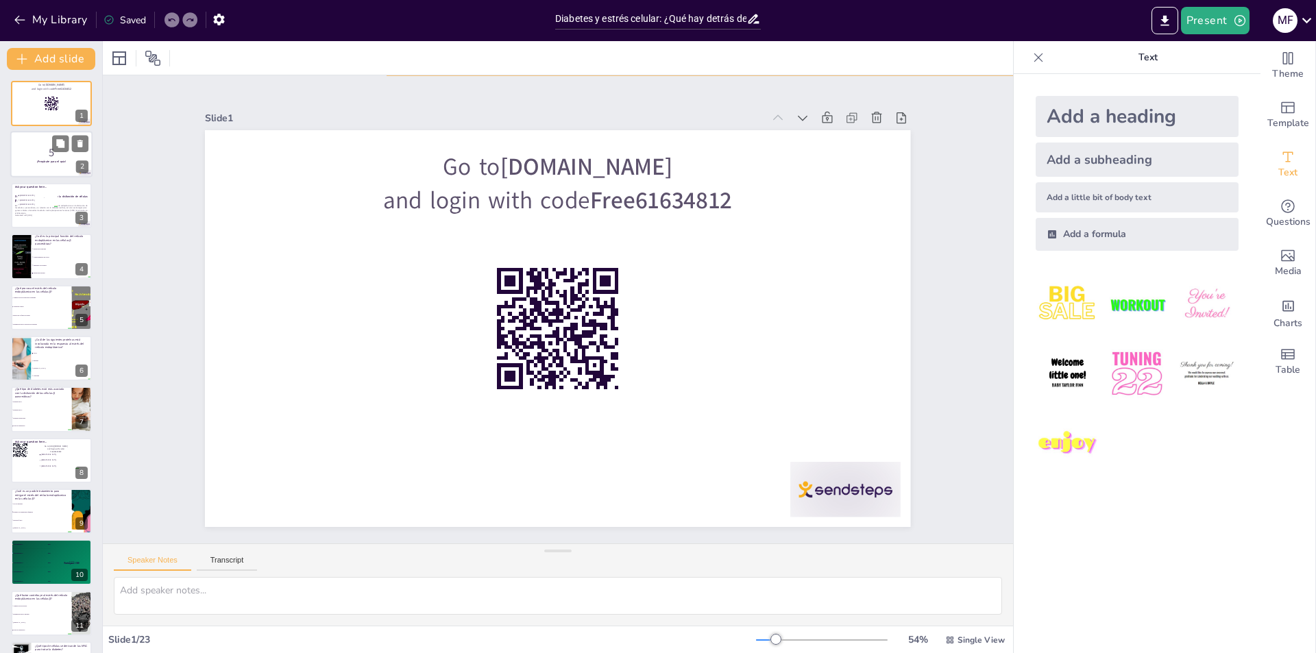
checkbox input "true"
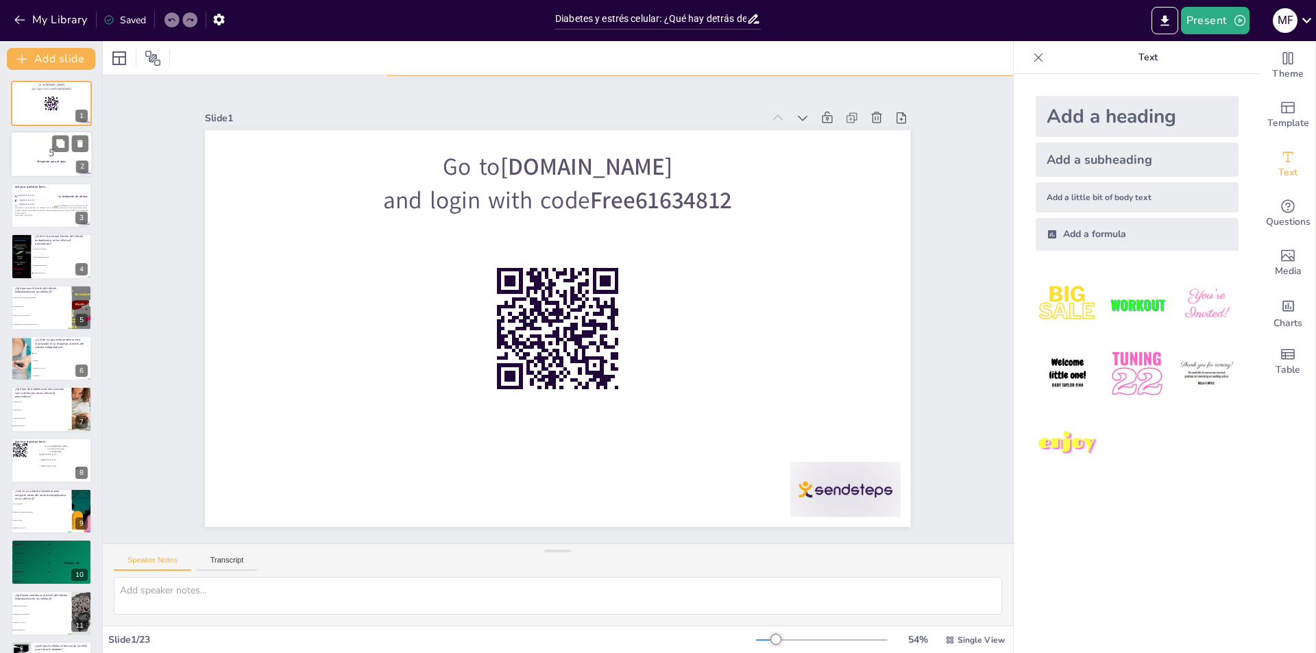
checkbox input "true"
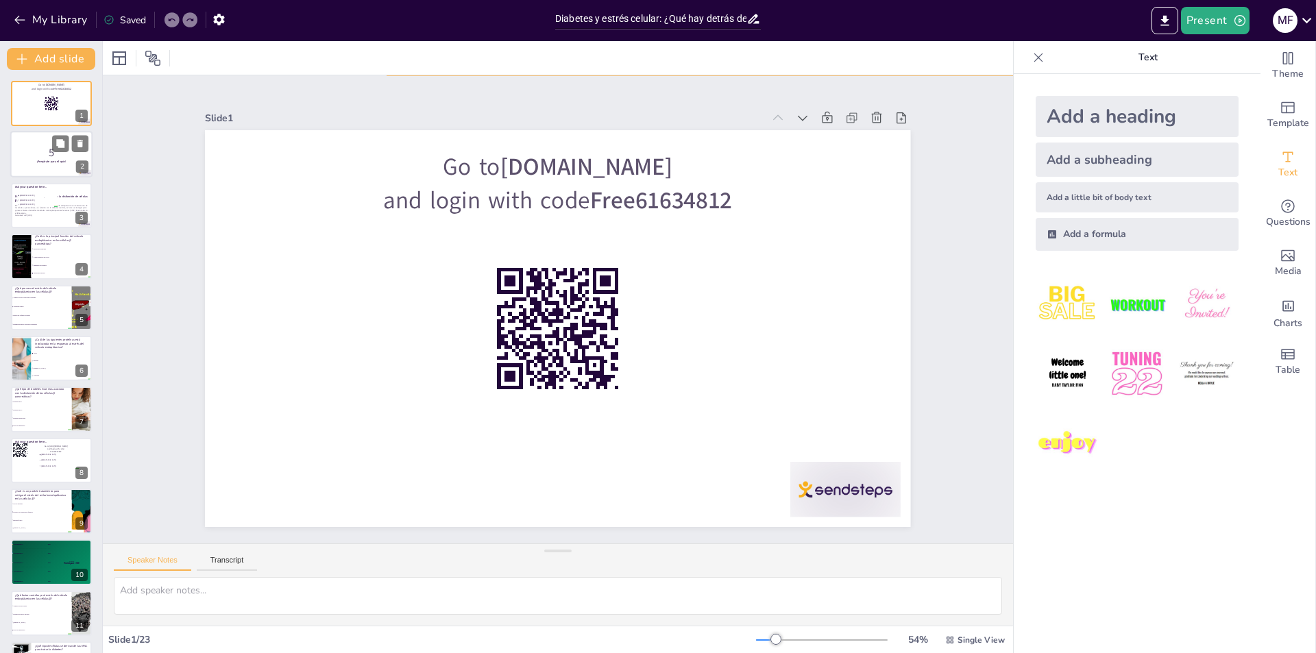
checkbox input "true"
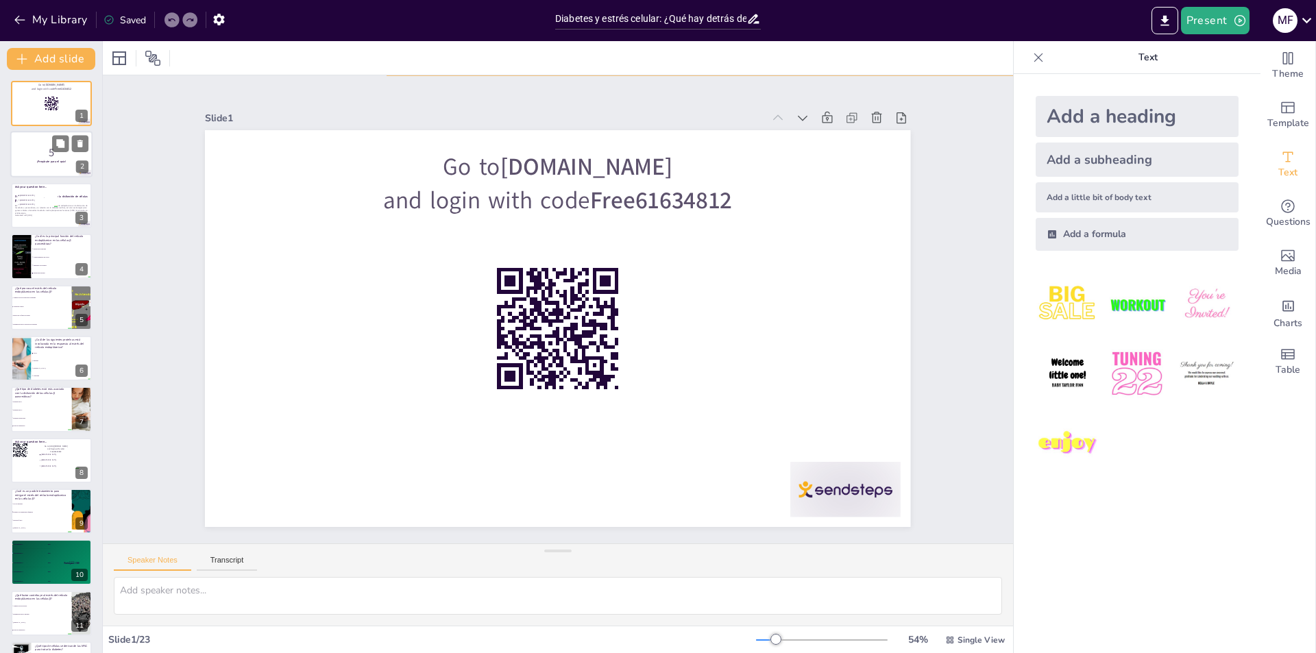
checkbox input "true"
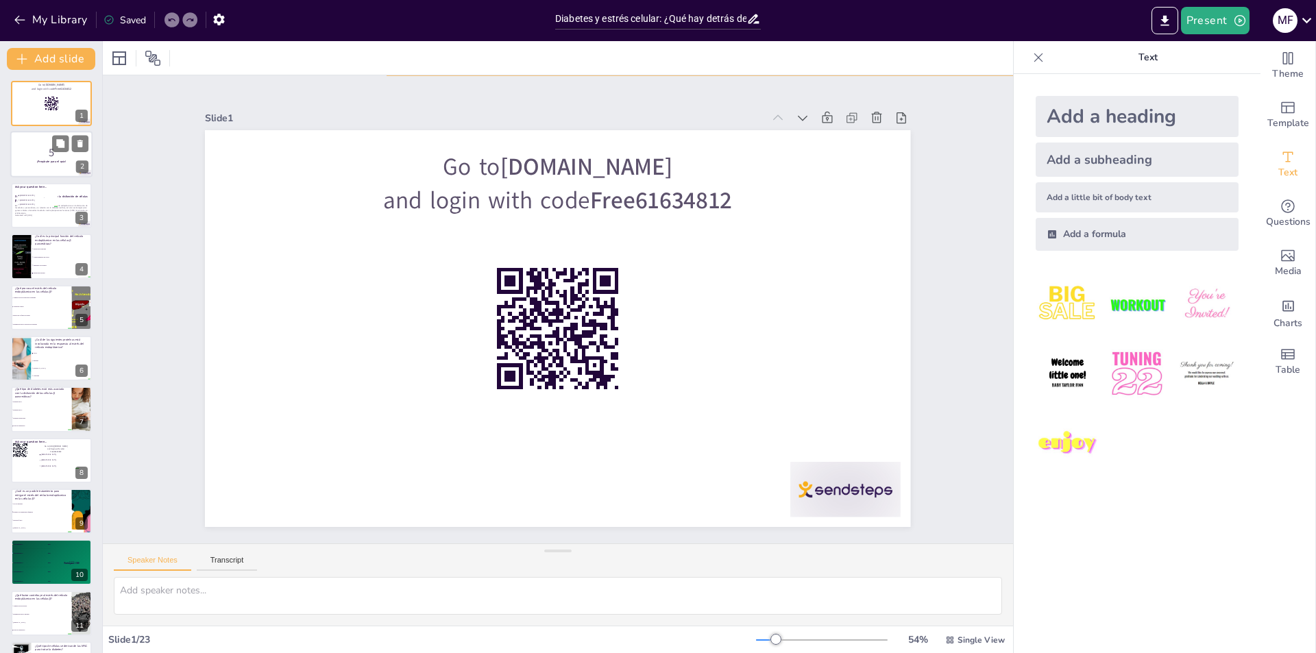
checkbox input "true"
click at [48, 157] on p "5" at bounding box center [51, 152] width 74 height 15
checkbox input "true"
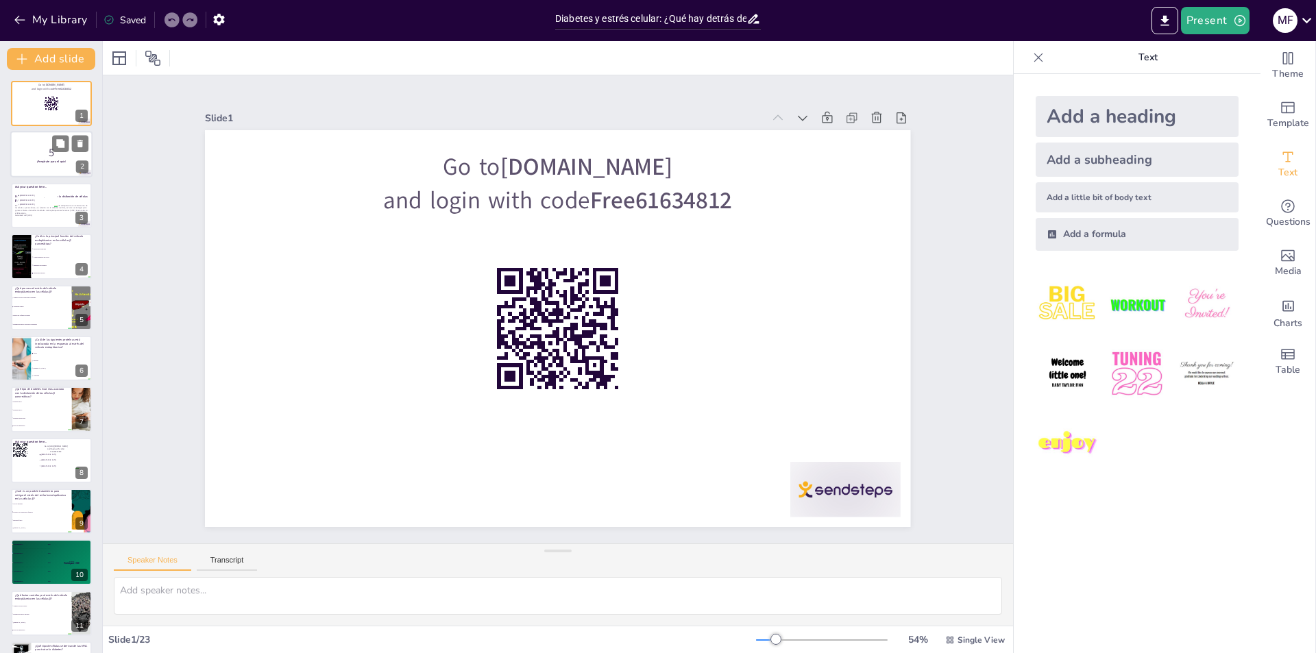
checkbox input "true"
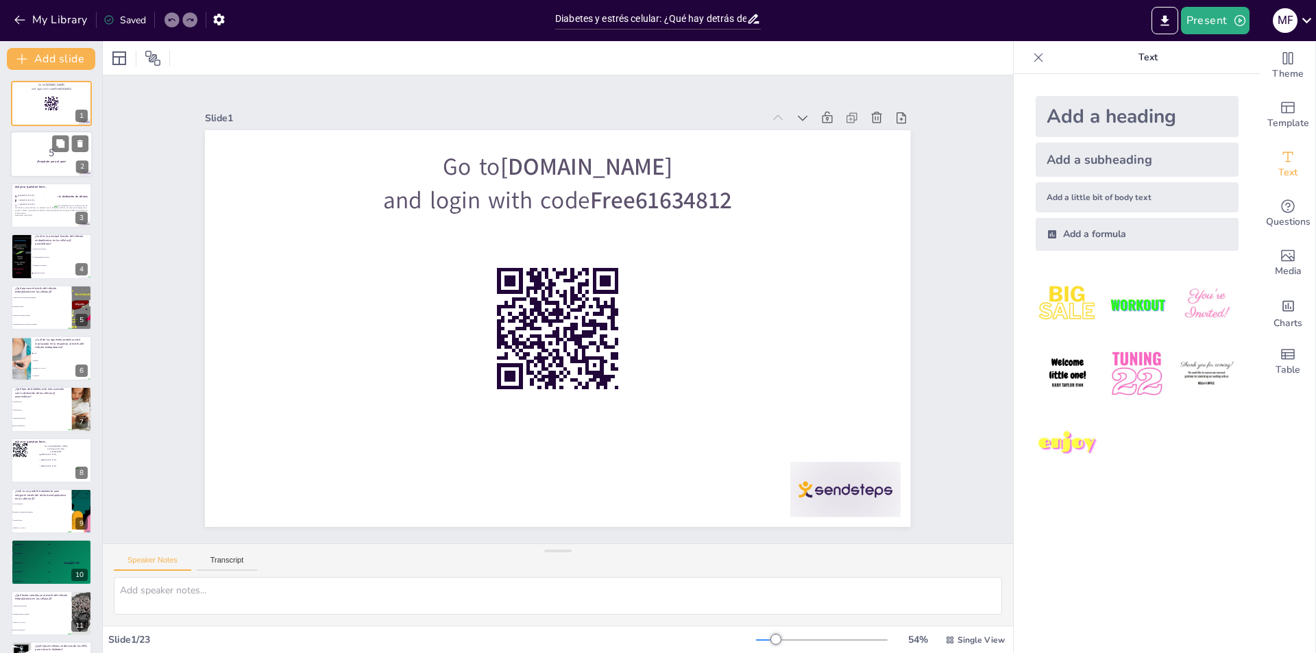
checkbox input "true"
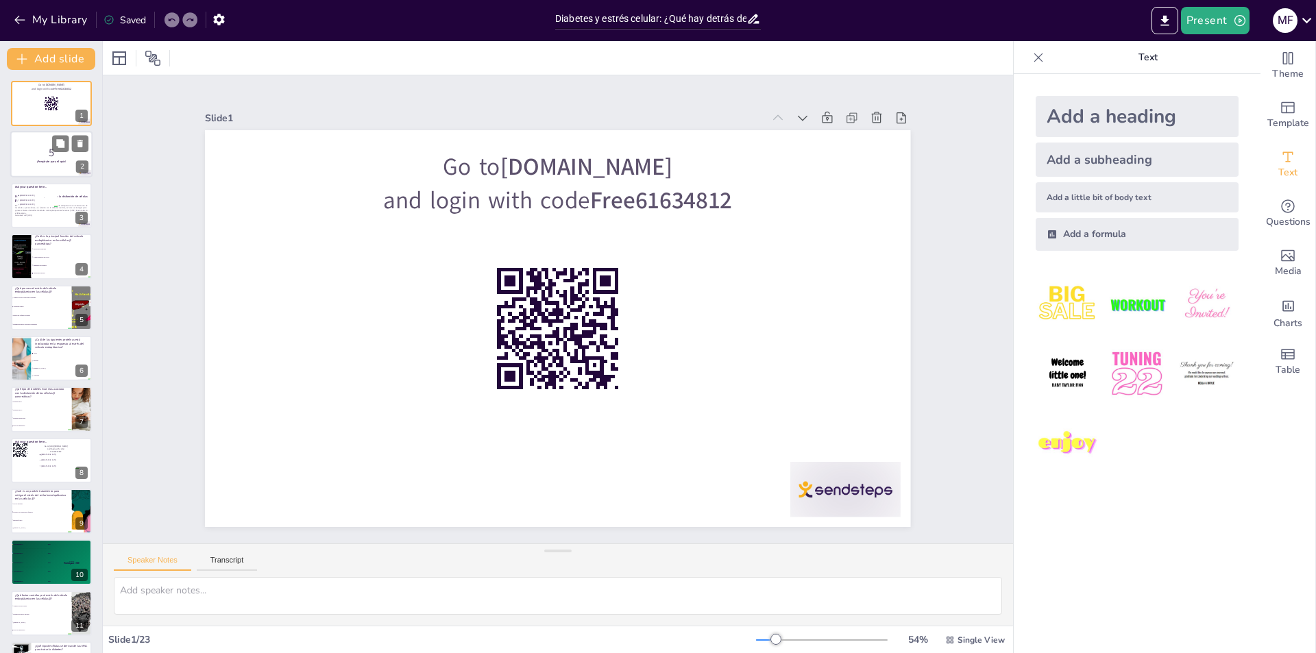
checkbox input "true"
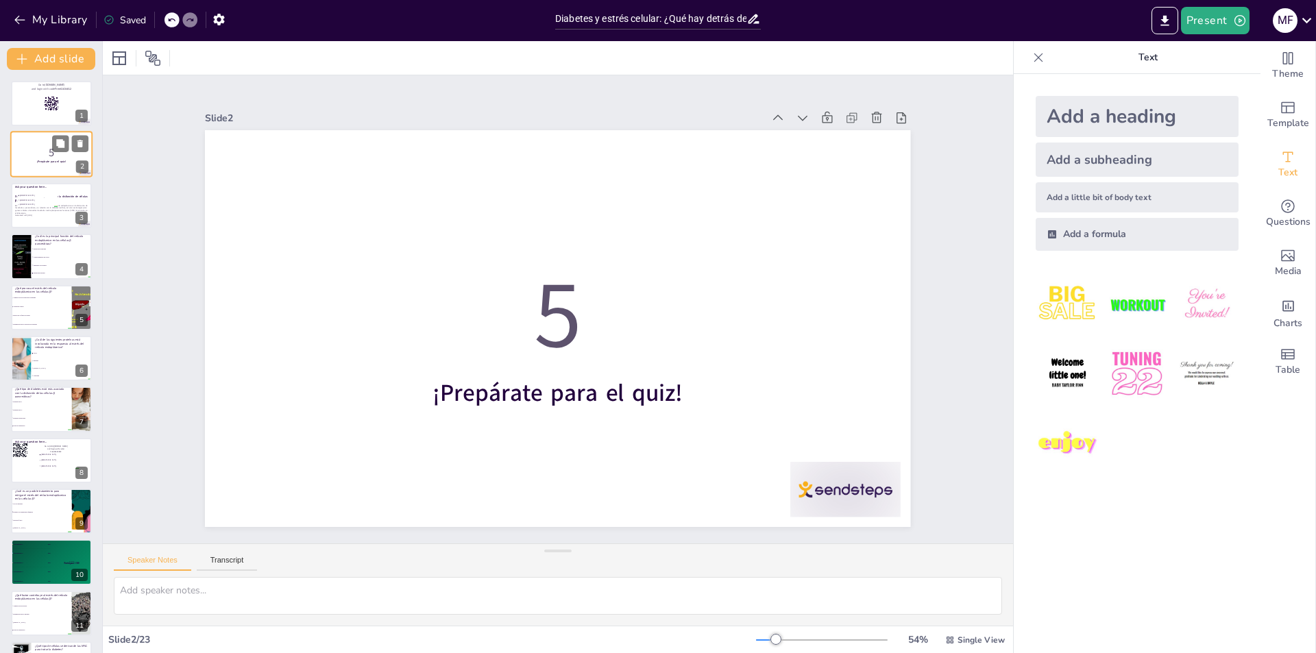
checkbox input "true"
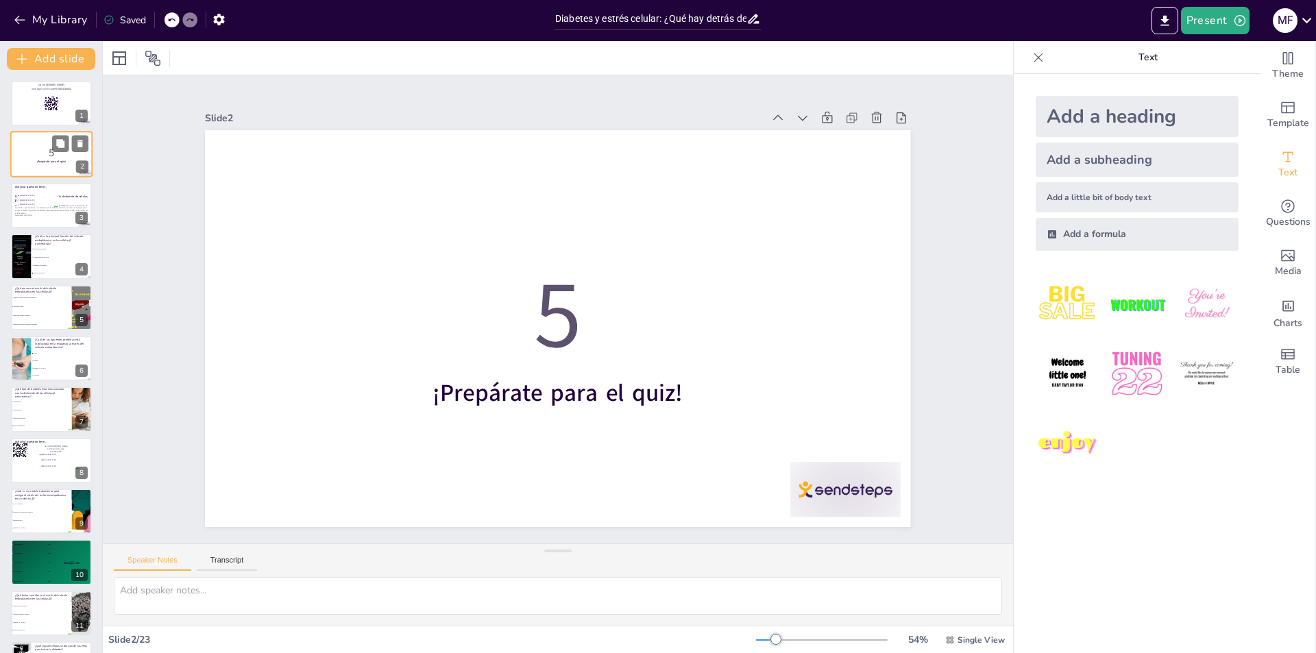
checkbox input "true"
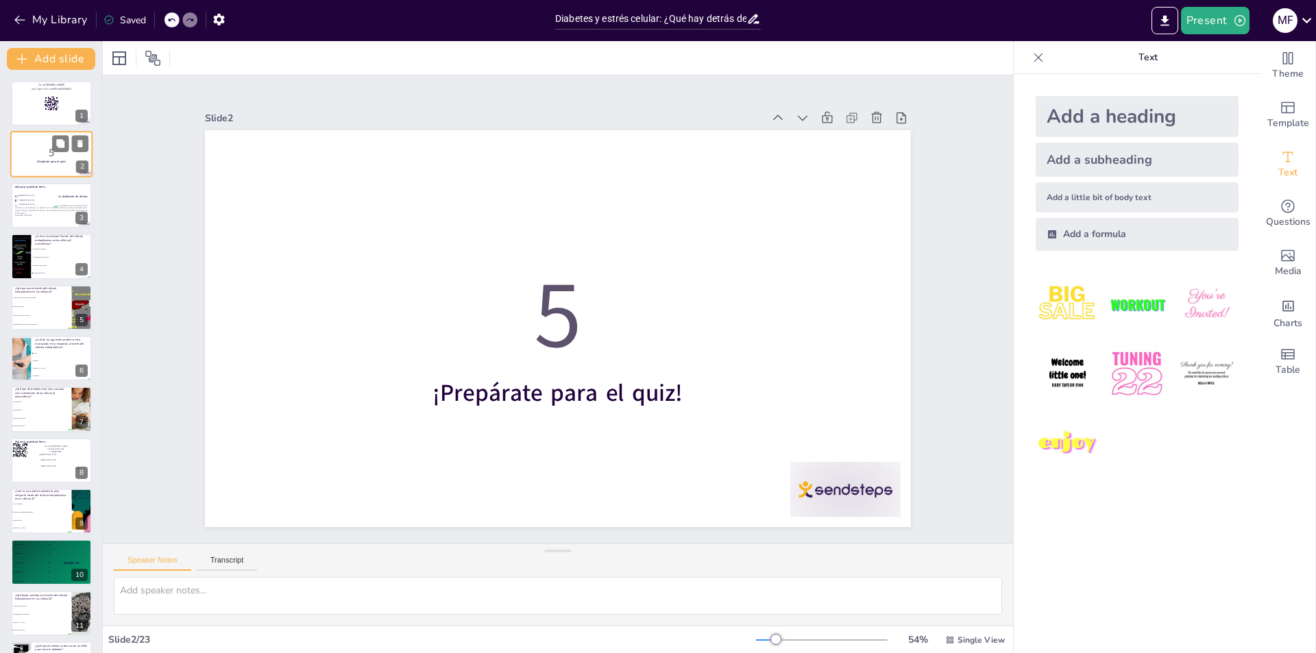
checkbox input "true"
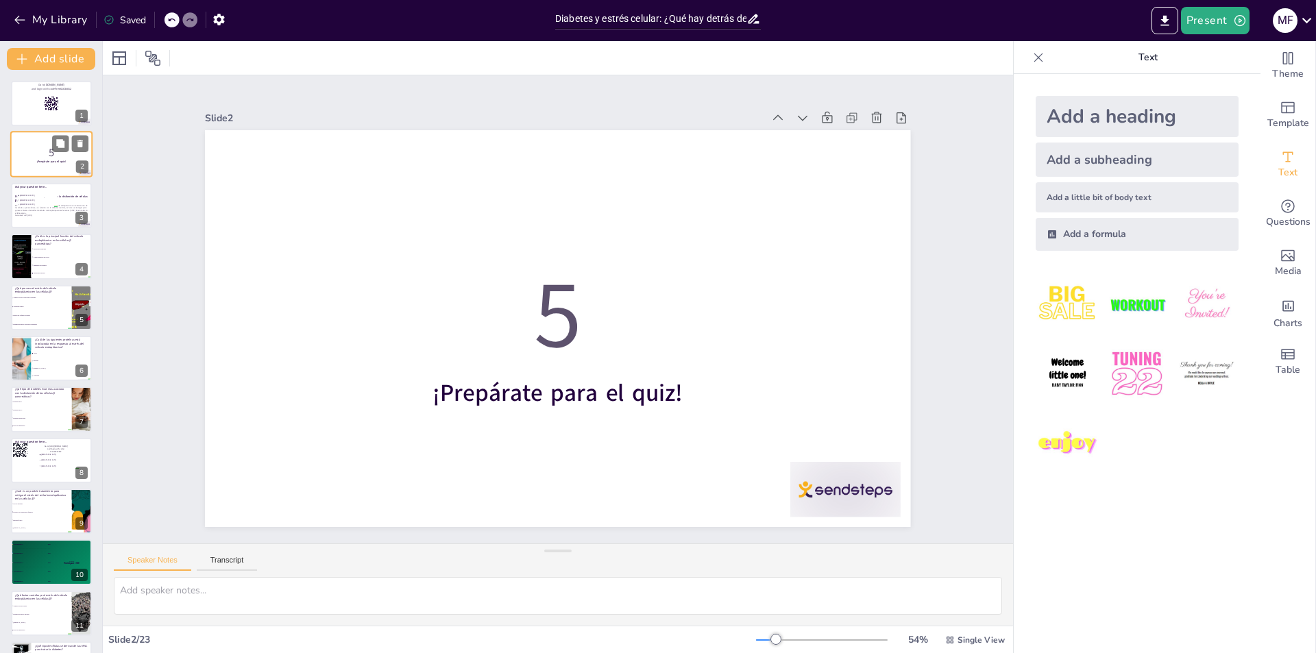
checkbox input "true"
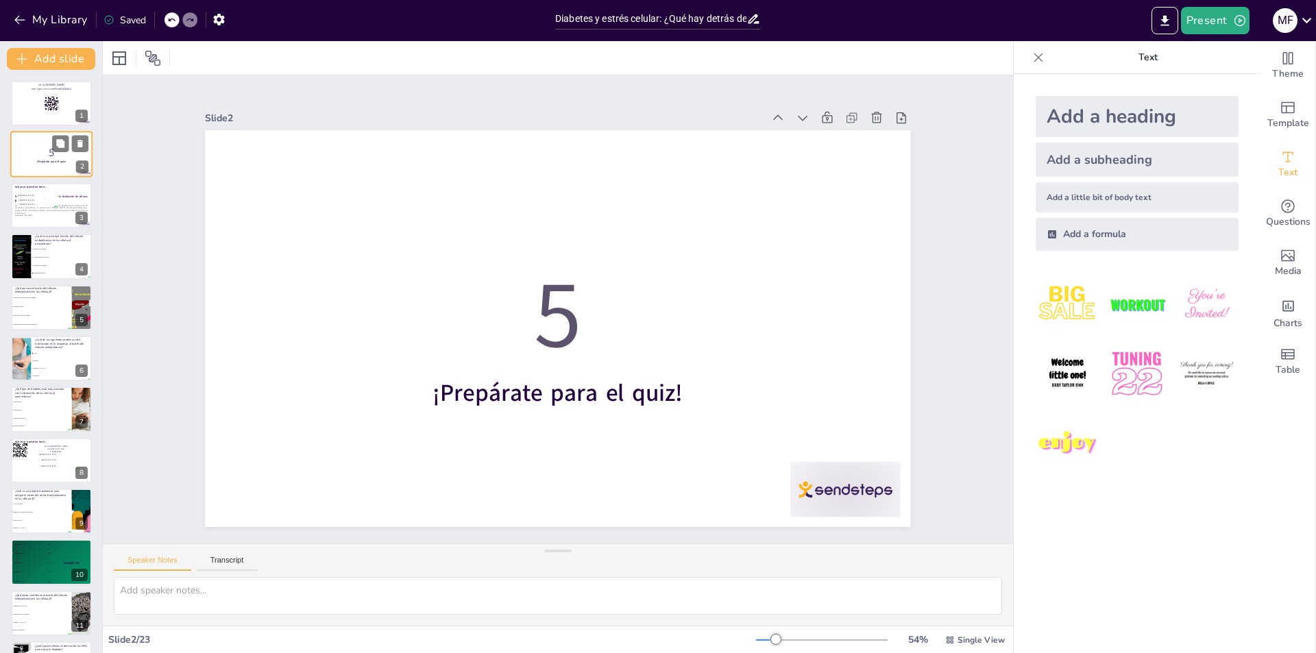
checkbox input "true"
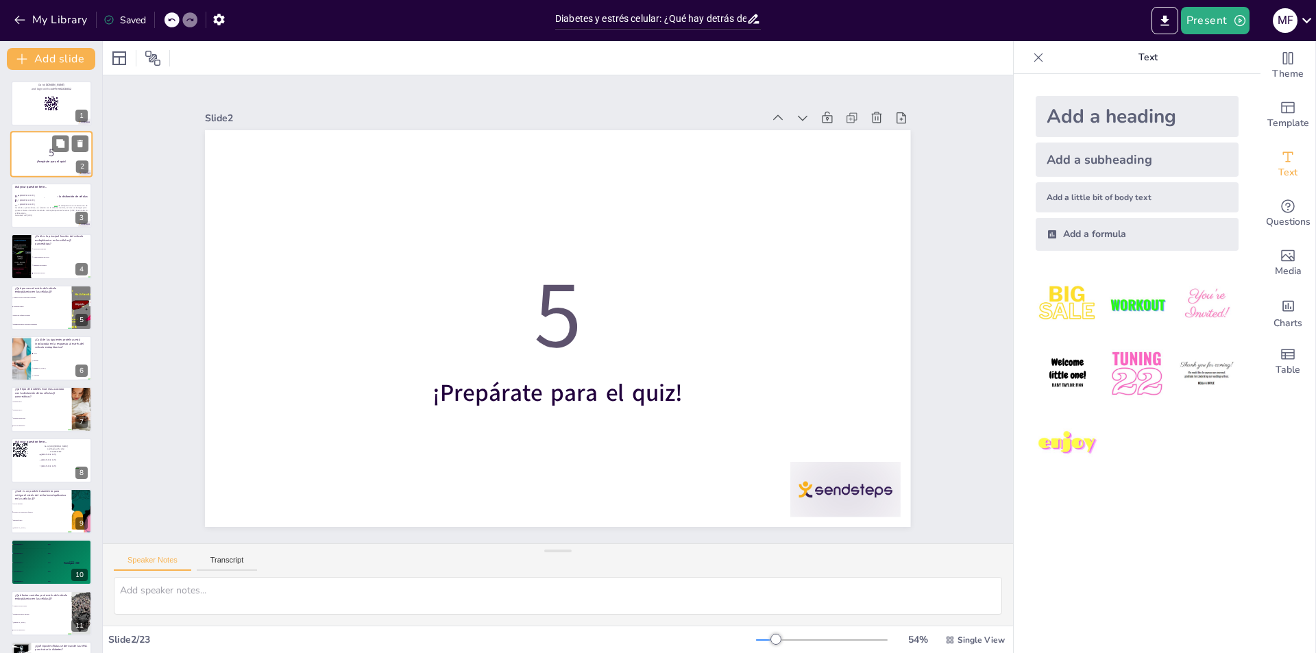
checkbox input "true"
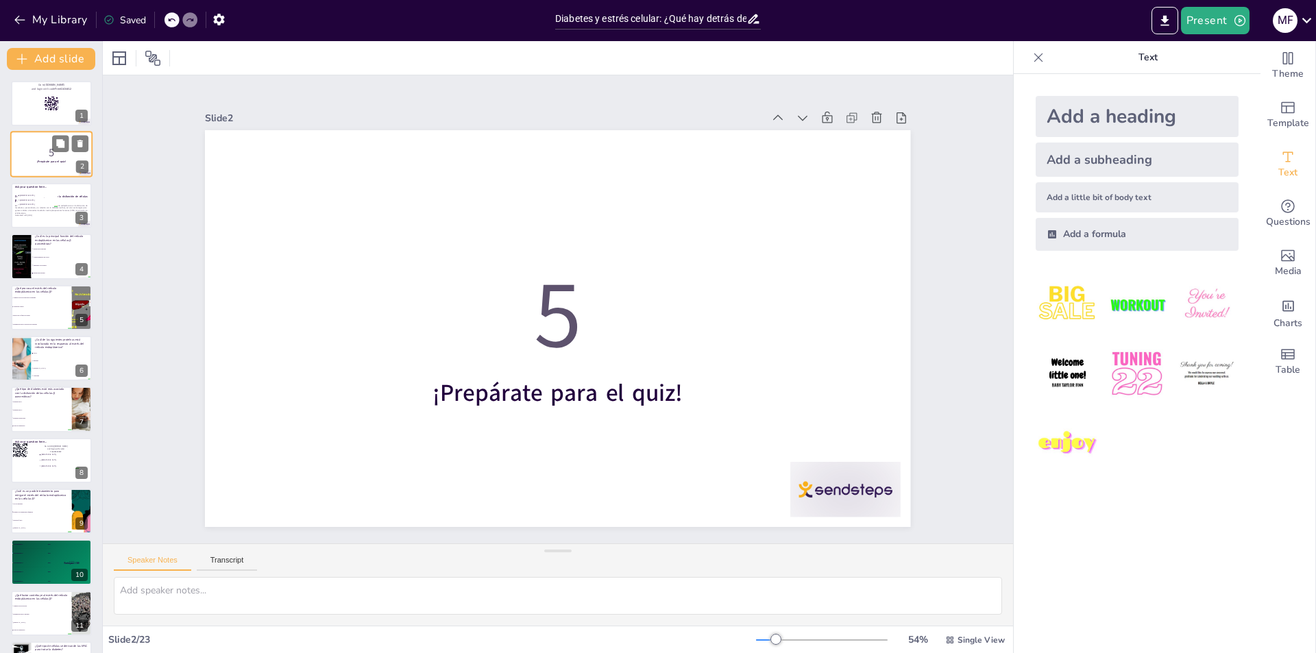
checkbox input "true"
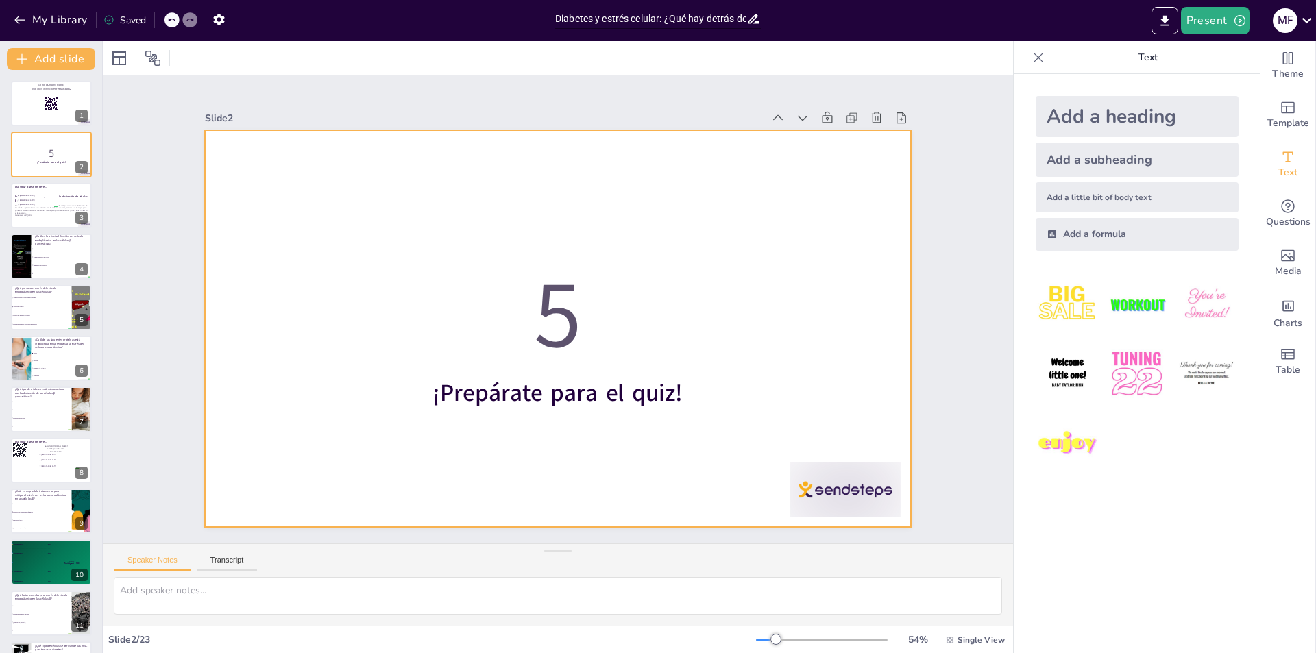
checkbox input "true"
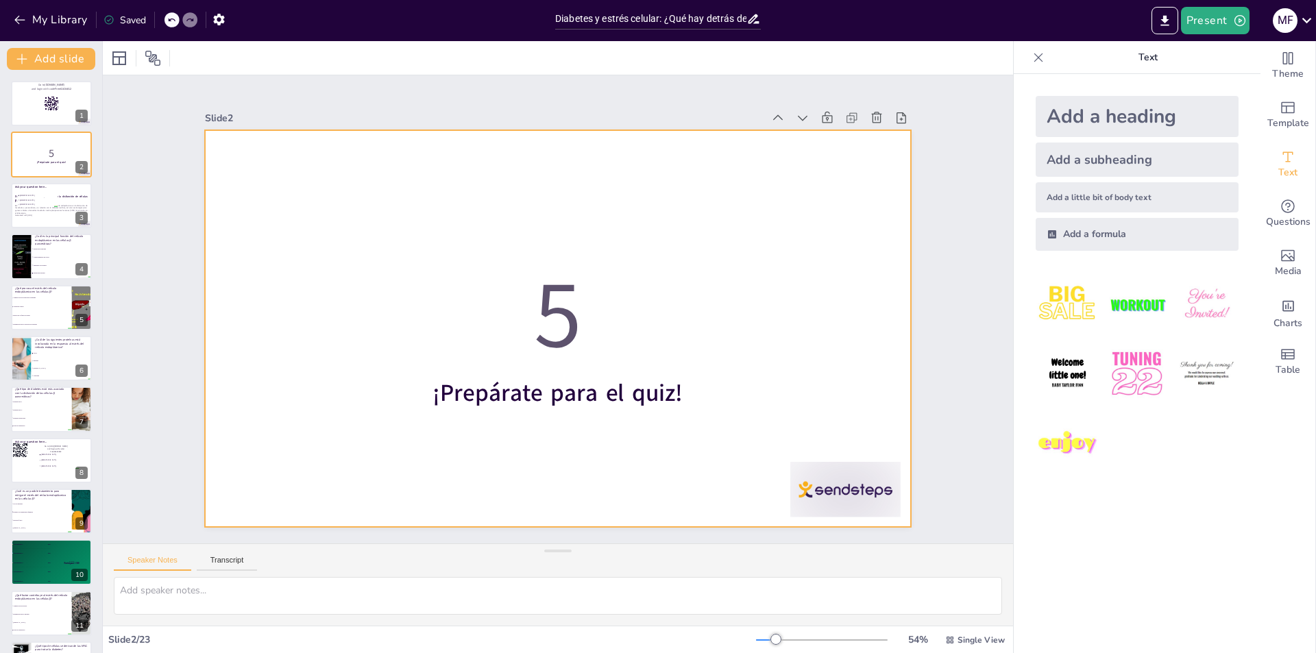
checkbox input "true"
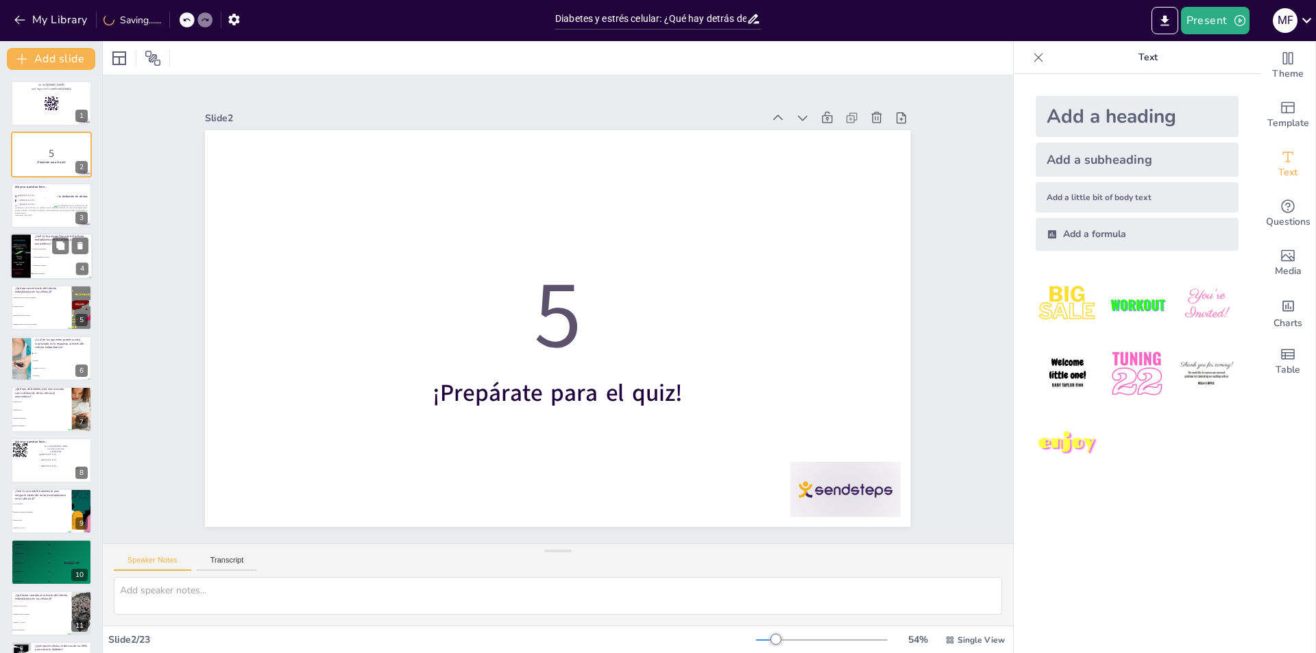
click at [47, 246] on li "Síntesis de hormonas" at bounding box center [62, 249] width 62 height 8
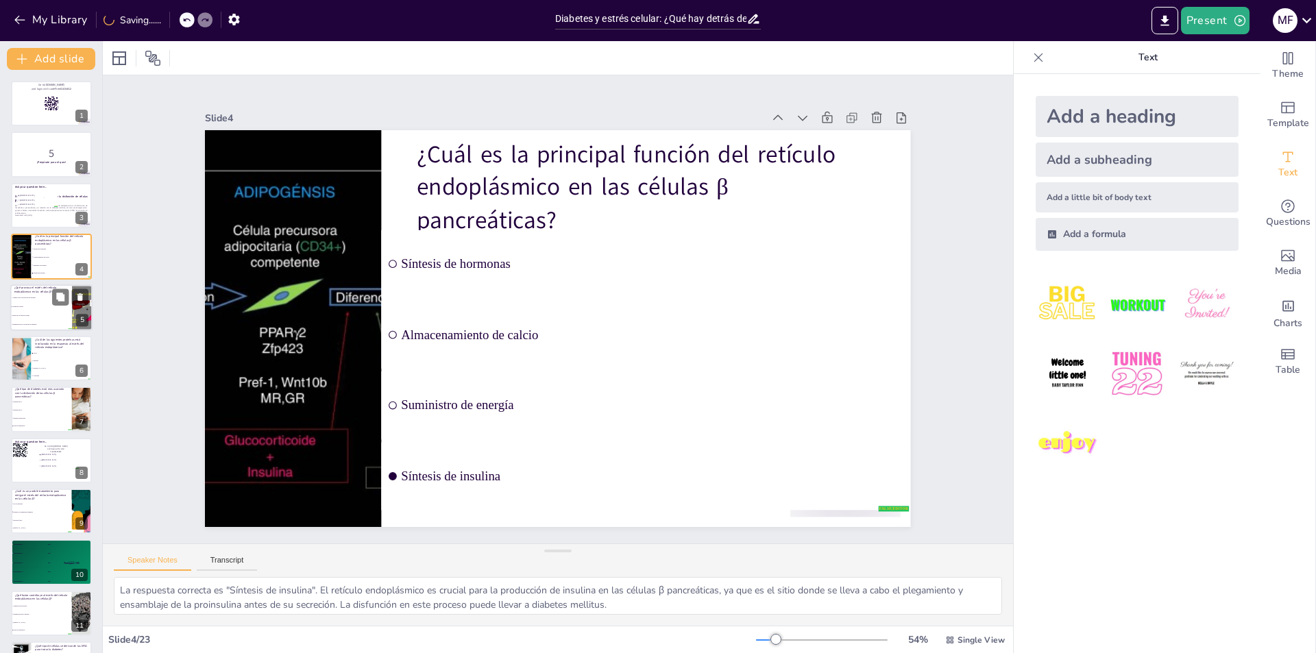
click at [42, 309] on li "Apoptosis celular" at bounding box center [41, 306] width 62 height 9
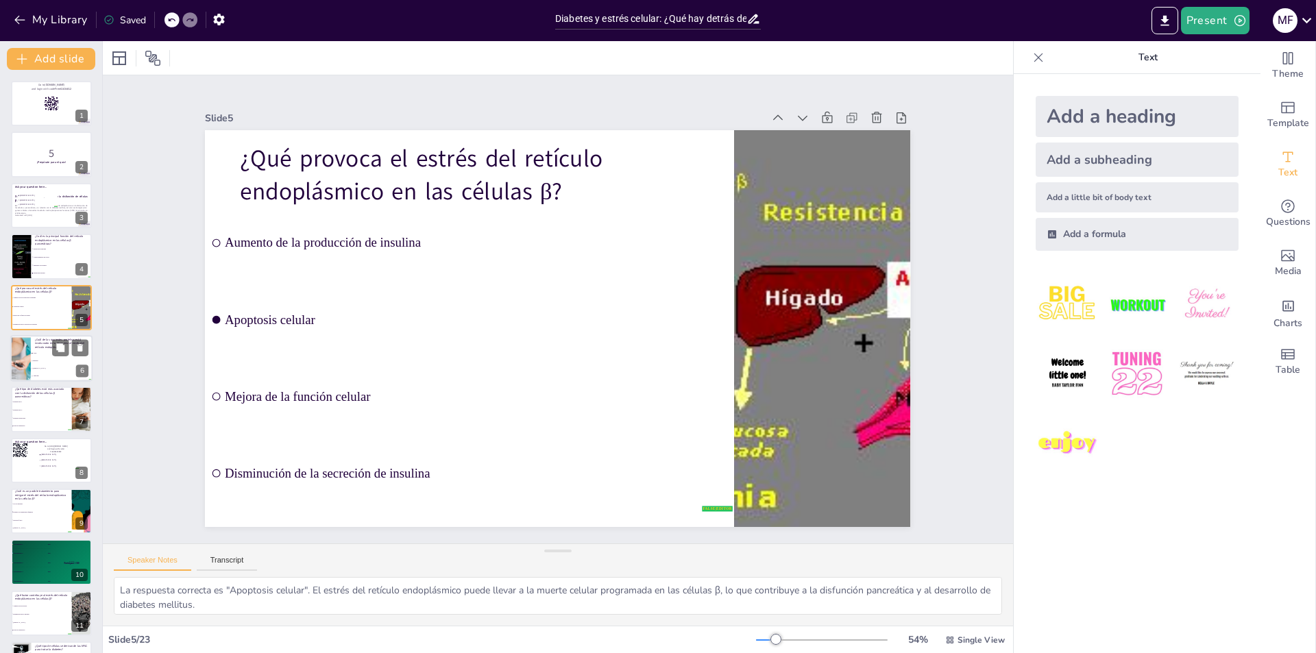
click at [32, 361] on input "checkbox" at bounding box center [32, 361] width 1 height 1
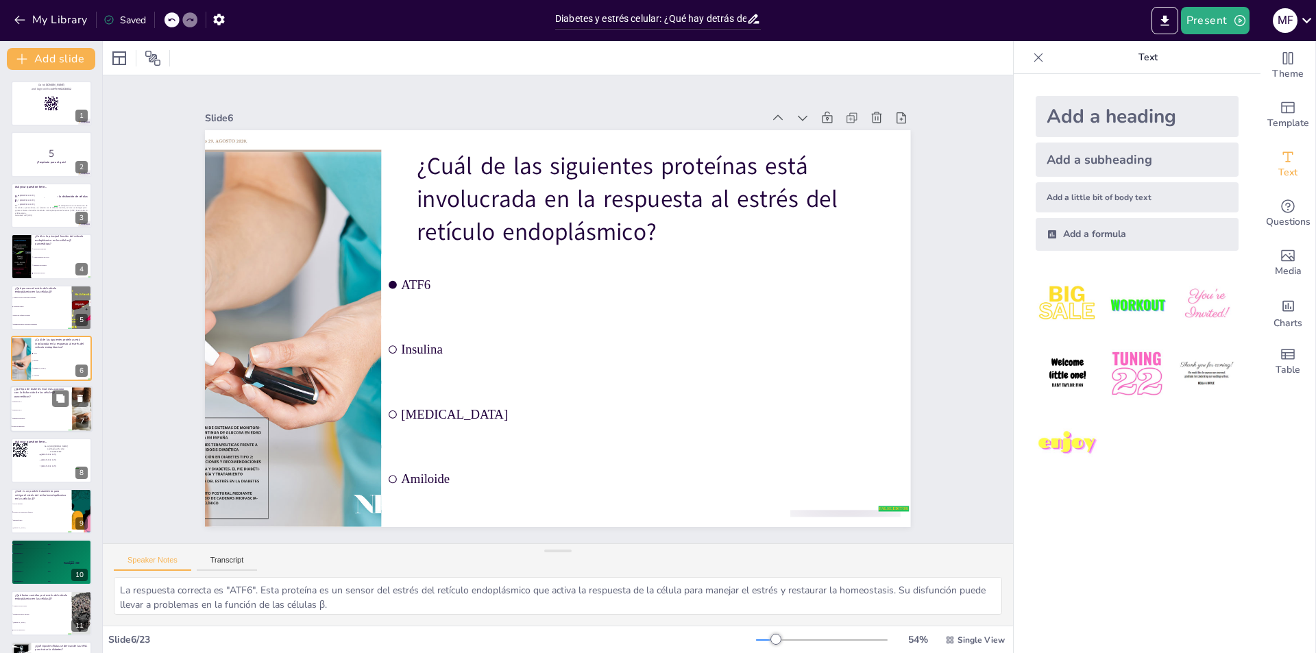
drag, startPoint x: 35, startPoint y: 398, endPoint x: 31, endPoint y: 432, distance: 34.5
click at [35, 398] on li "Diabetes tipo 1" at bounding box center [41, 402] width 62 height 8
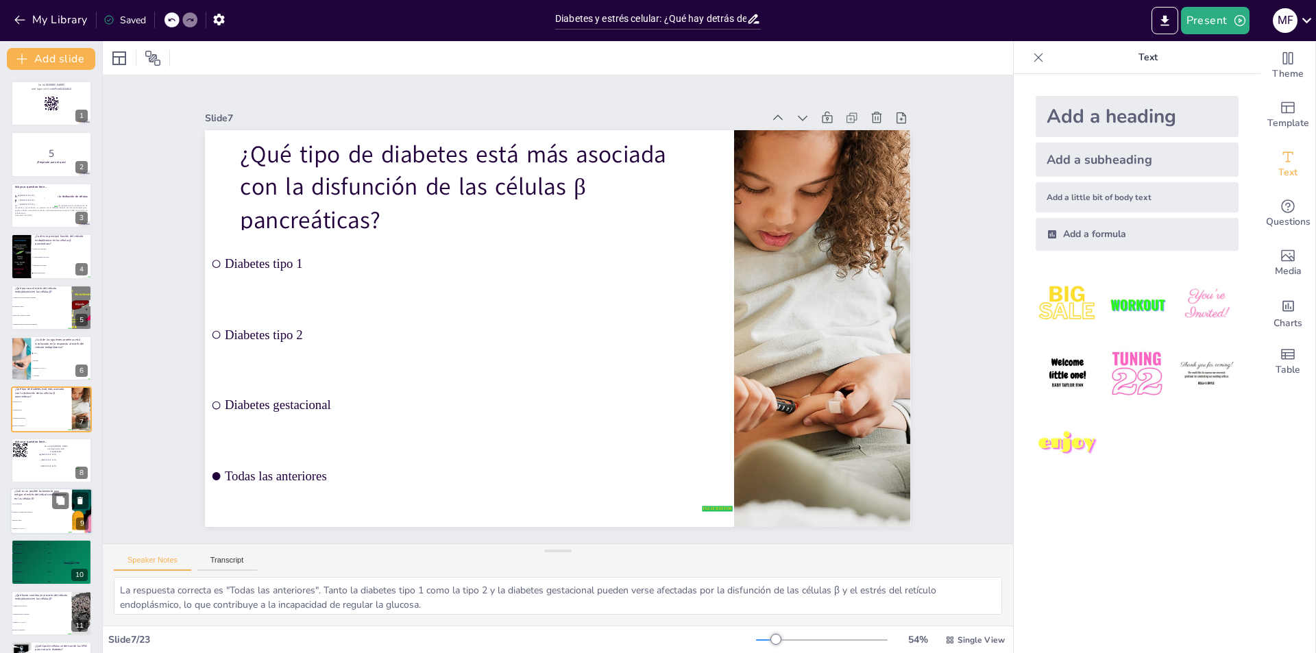
scroll to position [48, 0]
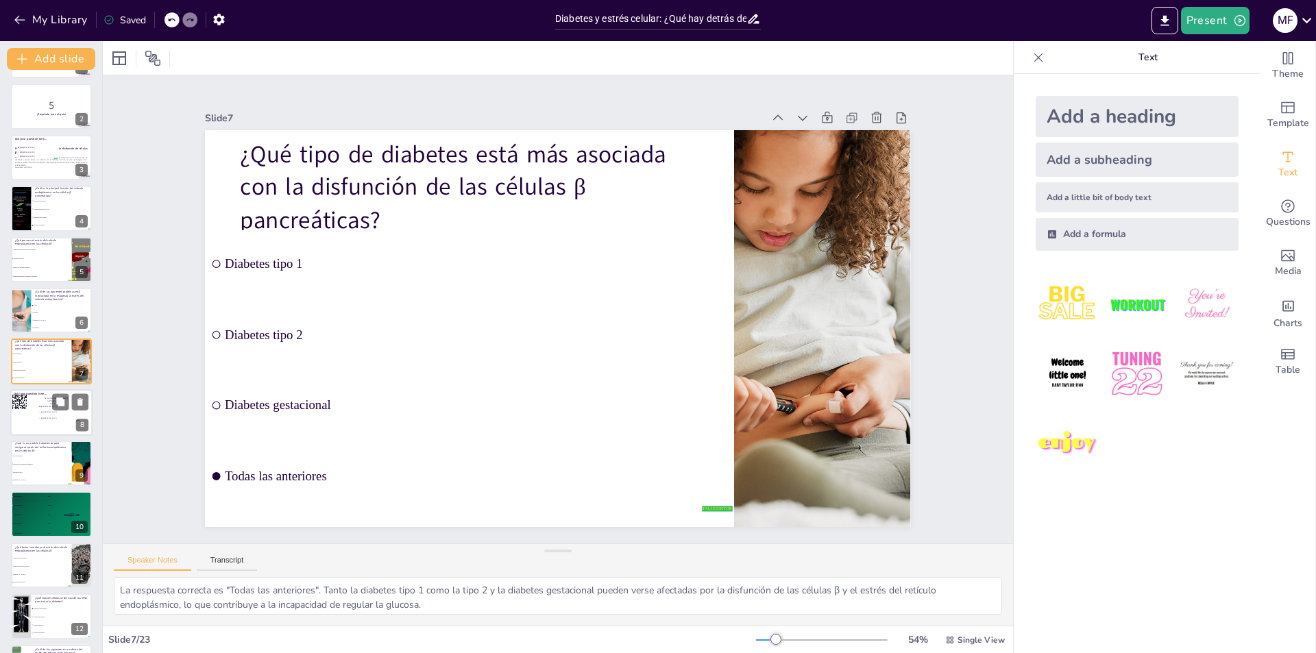
click at [33, 420] on div at bounding box center [51, 412] width 82 height 47
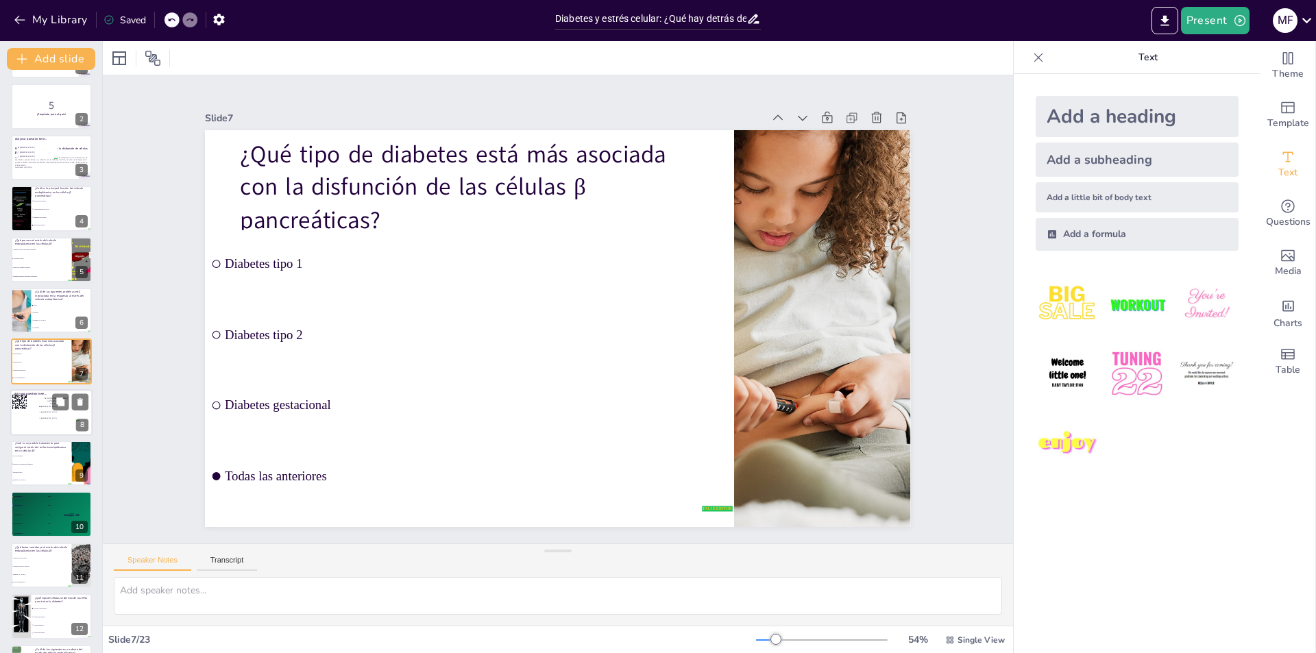
scroll to position [99, 0]
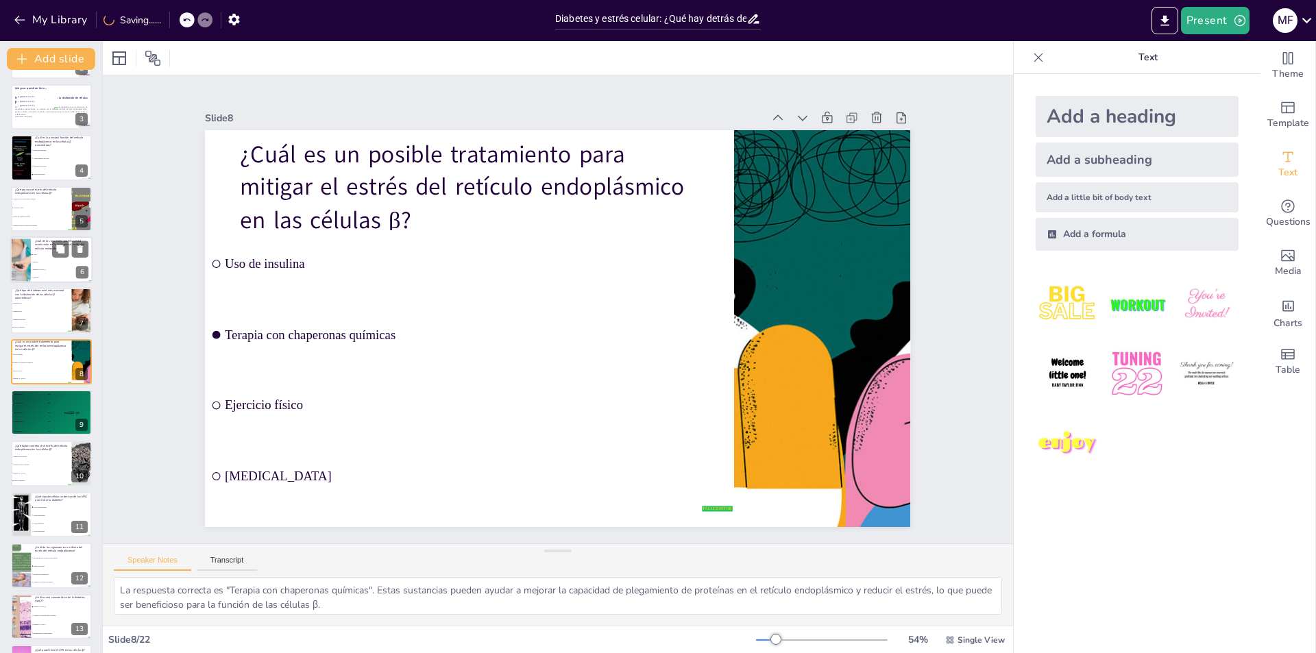
scroll to position [0, 0]
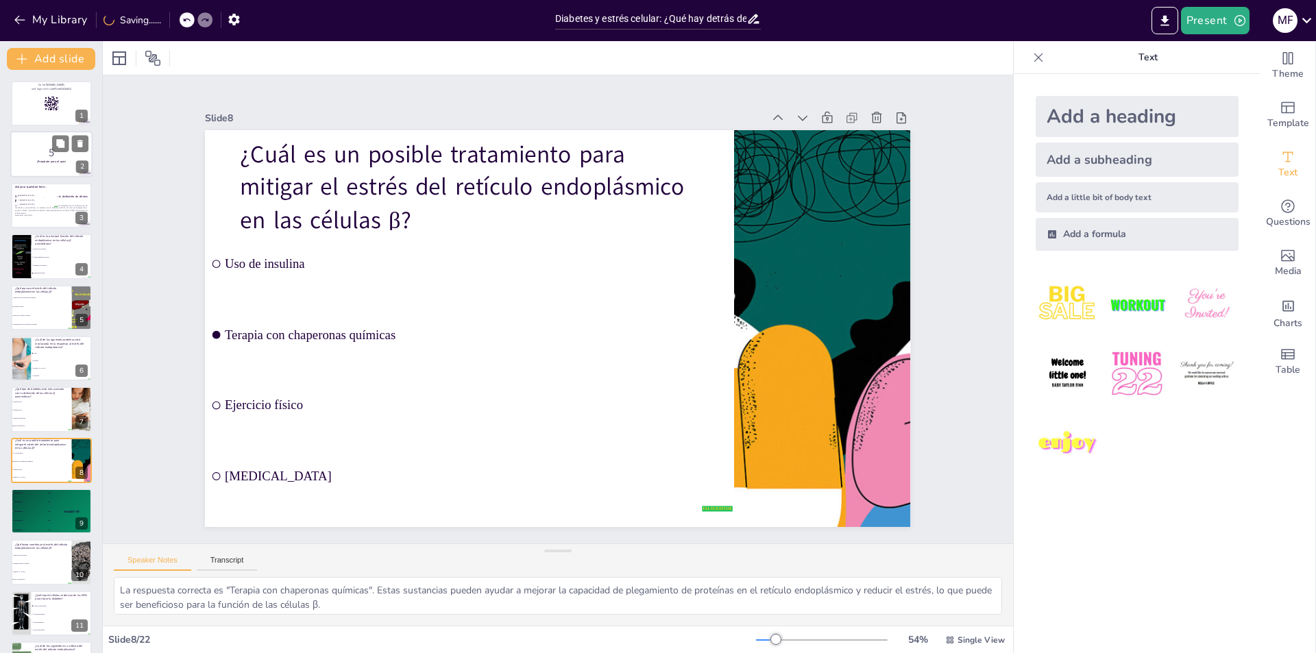
click at [56, 157] on p "5" at bounding box center [51, 152] width 74 height 15
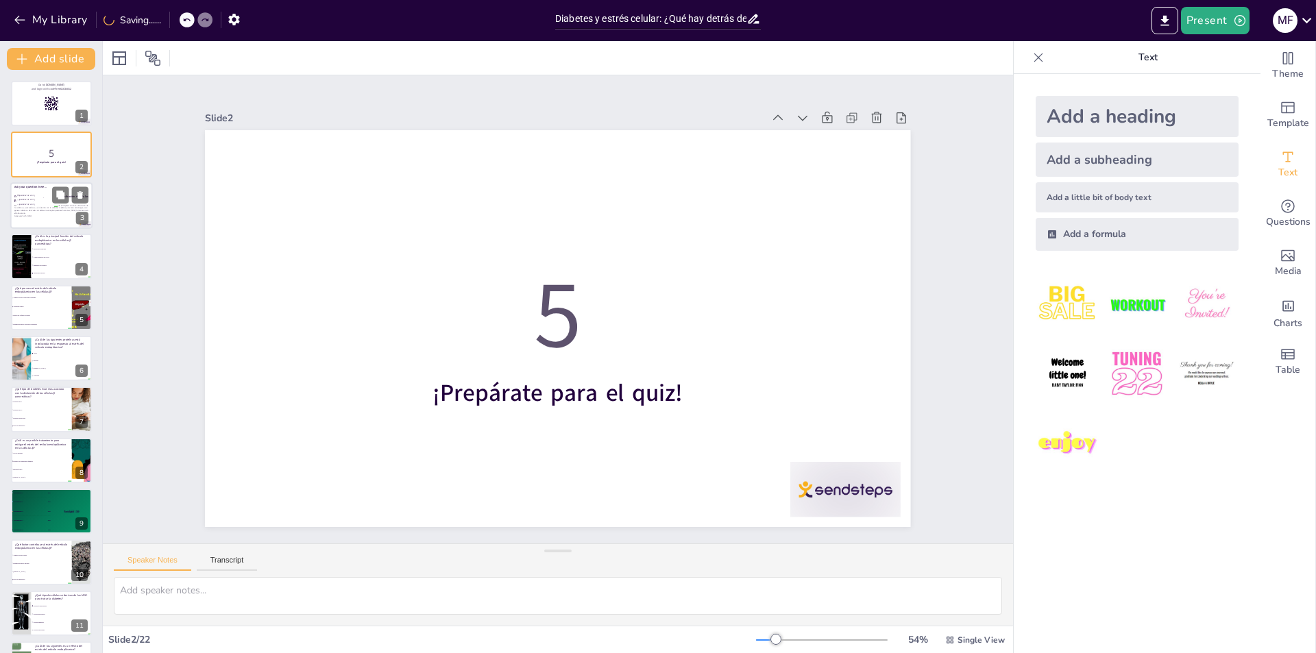
click at [40, 213] on p "Esta presentación explora el papel del estrés del retículo endoplásmico en la d…" at bounding box center [51, 209] width 74 height 10
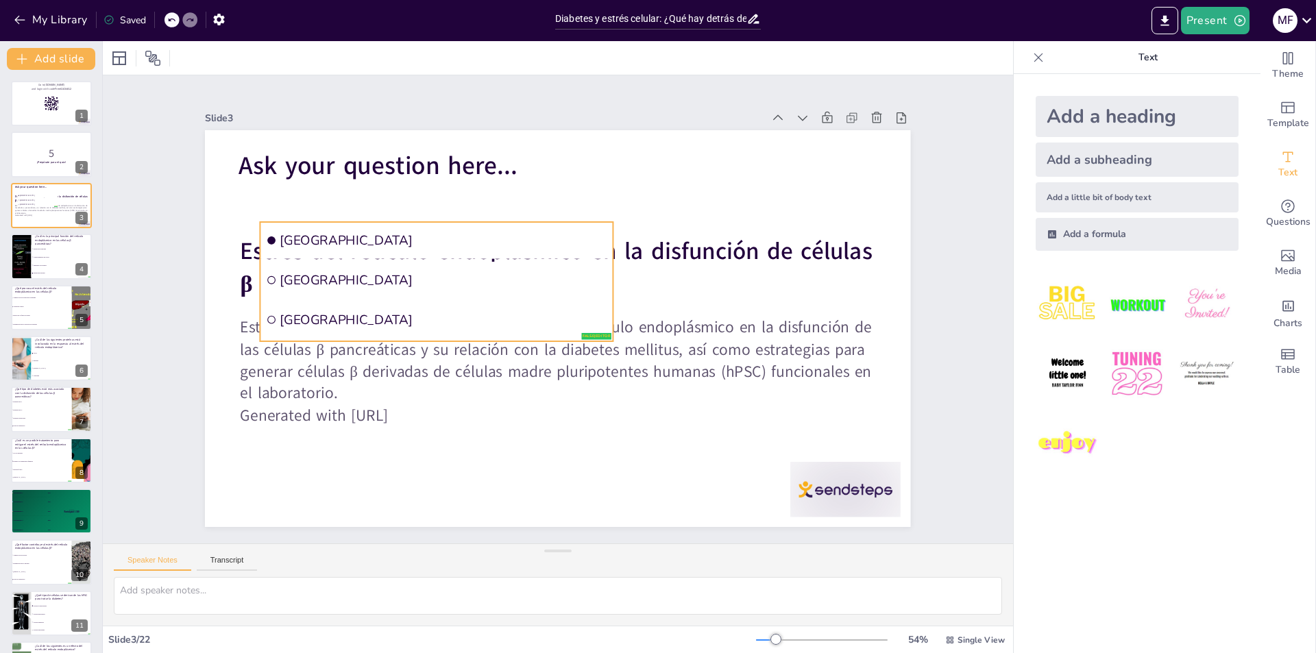
click at [511, 285] on li "Rotterdam" at bounding box center [535, 186] width 177 height 337
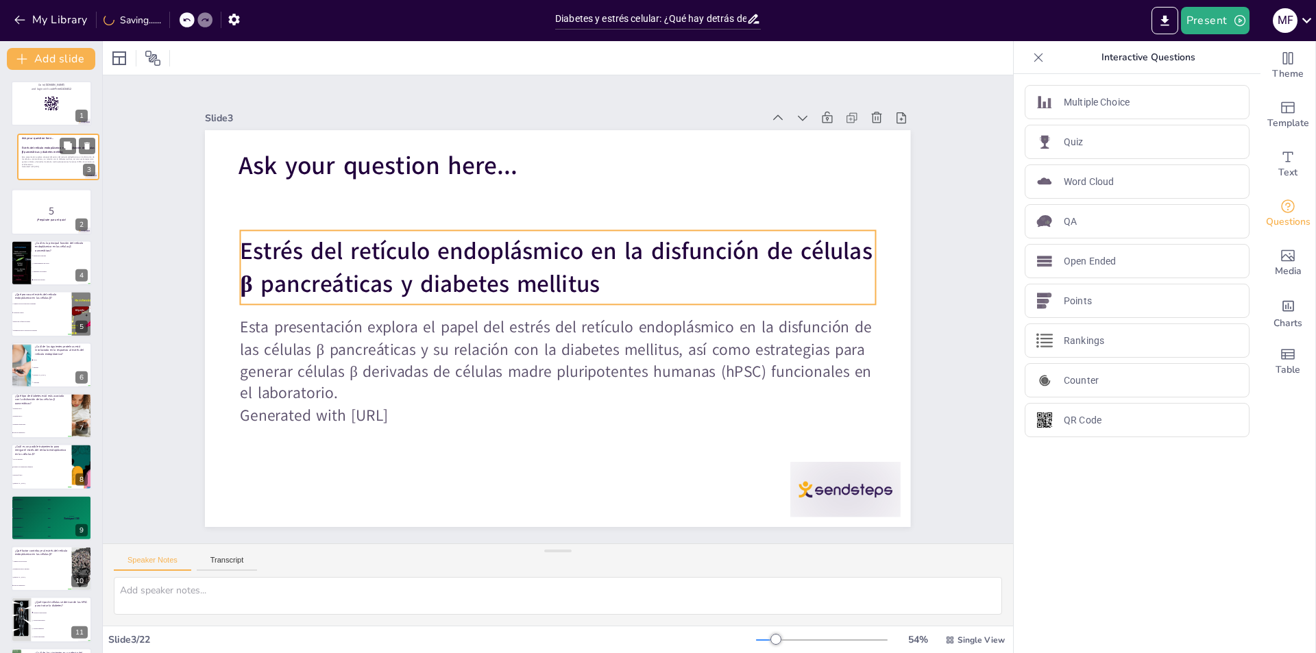
drag, startPoint x: 47, startPoint y: 206, endPoint x: 55, endPoint y: 150, distance: 56.0
click at [55, 134] on div "Estrés del retículo endoplásmico en la disfunción de células β pancreáticas y d…" at bounding box center [58, 134] width 81 height 0
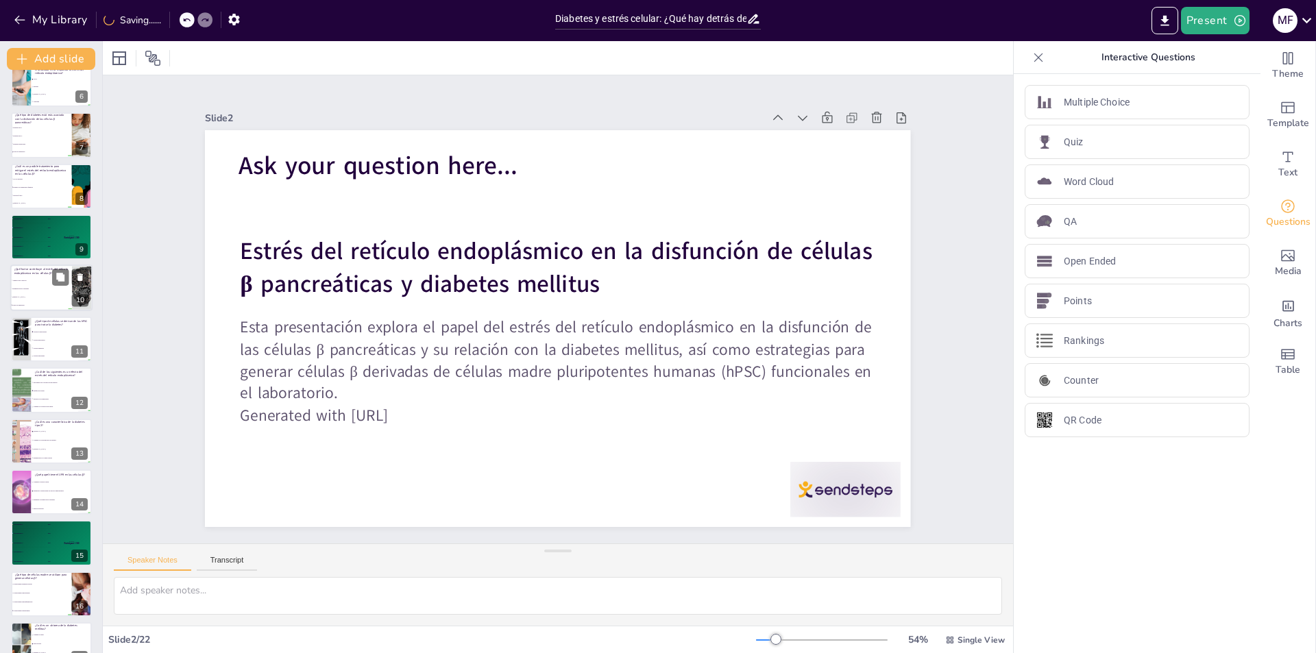
click at [39, 306] on span "Todas las anteriores" at bounding box center [41, 305] width 59 height 2
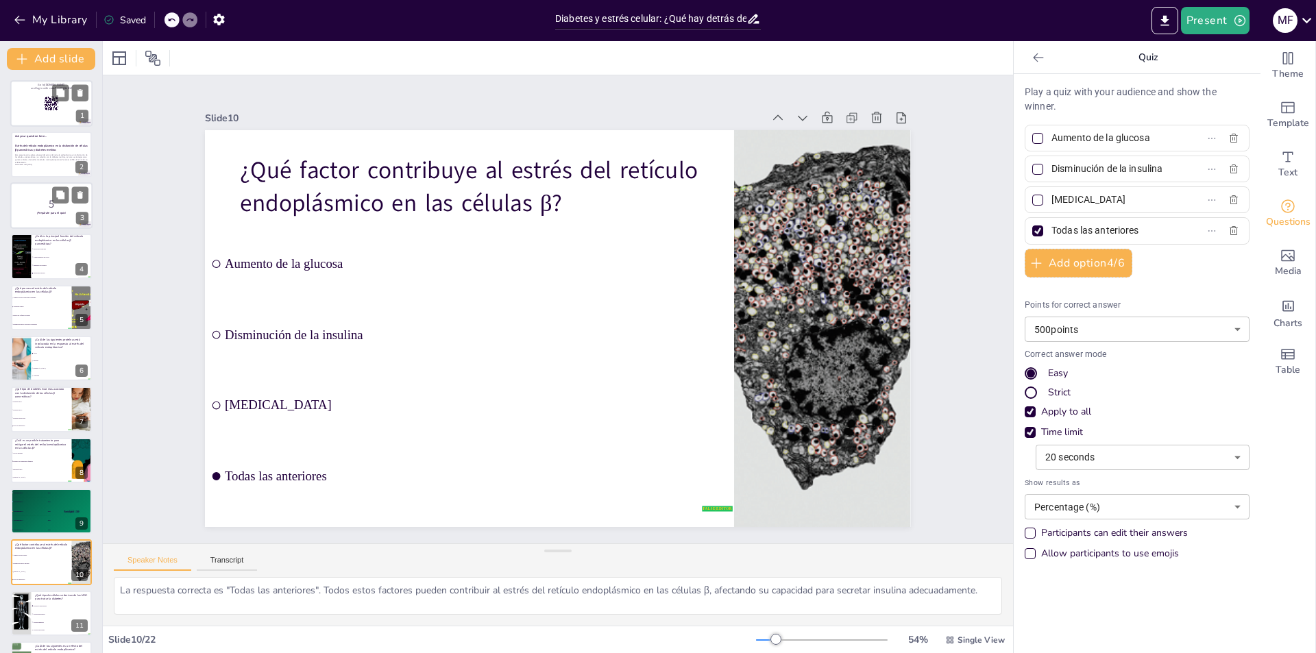
click at [43, 112] on div at bounding box center [51, 103] width 82 height 47
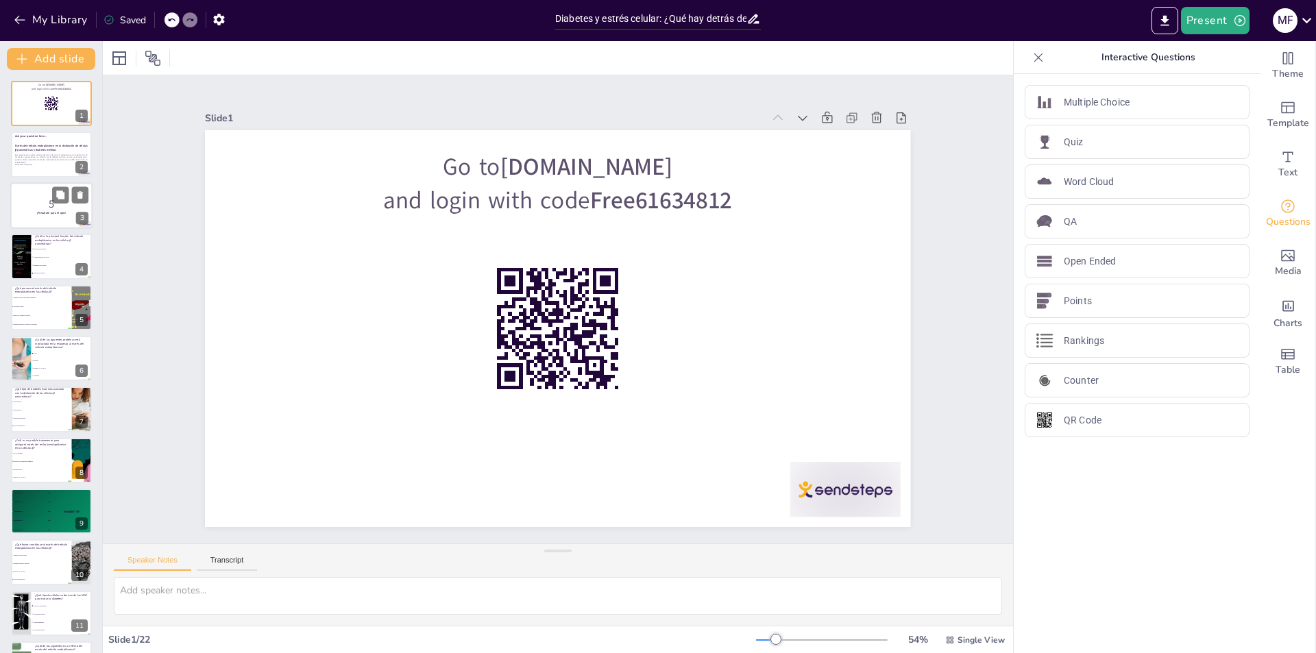
click at [1028, 65] on div at bounding box center [1039, 58] width 22 height 22
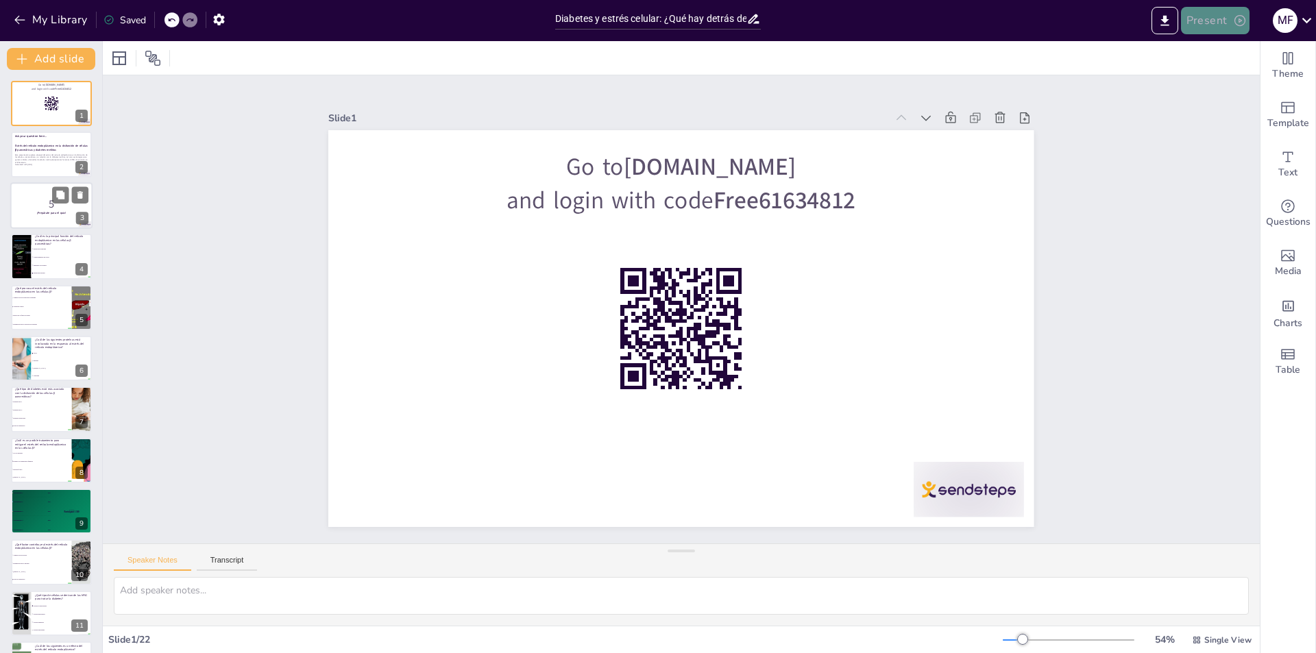
click at [1238, 19] on icon "button" at bounding box center [1240, 21] width 14 height 14
click at [1250, 82] on li "Play presentation" at bounding box center [1237, 84] width 108 height 22
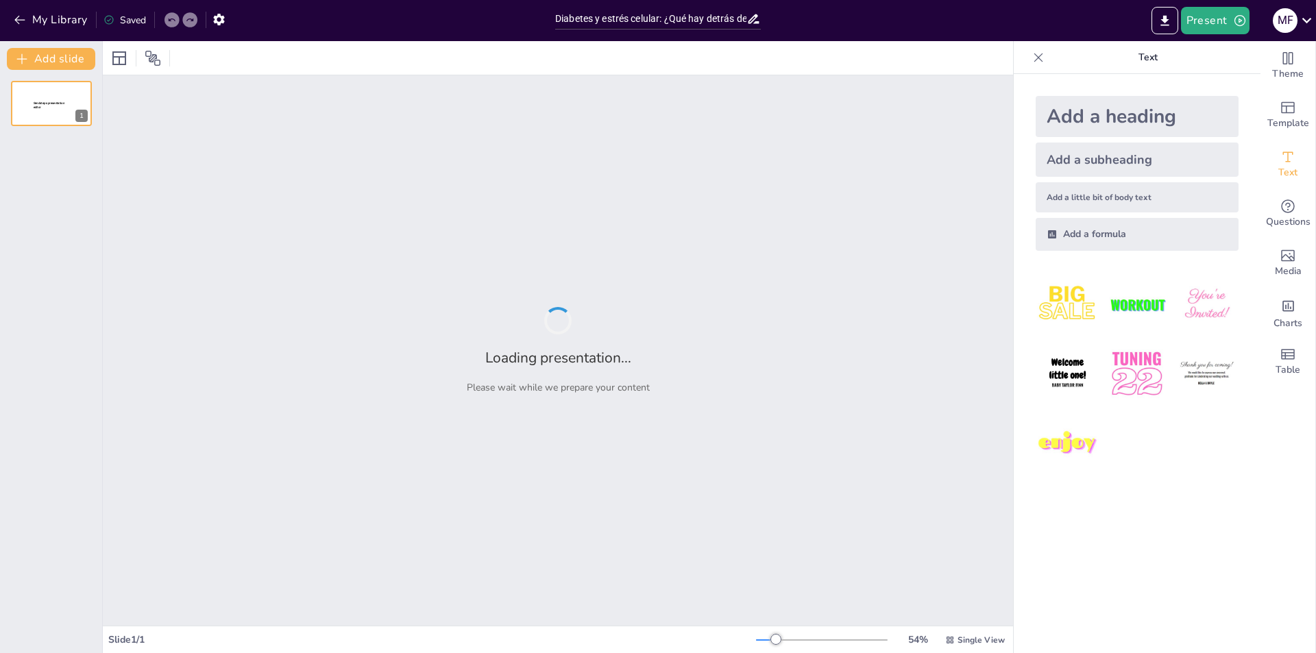
type input "Diabetes y estrés celular: ¿Qué hay detrás de la disfunción de las [MEDICAL_DAT…"
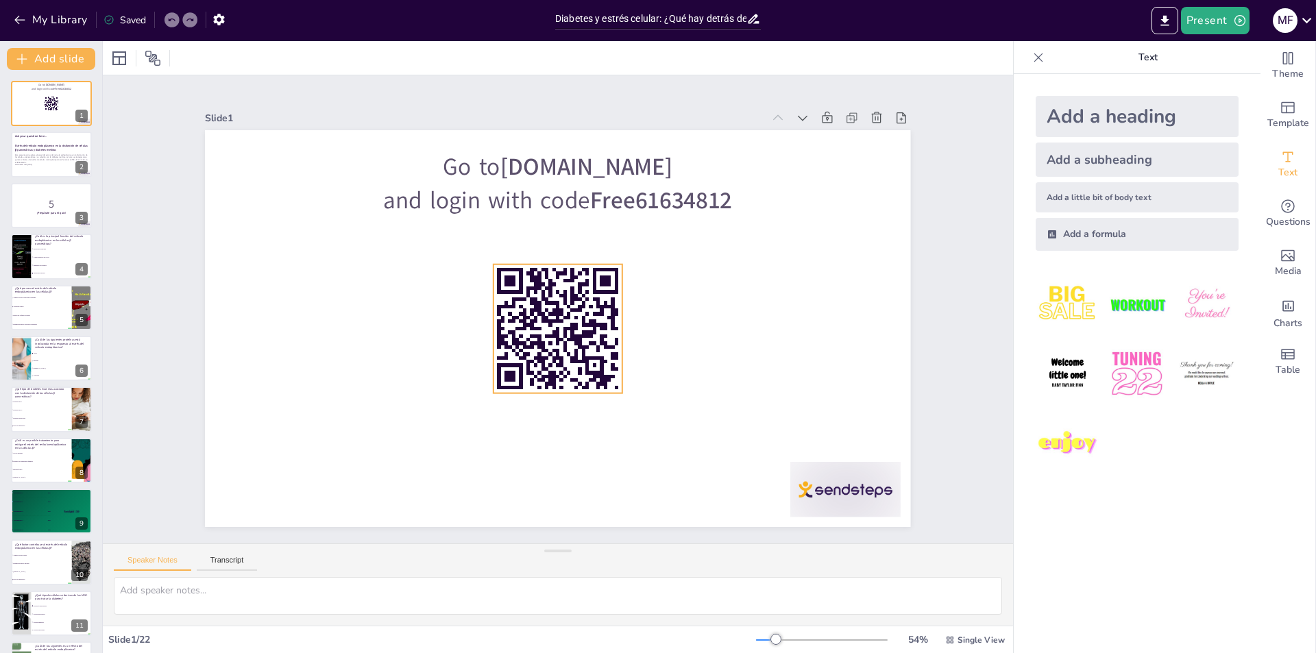
checkbox input "true"
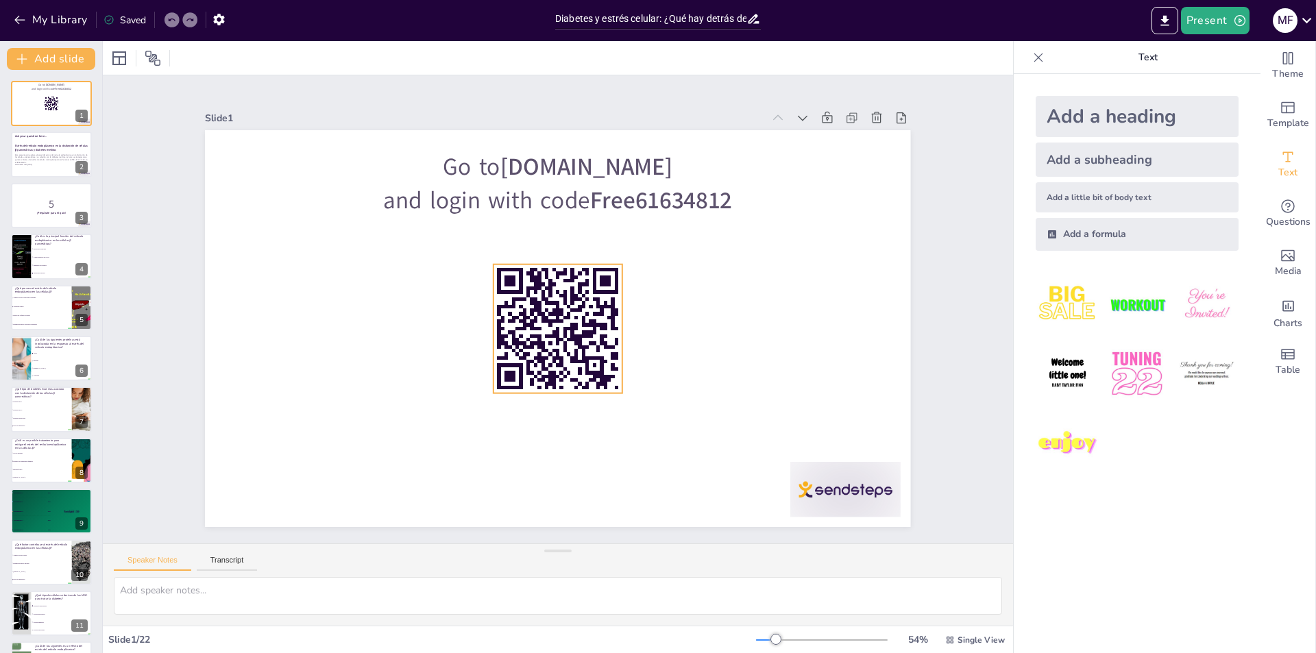
checkbox input "true"
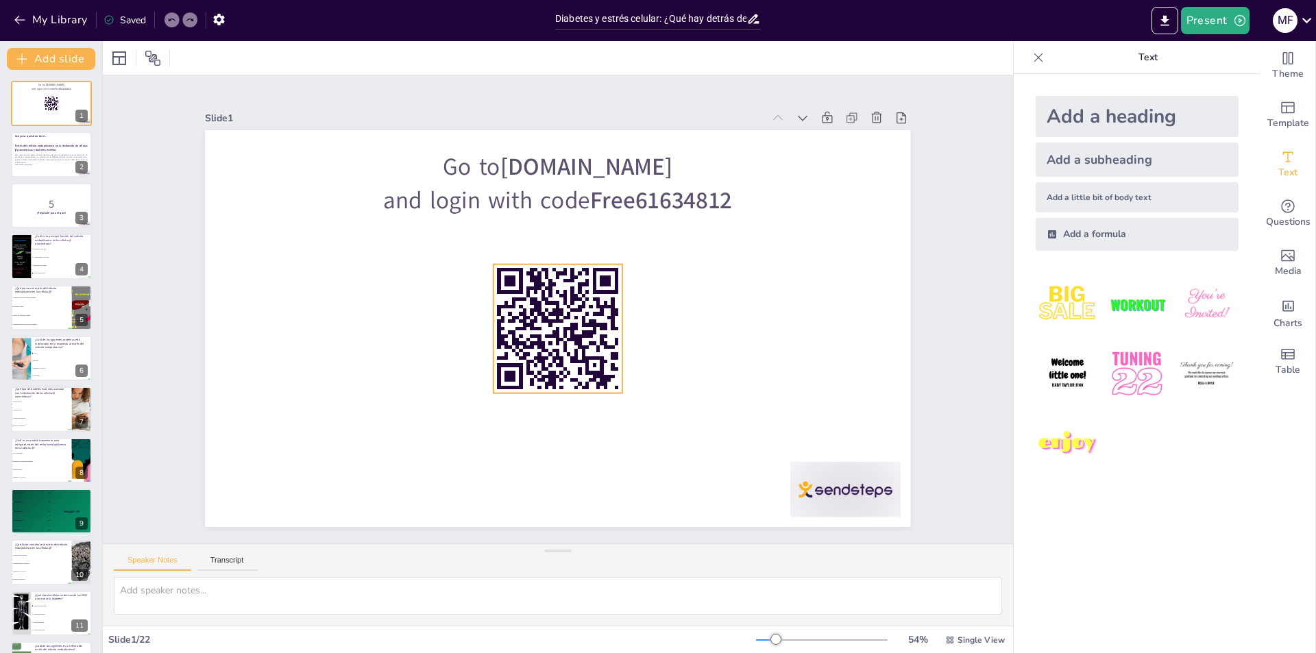
checkbox input "true"
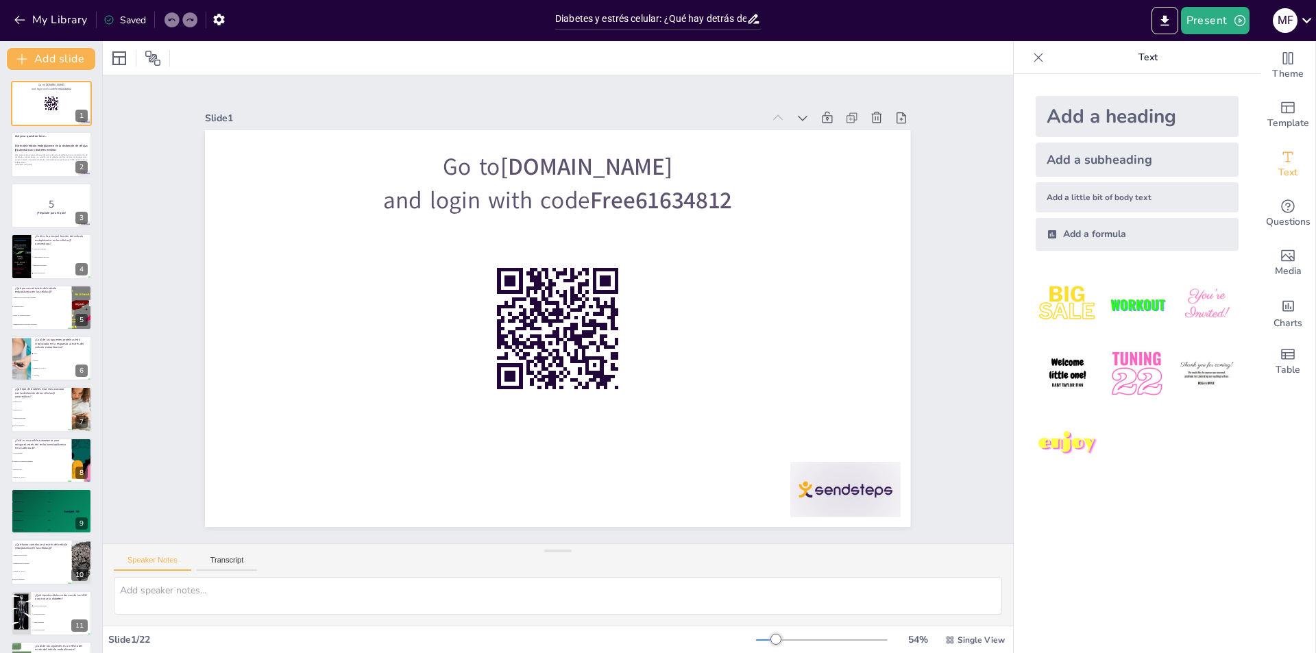
checkbox input "true"
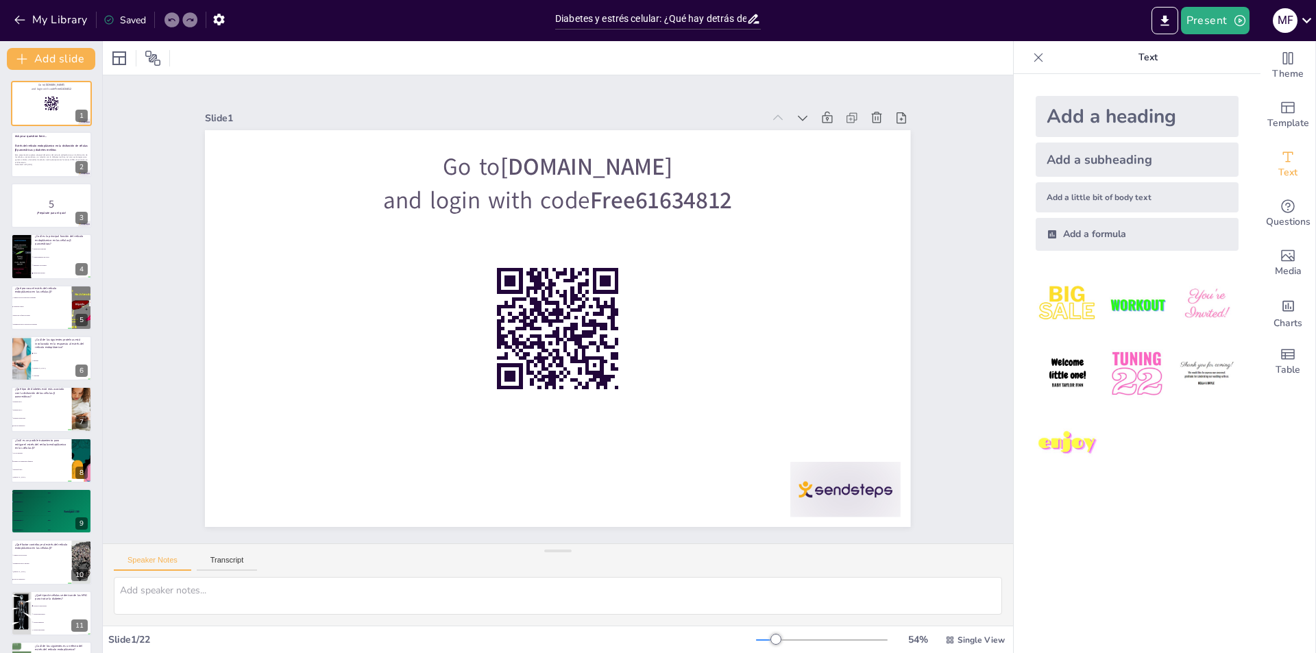
checkbox input "true"
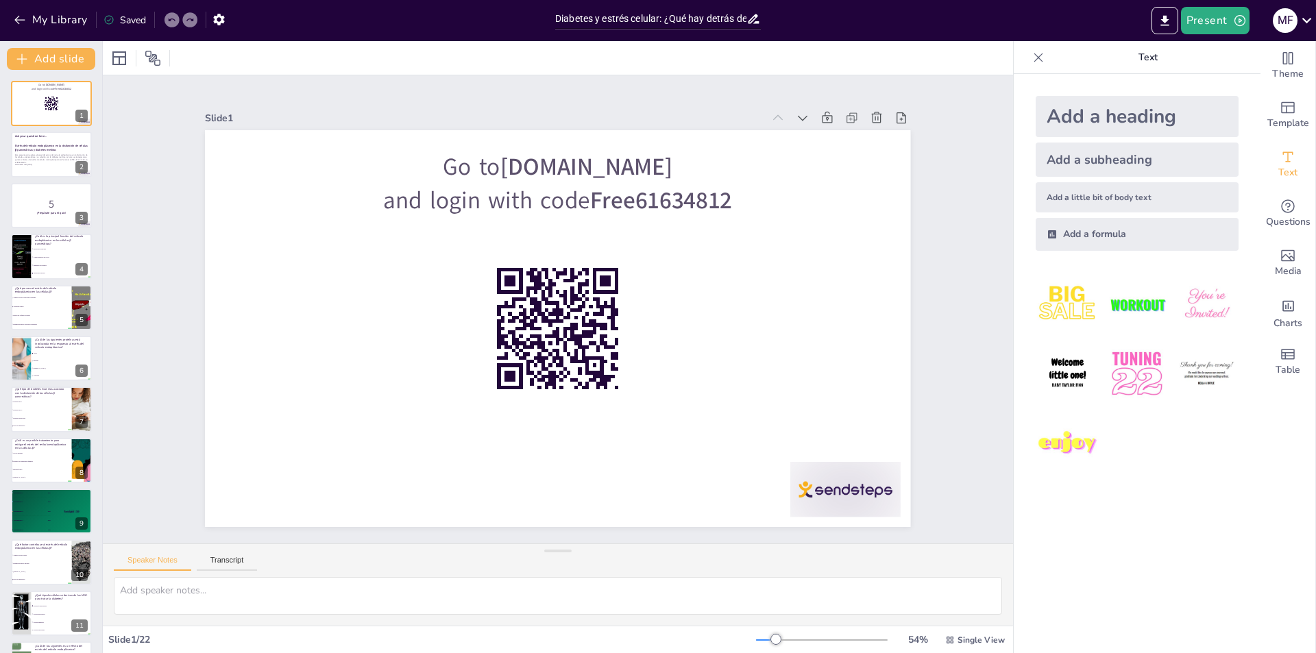
checkbox input "true"
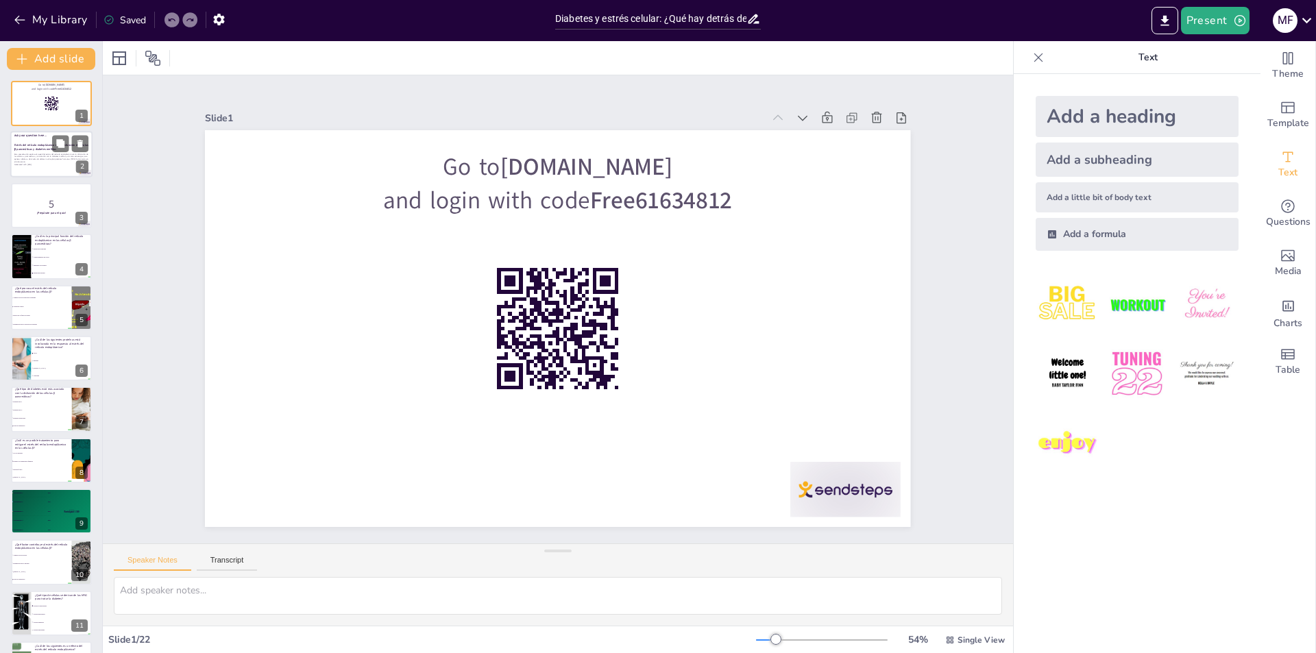
checkbox input "true"
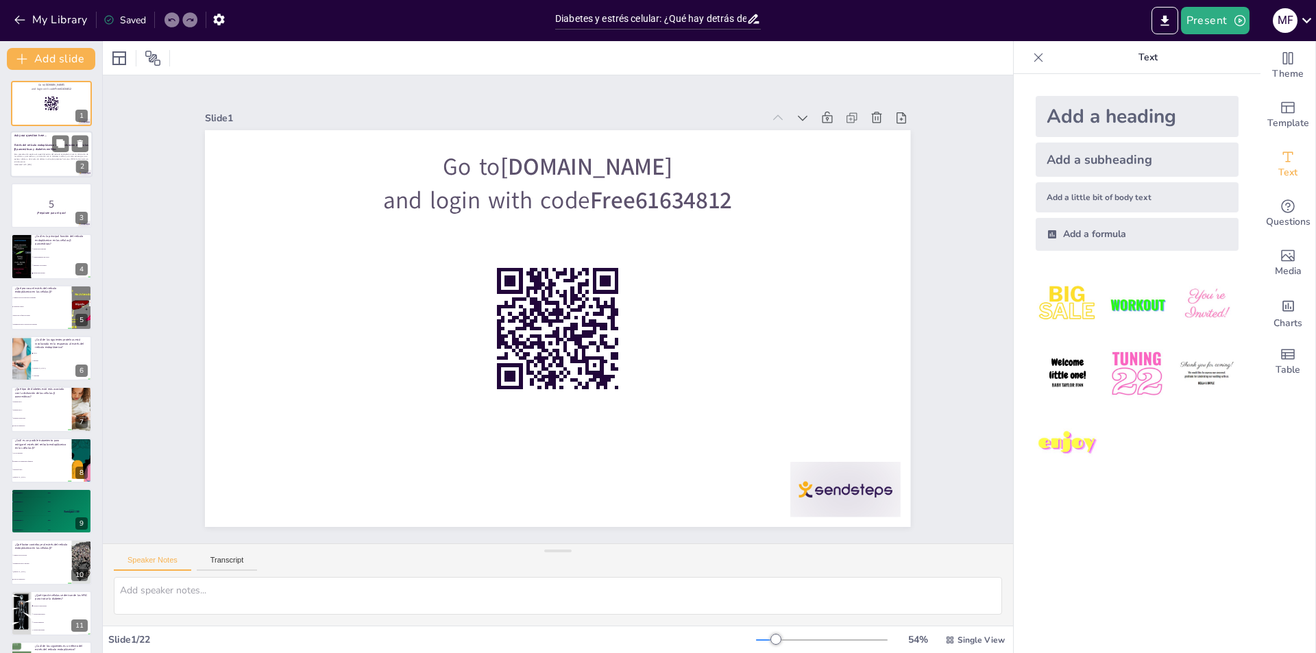
checkbox input "true"
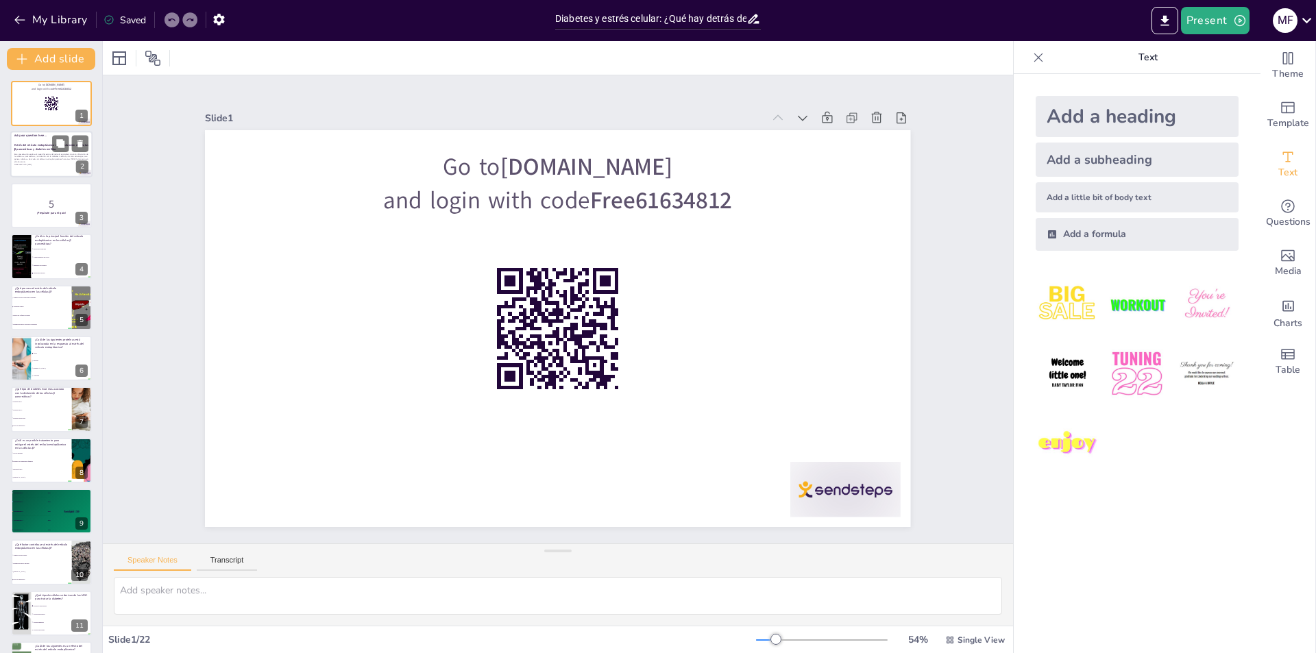
checkbox input "true"
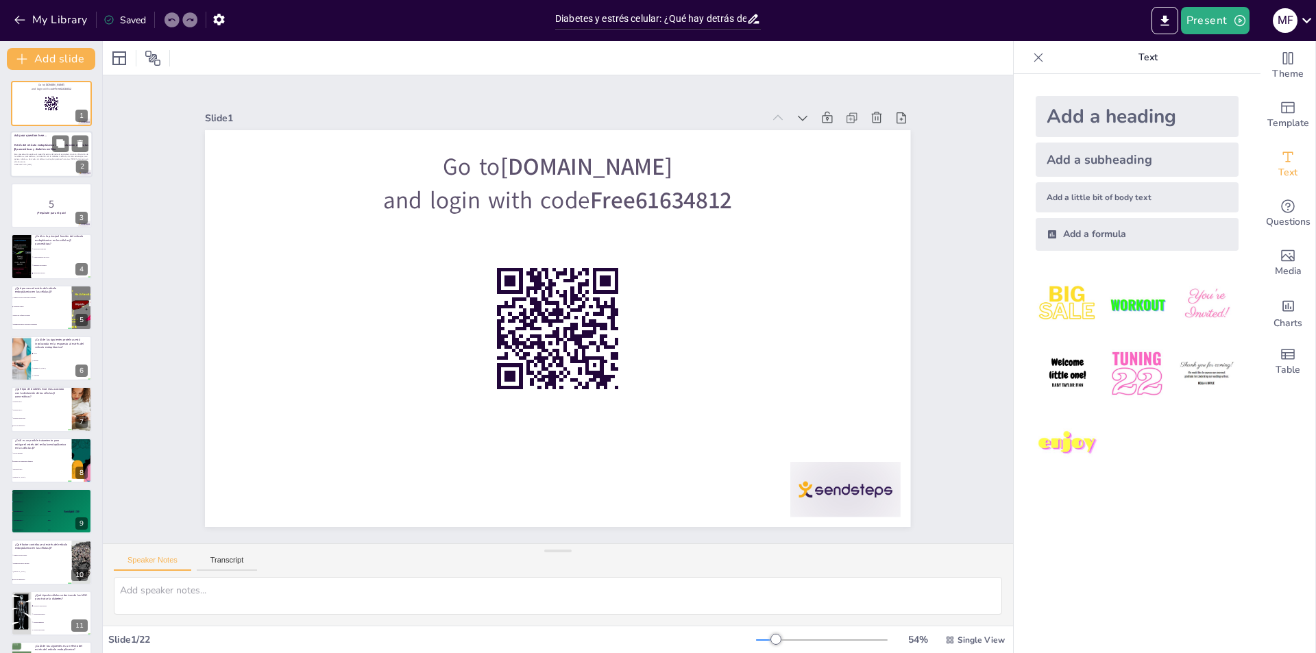
checkbox input "true"
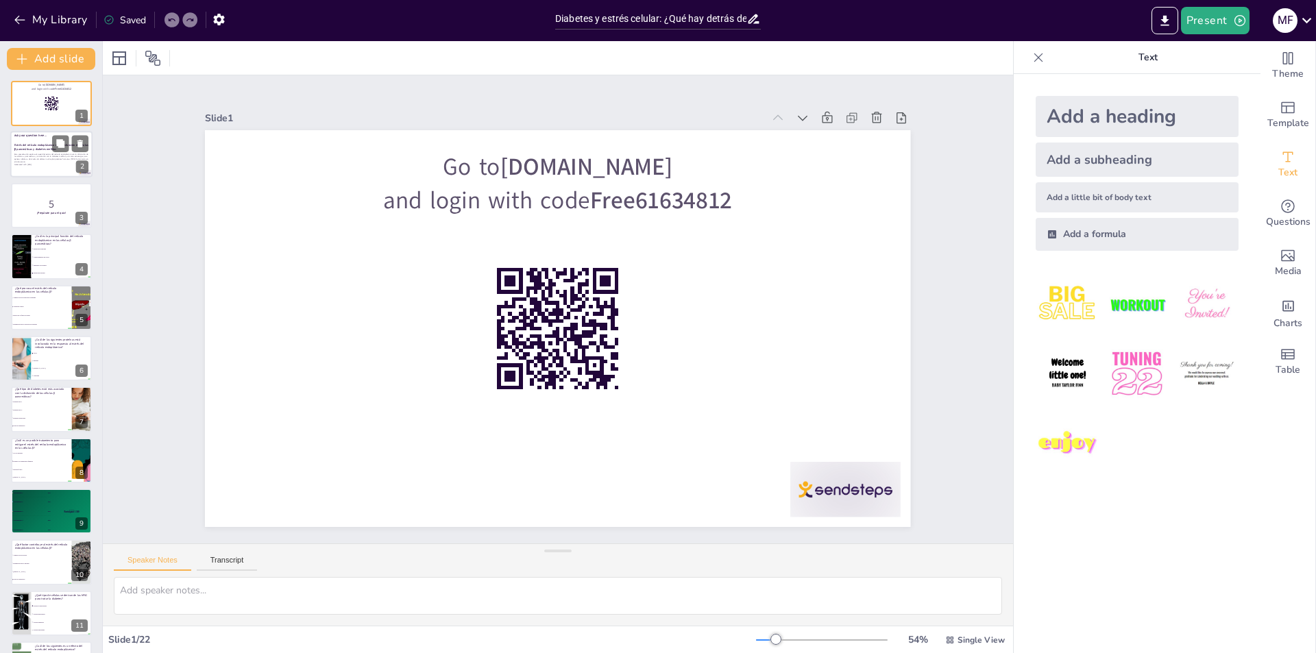
checkbox input "true"
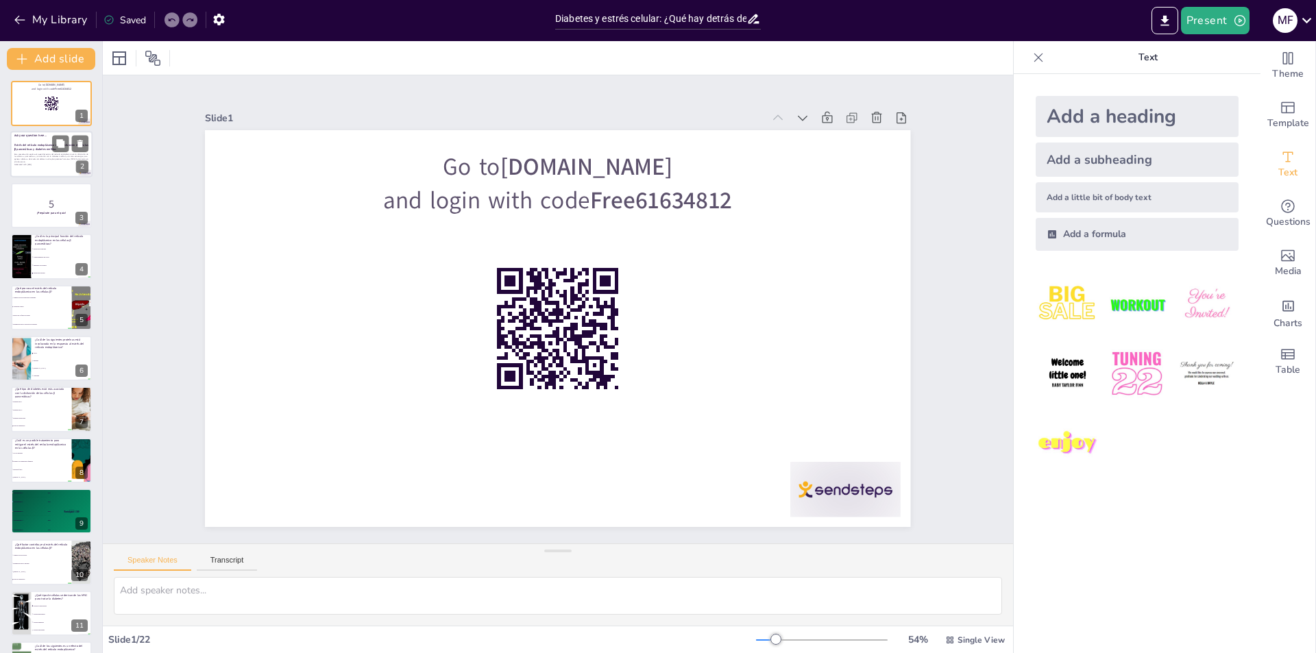
checkbox input "true"
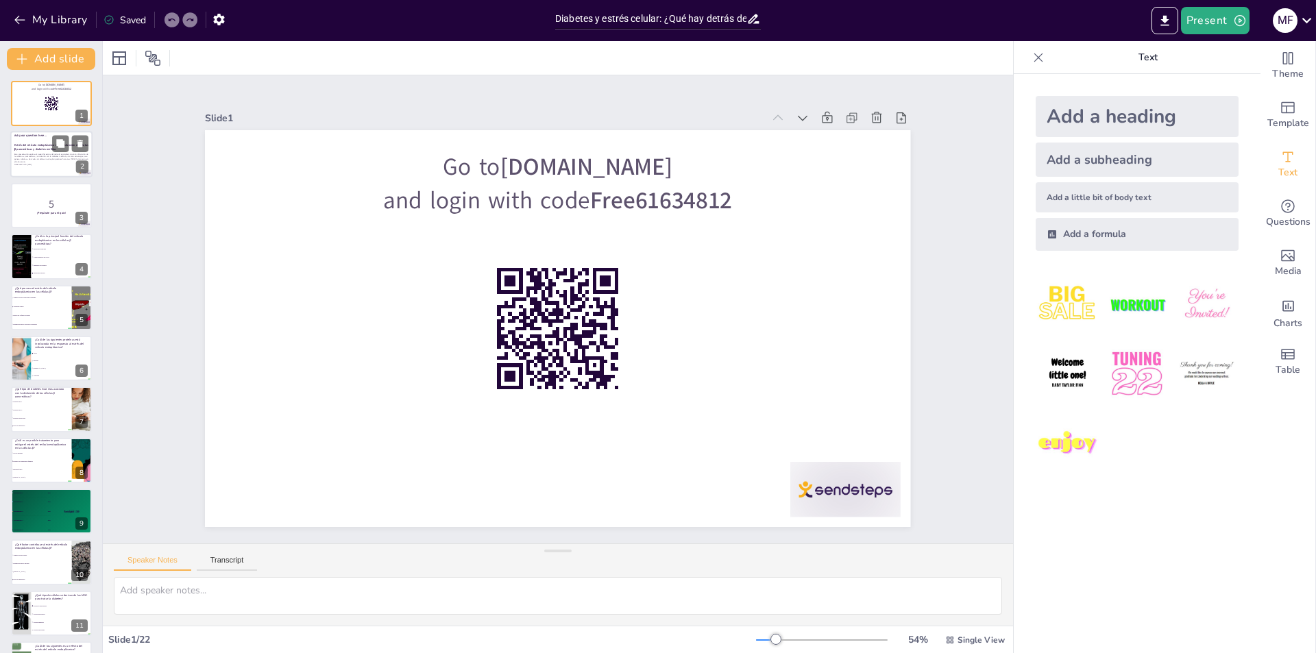
click at [29, 161] on p "Esta presentación explora el papel del estrés del retículo endoplásmico en la d…" at bounding box center [51, 159] width 74 height 10
checkbox input "true"
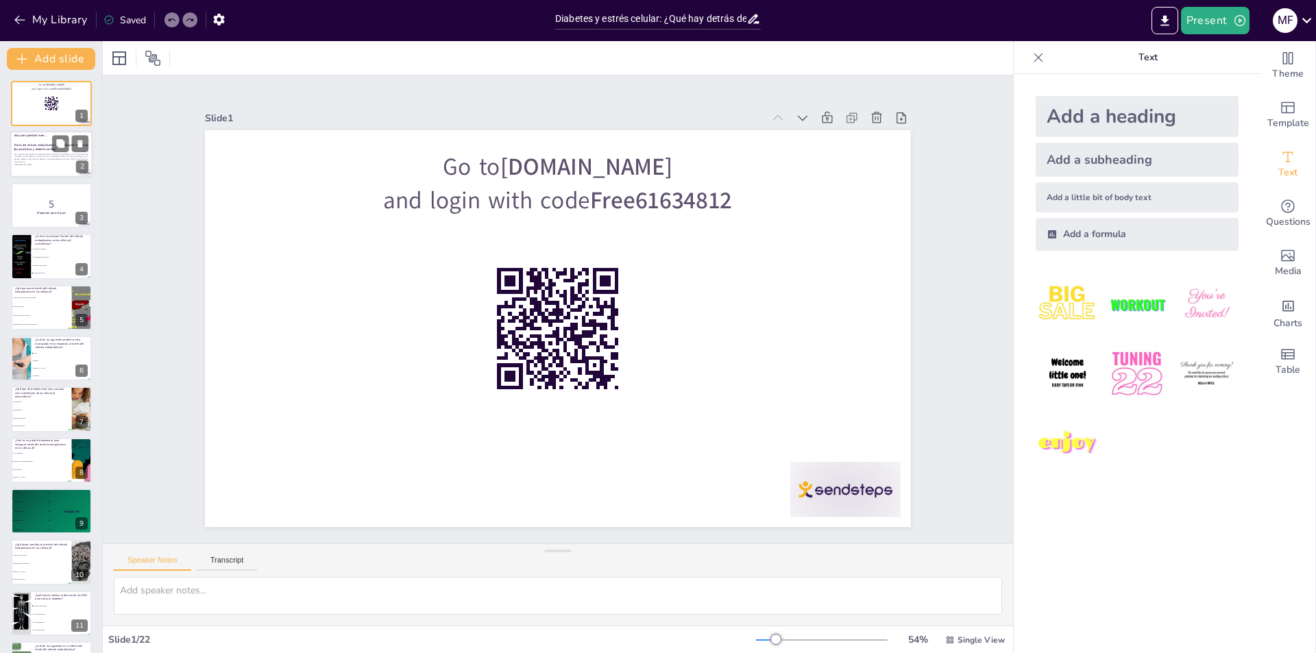
checkbox input "true"
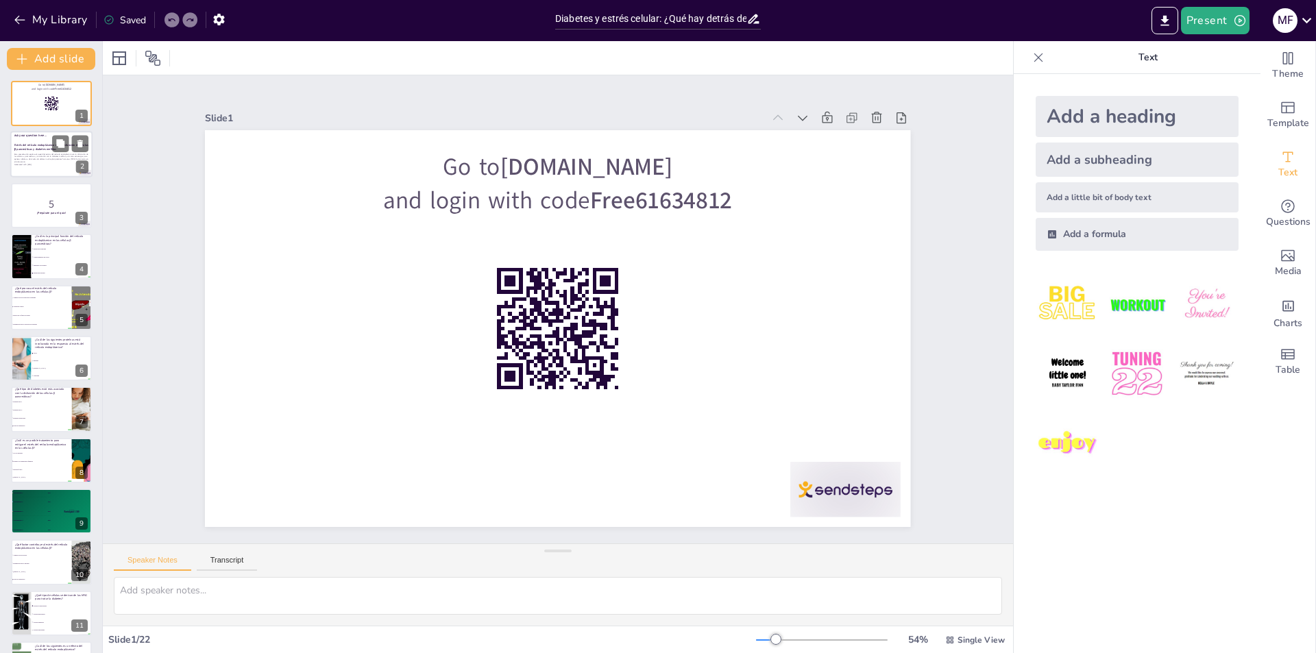
checkbox input "true"
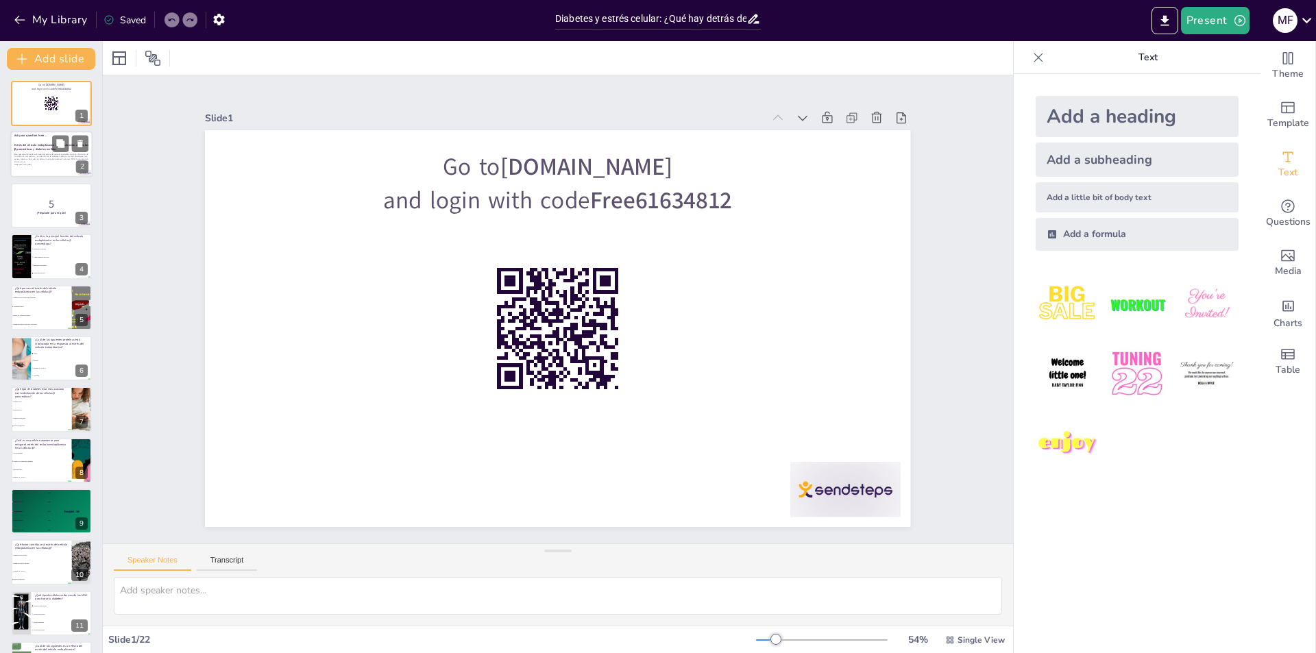
checkbox input "true"
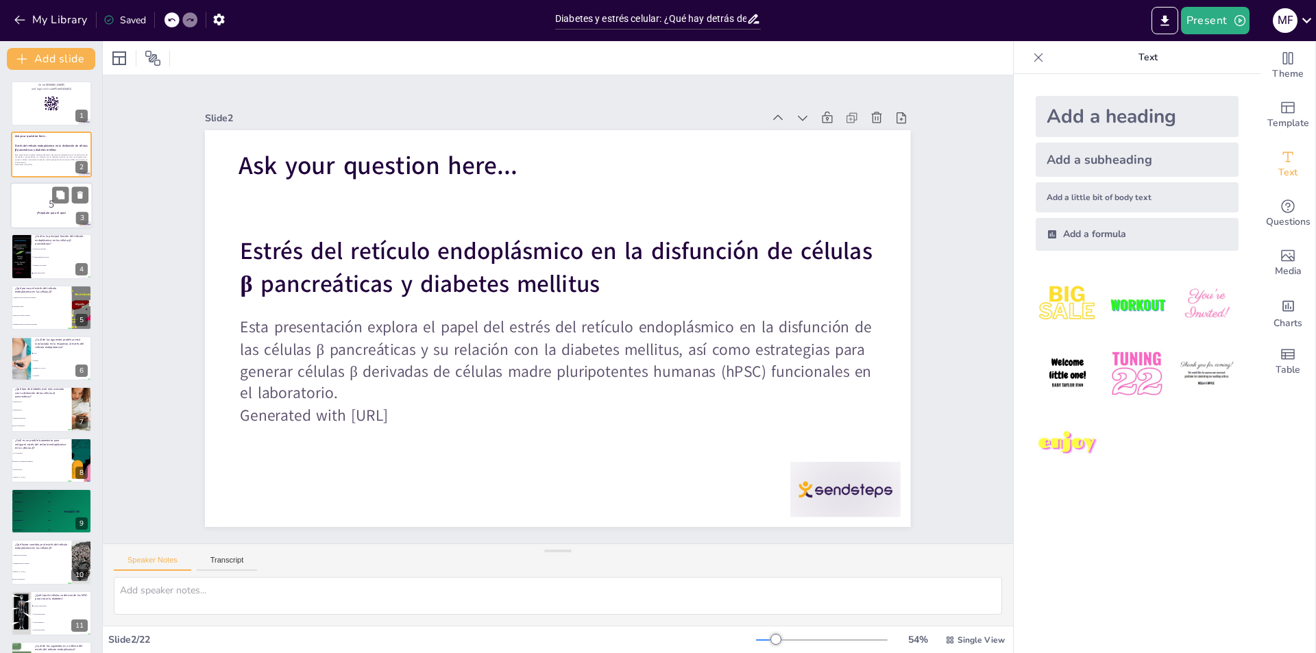
checkbox input "true"
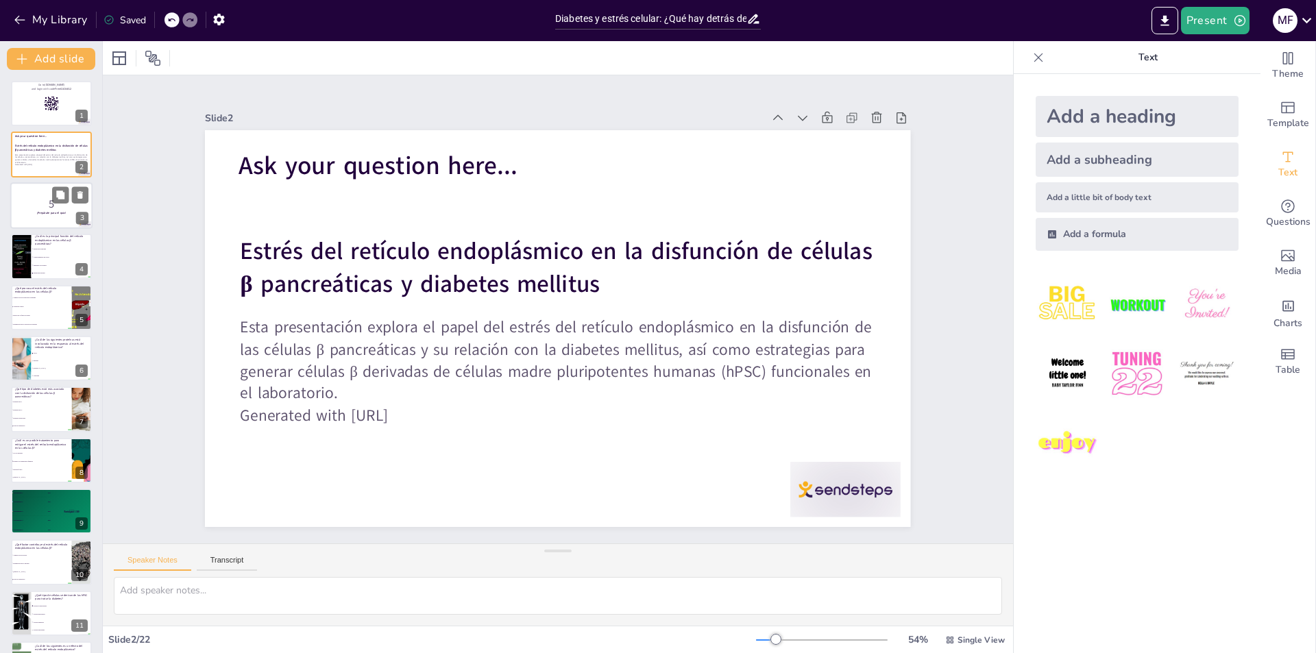
checkbox input "true"
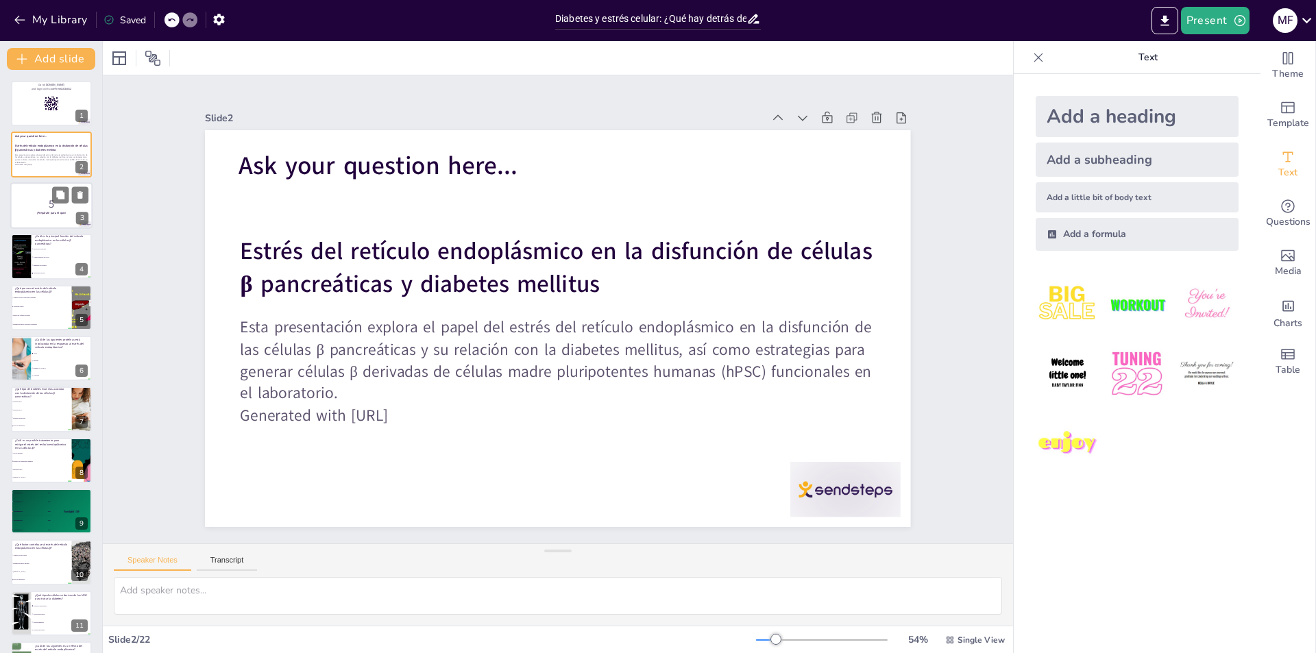
checkbox input "true"
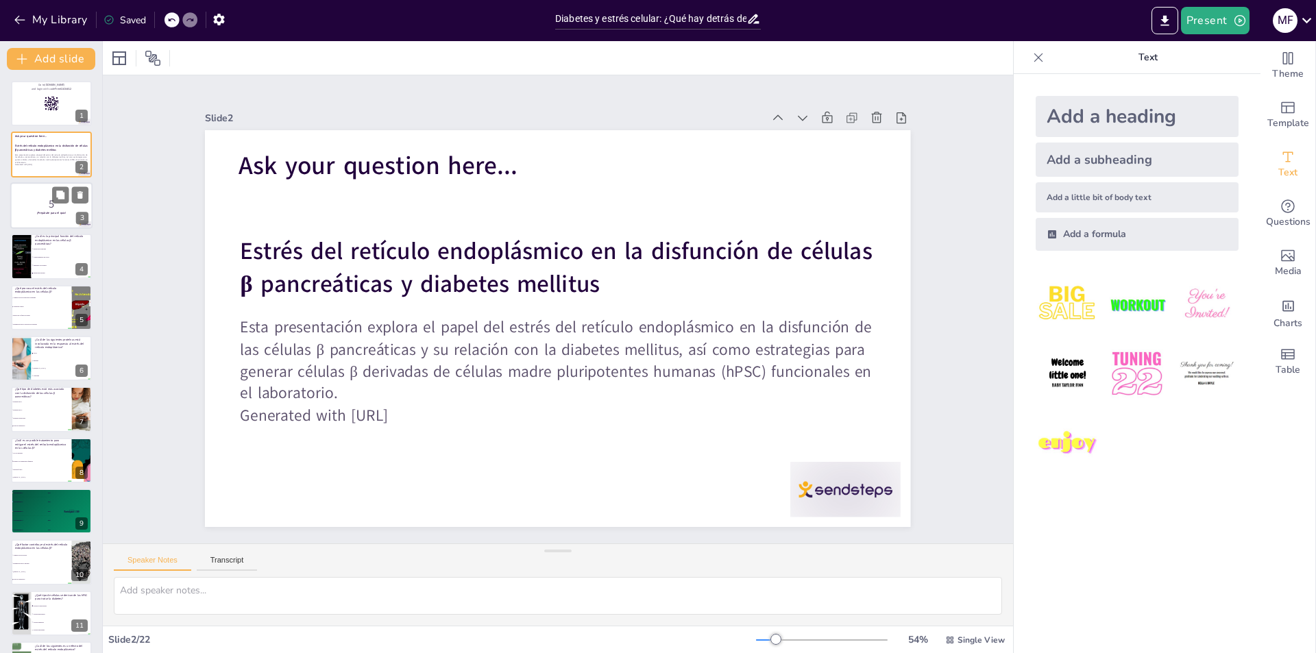
checkbox input "true"
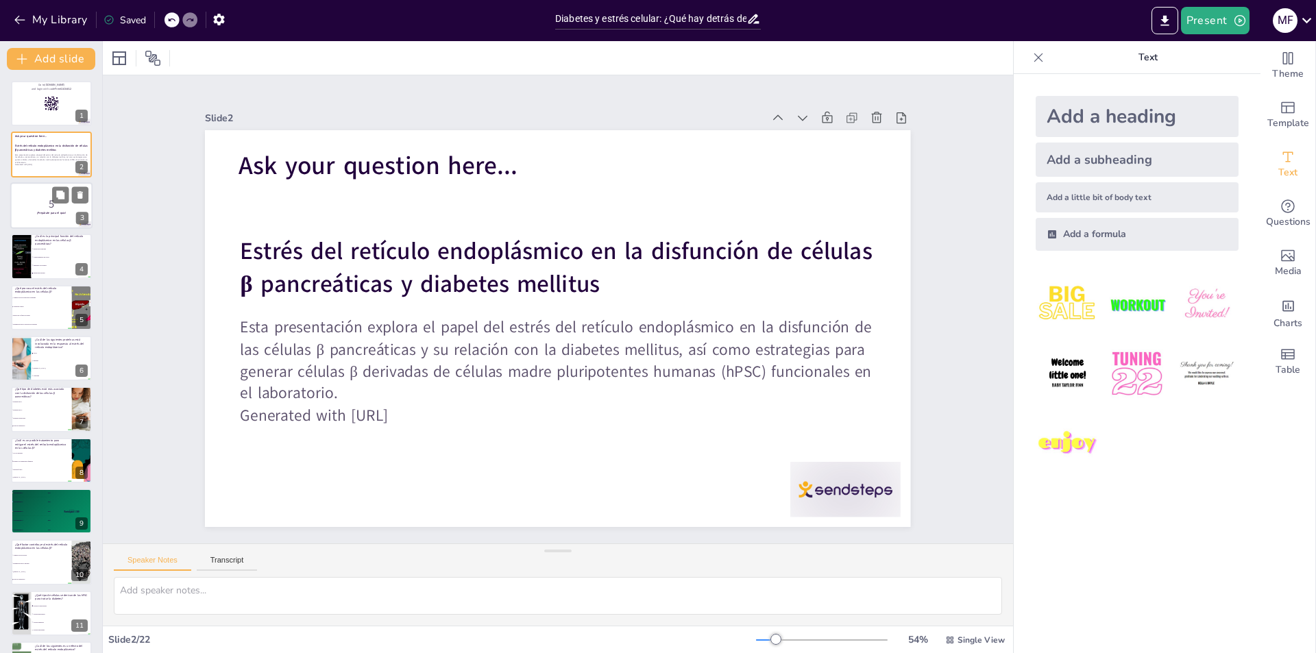
checkbox input "true"
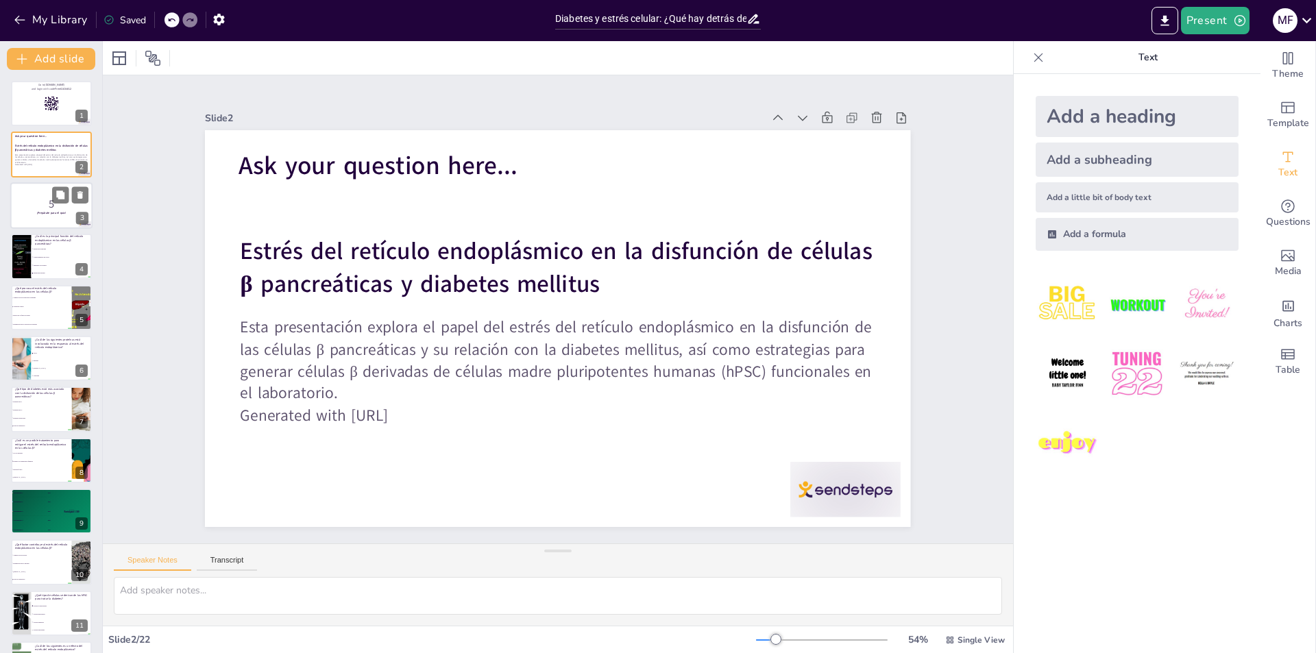
checkbox input "true"
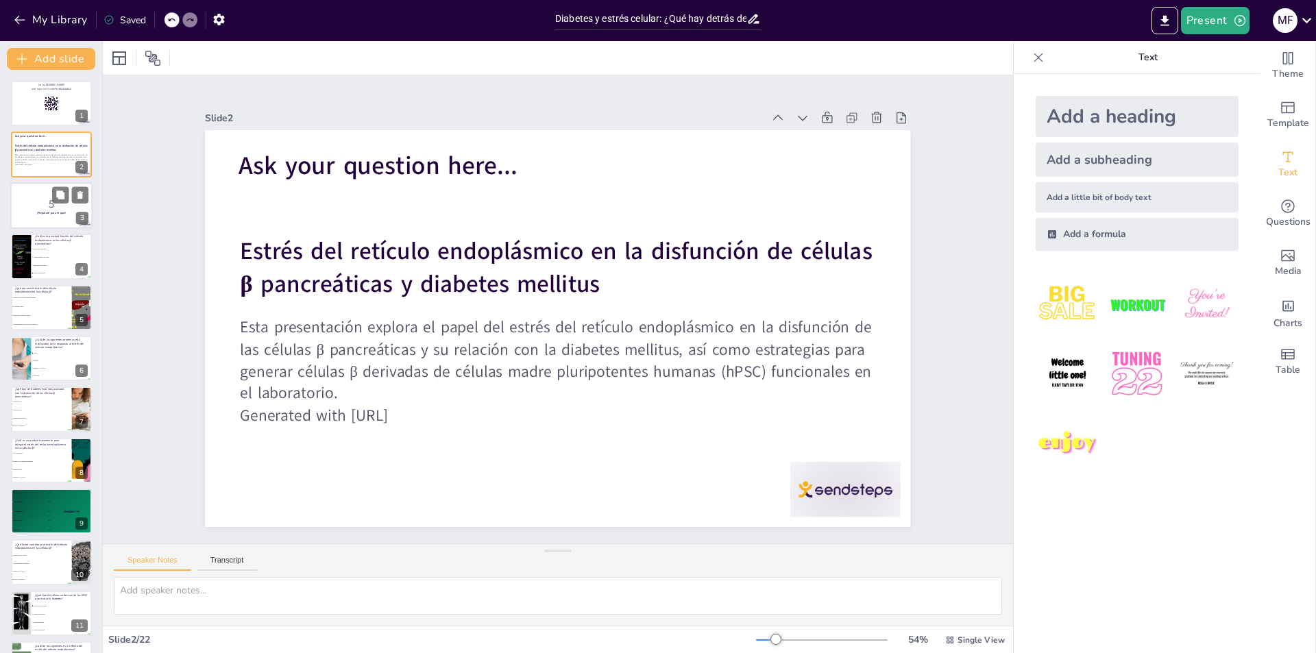
checkbox input "true"
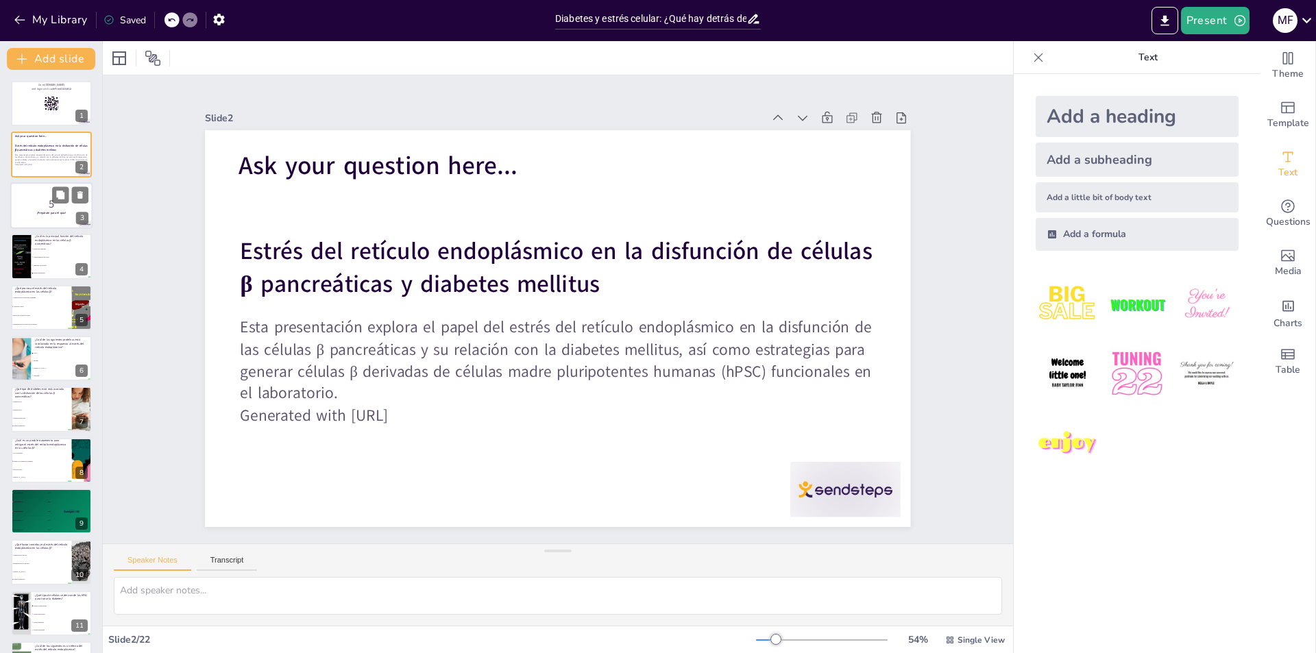
checkbox input "true"
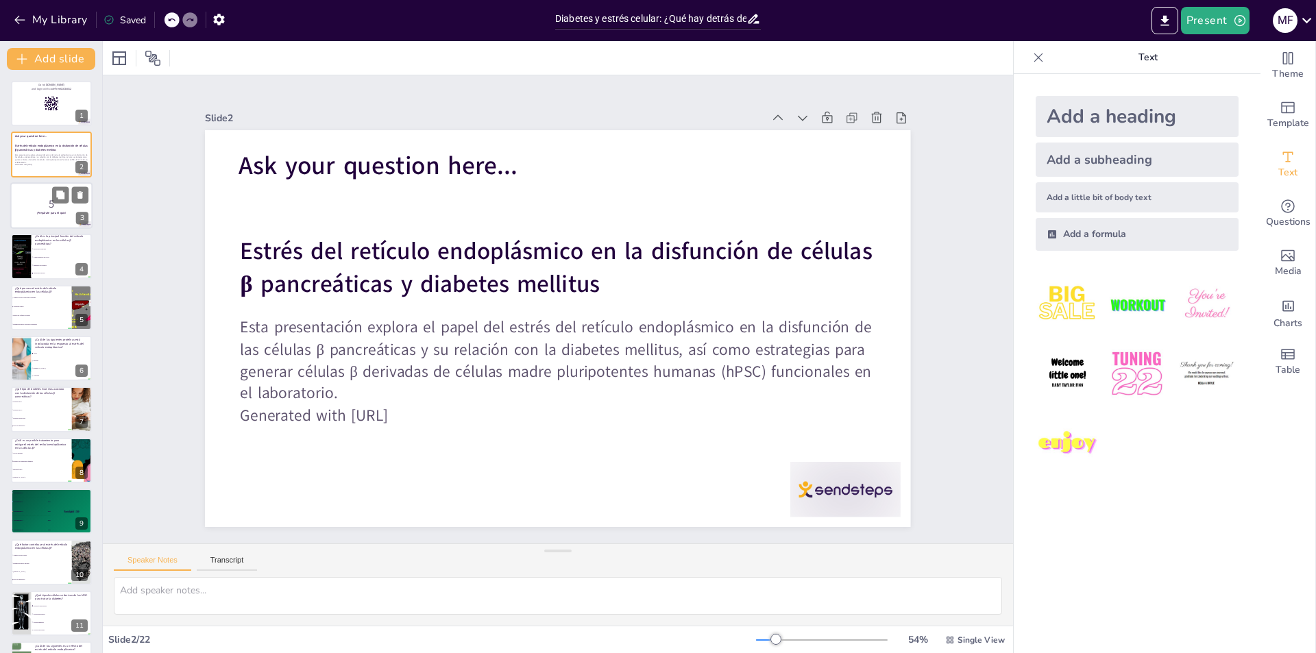
checkbox input "true"
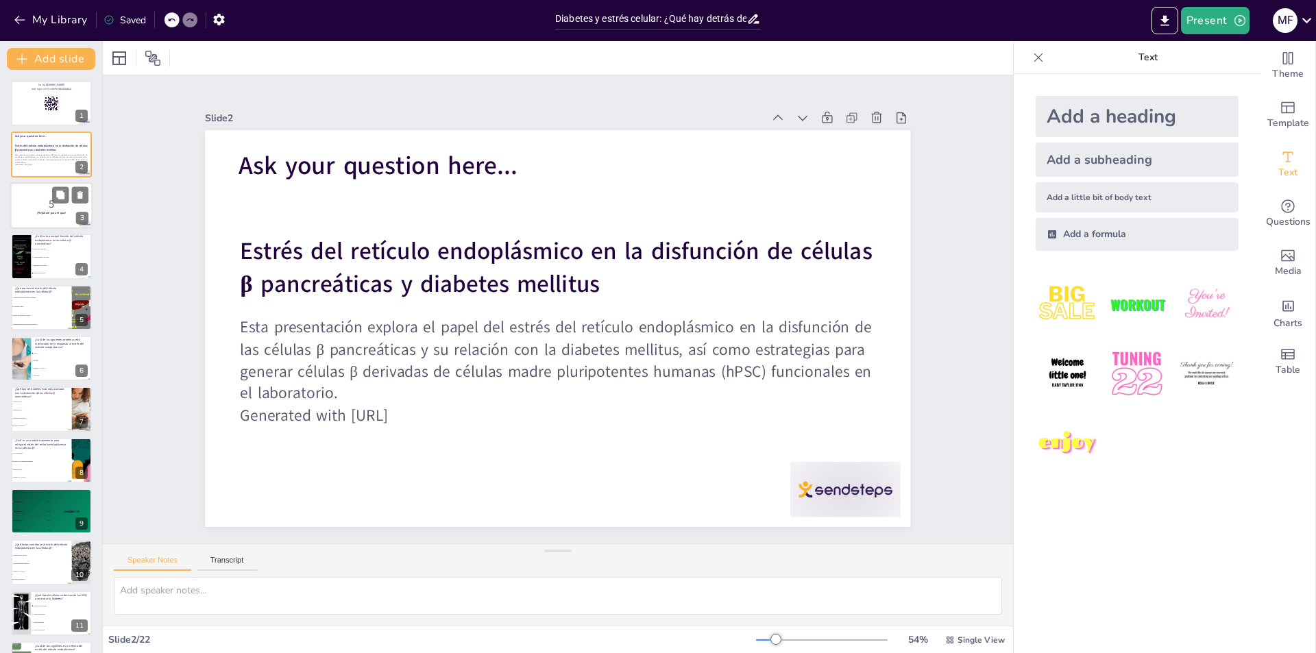
checkbox input "true"
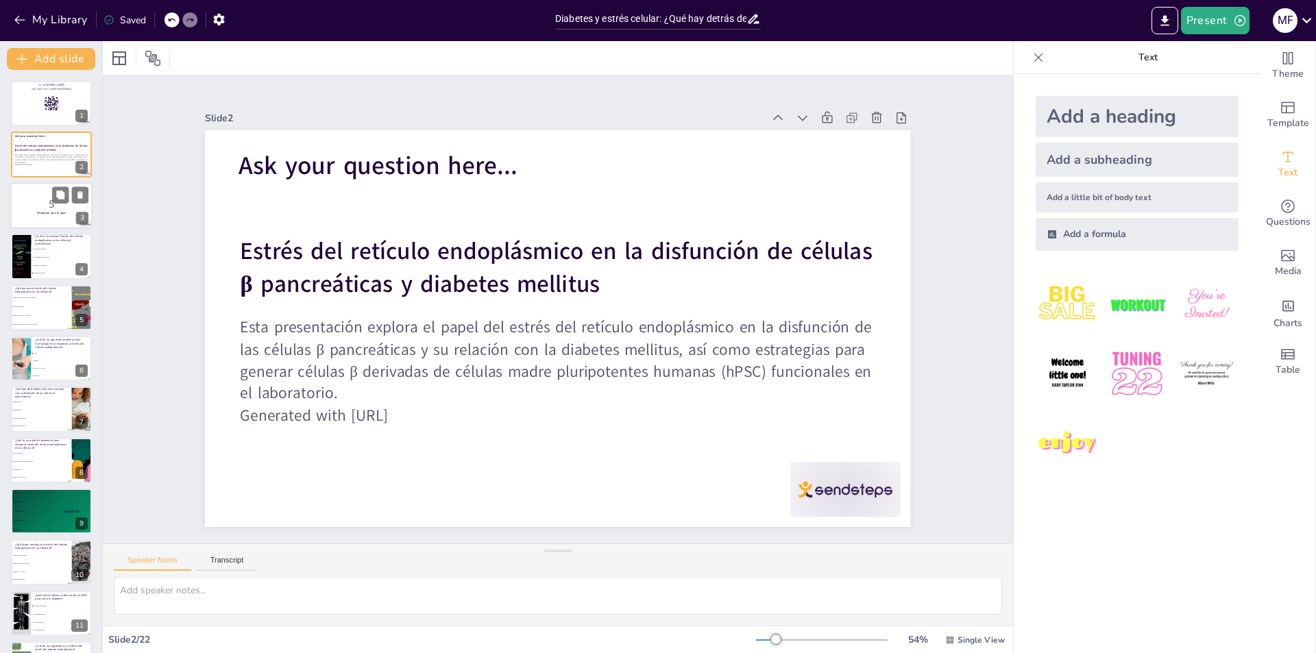
checkbox input "true"
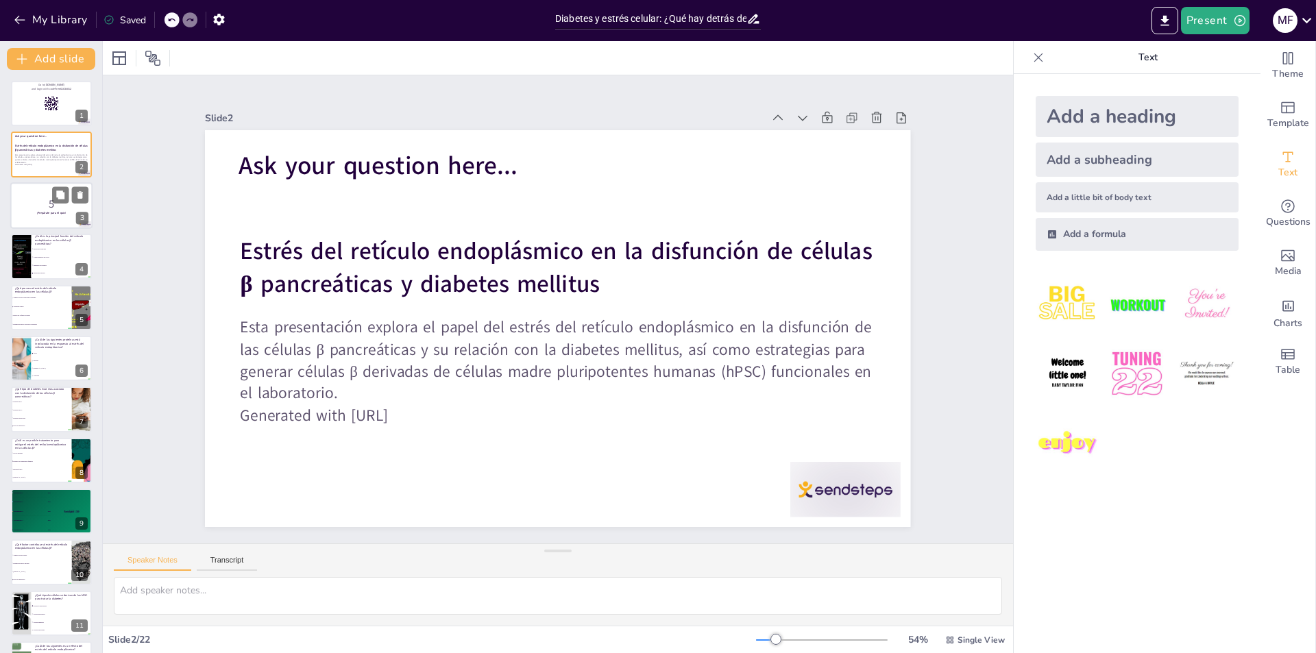
checkbox input "true"
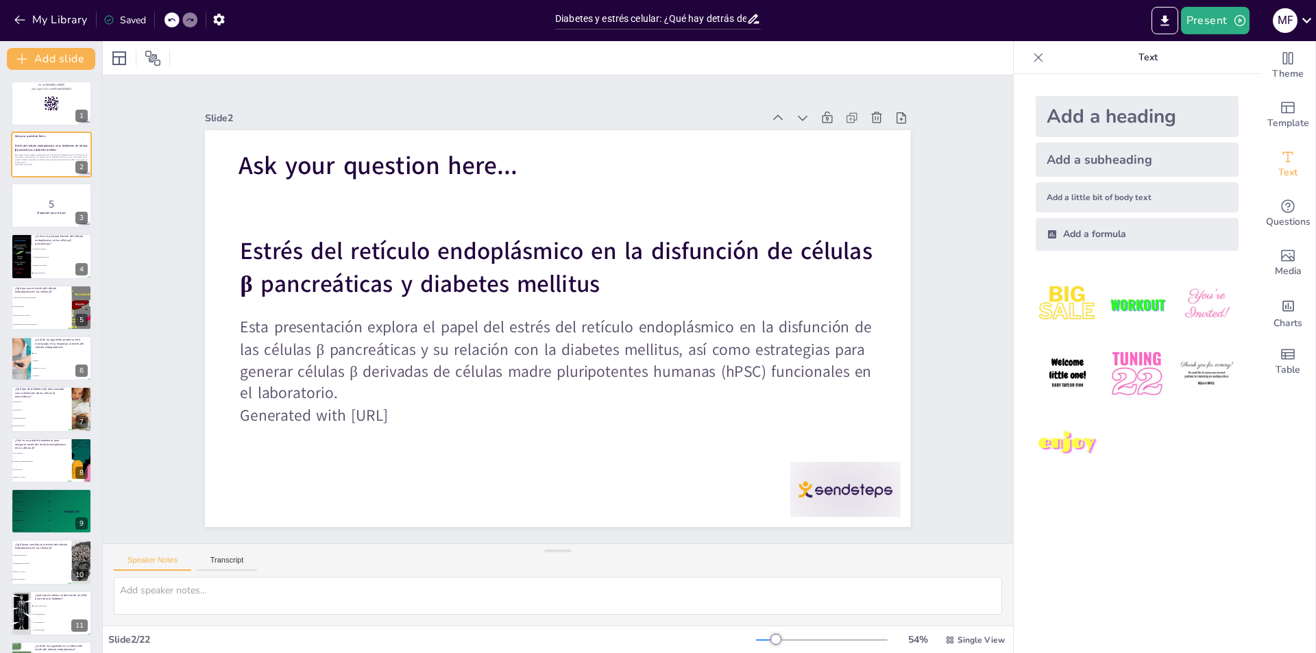
checkbox input "true"
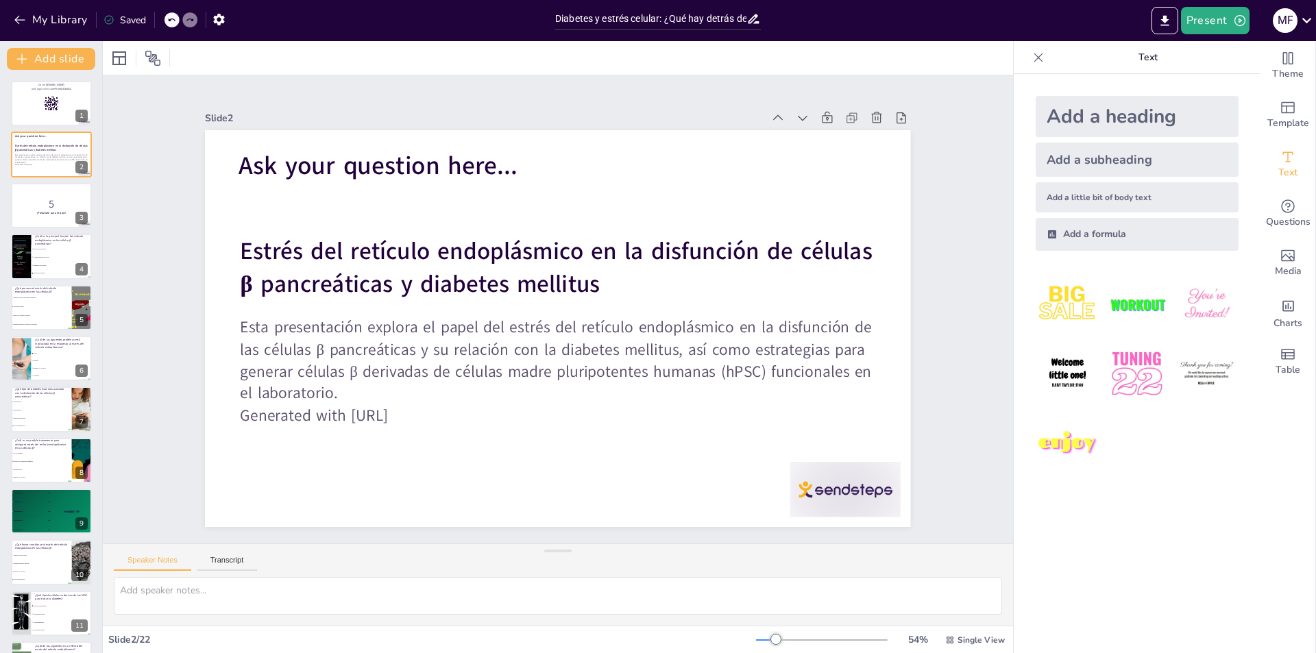
checkbox input "true"
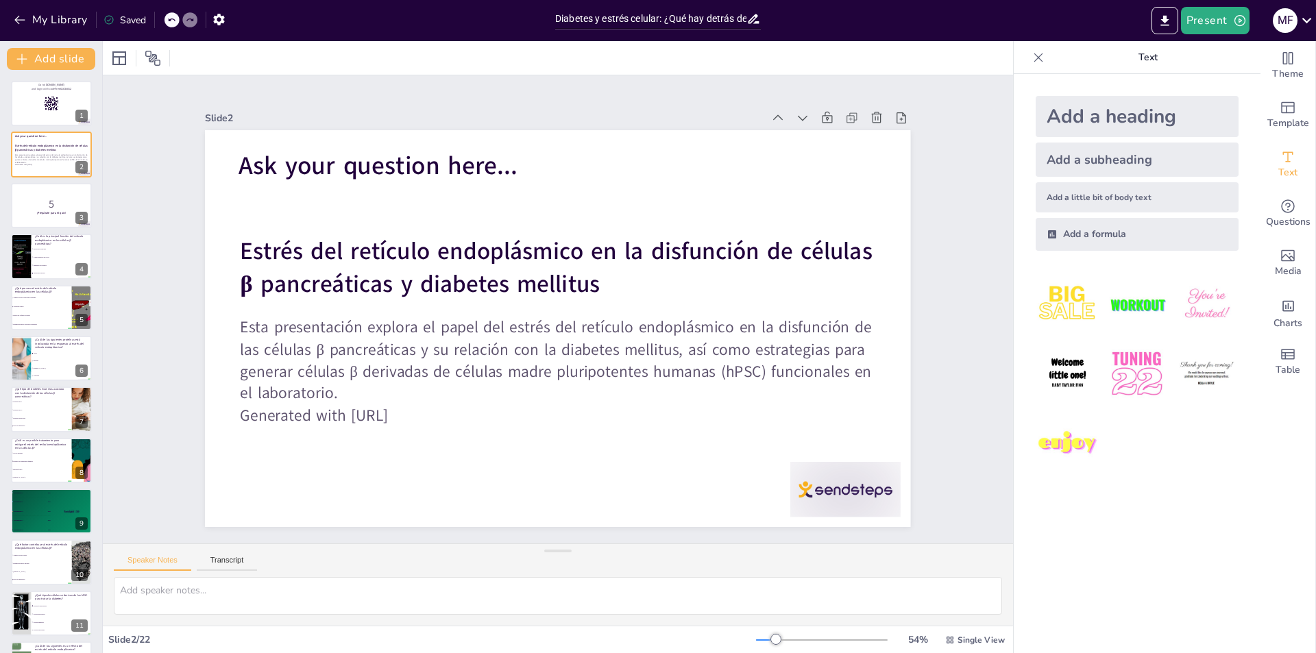
checkbox input "true"
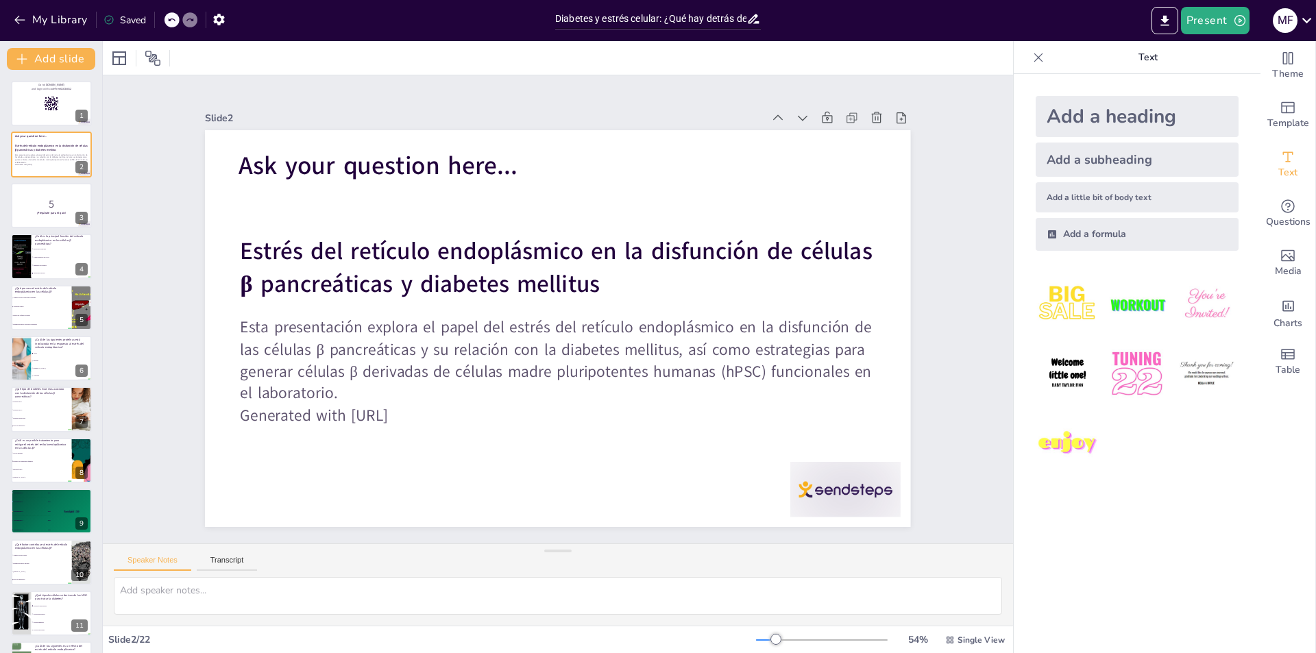
checkbox input "true"
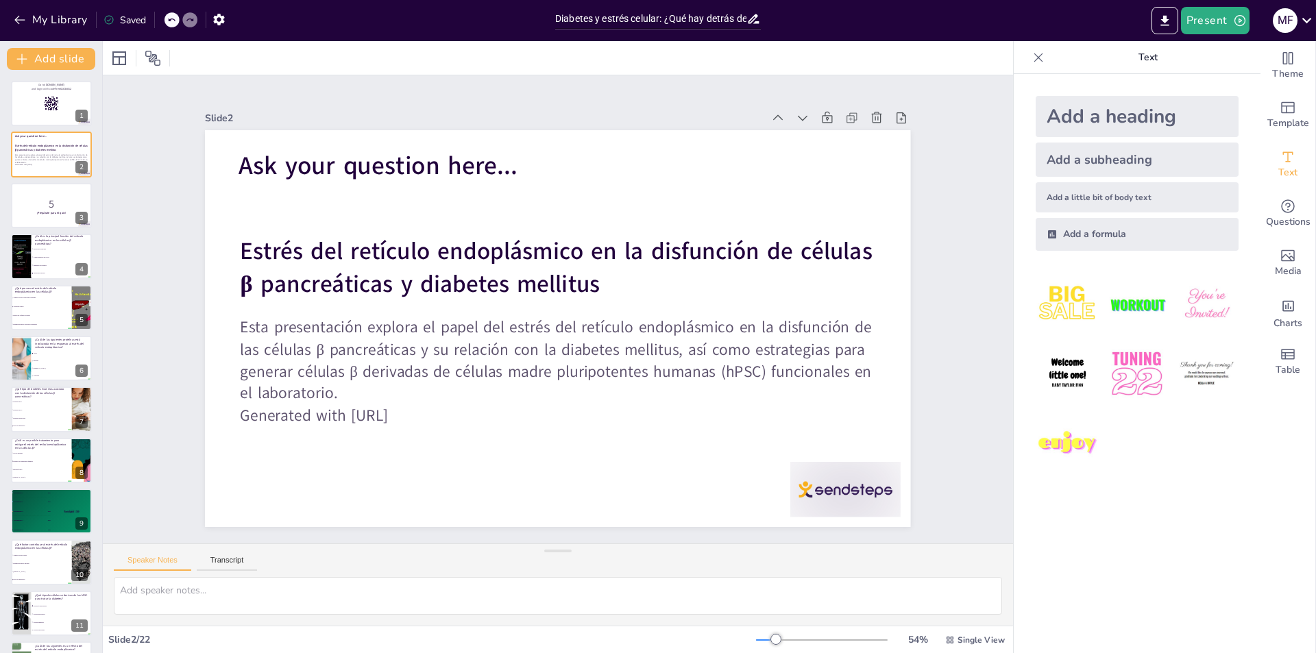
checkbox input "true"
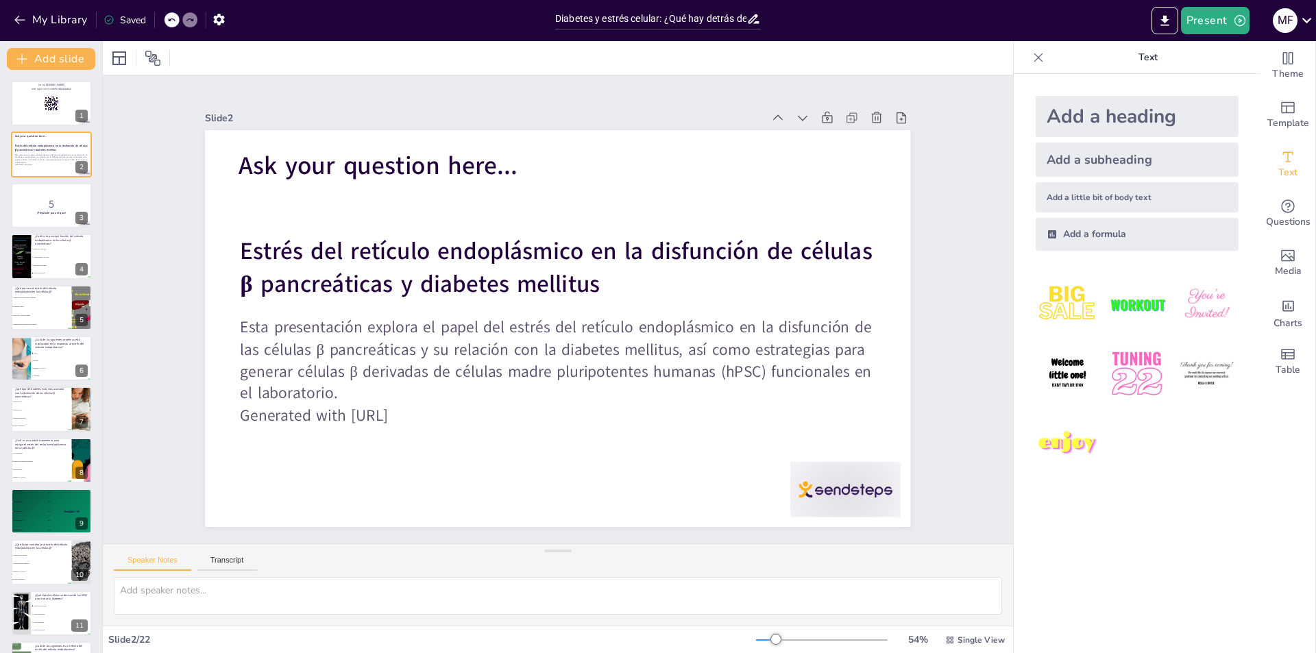
checkbox input "true"
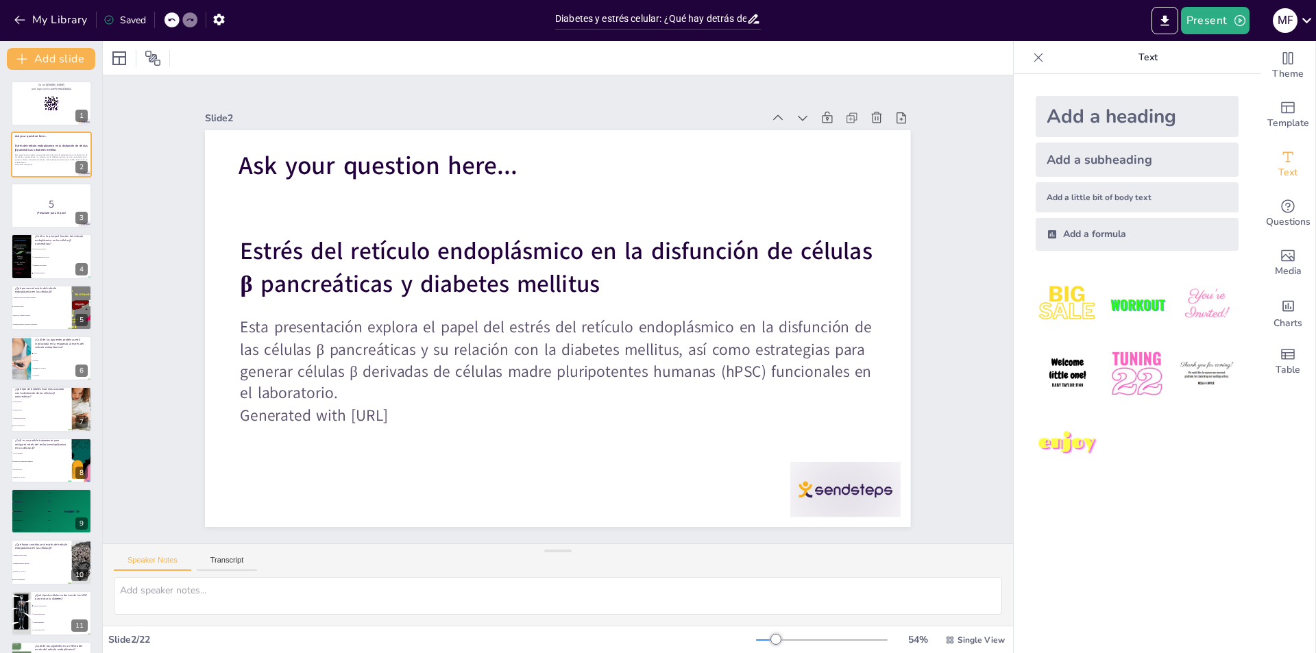
checkbox input "true"
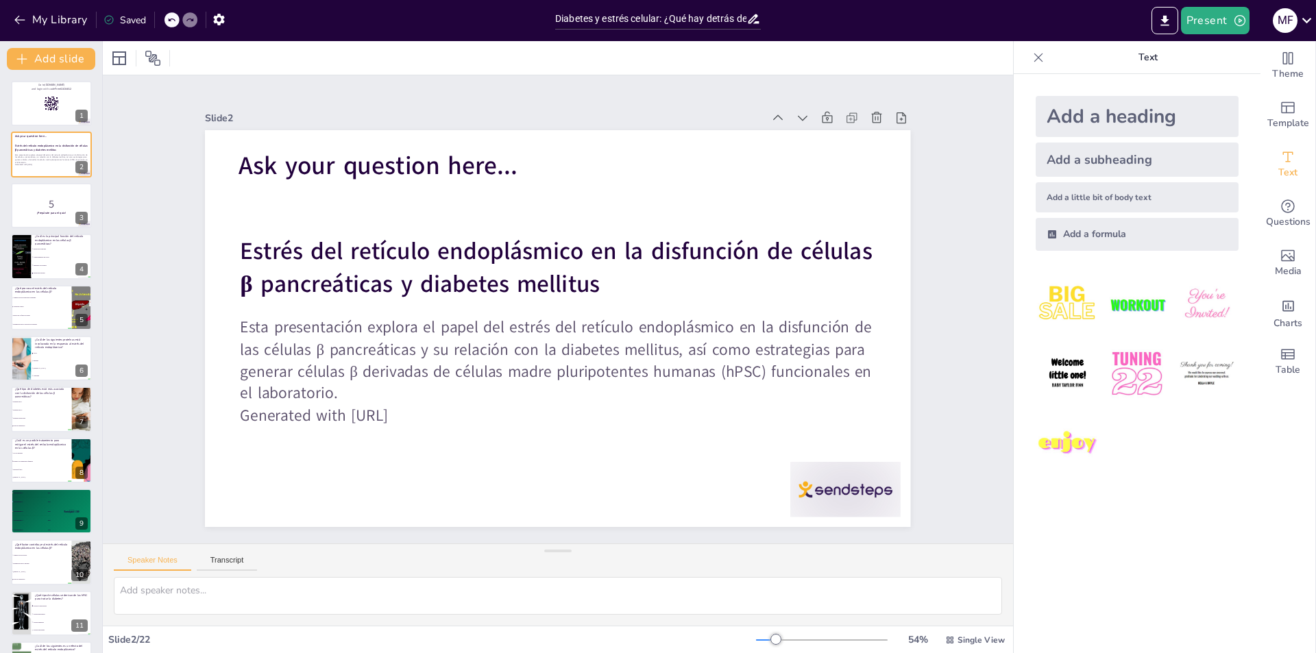
checkbox input "true"
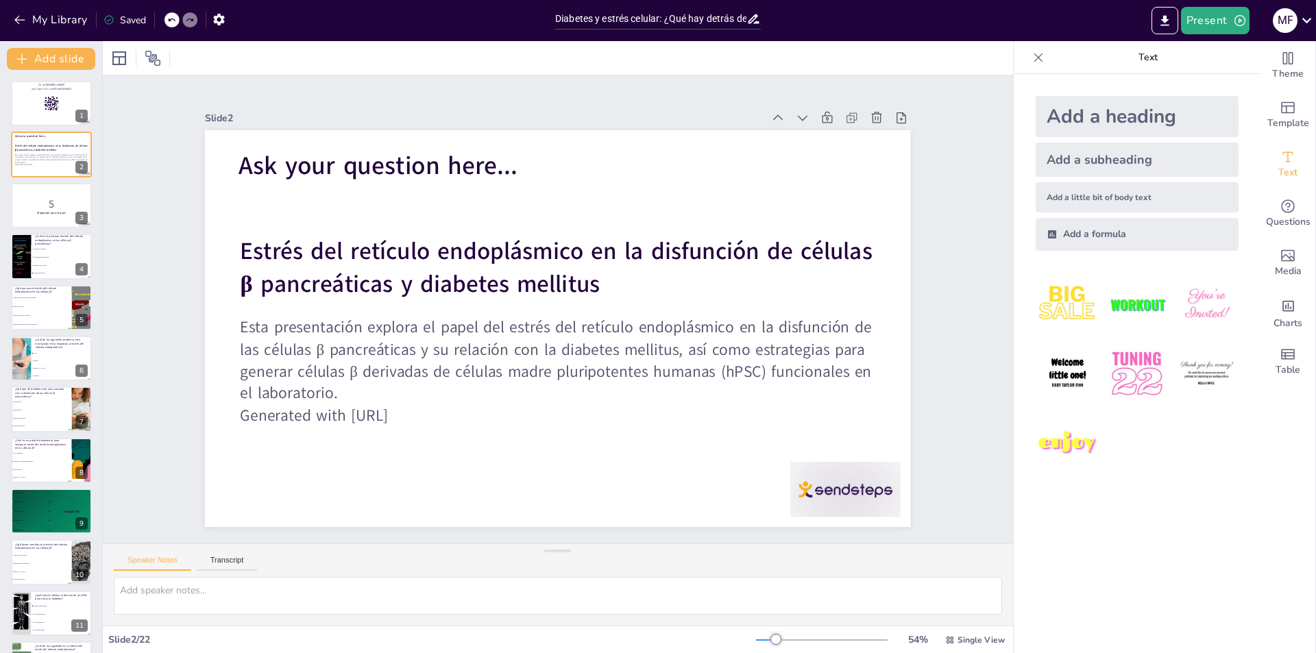
checkbox input "true"
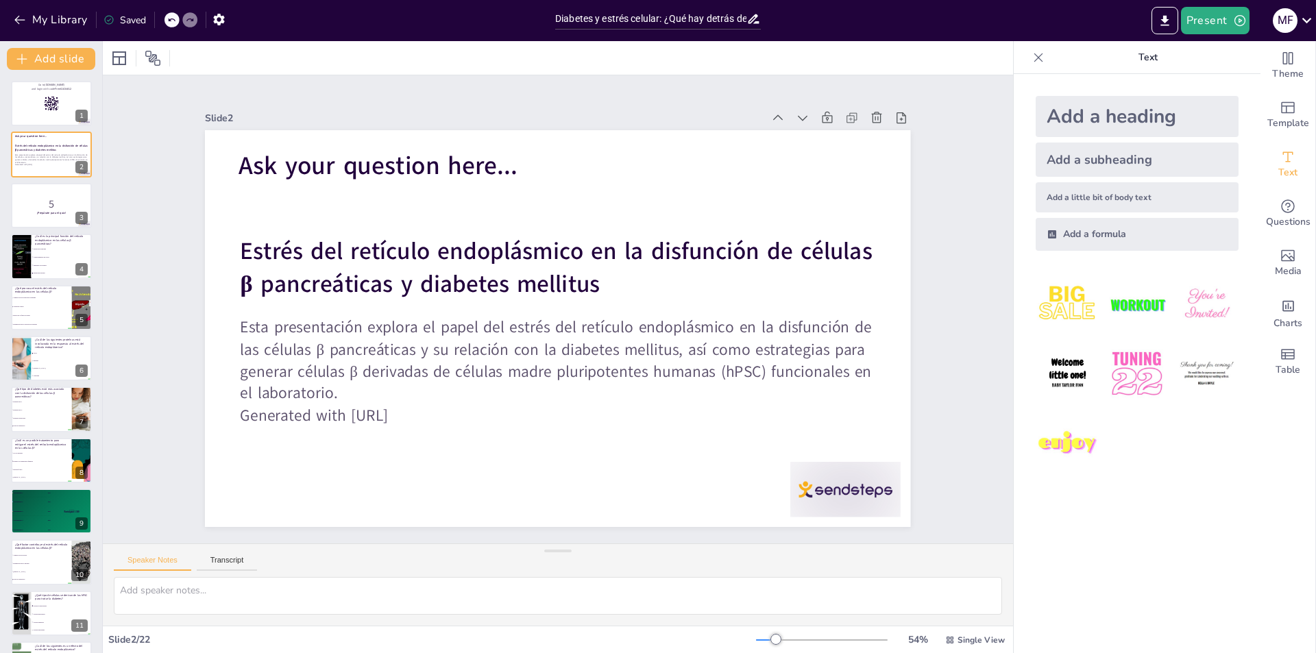
checkbox input "true"
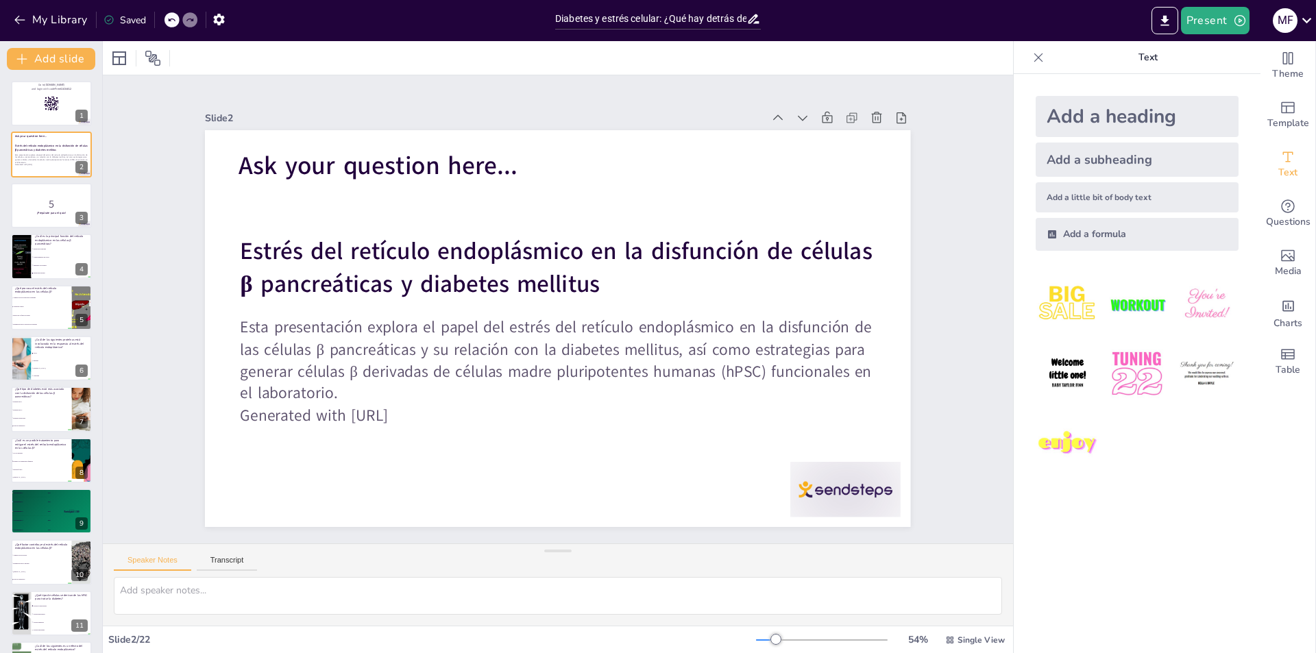
checkbox input "true"
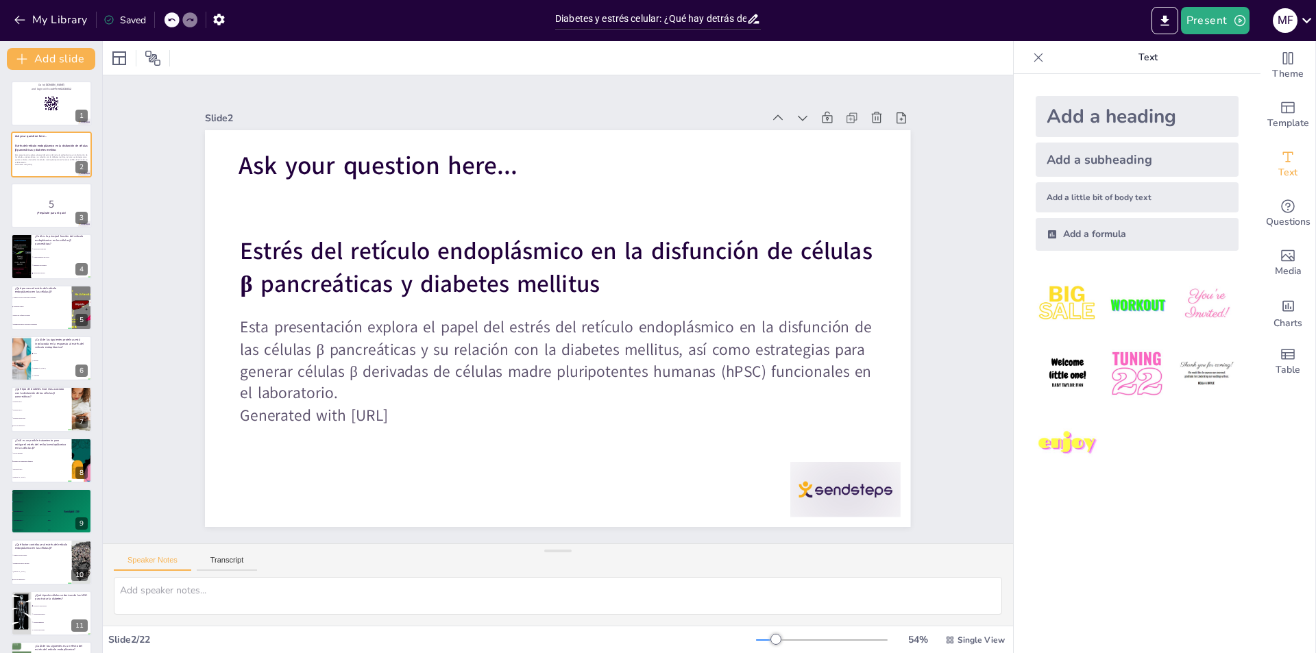
checkbox input "true"
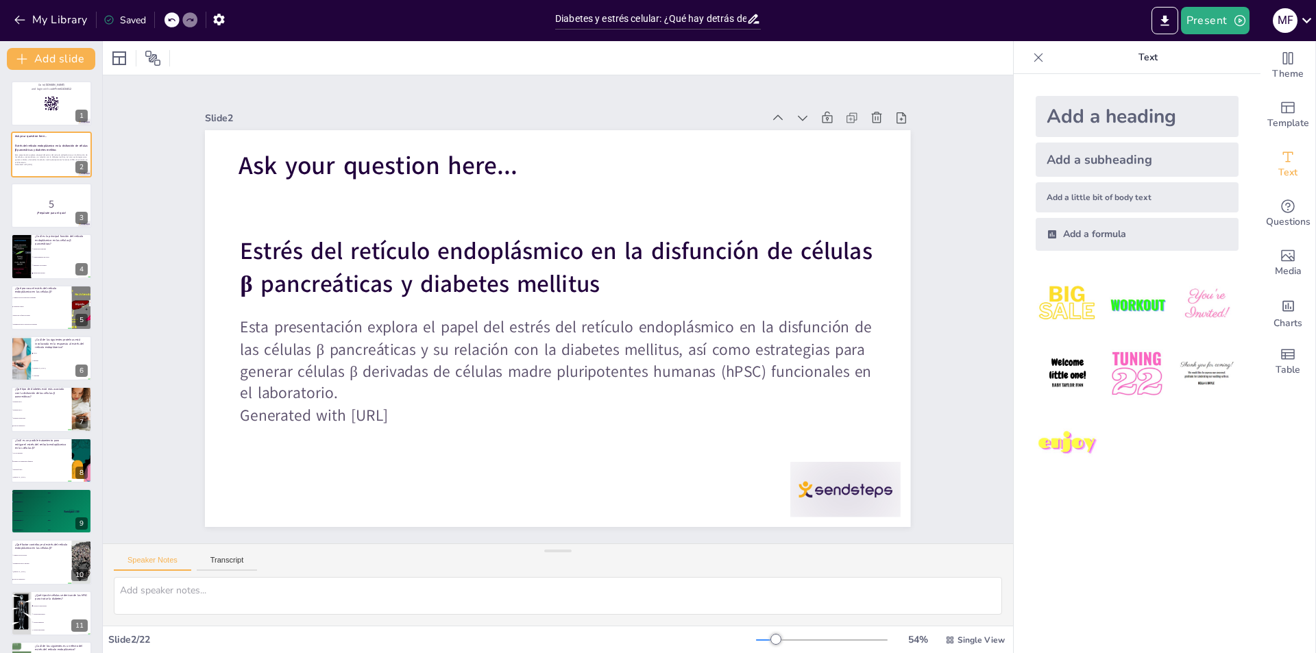
checkbox input "true"
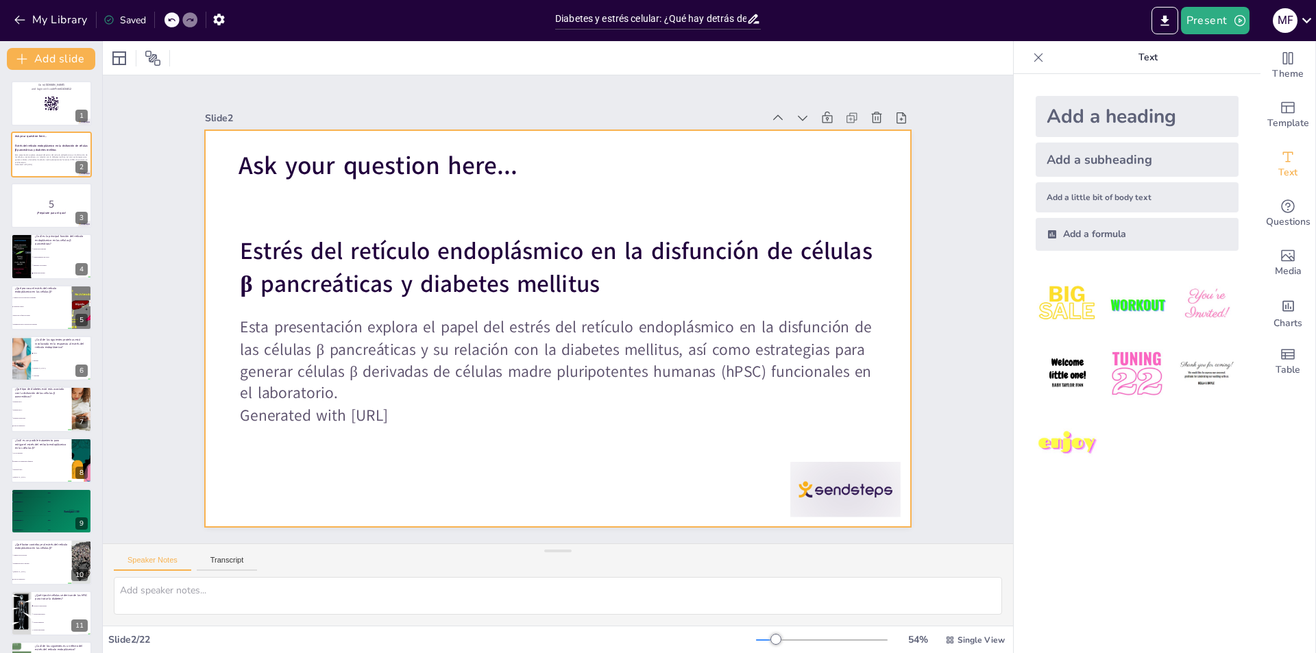
click at [688, 174] on span "Ask your question here..." at bounding box center [772, 225] width 169 height 258
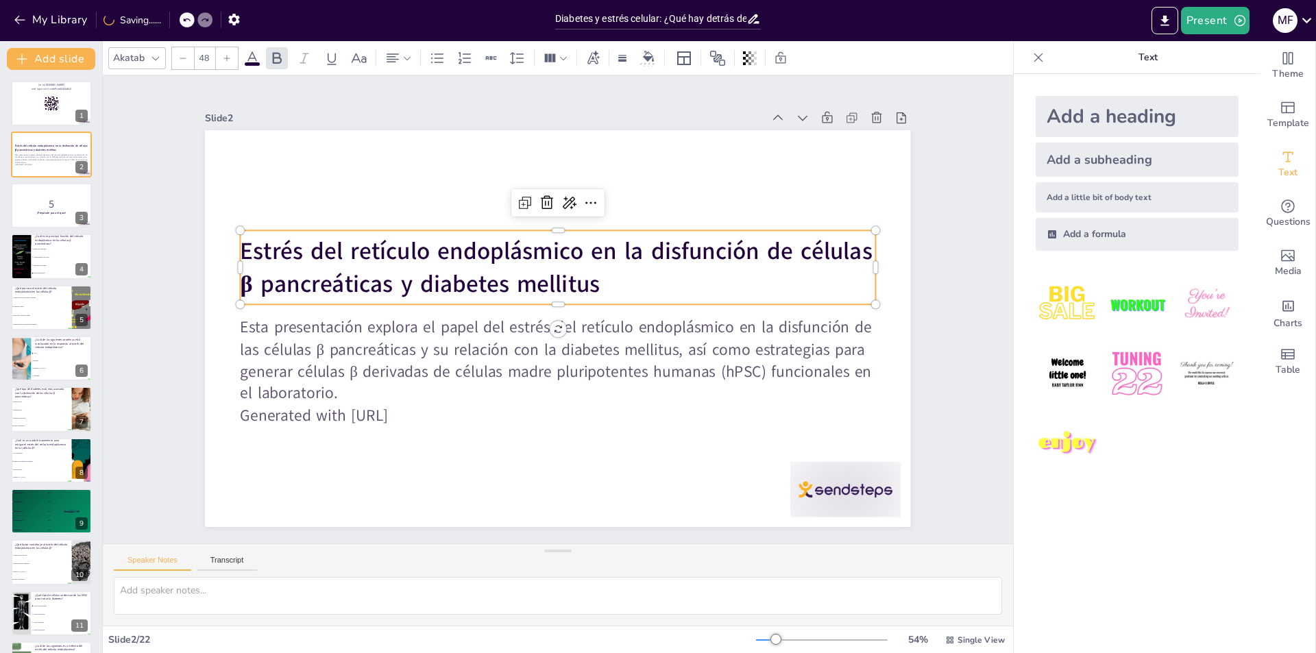
click at [366, 247] on strong "Estrés del retículo endoplásmico en la disfunción de células β pancreáticas y d…" at bounding box center [557, 267] width 632 height 65
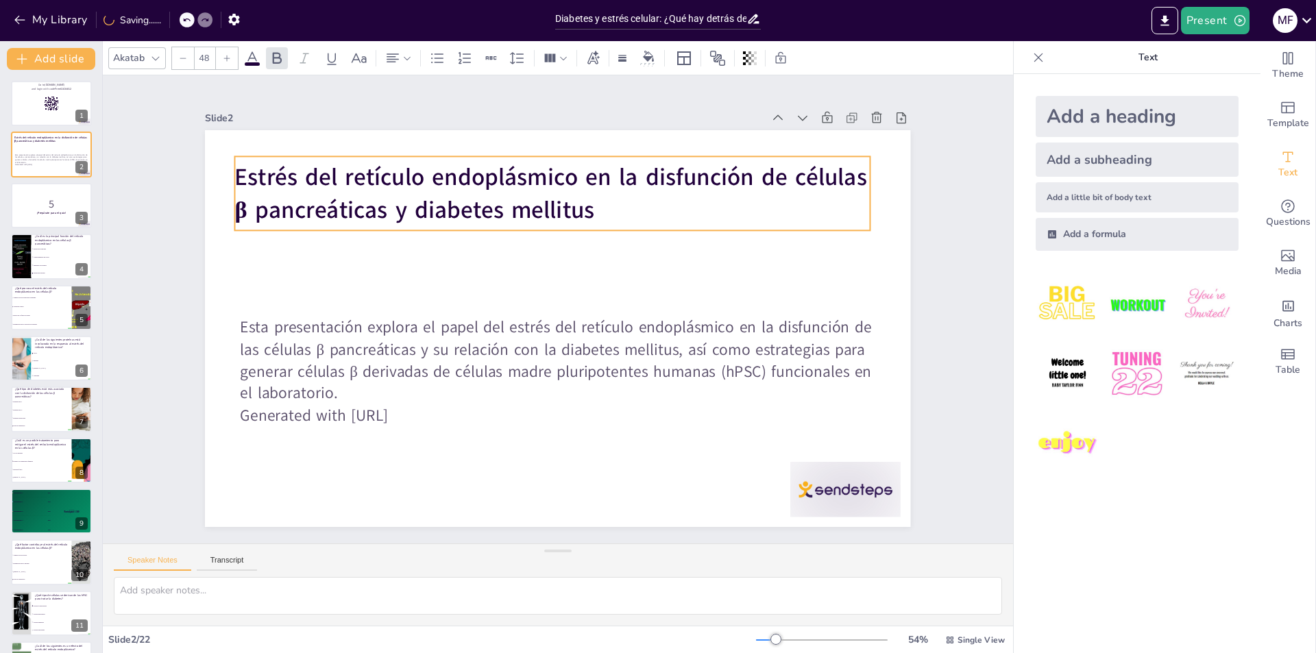
drag, startPoint x: 372, startPoint y: 261, endPoint x: 366, endPoint y: 186, distance: 74.9
click at [366, 186] on strong "Estrés del retículo endoplásmico en la disfunción de células β pancreáticas y d…" at bounding box center [575, 178] width 632 height 162
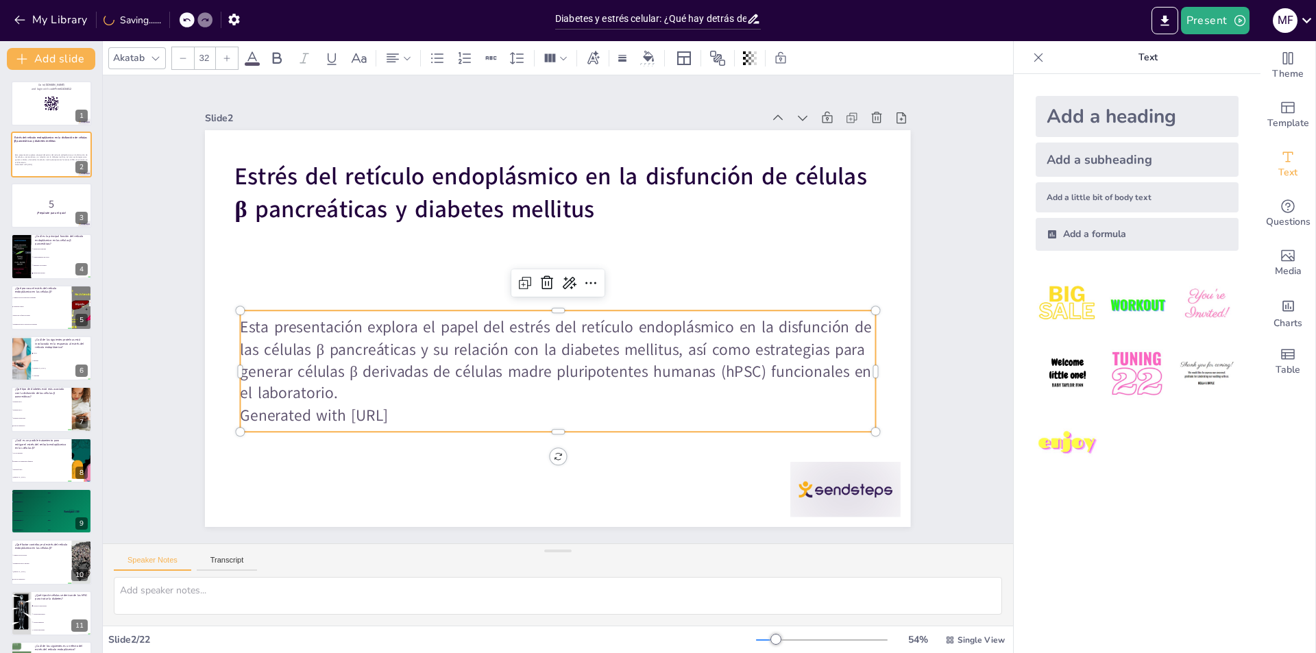
click at [285, 336] on p "Esta presentación explora el papel del estrés del retículo endoplásmico en la d…" at bounding box center [563, 259] width 641 height 154
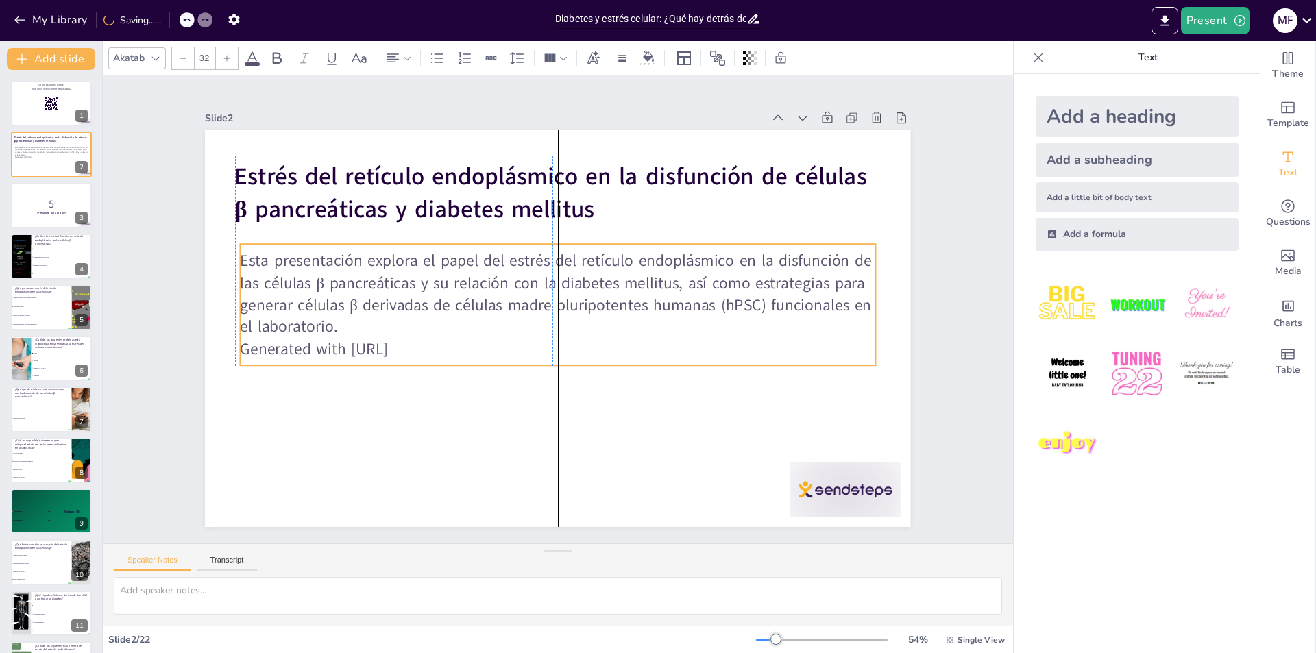
drag, startPoint x: 337, startPoint y: 385, endPoint x: 335, endPoint y: 318, distance: 66.5
click at [335, 318] on p "Esta presentación explora el papel del estrés del retículo endoplásmico en la d…" at bounding box center [547, 320] width 490 height 531
click at [1312, 19] on icon at bounding box center [1307, 20] width 19 height 19
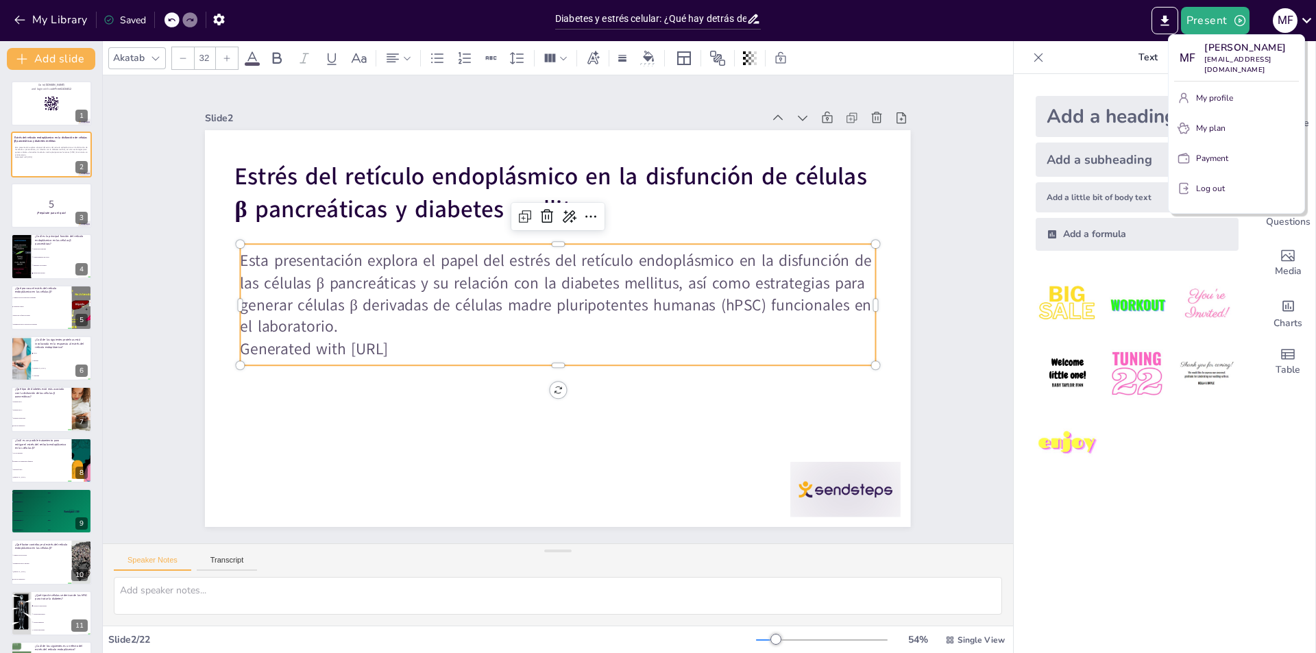
click at [931, 196] on div at bounding box center [658, 326] width 1316 height 653
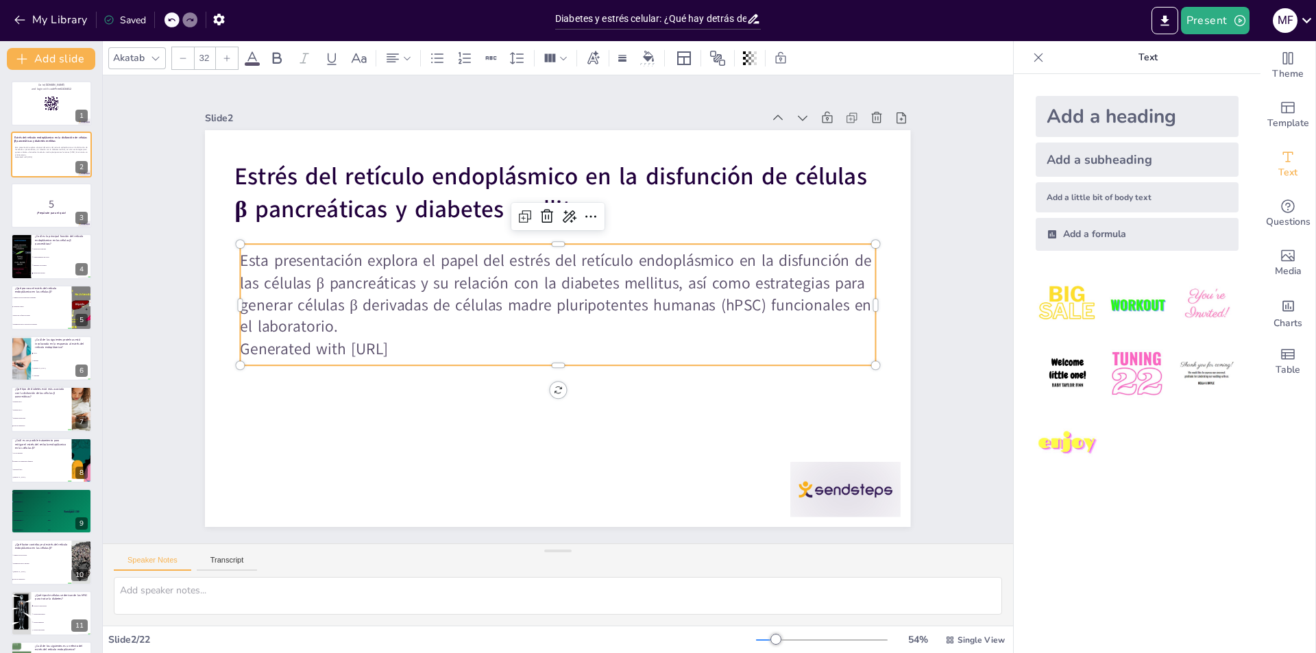
click at [1032, 56] on icon at bounding box center [1039, 58] width 14 height 14
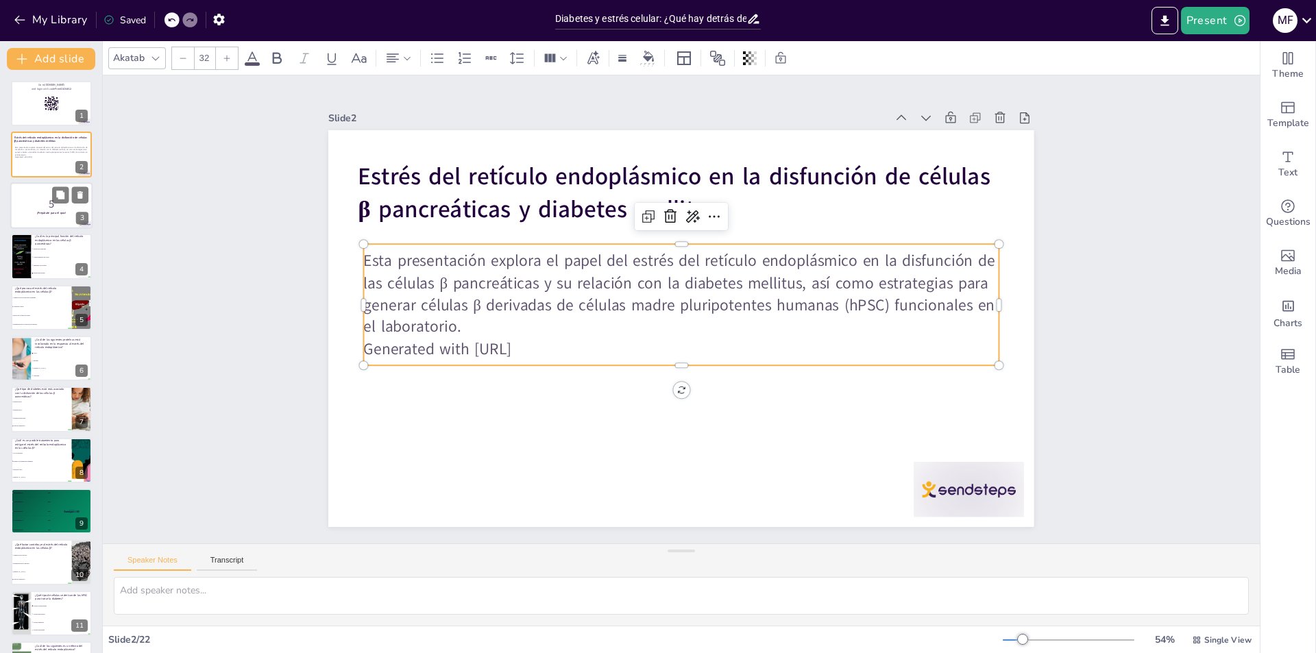
click at [26, 217] on div at bounding box center [51, 205] width 82 height 47
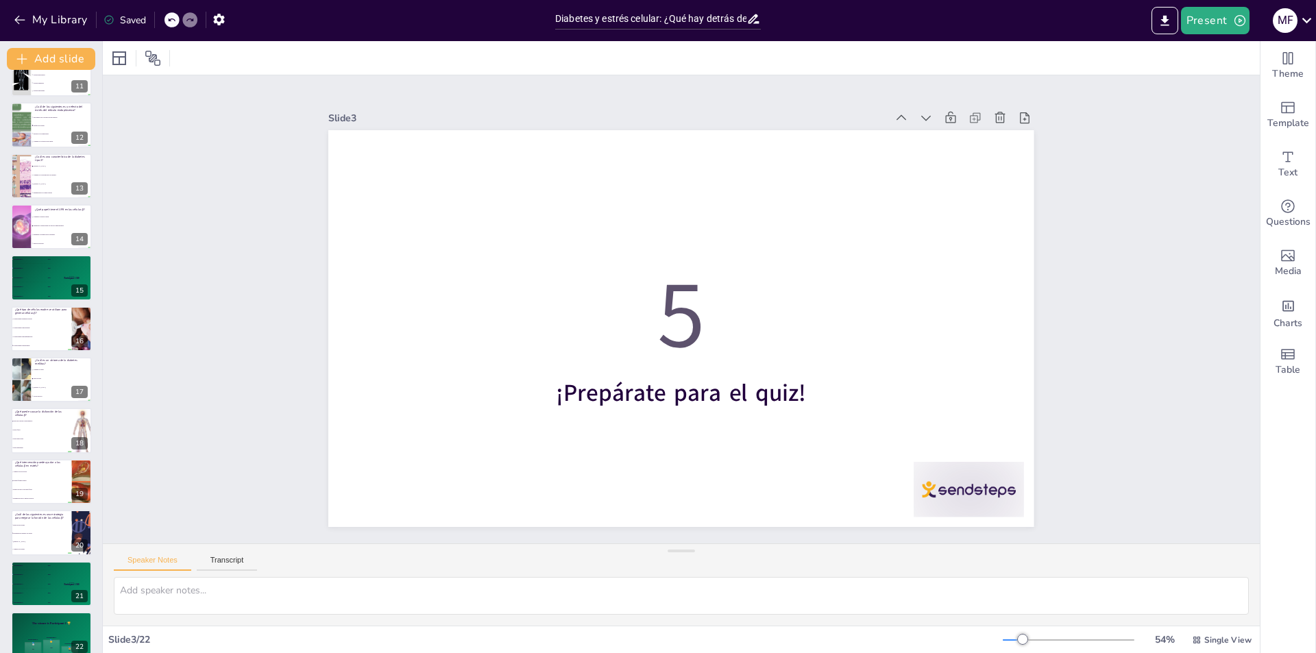
scroll to position [555, 0]
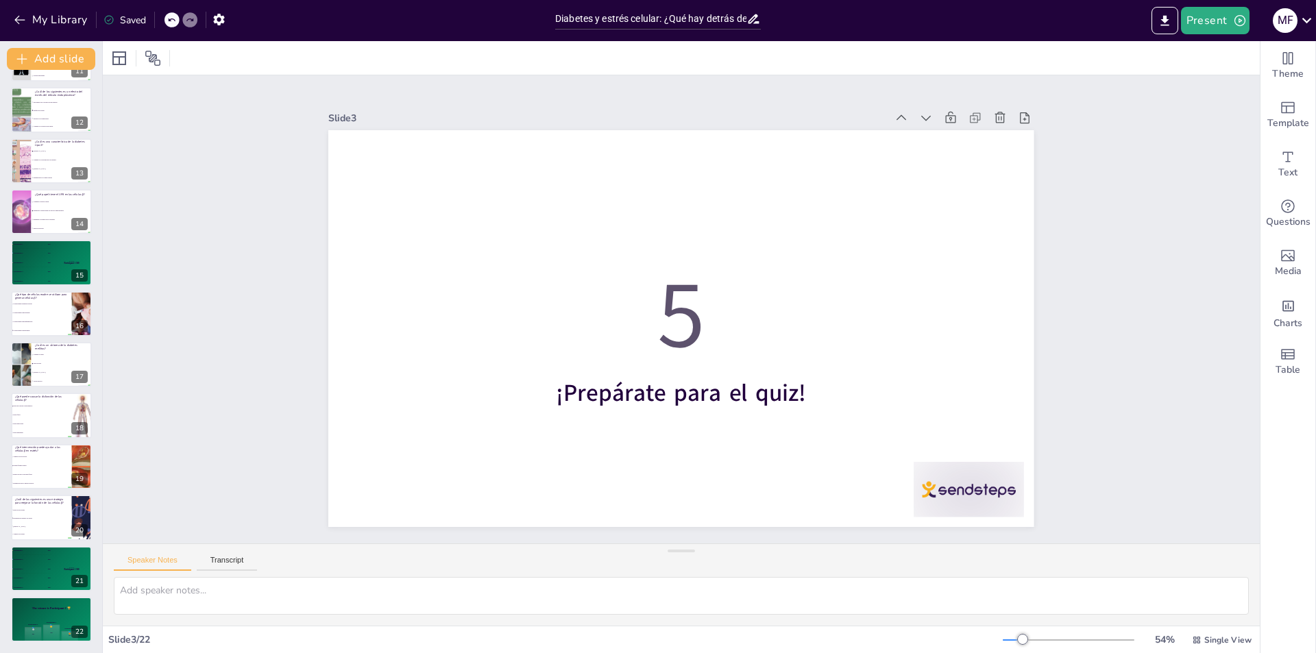
click at [129, 19] on div "Saved" at bounding box center [125, 20] width 43 height 13
click at [111, 21] on icon at bounding box center [109, 19] width 11 height 11
click at [224, 25] on icon "button" at bounding box center [219, 19] width 14 height 14
click at [214, 22] on icon "button" at bounding box center [219, 19] width 14 height 14
